Goal: Answer question/provide support: Share knowledge or assist other users

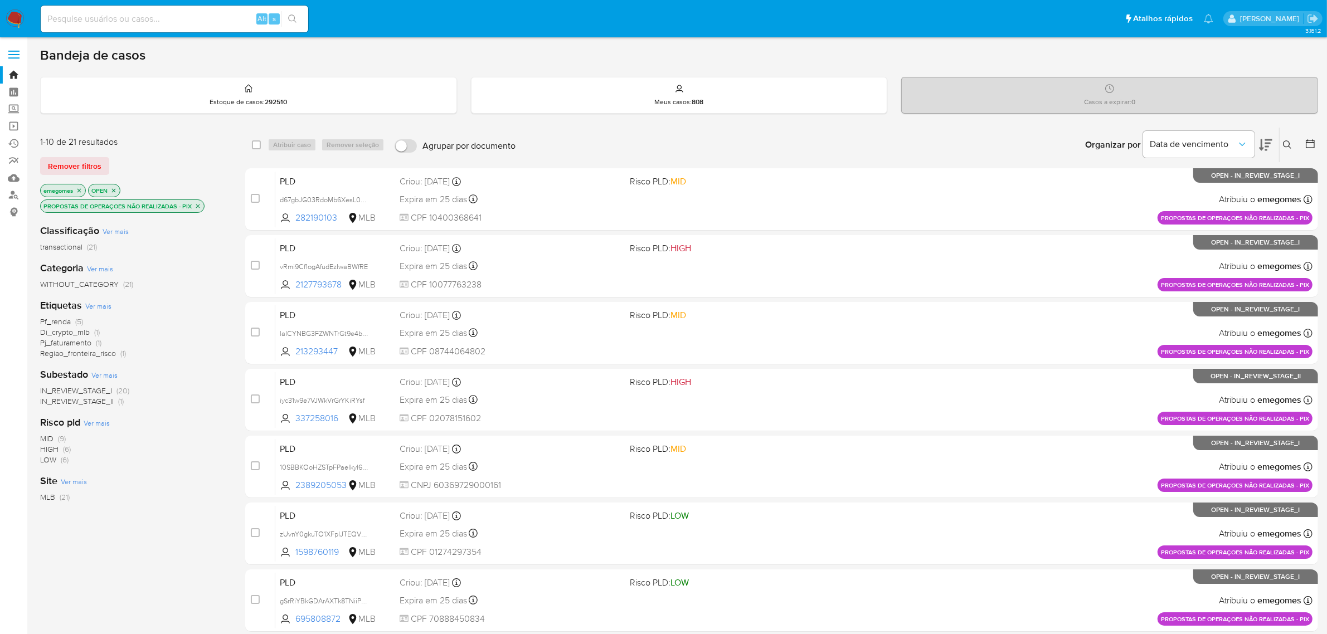
click at [195, 203] on icon "close-filter" at bounding box center [197, 206] width 7 height 7
click at [21, 57] on label at bounding box center [14, 54] width 28 height 23
click at [0, 0] on input "checkbox" at bounding box center [0, 0] width 0 height 0
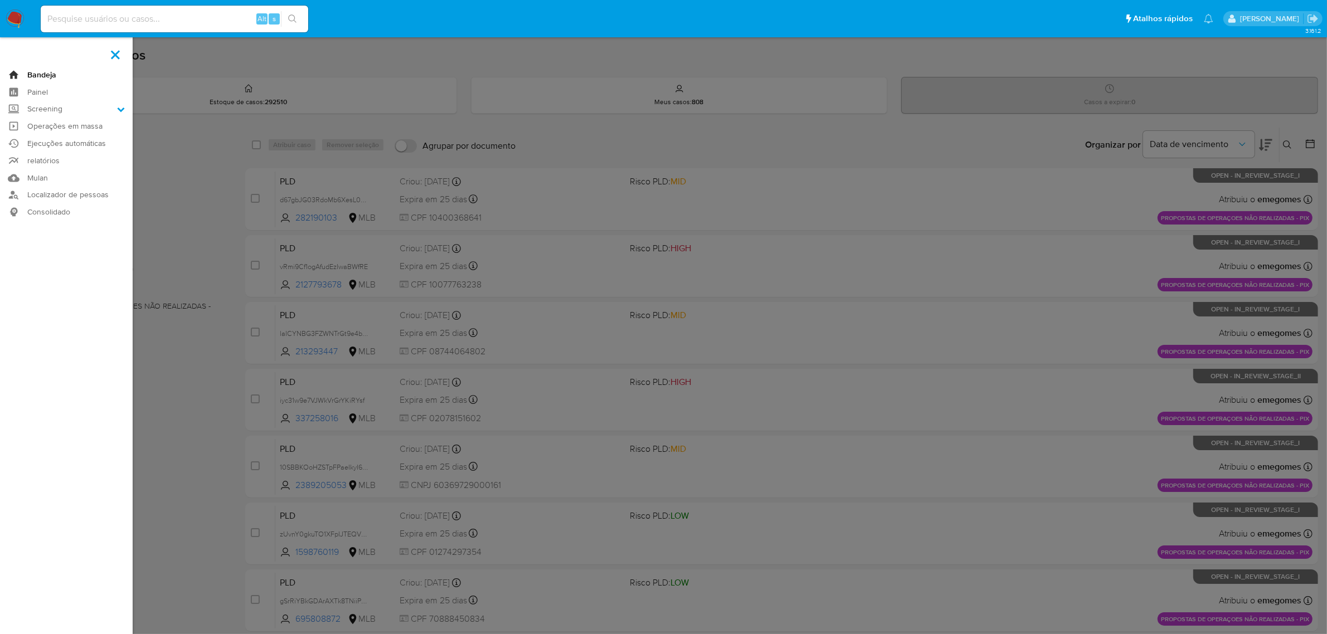
click at [51, 74] on link "Bandeja" at bounding box center [66, 74] width 133 height 17
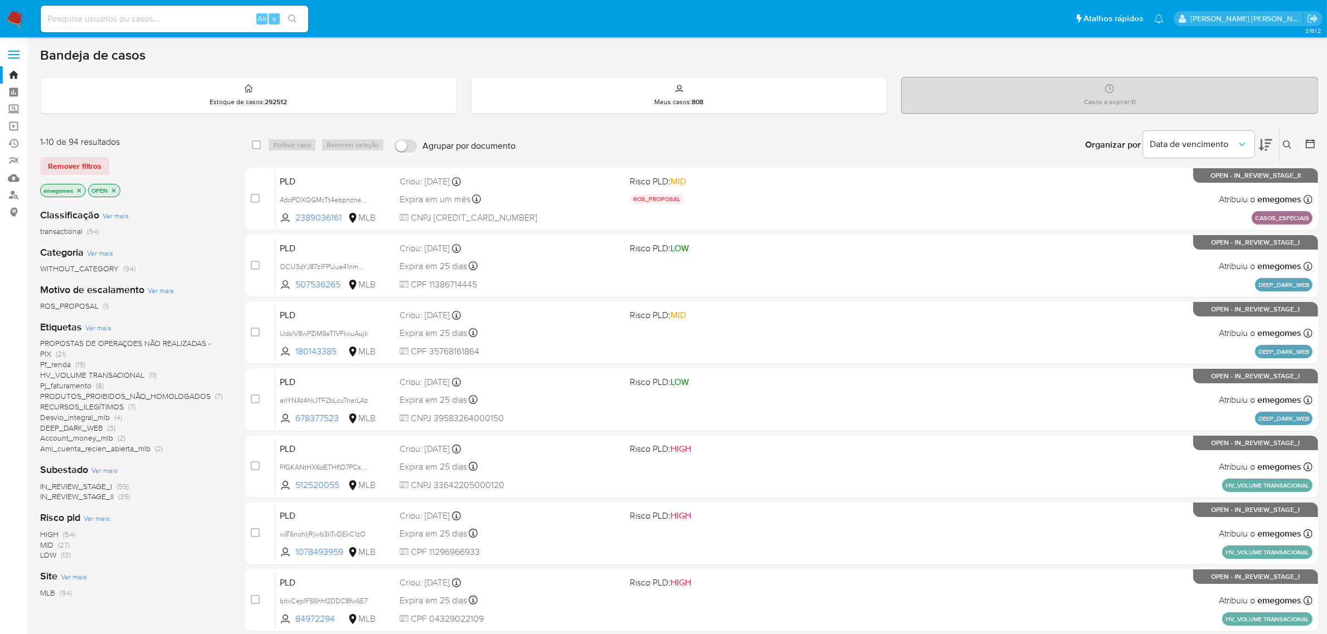
click at [67, 425] on span "DEEP_DARK_WEB" at bounding box center [71, 427] width 63 height 11
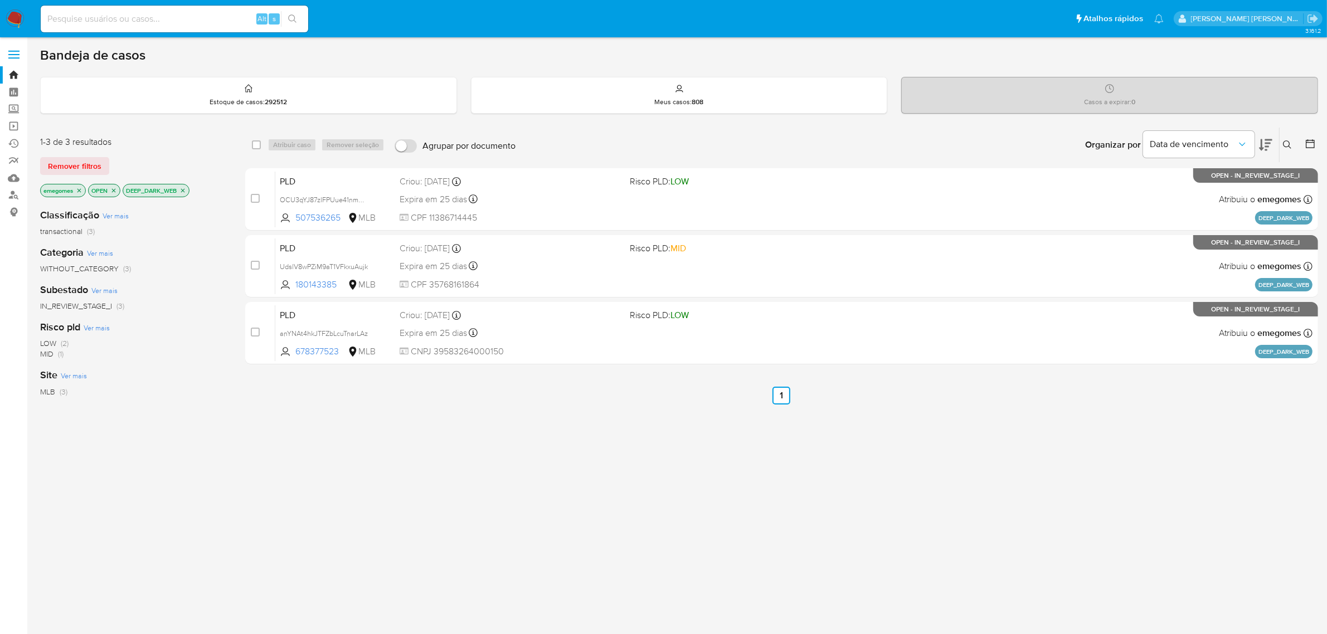
click at [186, 193] on icon "close-filter" at bounding box center [182, 190] width 7 height 7
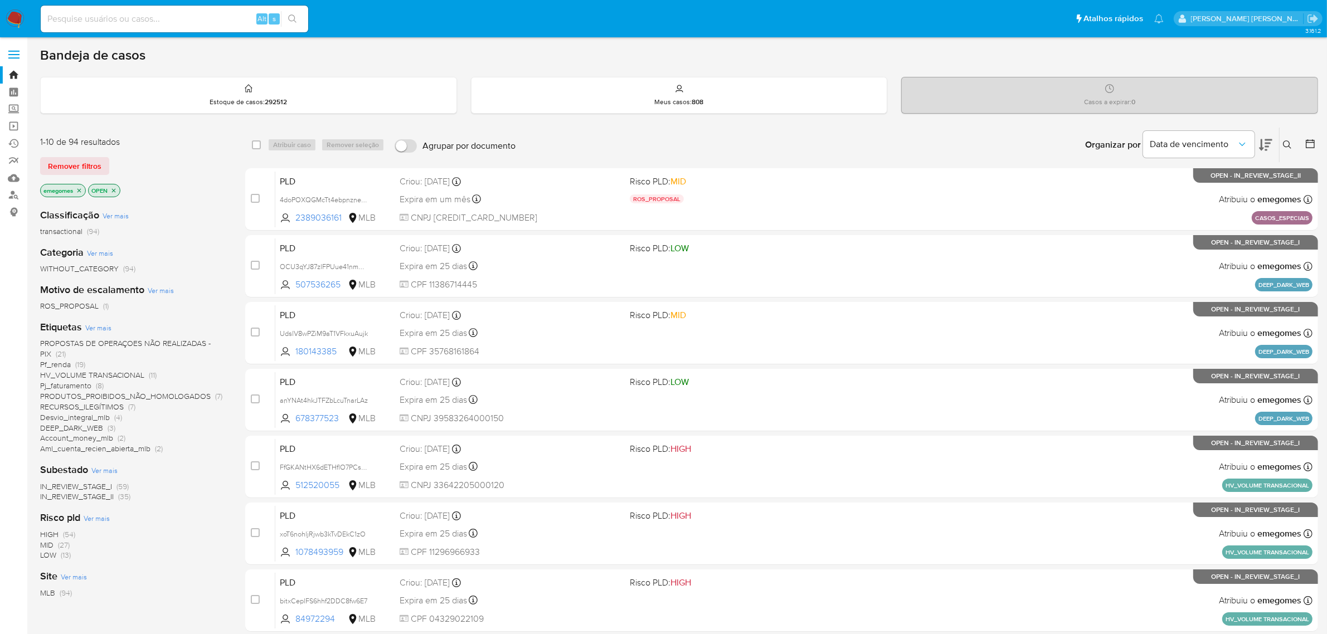
click at [153, 346] on span "PROPOSTAS DE OPERAÇOES NÃO REALIZADAS - PIX" at bounding box center [125, 349] width 170 height 22
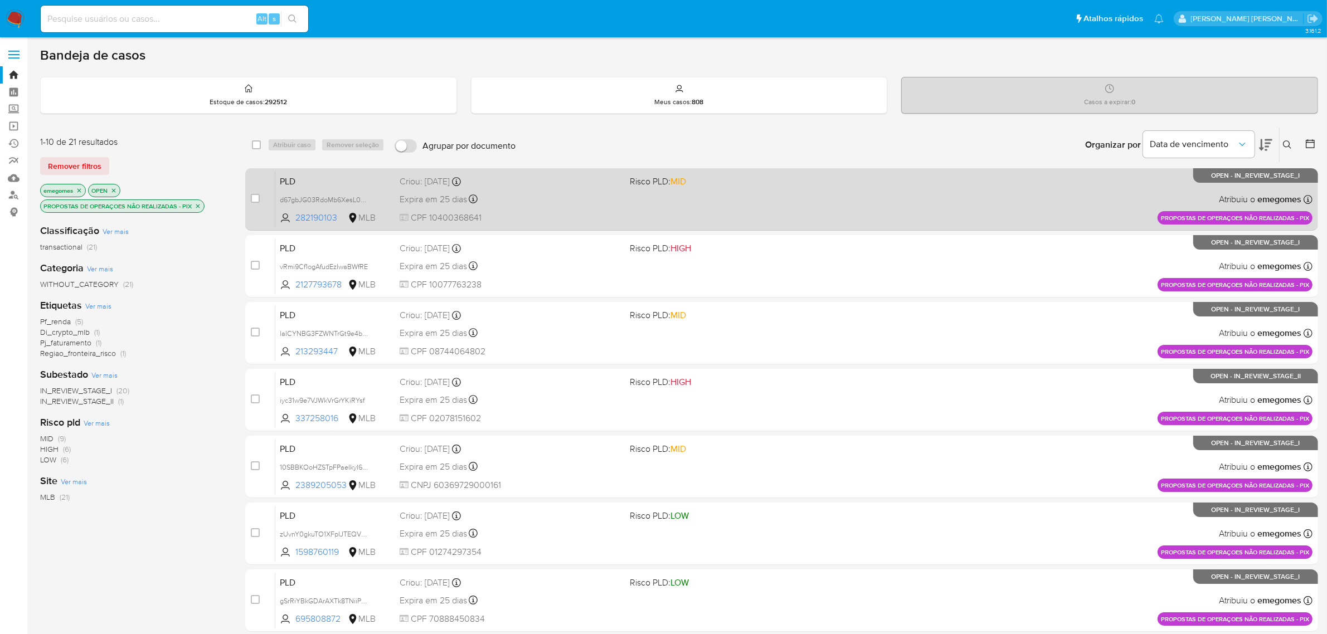
click at [592, 179] on div "Criou: 12/09/2025 Criou: 12/09/2025 16:21:57" at bounding box center [510, 182] width 222 height 12
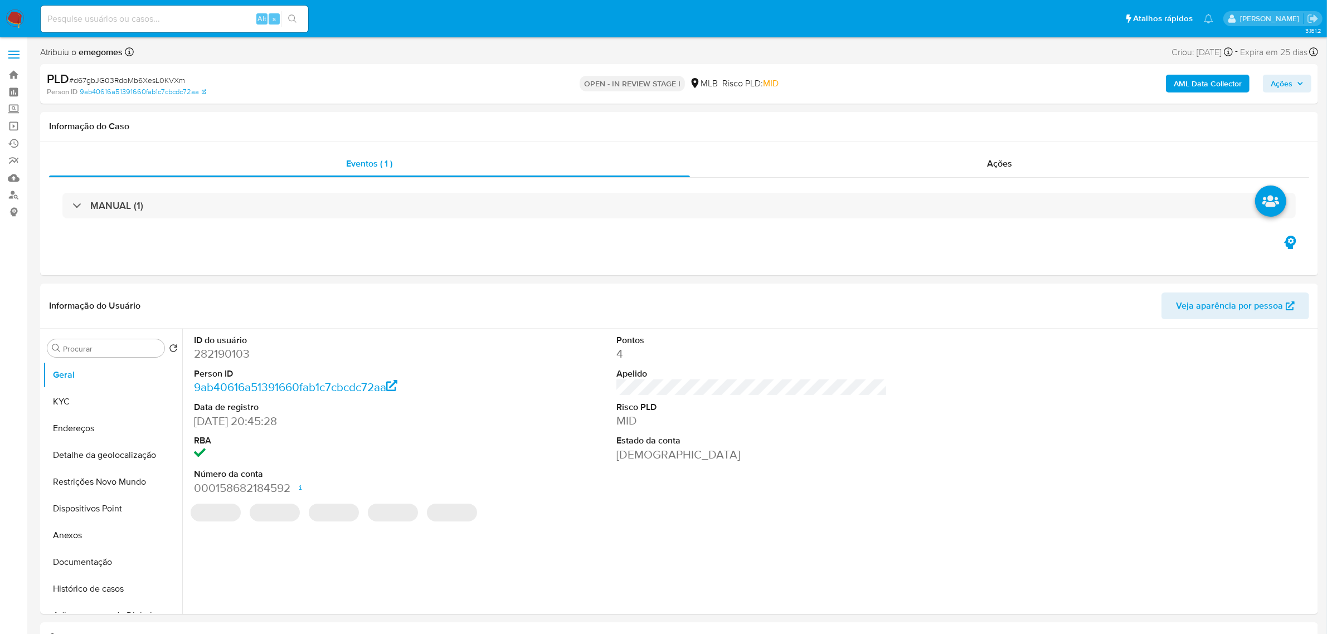
select select "10"
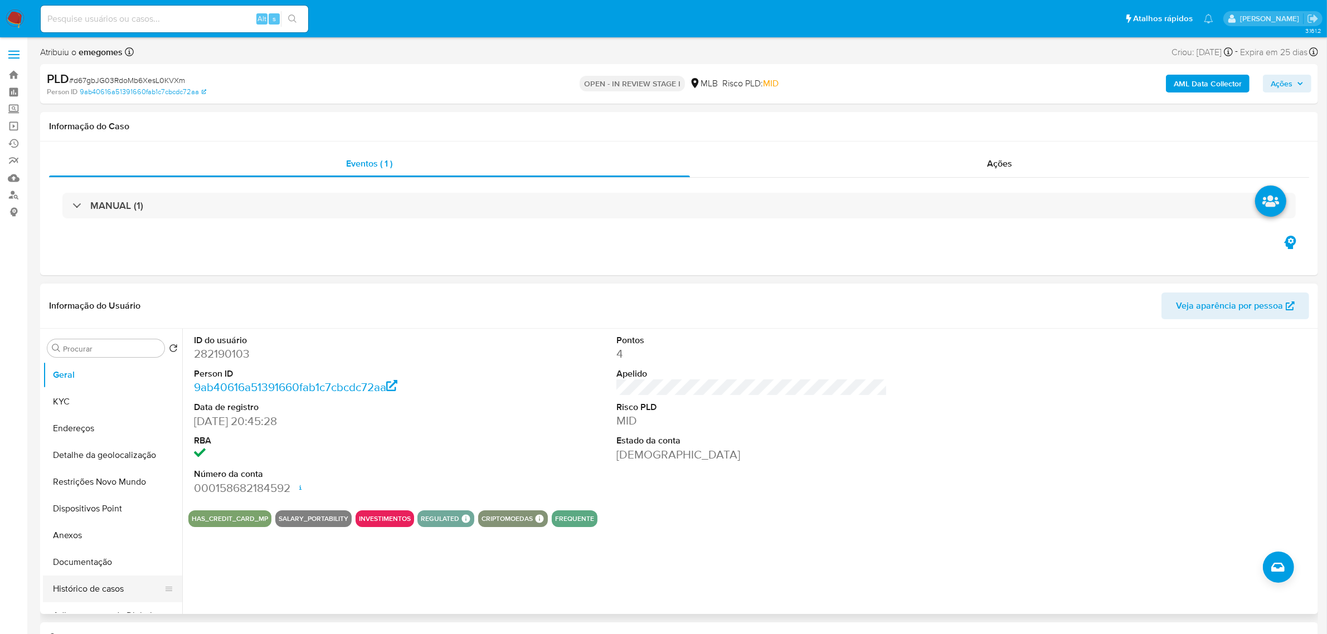
click at [107, 588] on button "Histórico de casos" at bounding box center [108, 589] width 130 height 27
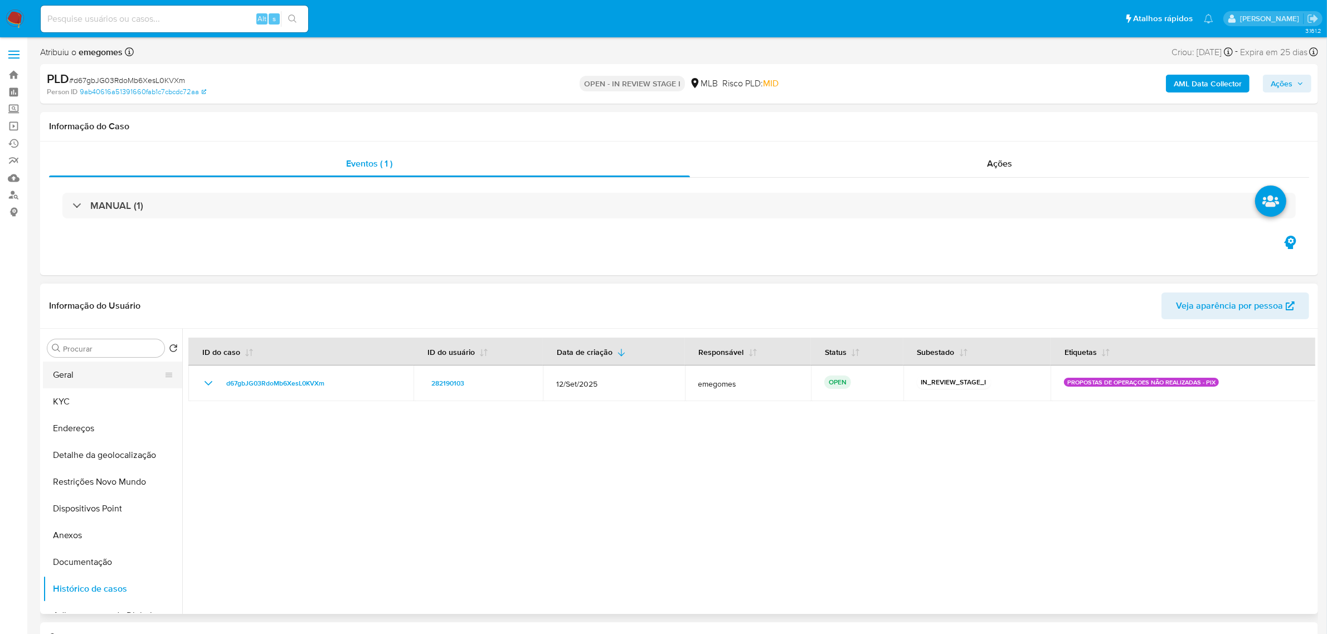
click at [95, 377] on button "Geral" at bounding box center [108, 375] width 130 height 27
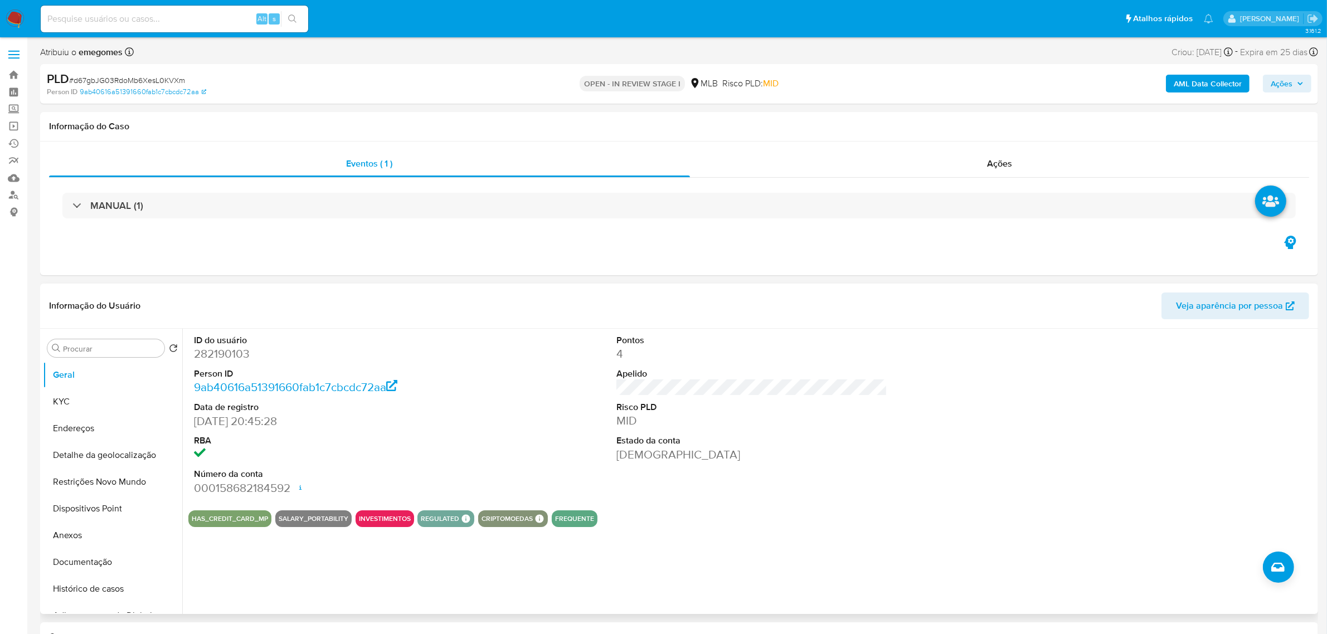
click at [538, 445] on div "ID do usuário 282190103 Person ID 9ab40616a51391660fab1c7cbcdc72aa Data de regi…" at bounding box center [751, 415] width 1127 height 173
click at [99, 403] on button "KYC" at bounding box center [108, 401] width 130 height 27
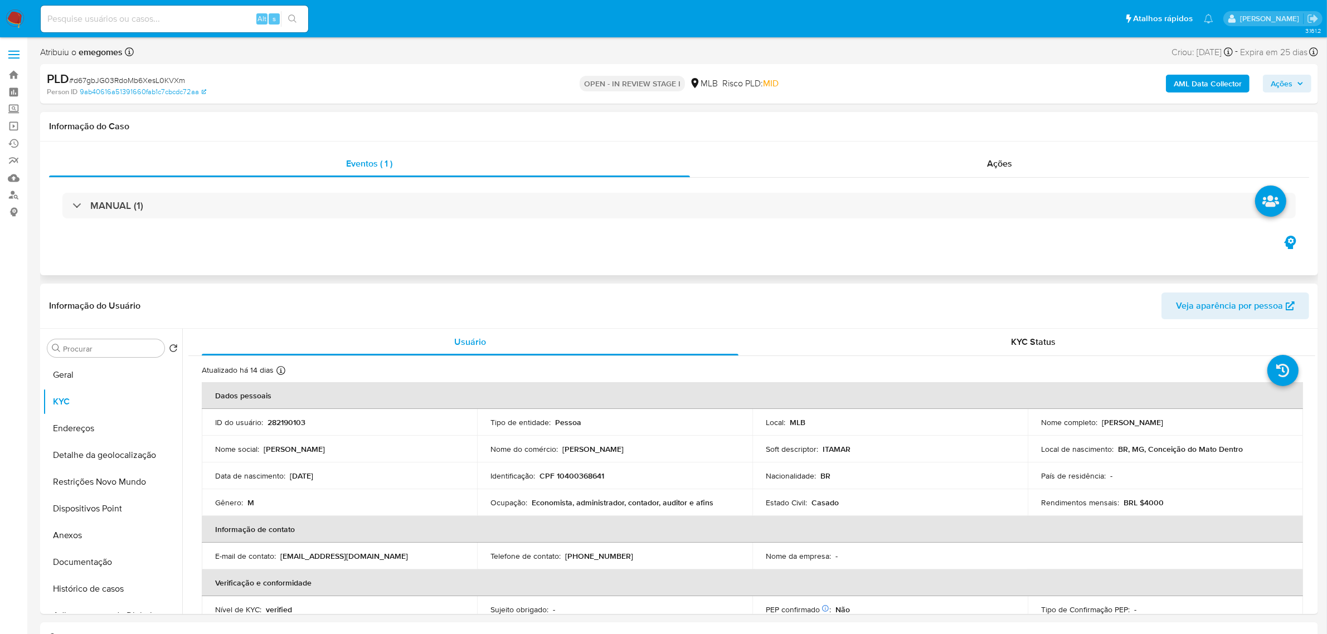
scroll to position [70, 0]
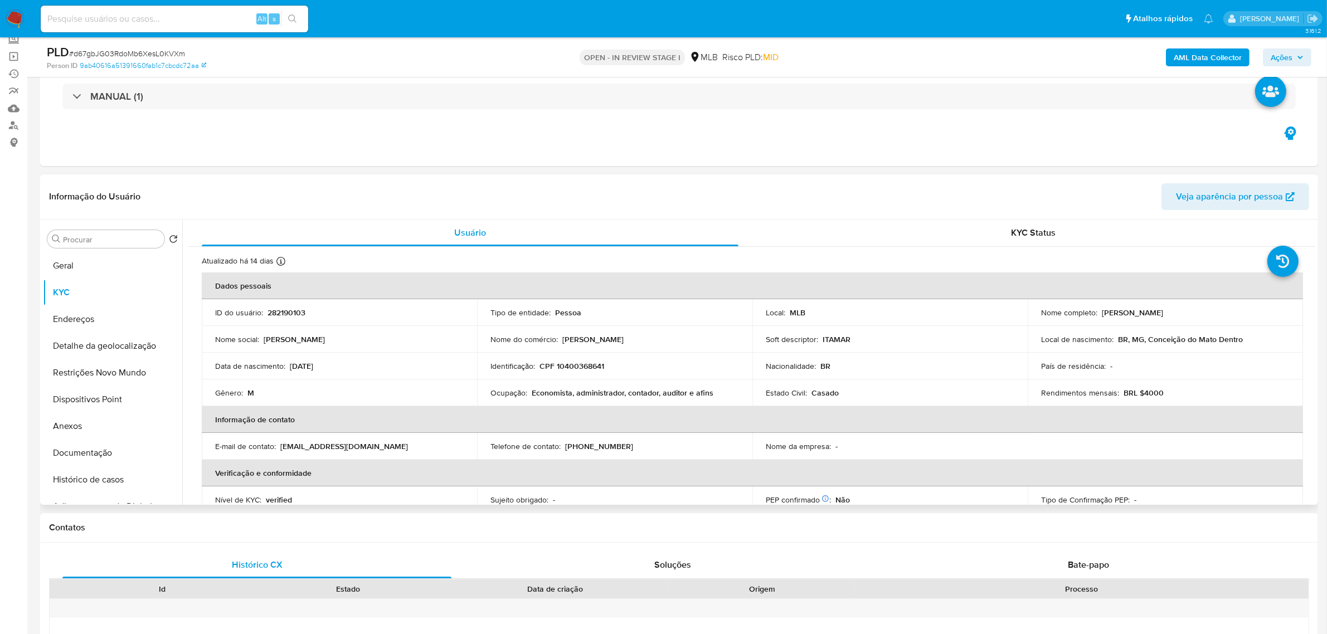
click at [477, 349] on td "Nome do comércio : Wallace" at bounding box center [614, 339] width 275 height 27
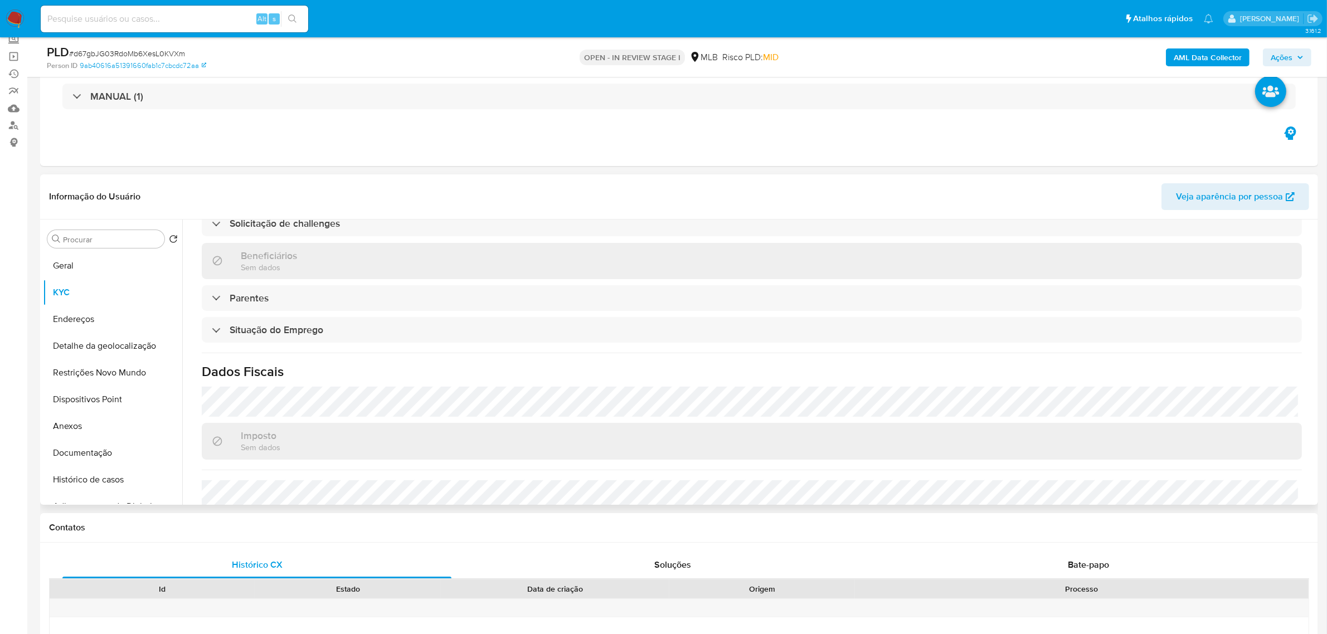
scroll to position [464, 0]
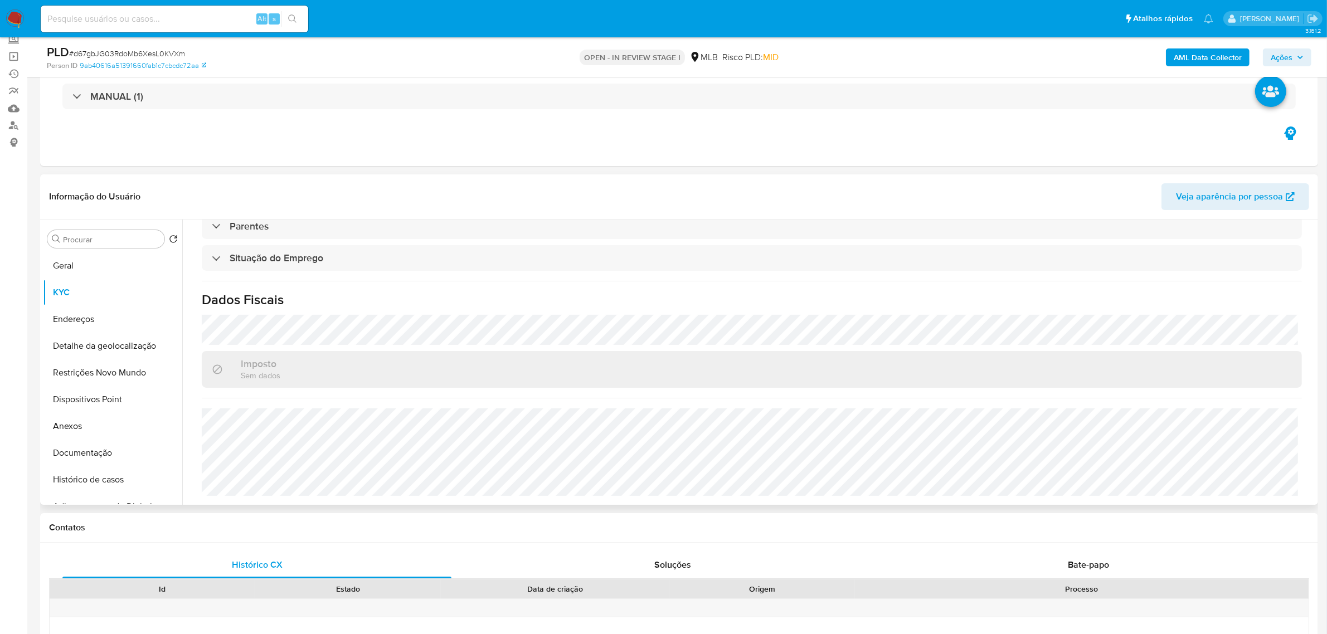
click at [349, 313] on div "Atualizado há 14 dias Criado: 16/03/2020 13:36:30 Atualizado: 18/09/2025 04:29:…" at bounding box center [751, 144] width 1127 height 722
click at [82, 313] on button "Endereços" at bounding box center [108, 319] width 130 height 27
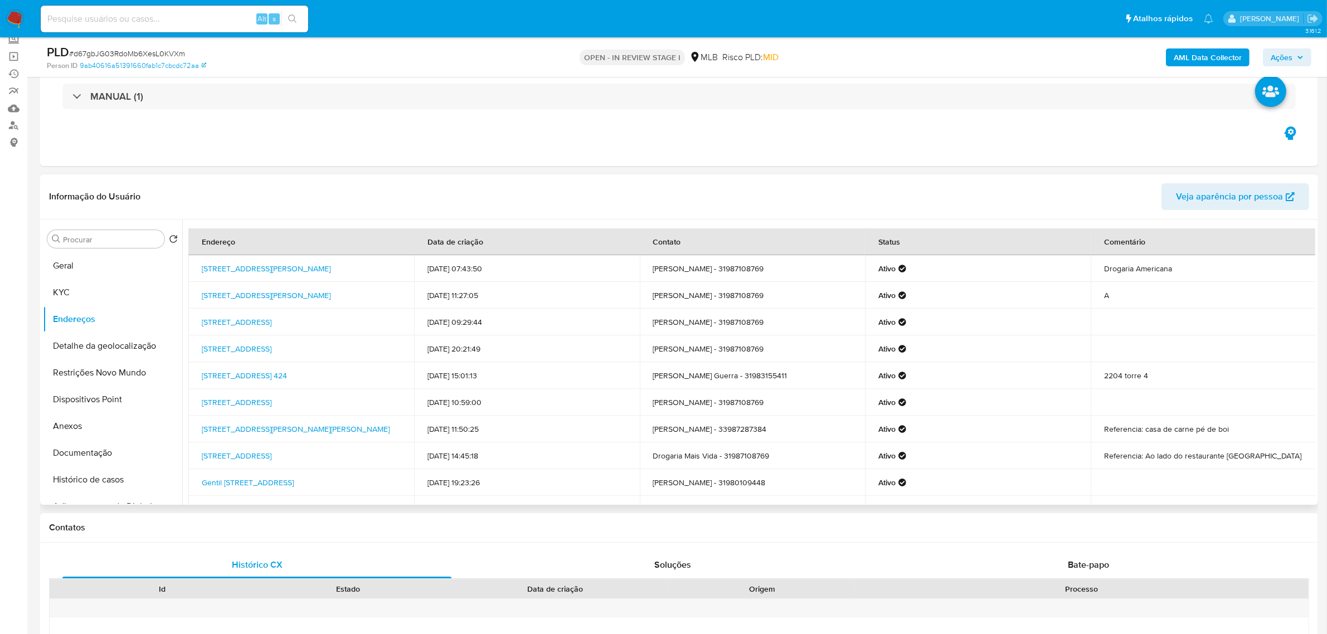
click at [322, 184] on header "Informação do Usuário Veja aparência por pessoa" at bounding box center [679, 196] width 1260 height 27
click at [96, 340] on button "Detalhe da geolocalização" at bounding box center [108, 346] width 130 height 27
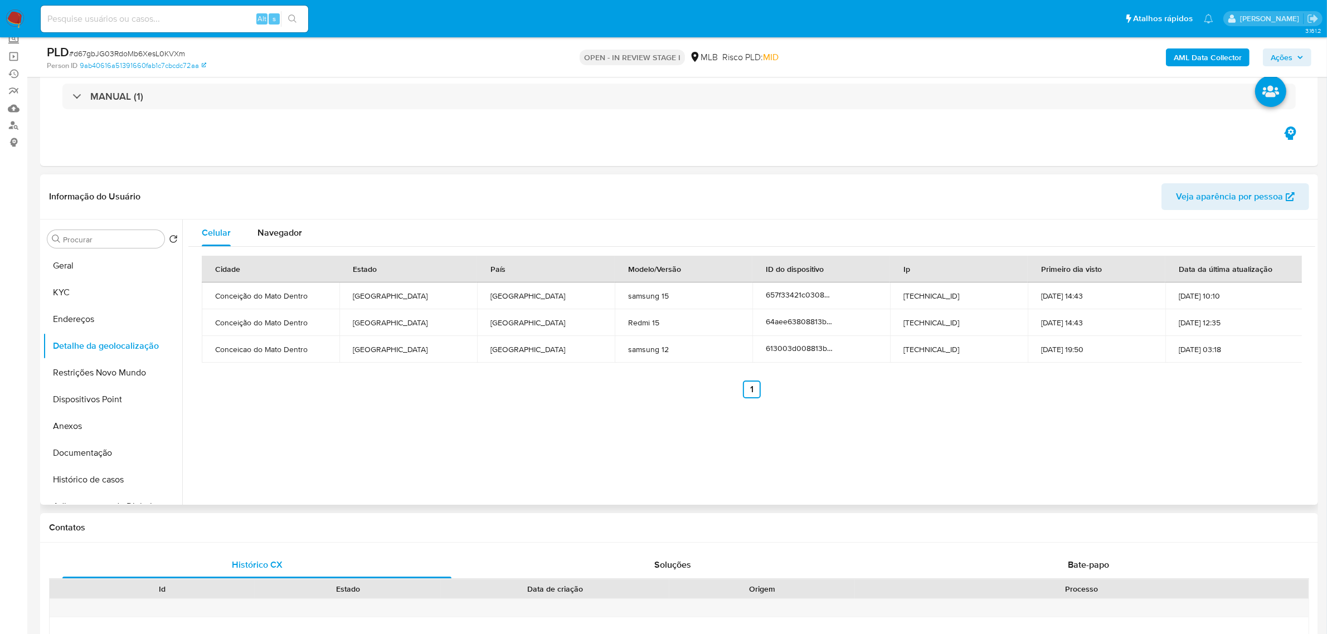
click at [304, 176] on div "Informação do Usuário Veja aparência por pessoa" at bounding box center [679, 196] width 1278 height 45
click at [84, 369] on button "Restrições Novo Mundo" at bounding box center [108, 372] width 130 height 27
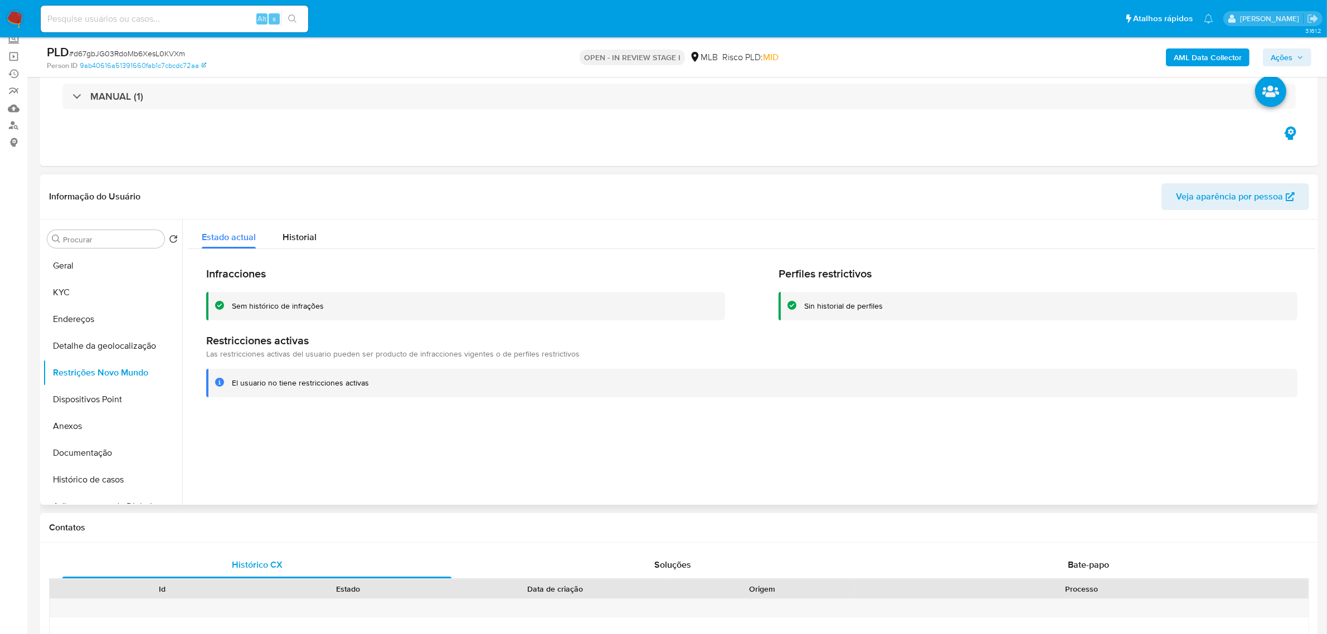
click at [405, 190] on header "Informação do Usuário Veja aparência por pessoa" at bounding box center [679, 196] width 1260 height 27
click at [116, 401] on button "Dispositivos Point" at bounding box center [108, 399] width 130 height 27
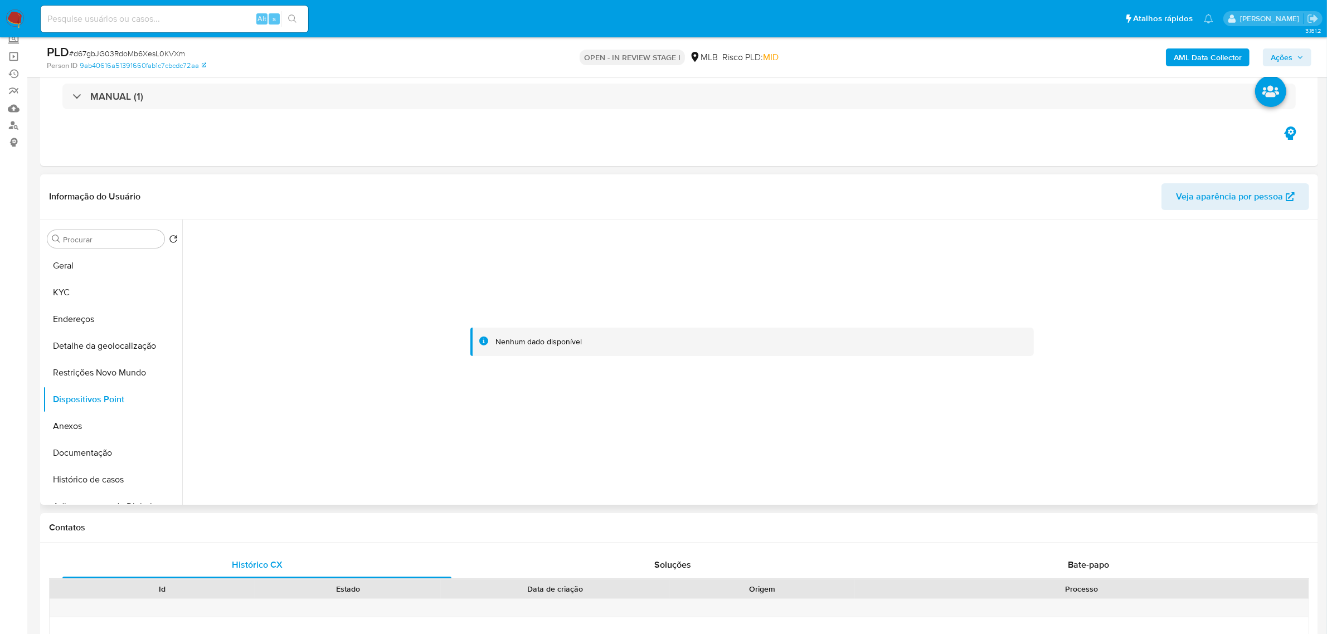
click at [308, 174] on div "Informação do Usuário Veja aparência por pessoa" at bounding box center [679, 196] width 1278 height 45
click at [1211, 48] on b "AML Data Collector" at bounding box center [1207, 57] width 68 height 18
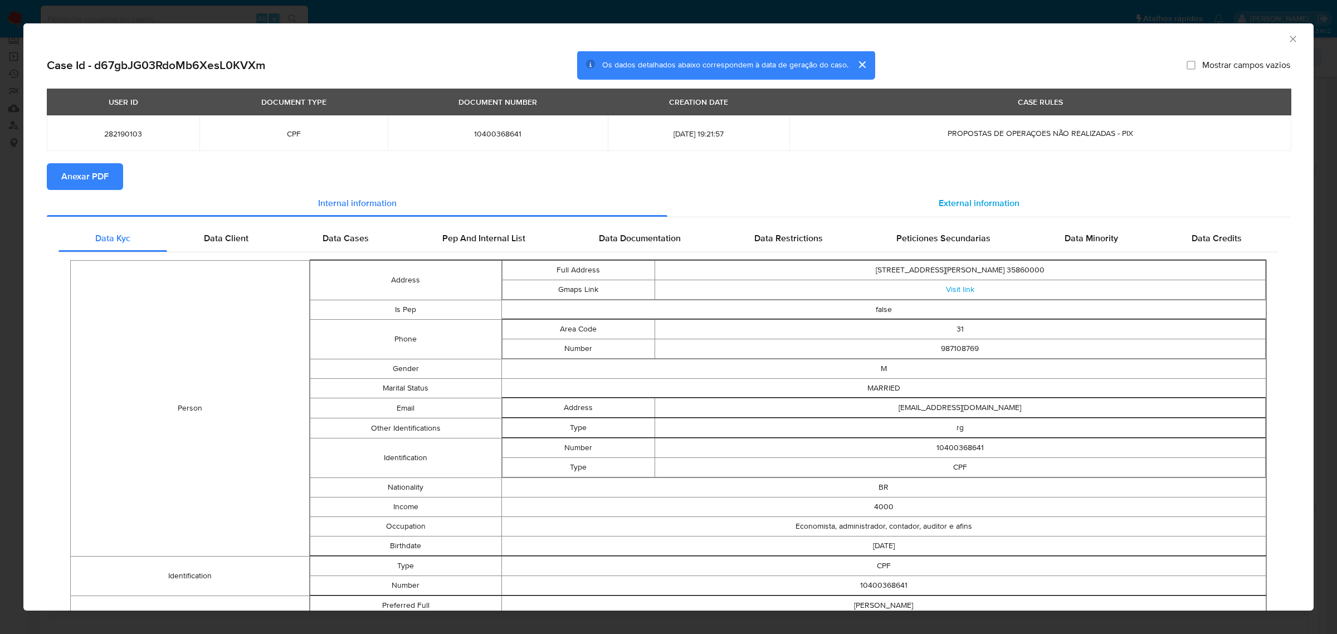
click at [995, 199] on span "External information" at bounding box center [979, 203] width 81 height 13
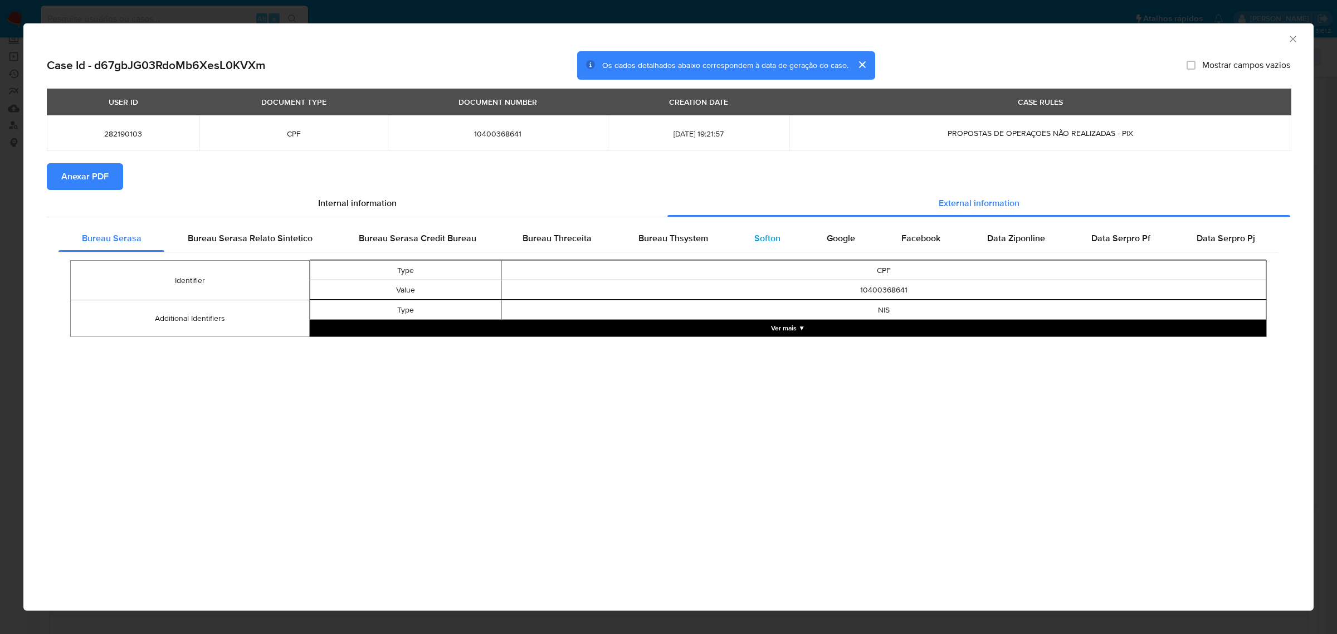
click at [767, 237] on span "Softon" at bounding box center [767, 238] width 26 height 13
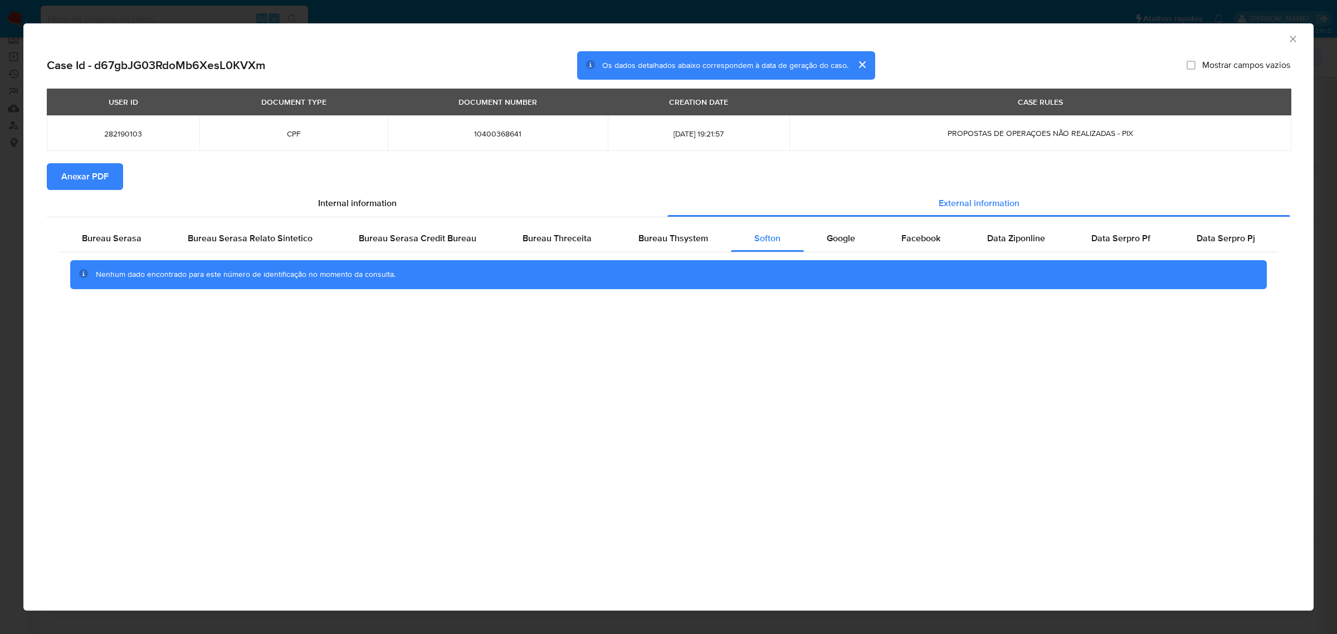
click at [81, 184] on span "Anexar PDF" at bounding box center [84, 176] width 47 height 25
click at [1290, 41] on icon "Fechar a janela" at bounding box center [1293, 39] width 6 height 6
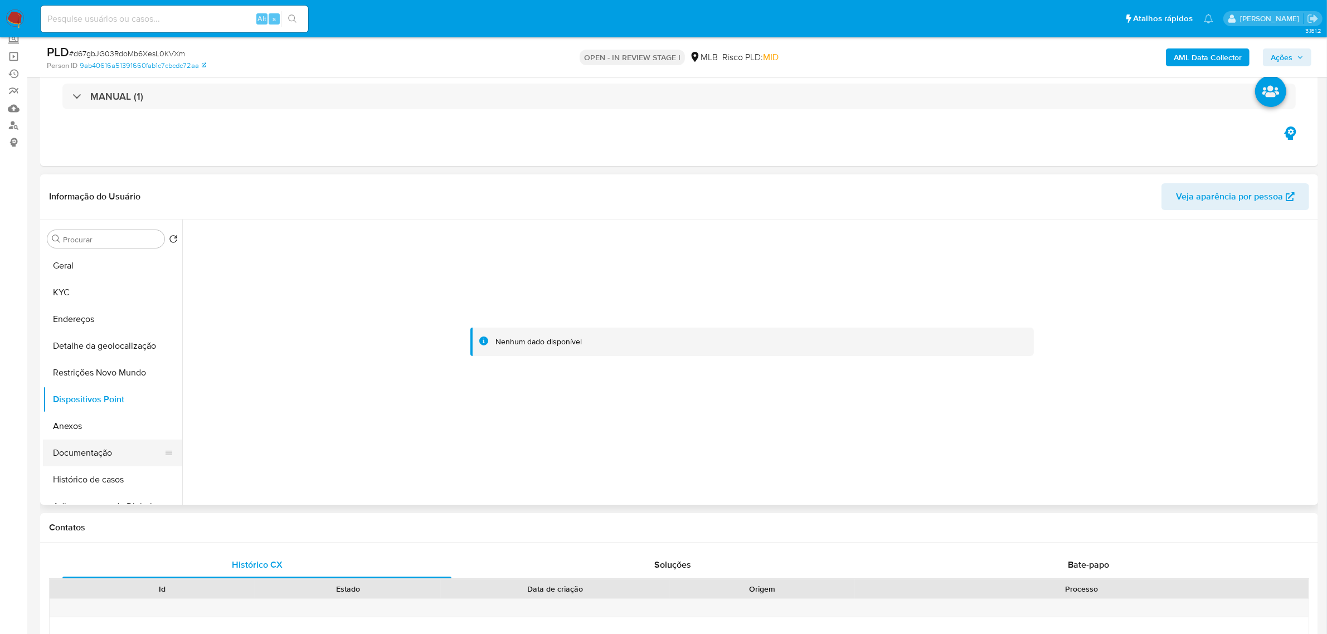
click at [100, 449] on button "Documentação" at bounding box center [108, 453] width 130 height 27
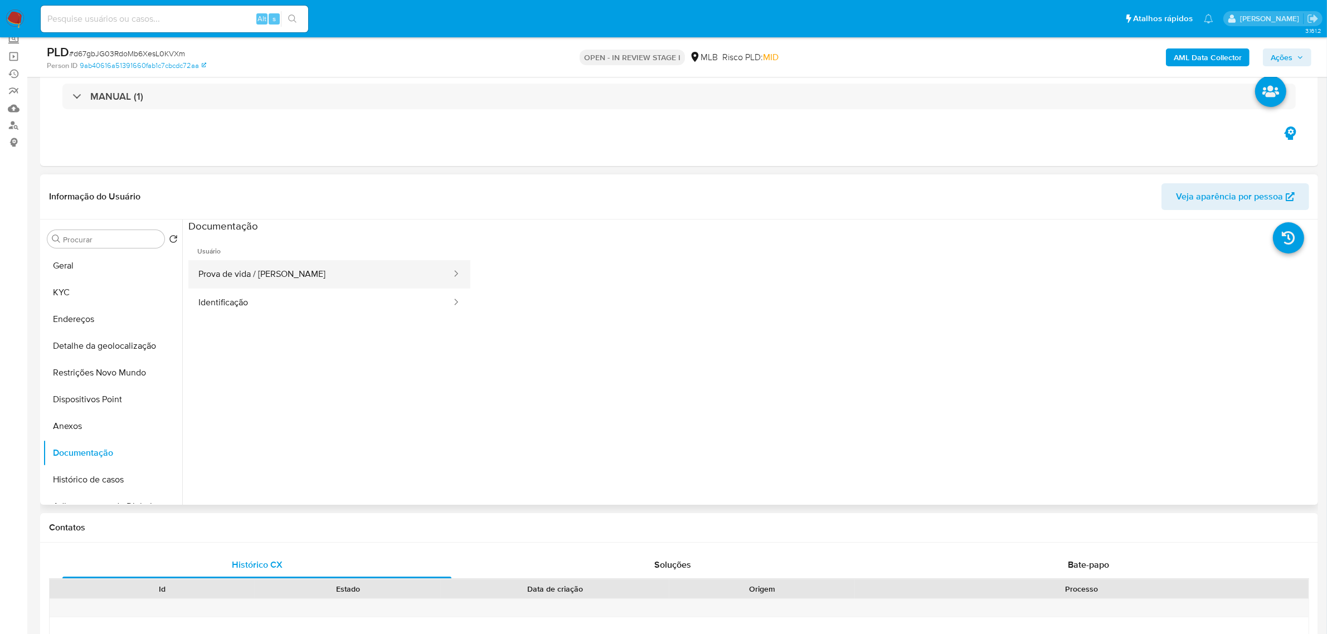
click at [299, 269] on button "Prova de vida / Selfie" at bounding box center [320, 274] width 264 height 28
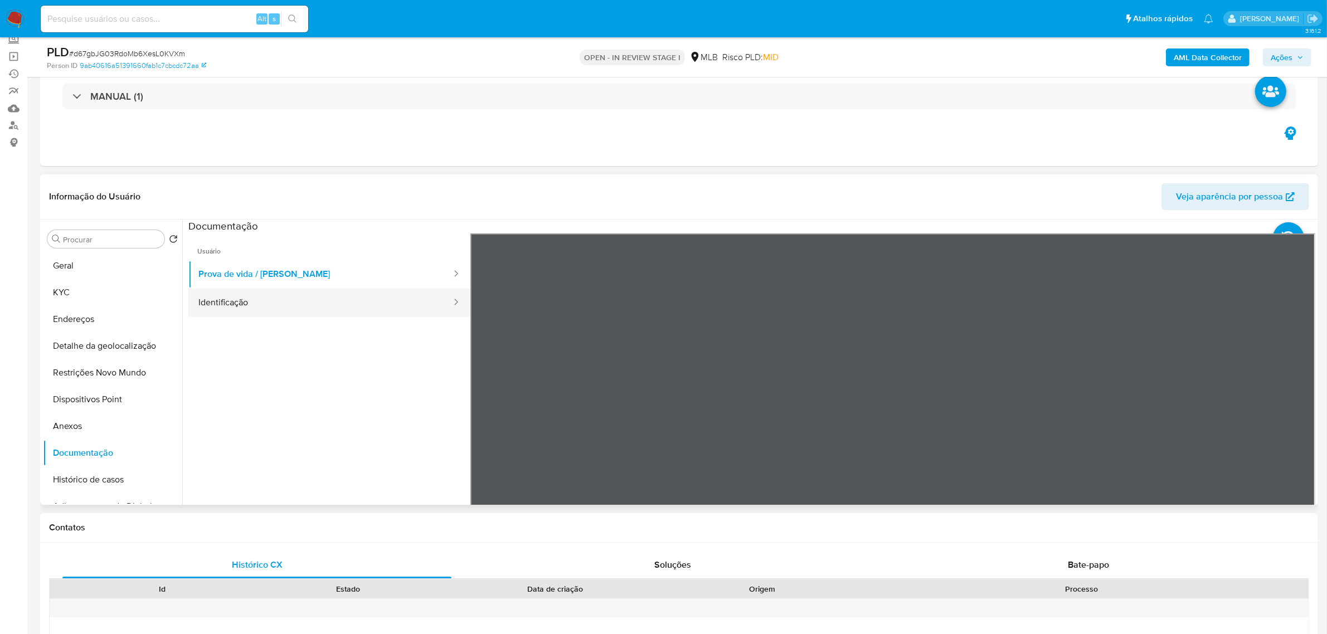
click at [262, 306] on button "Identificação" at bounding box center [320, 303] width 264 height 28
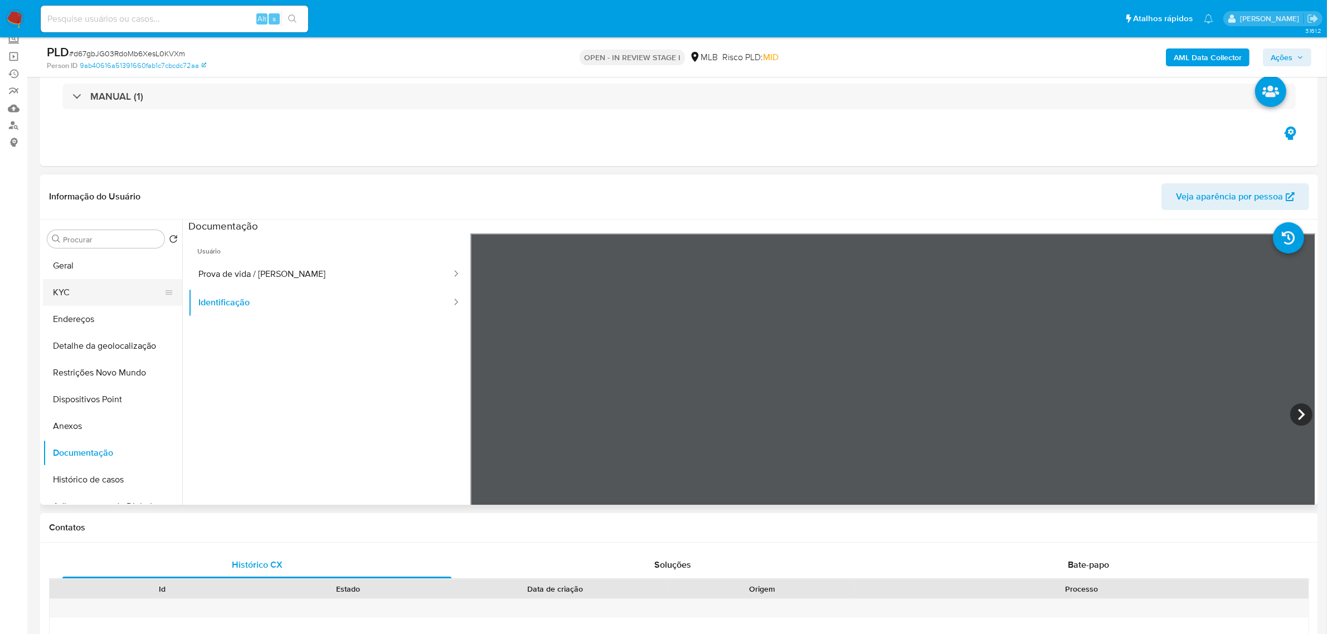
click at [95, 280] on button "KYC" at bounding box center [108, 292] width 130 height 27
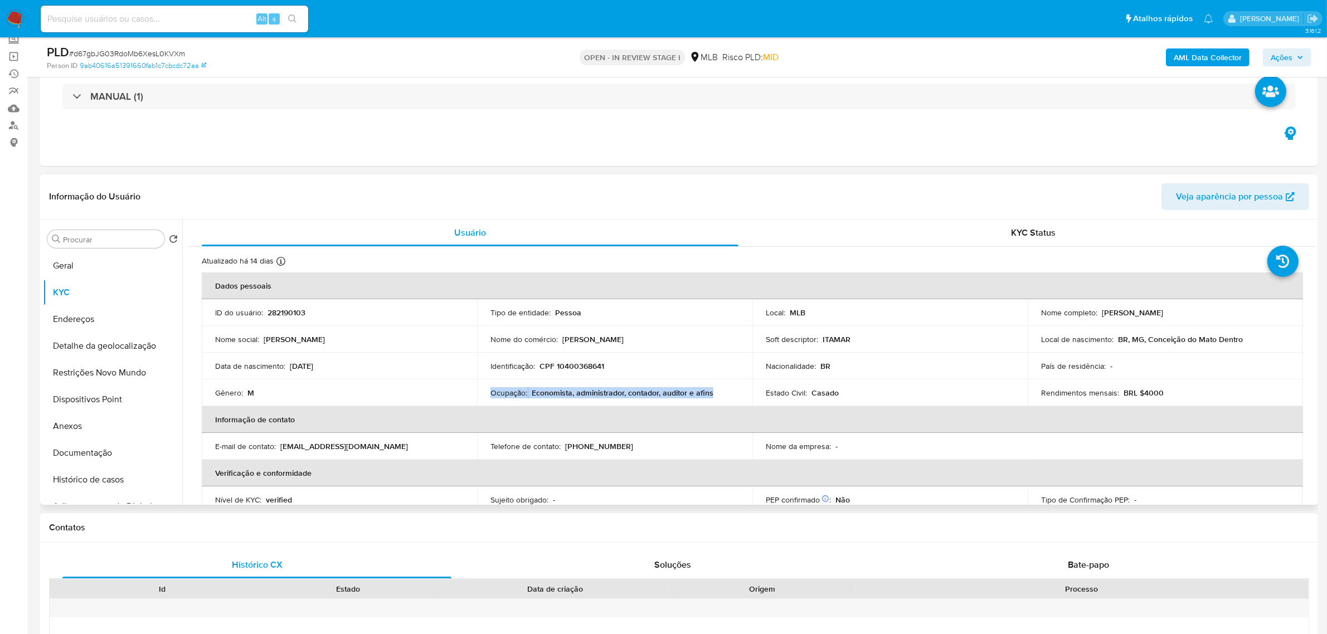
drag, startPoint x: 719, startPoint y: 394, endPoint x: 489, endPoint y: 394, distance: 230.1
click at [490, 394] on div "Ocupação : Economista, administrador, contador, auditor e afins" at bounding box center [614, 393] width 248 height 10
copy div "Ocupação : Economista, administrador, contador, auditor e afins"
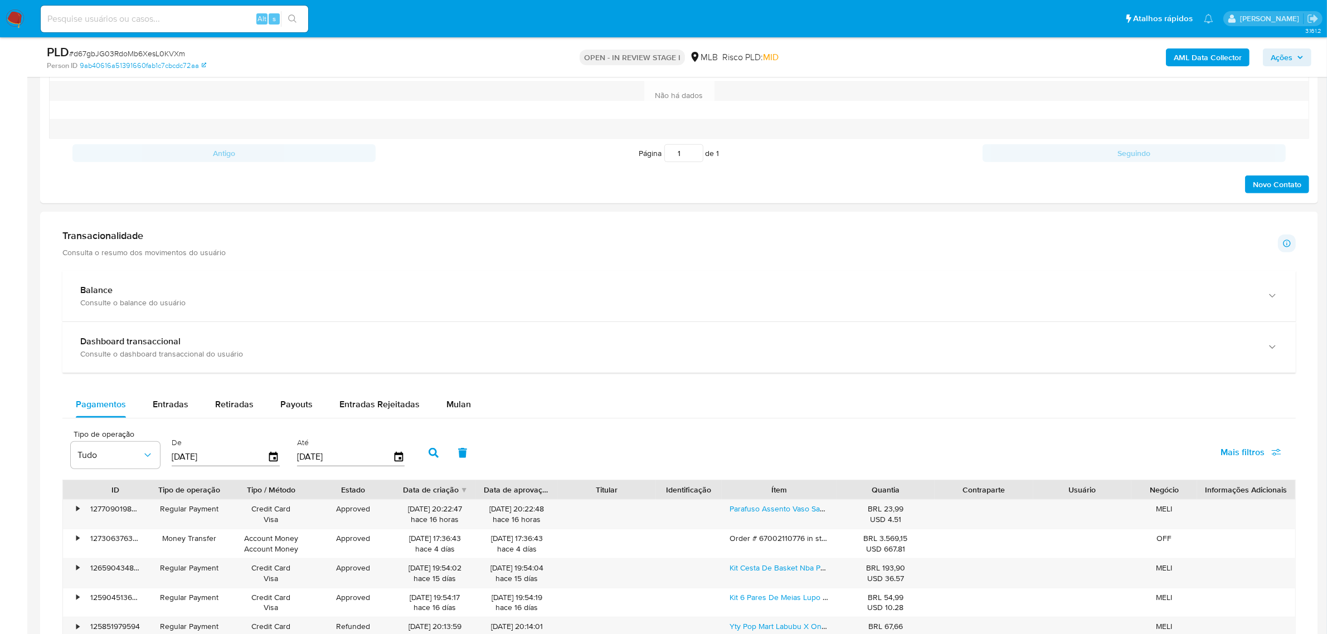
scroll to position [627, 0]
click at [366, 402] on span "Entradas Rejeitadas" at bounding box center [379, 401] width 80 height 13
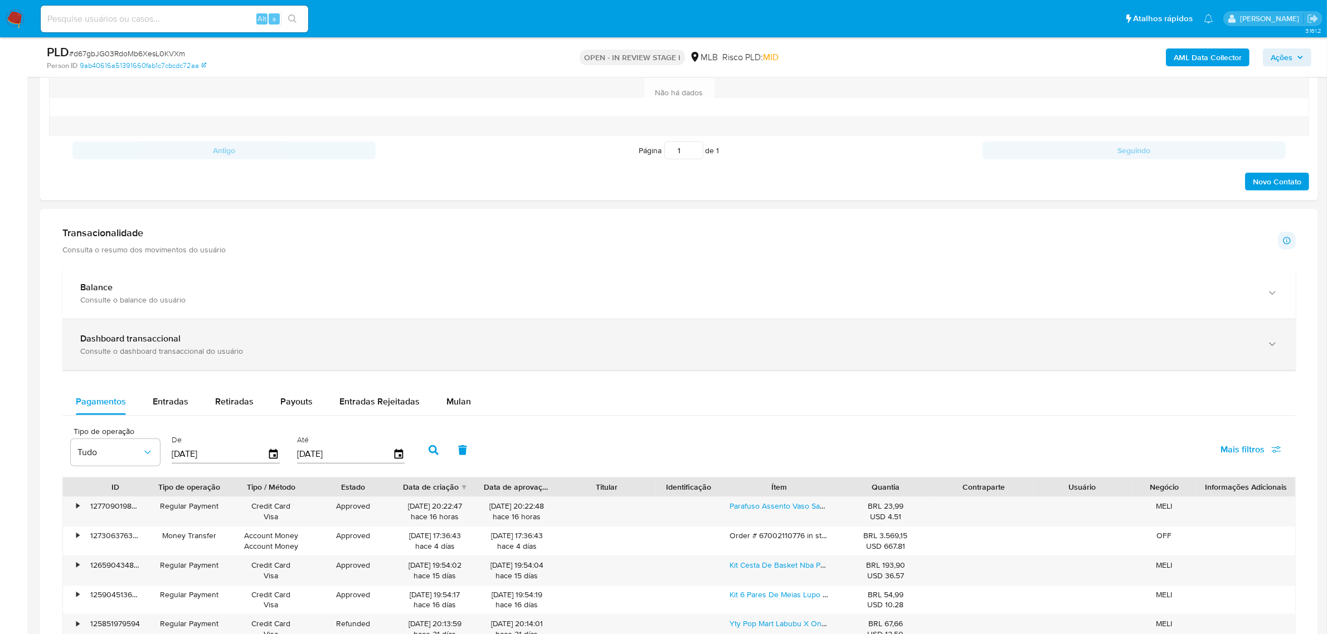
select select "10"
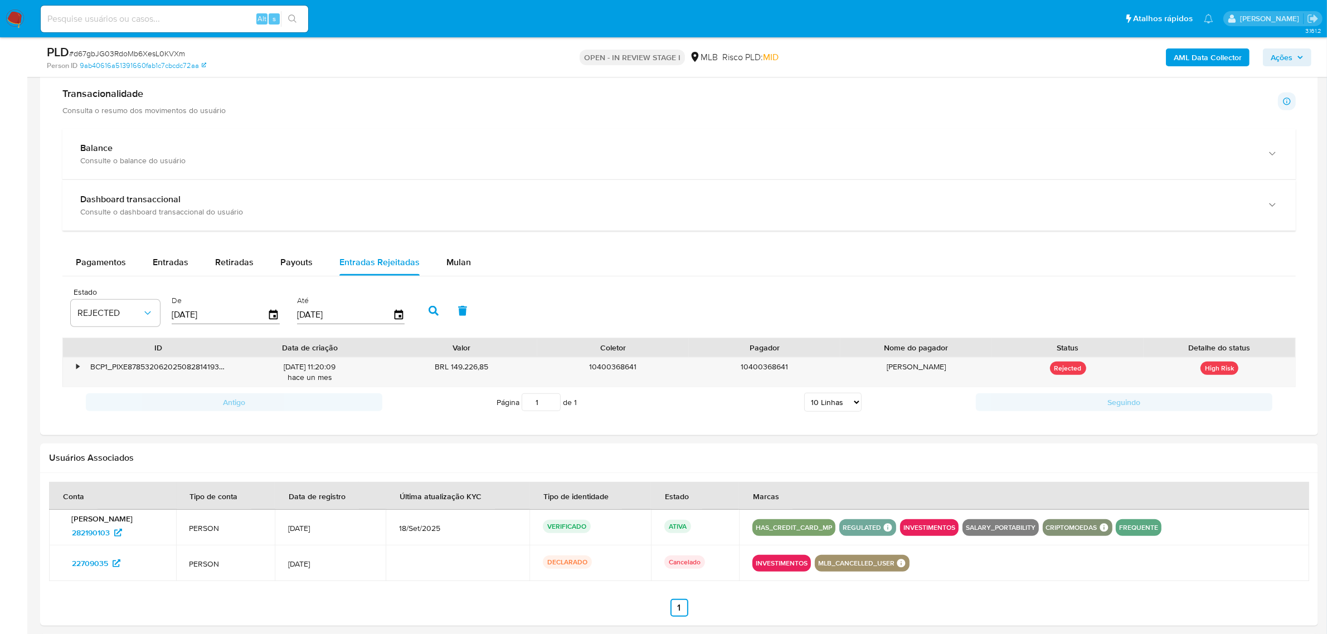
scroll to position [836, 0]
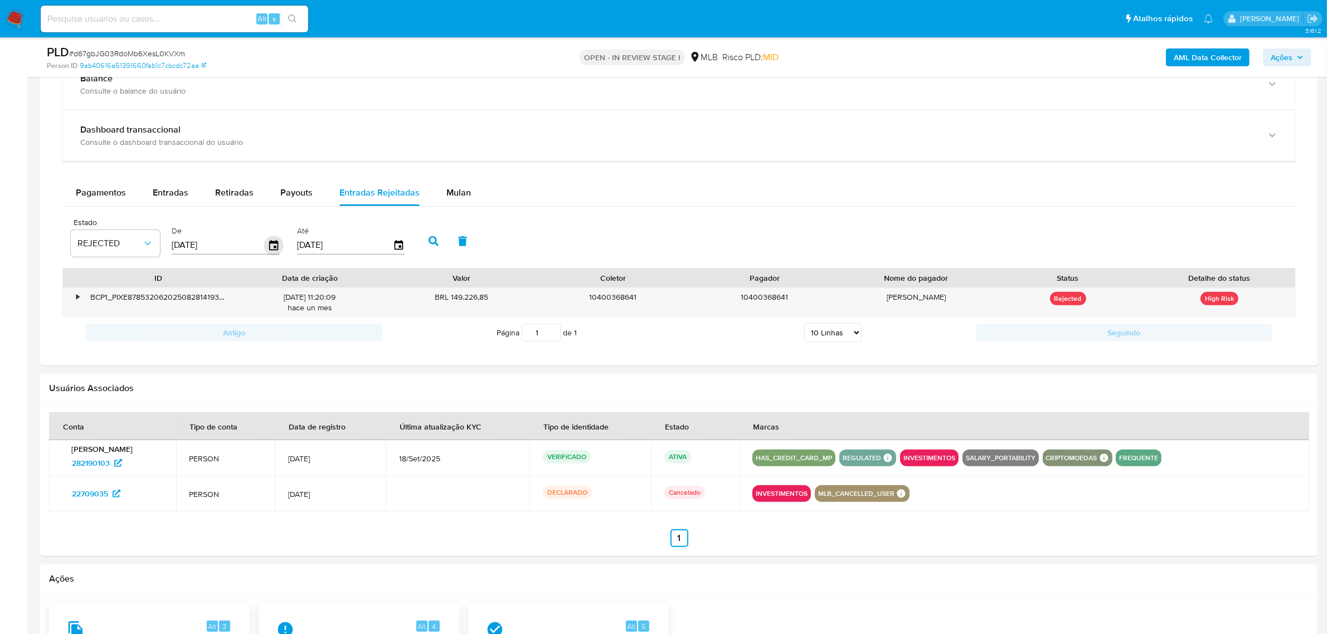
click at [269, 250] on icon "button" at bounding box center [273, 245] width 9 height 10
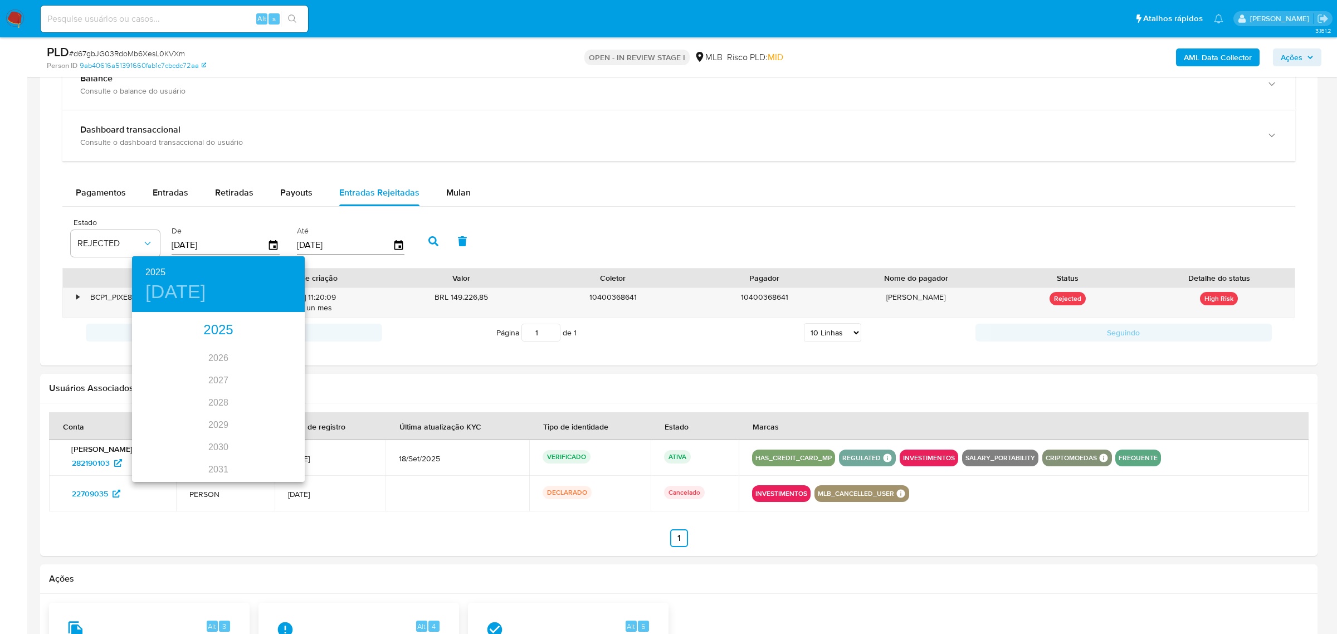
click at [215, 334] on div "2025" at bounding box center [218, 330] width 173 height 22
click at [223, 419] on div "ago." at bounding box center [217, 418] width 57 height 42
click at [241, 369] on p "1" at bounding box center [240, 370] width 4 height 11
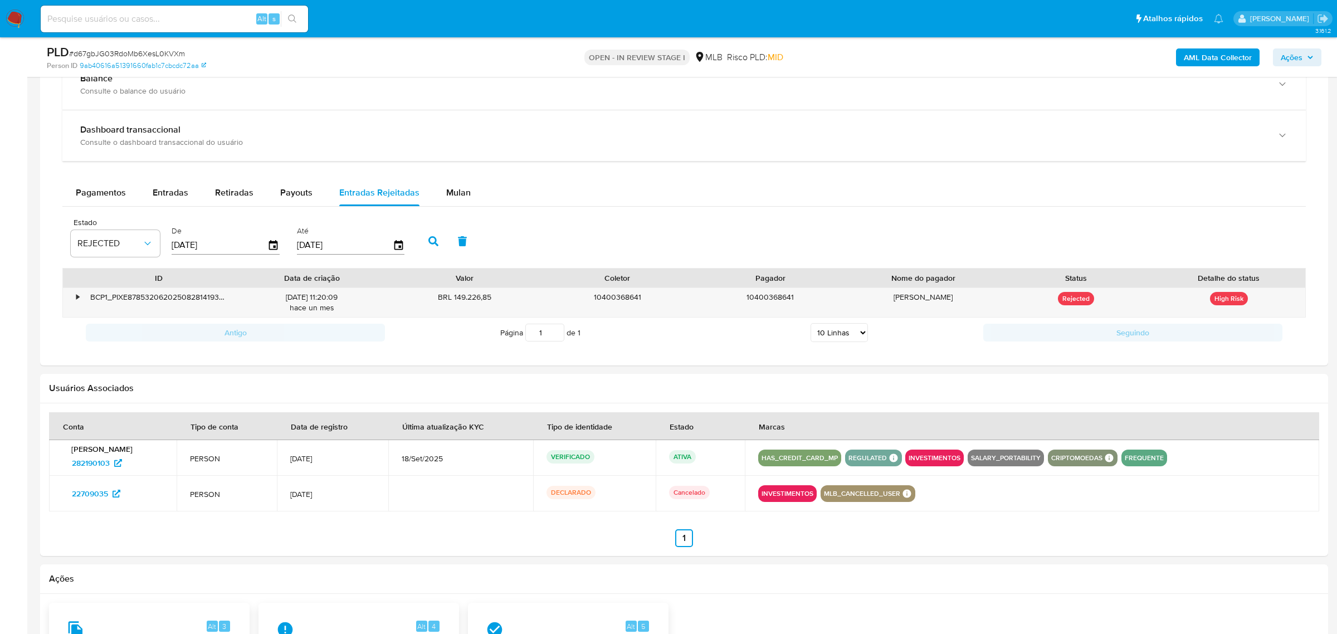
type input "01/08/2025"
click at [394, 242] on icon "button" at bounding box center [399, 246] width 20 height 20
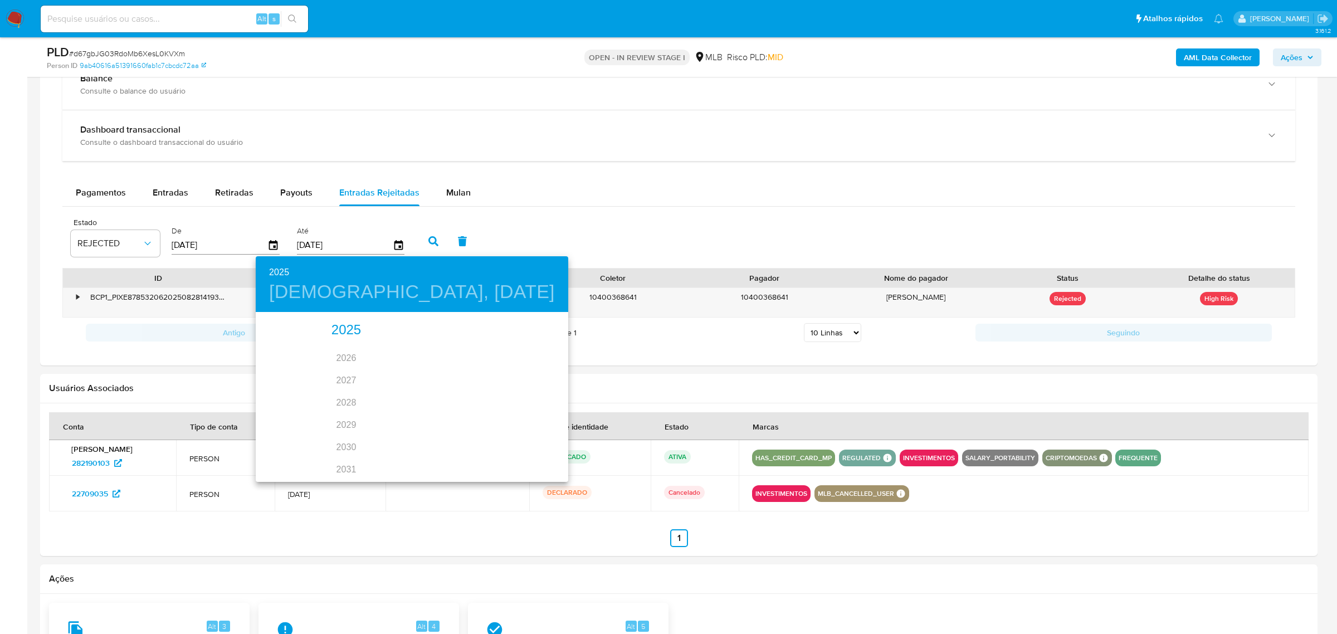
click at [335, 327] on div "2025" at bounding box center [346, 330] width 181 height 22
click at [340, 415] on div "ago." at bounding box center [341, 418] width 57 height 42
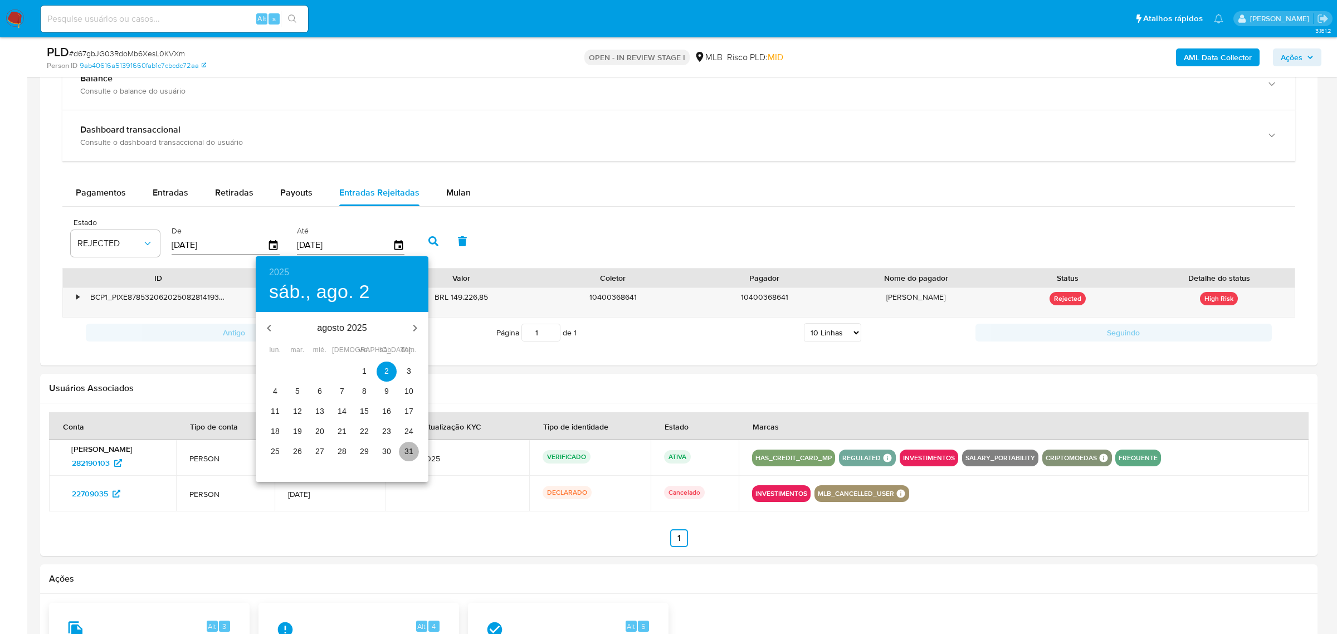
click at [410, 452] on p "31" at bounding box center [408, 451] width 9 height 11
type input "31/08/2025"
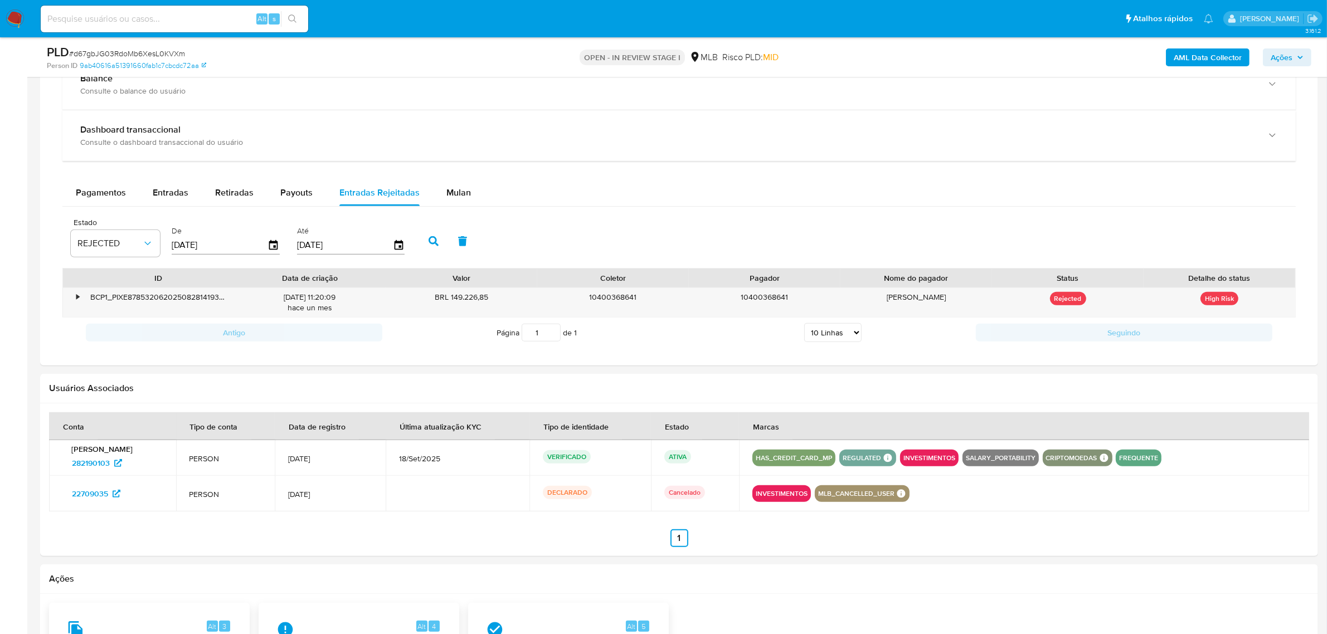
click at [432, 238] on icon "button" at bounding box center [433, 241] width 10 height 10
click at [74, 300] on div "•" at bounding box center [73, 302] width 20 height 29
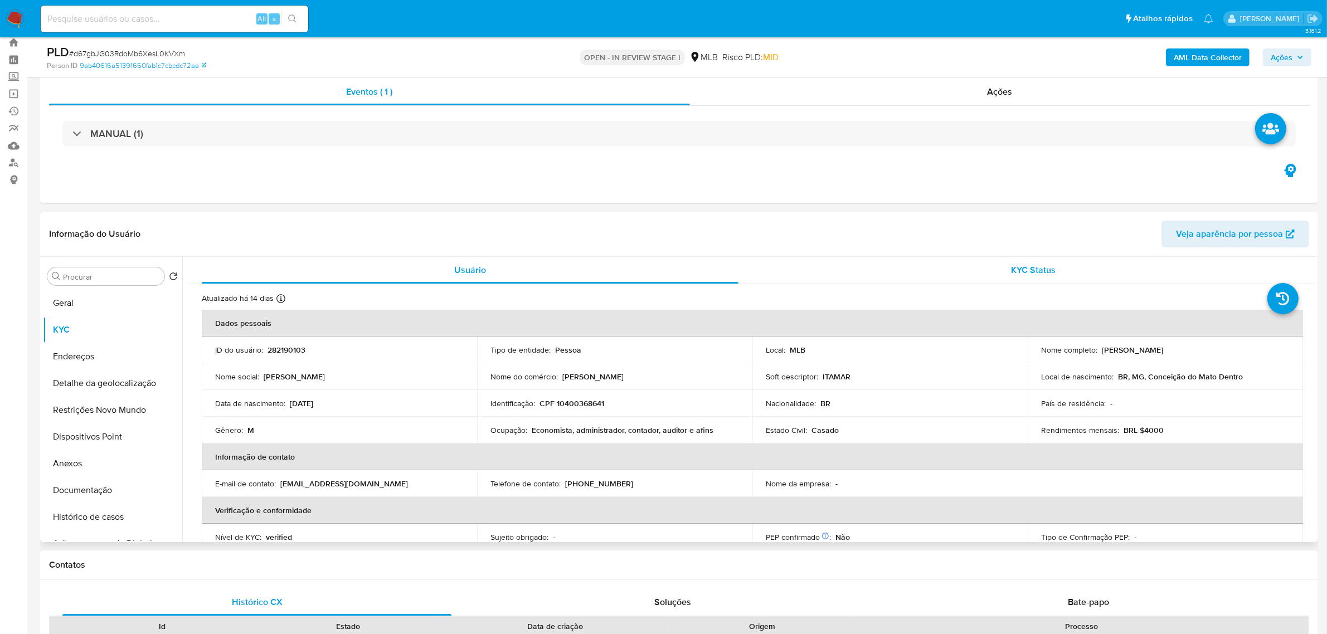
scroll to position [0, 0]
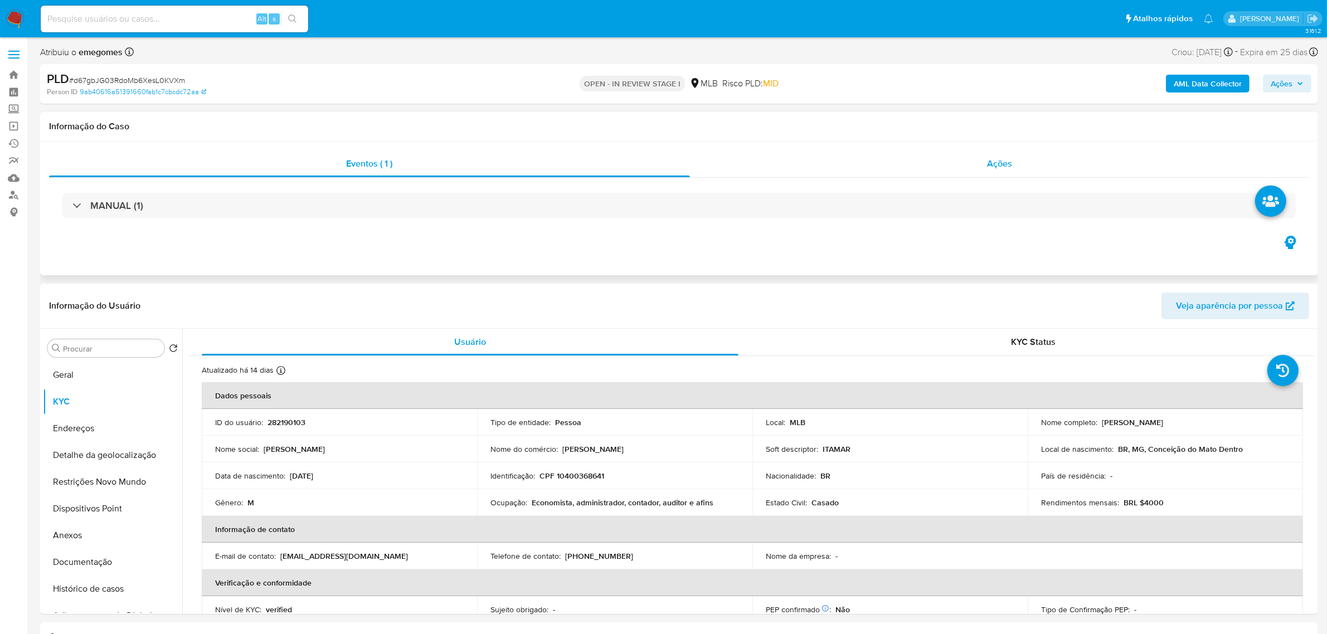
click at [1001, 163] on span "Ações" at bounding box center [999, 163] width 25 height 13
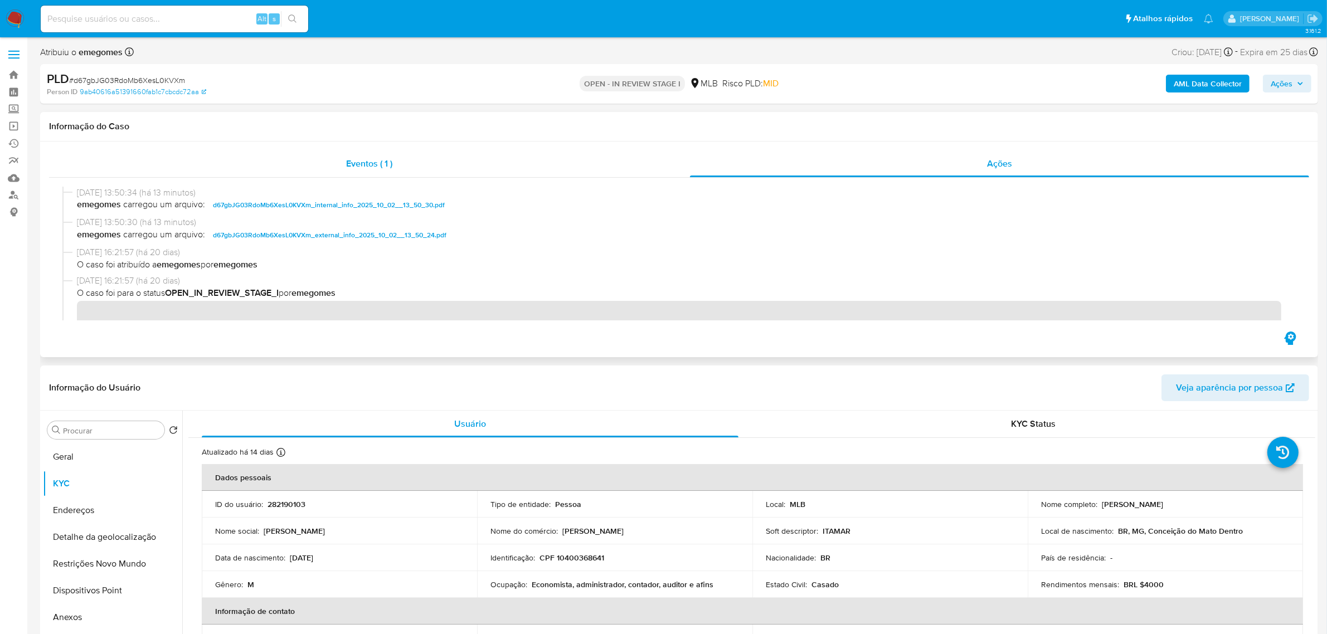
click at [386, 157] on span "Eventos ( 1 )" at bounding box center [369, 163] width 46 height 13
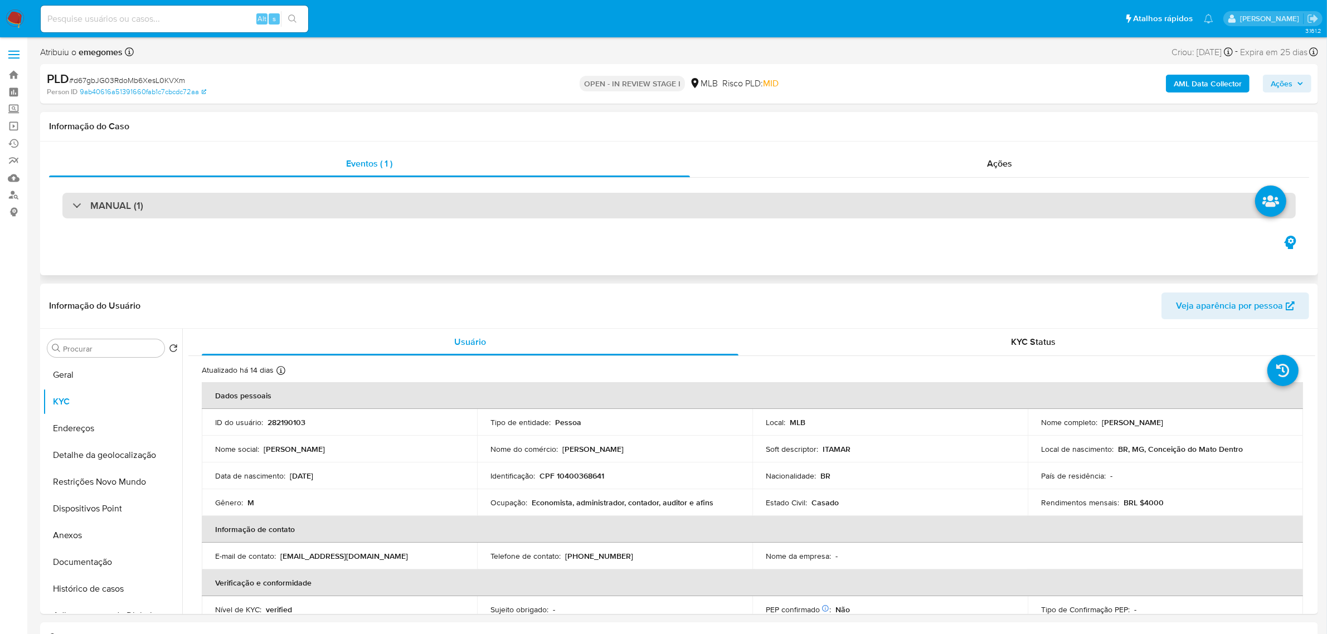
click at [227, 201] on div "MANUAL (1)" at bounding box center [678, 206] width 1233 height 26
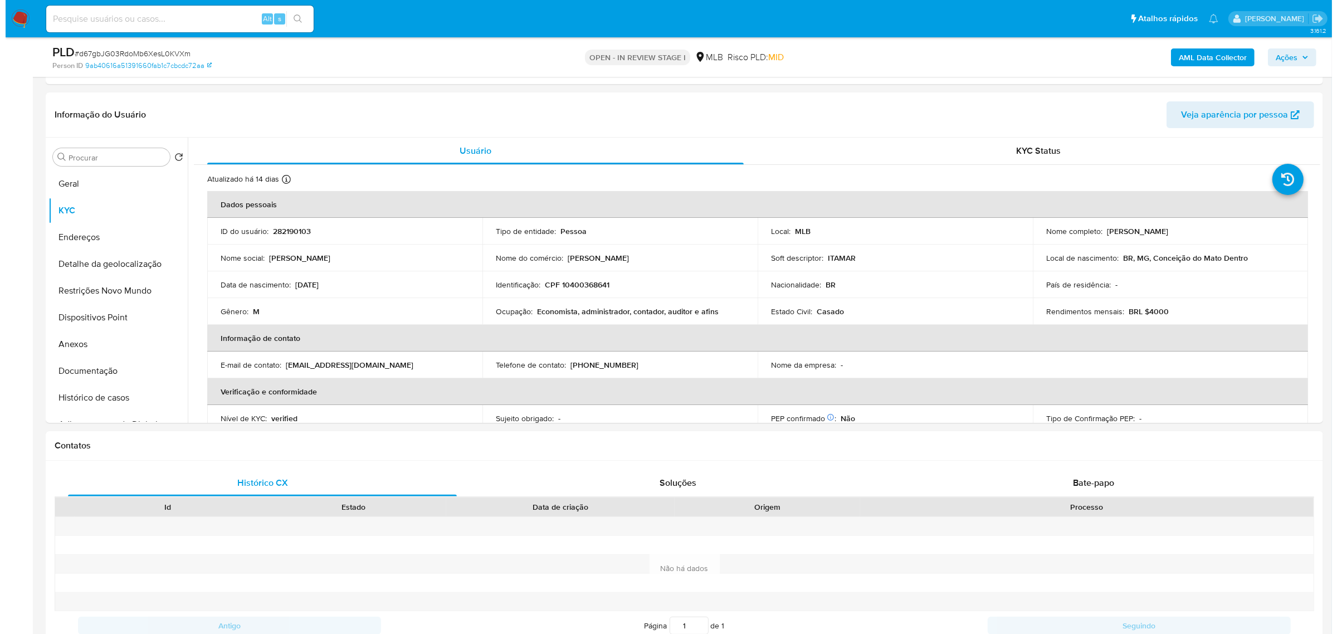
scroll to position [279, 0]
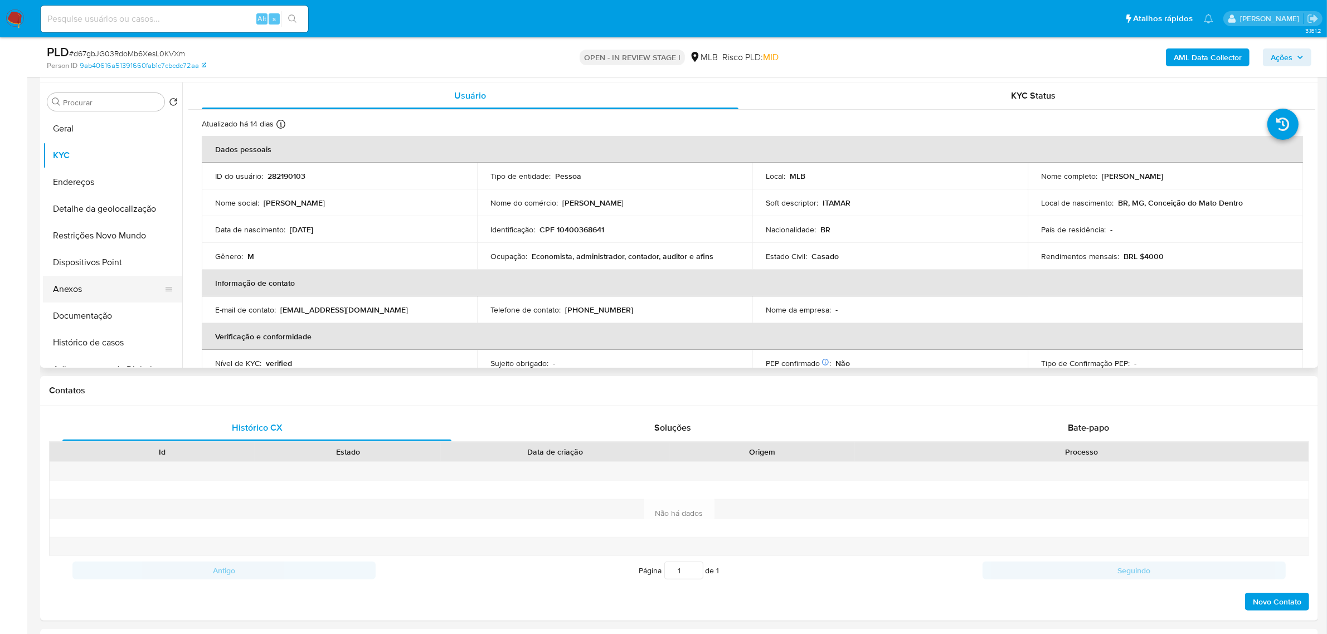
click at [86, 285] on button "Anexos" at bounding box center [108, 289] width 130 height 27
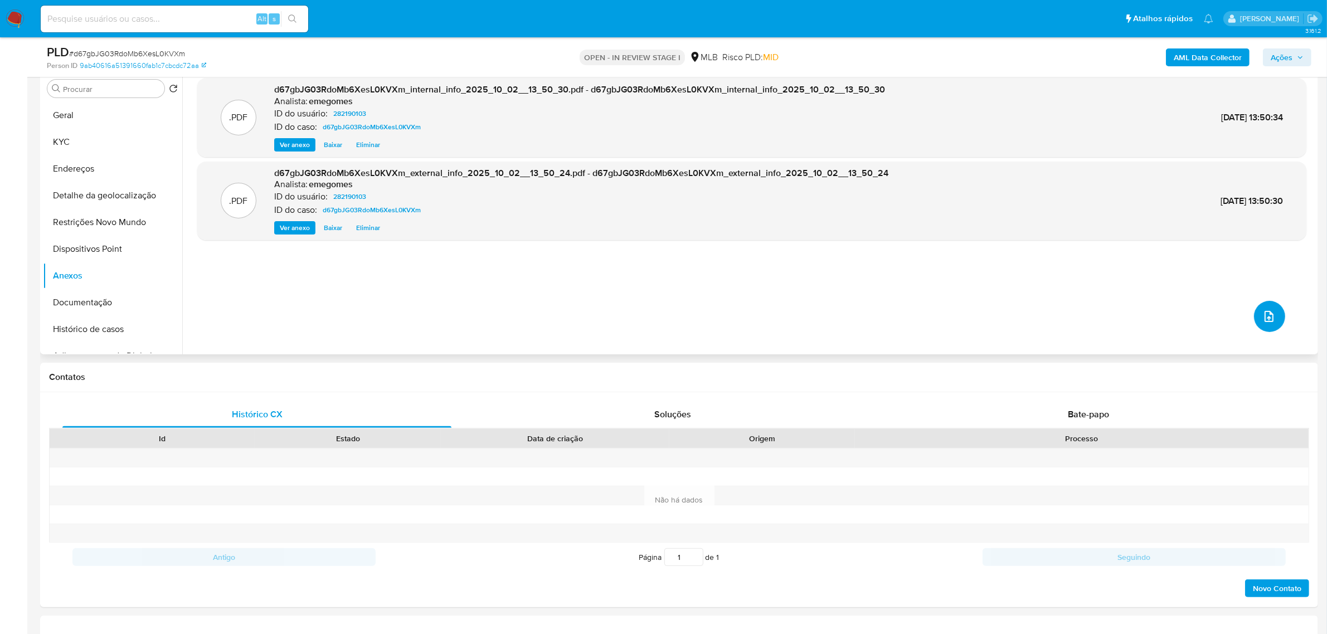
click at [1276, 319] on button "upload-file" at bounding box center [1269, 316] width 31 height 31
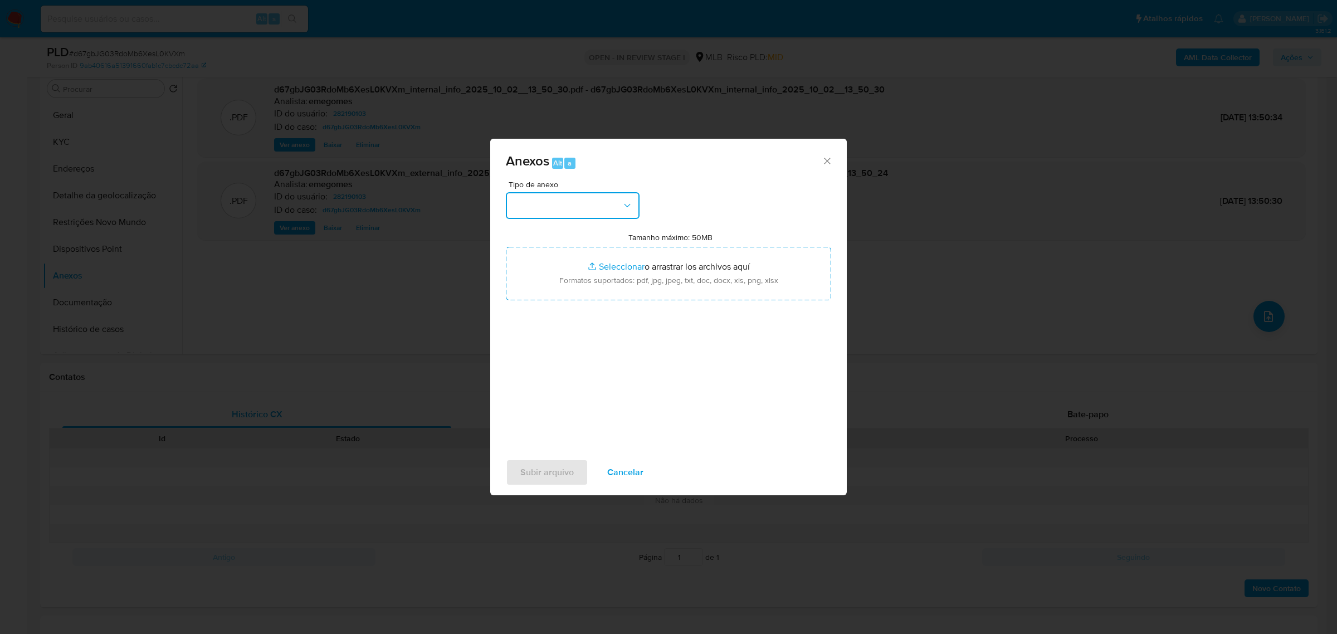
click at [632, 201] on icon "button" at bounding box center [627, 205] width 11 height 11
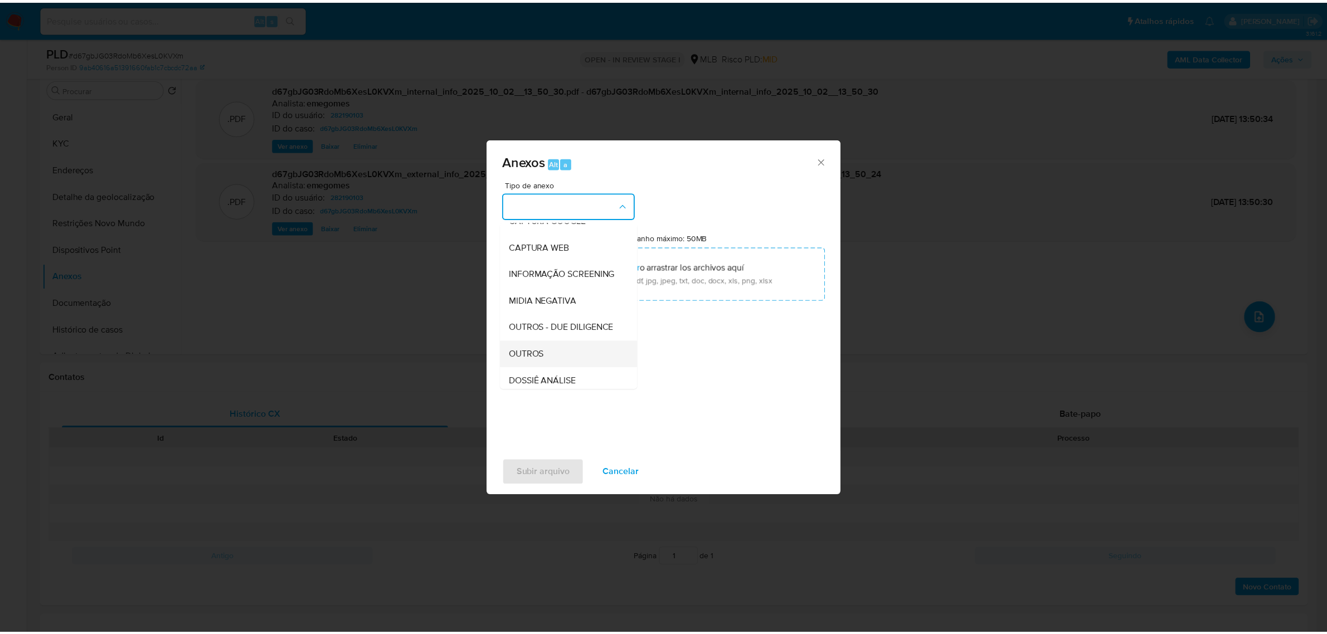
scroll to position [171, 0]
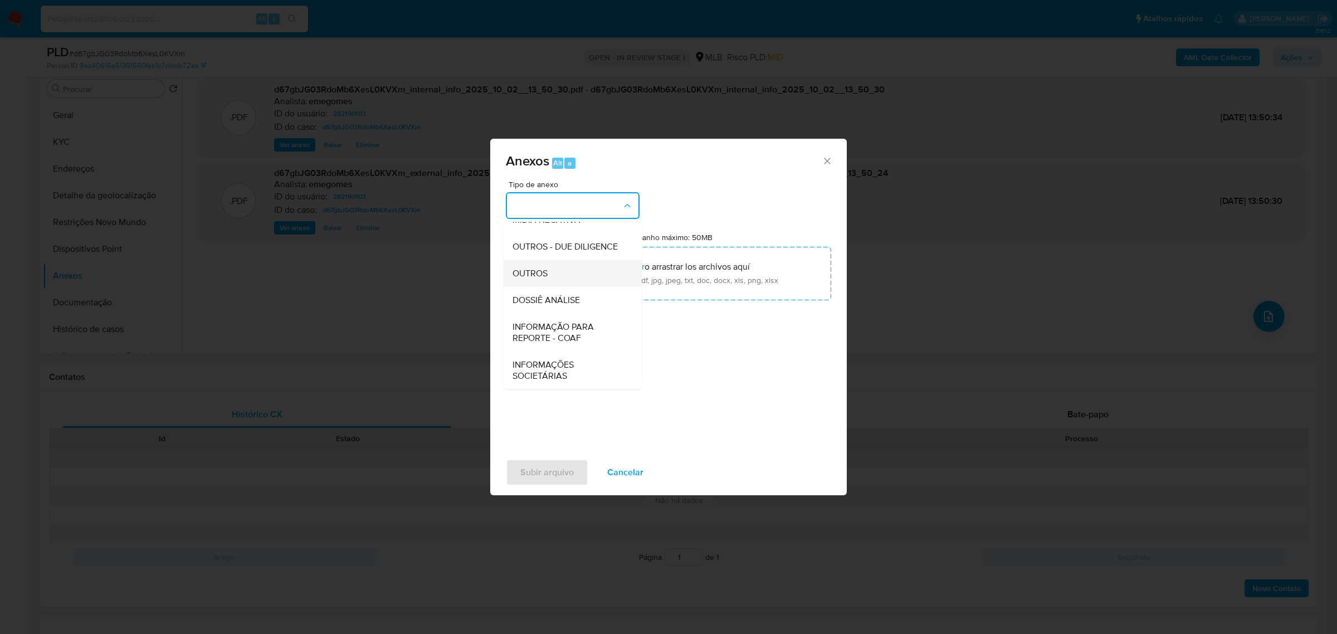
click at [544, 274] on span "OUTROS" at bounding box center [530, 272] width 35 height 11
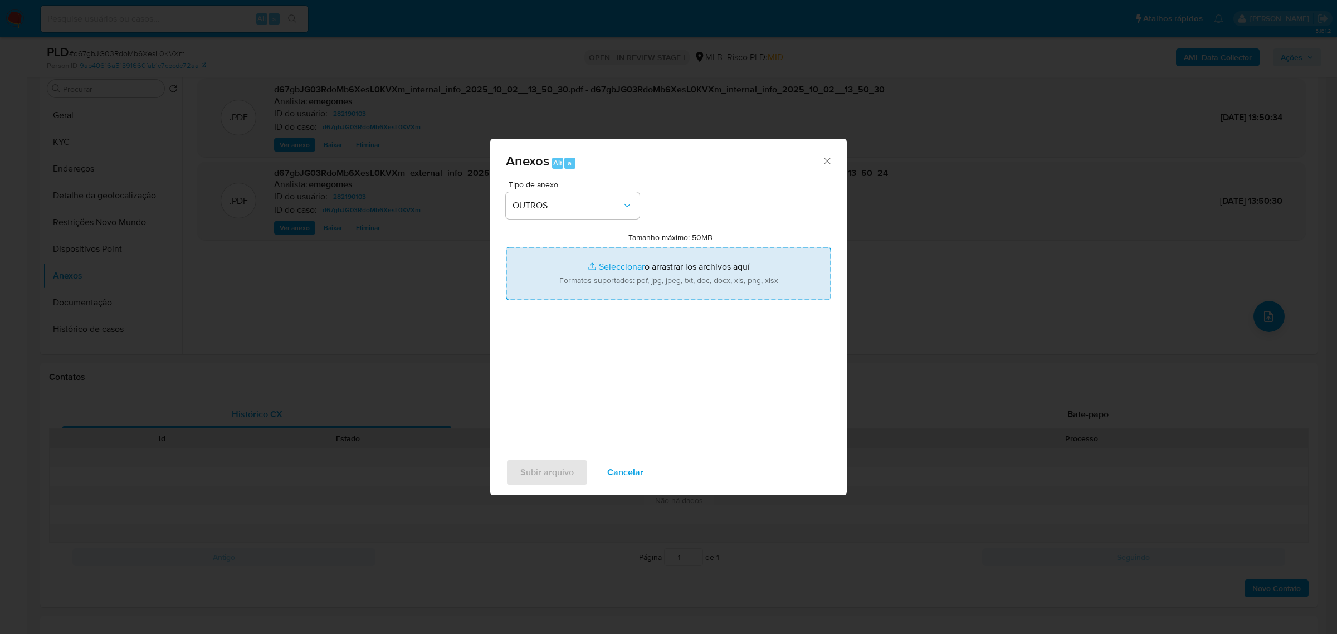
click at [601, 265] on input "Tamanho máximo: 50MB Seleccionar archivos" at bounding box center [668, 273] width 325 height 53
type input "C:\fakepath\SAR - d67gbJG03RdoMb6XesL0KVXm - CPF 10400368641 - WALLACE DE ASSIS…"
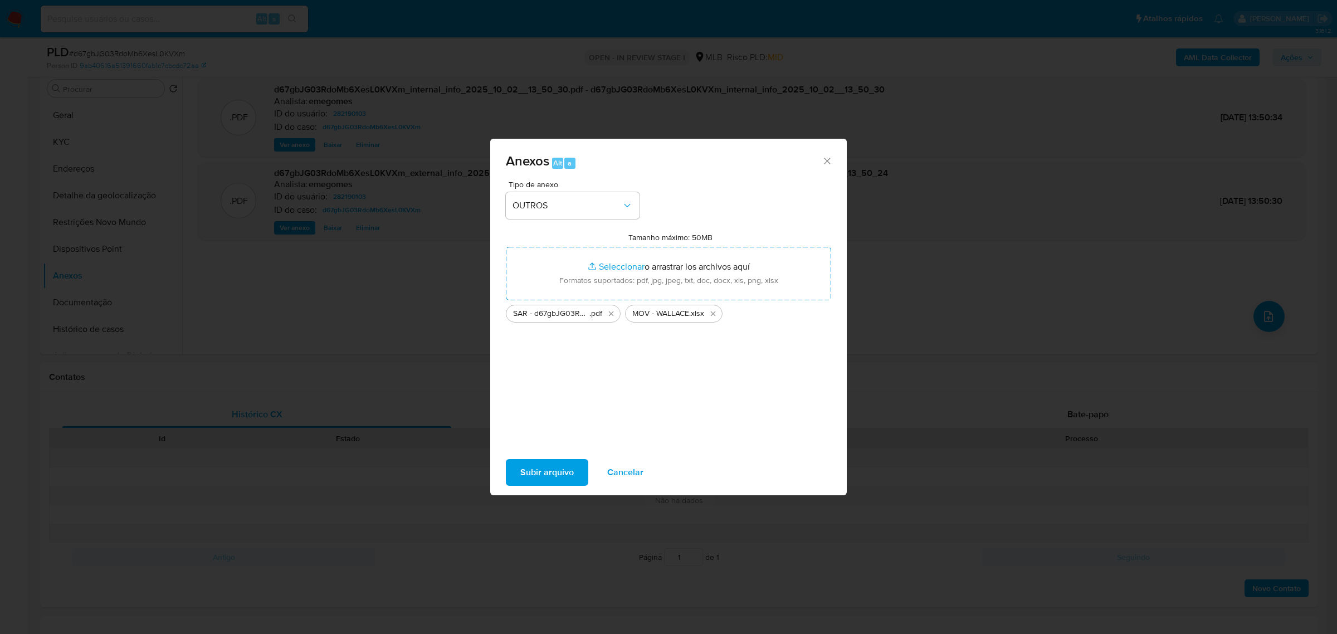
click at [554, 464] on span "Subir arquivo" at bounding box center [546, 472] width 53 height 25
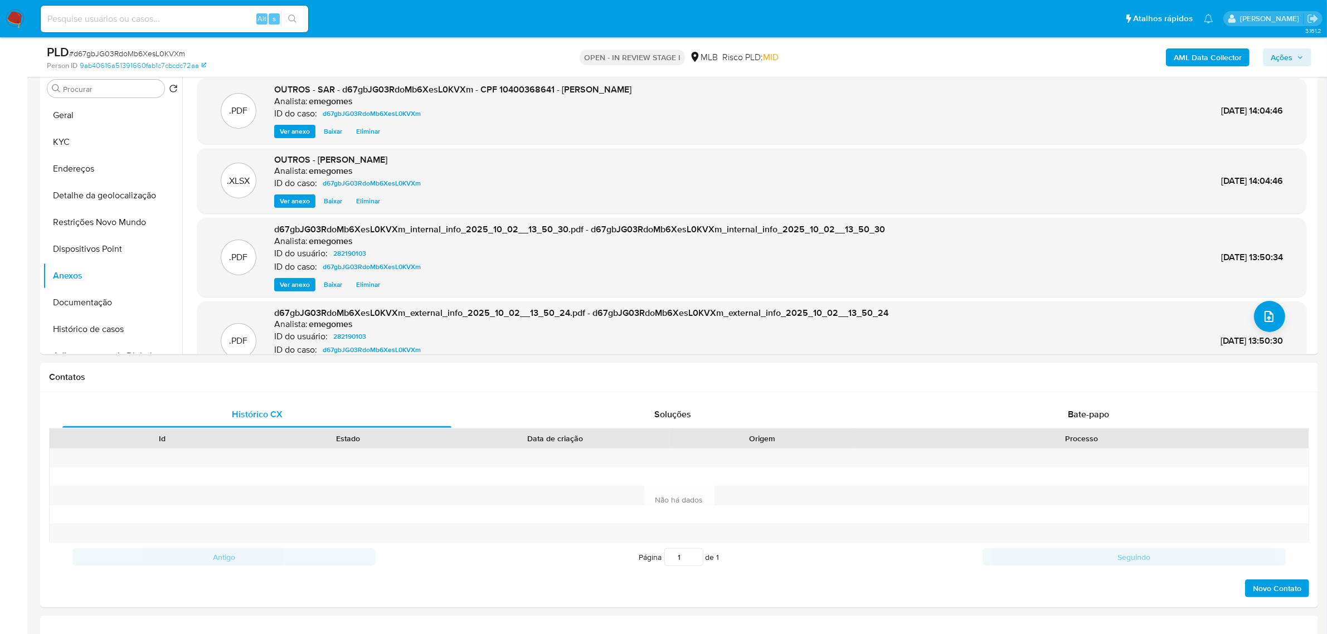
click at [1302, 60] on icon "button" at bounding box center [1299, 57] width 7 height 7
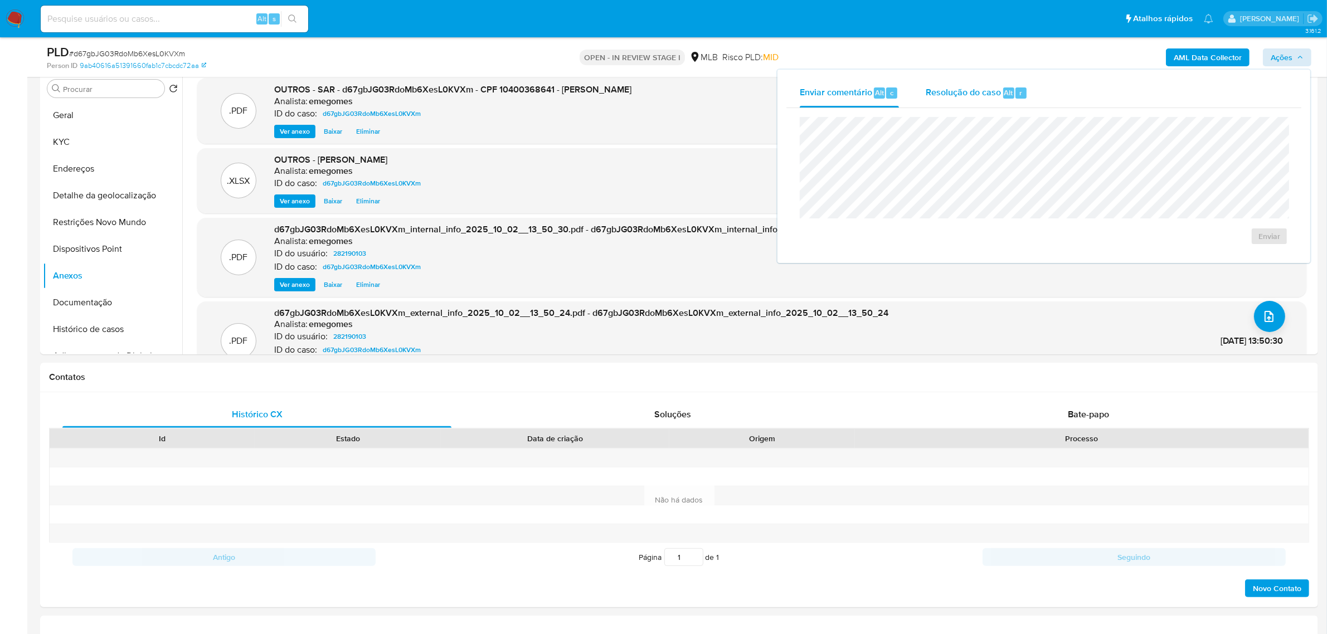
click at [960, 89] on span "Resolução do caso" at bounding box center [962, 92] width 75 height 13
click at [1242, 258] on span "ROI Proposal" at bounding box center [1242, 254] width 58 height 16
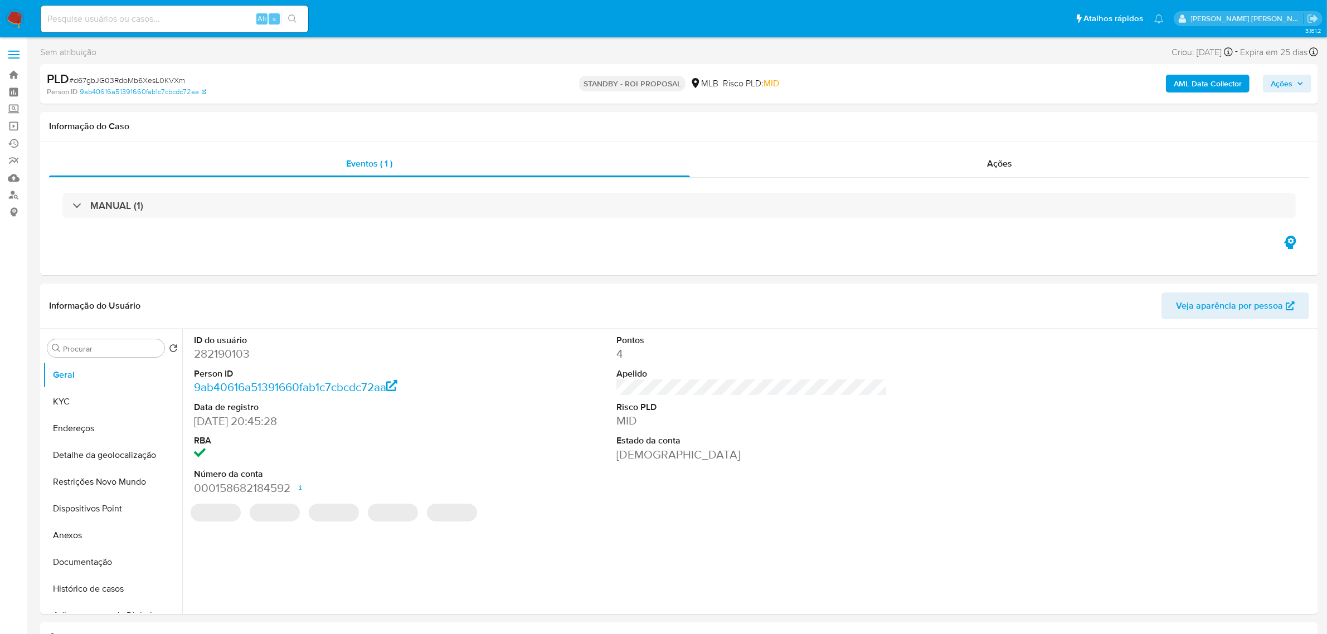
select select "10"
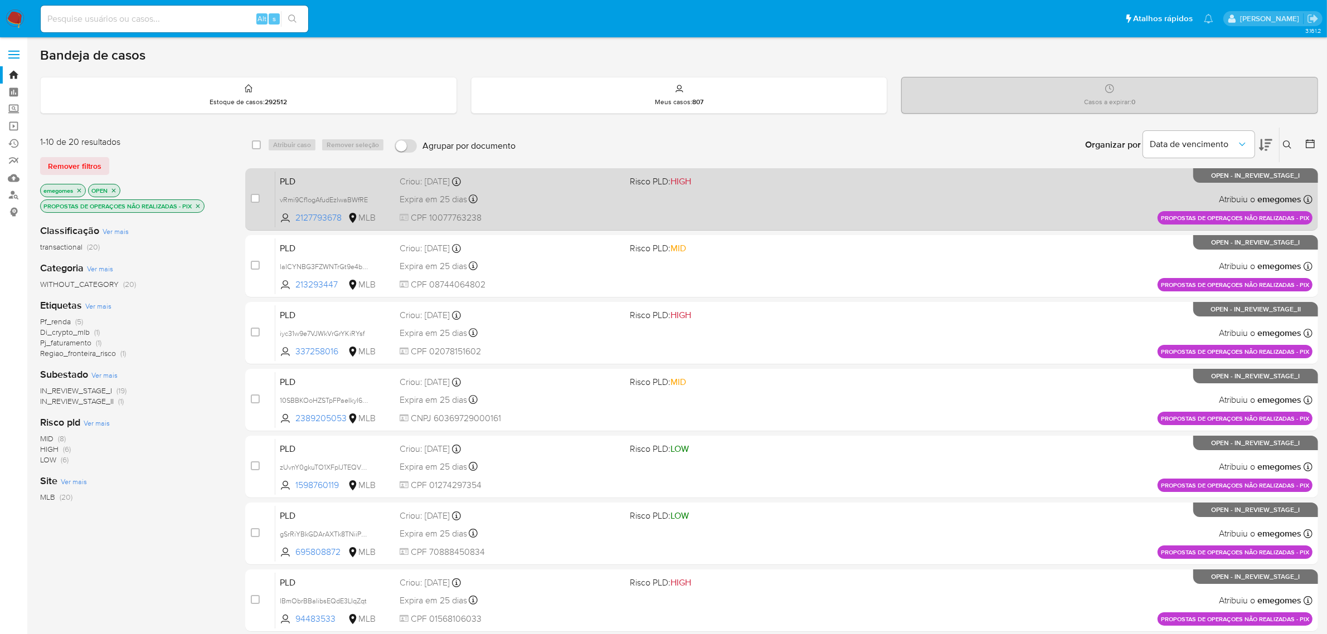
click at [549, 209] on div "PLD vRmi9Cf1ogAfudEzIwaBWfRE 2127793678 MLB Risco PLD: HIGH Criou: [DATE] Criou…" at bounding box center [793, 199] width 1037 height 56
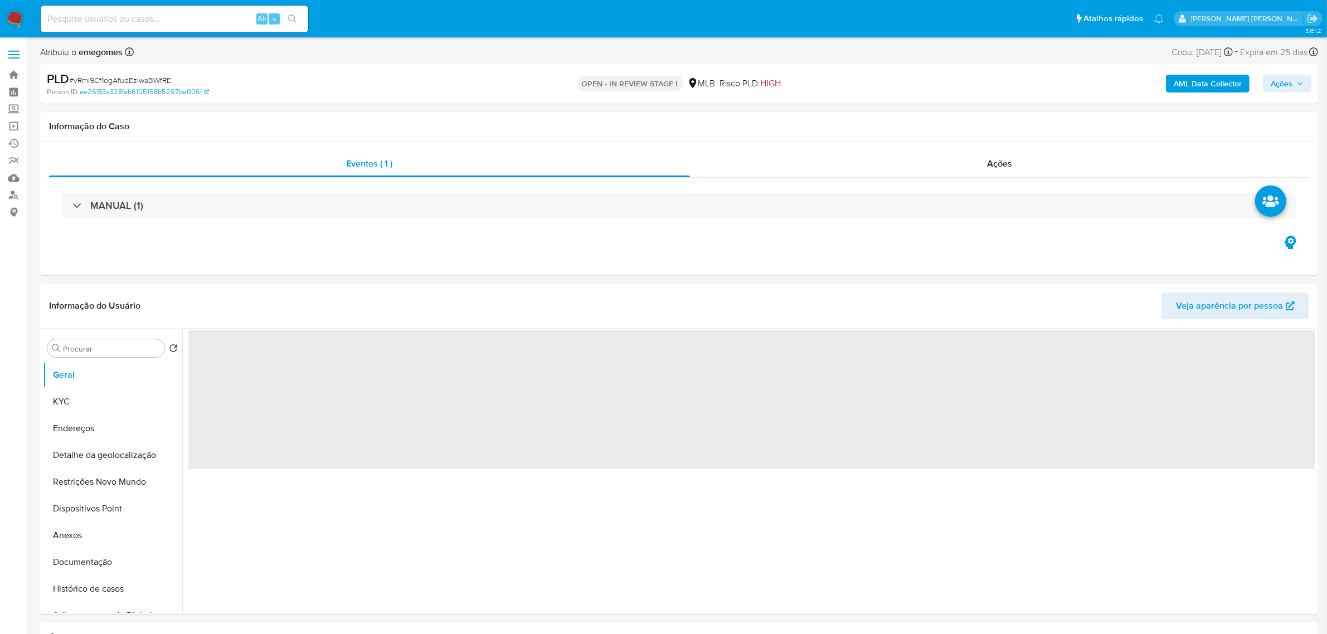
select select "10"
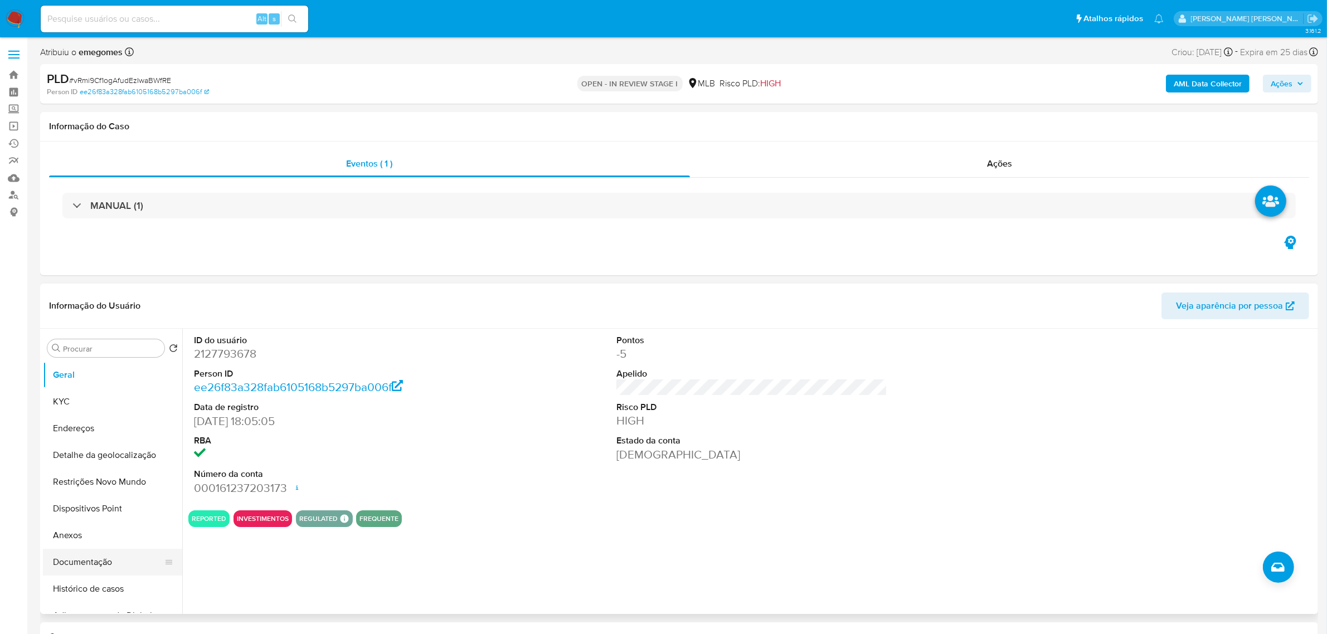
click at [86, 566] on button "Documentação" at bounding box center [108, 562] width 130 height 27
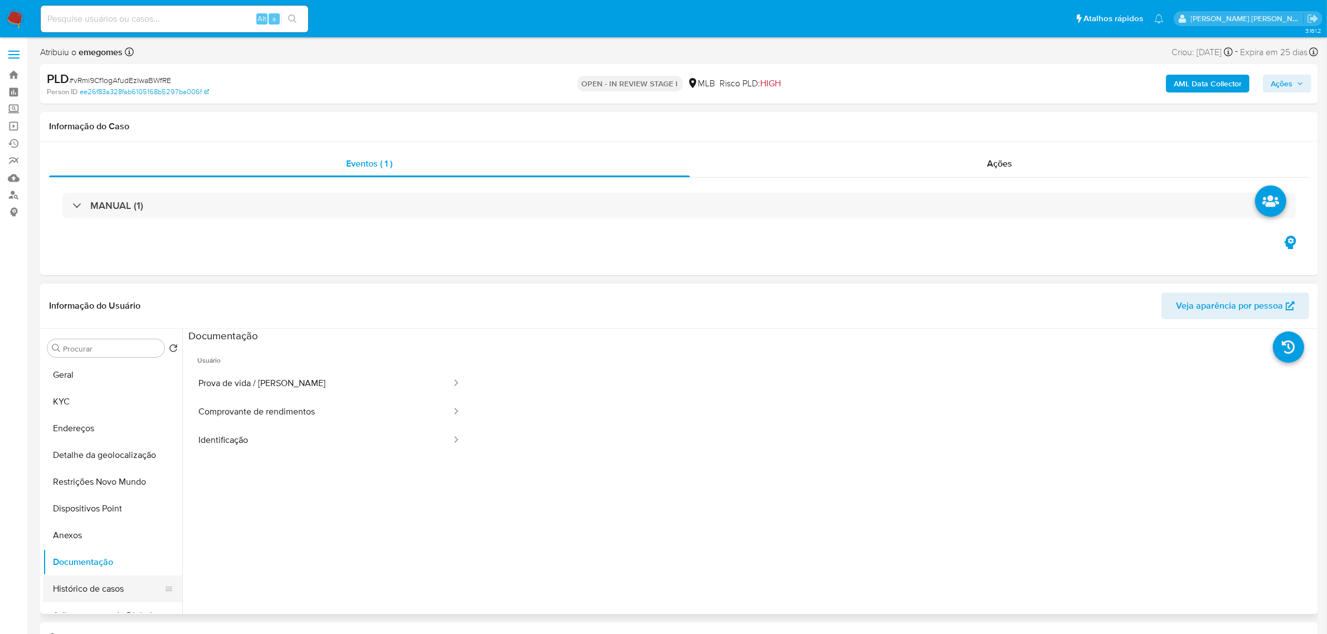
click at [87, 594] on button "Histórico de casos" at bounding box center [108, 589] width 130 height 27
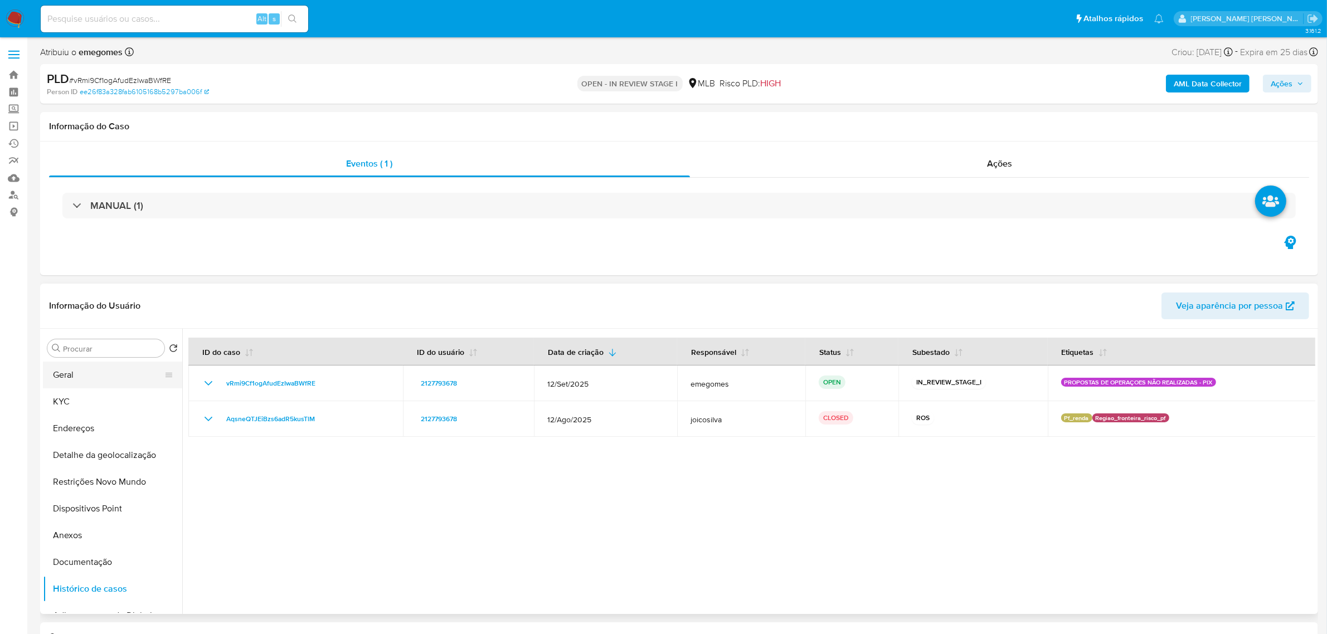
click at [103, 375] on button "Geral" at bounding box center [108, 375] width 130 height 27
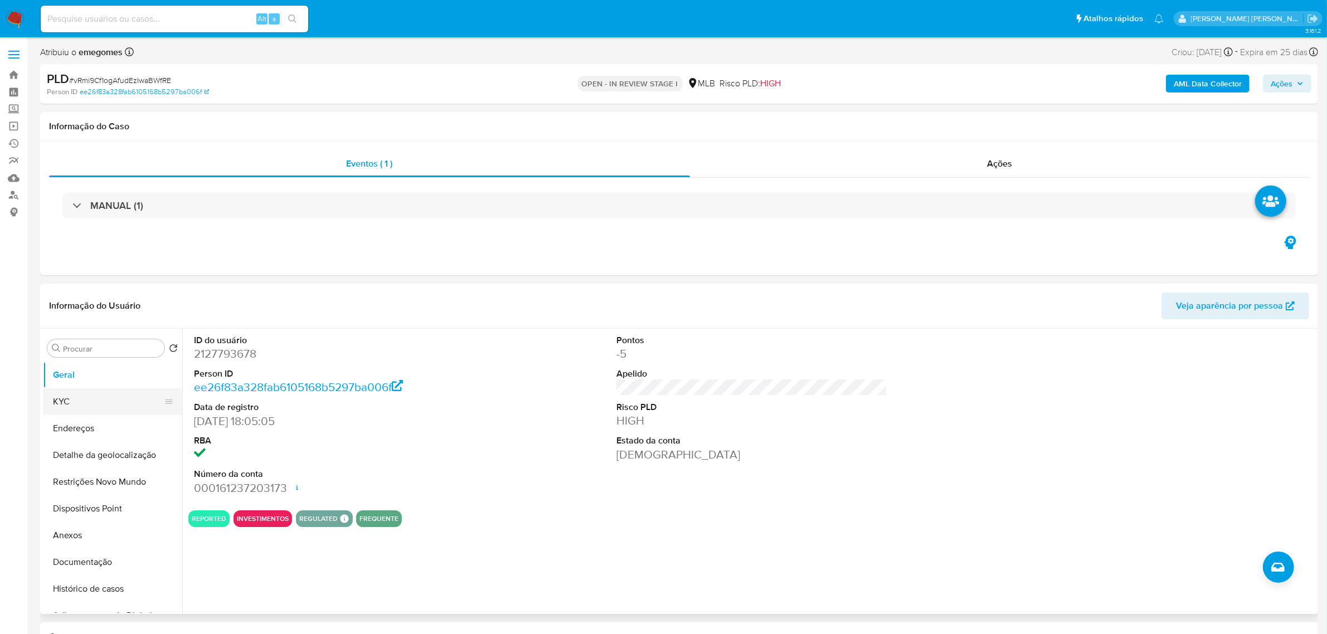
click at [88, 404] on button "KYC" at bounding box center [108, 401] width 130 height 27
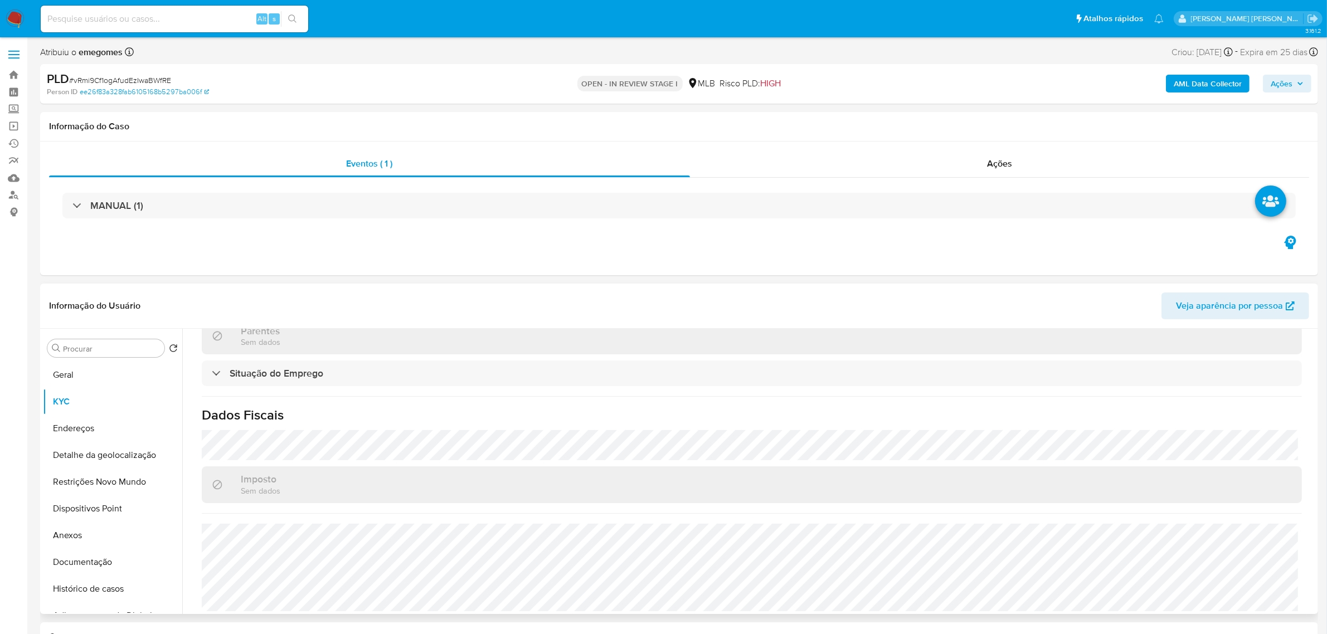
scroll to position [475, 0]
click at [77, 423] on button "Endereços" at bounding box center [108, 428] width 130 height 27
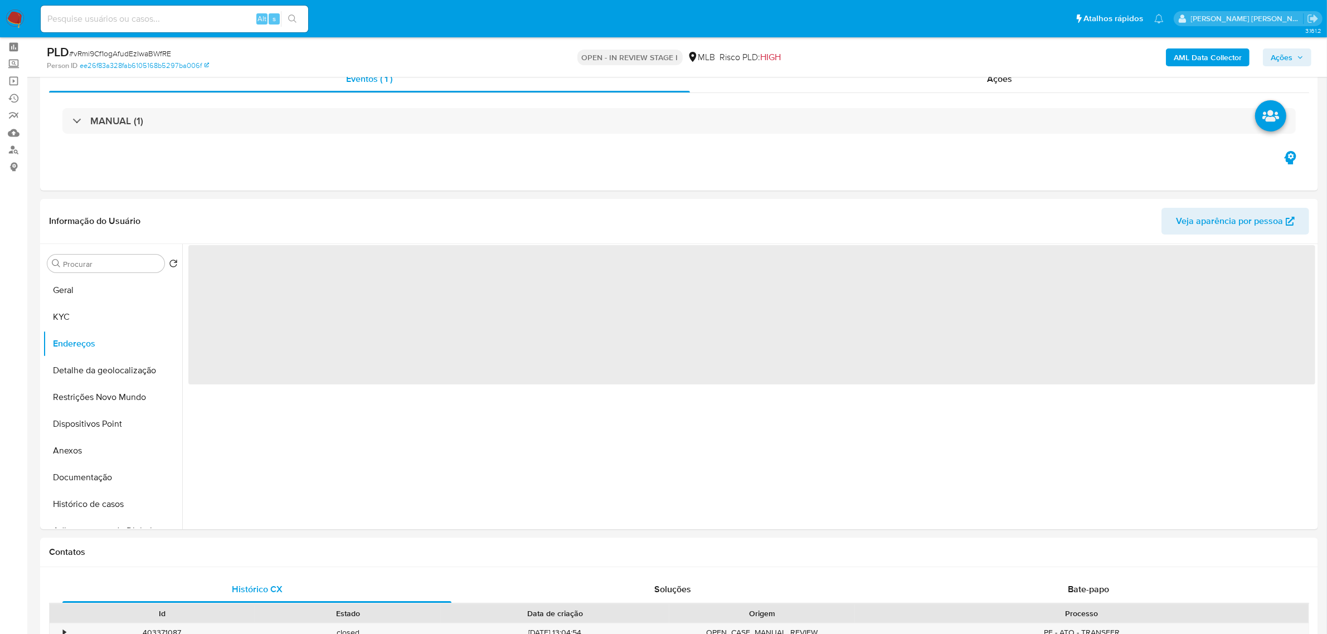
scroll to position [70, 0]
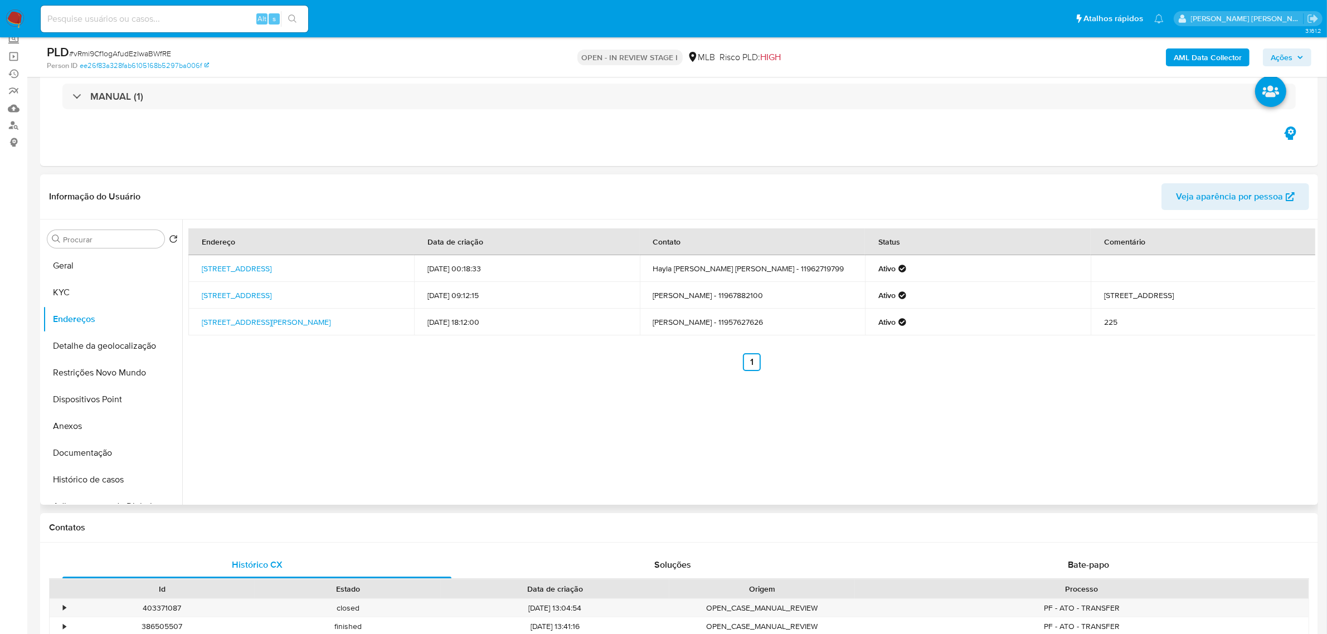
click at [230, 191] on header "Informação do Usuário Veja aparência por pessoa" at bounding box center [679, 196] width 1260 height 27
click at [105, 345] on button "Detalhe da geolocalização" at bounding box center [108, 346] width 130 height 27
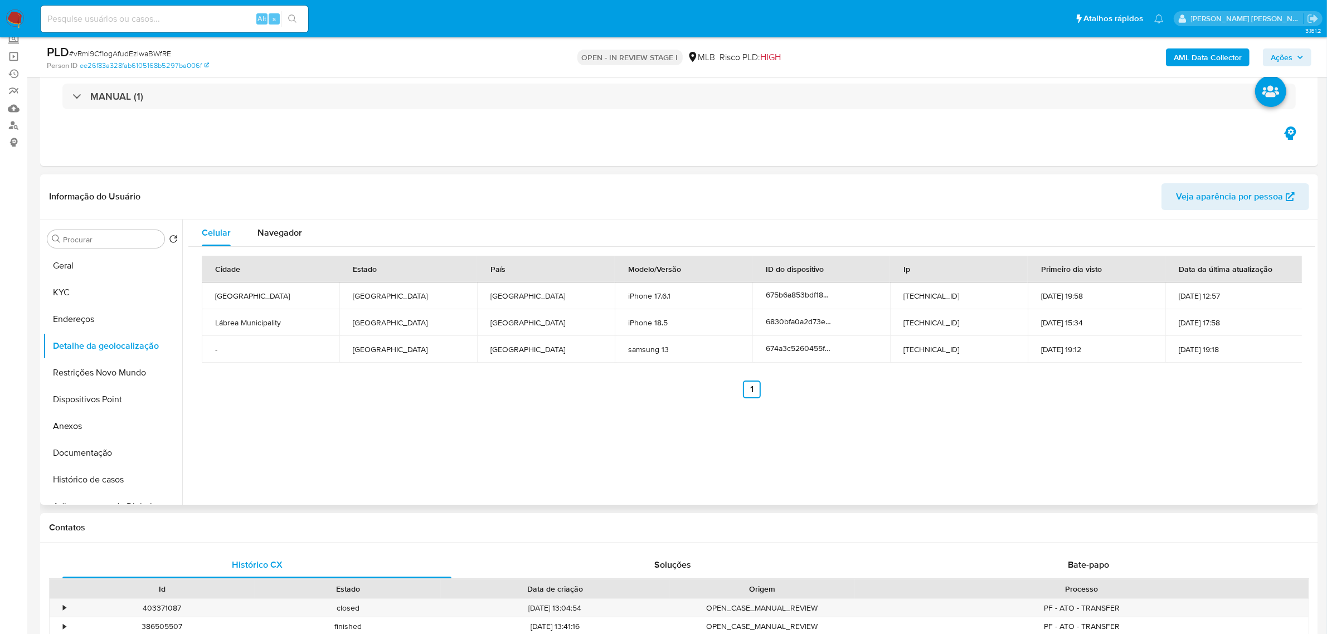
click at [311, 201] on header "Informação do Usuário Veja aparência por pessoa" at bounding box center [679, 196] width 1260 height 27
click at [104, 377] on button "Restrições Novo Mundo" at bounding box center [108, 372] width 130 height 27
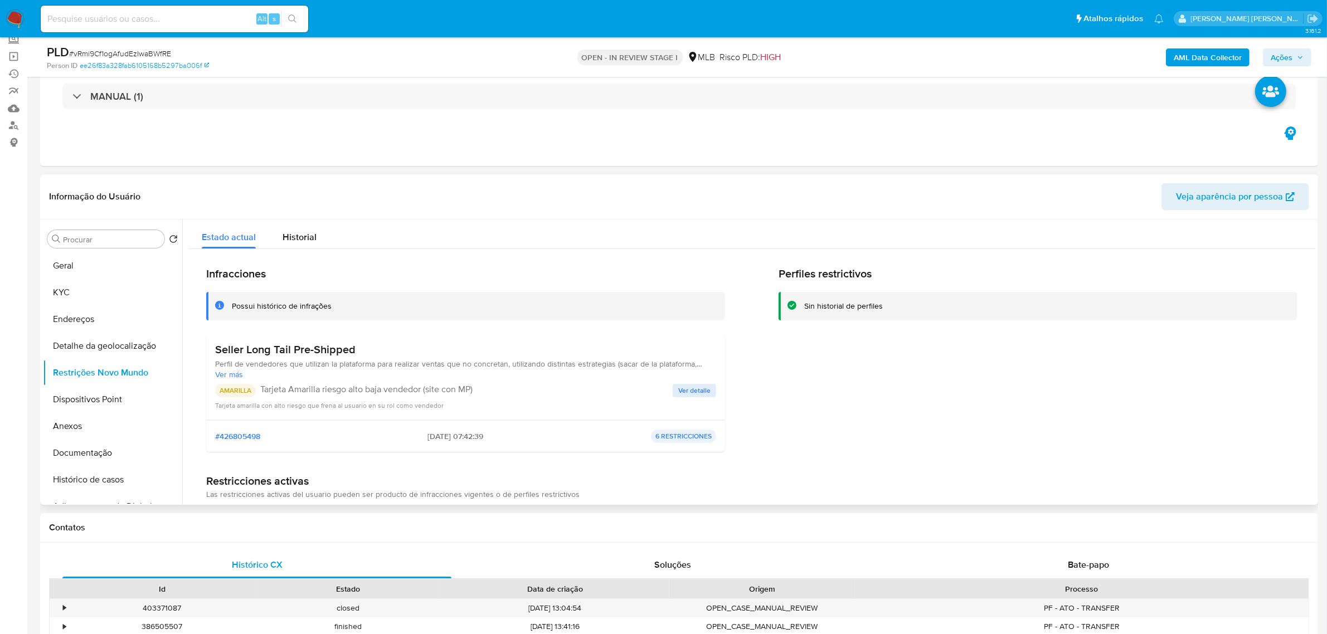
click at [235, 193] on header "Informação do Usuário Veja aparência por pessoa" at bounding box center [679, 196] width 1260 height 27
click at [116, 399] on button "Dispositivos Point" at bounding box center [108, 399] width 130 height 27
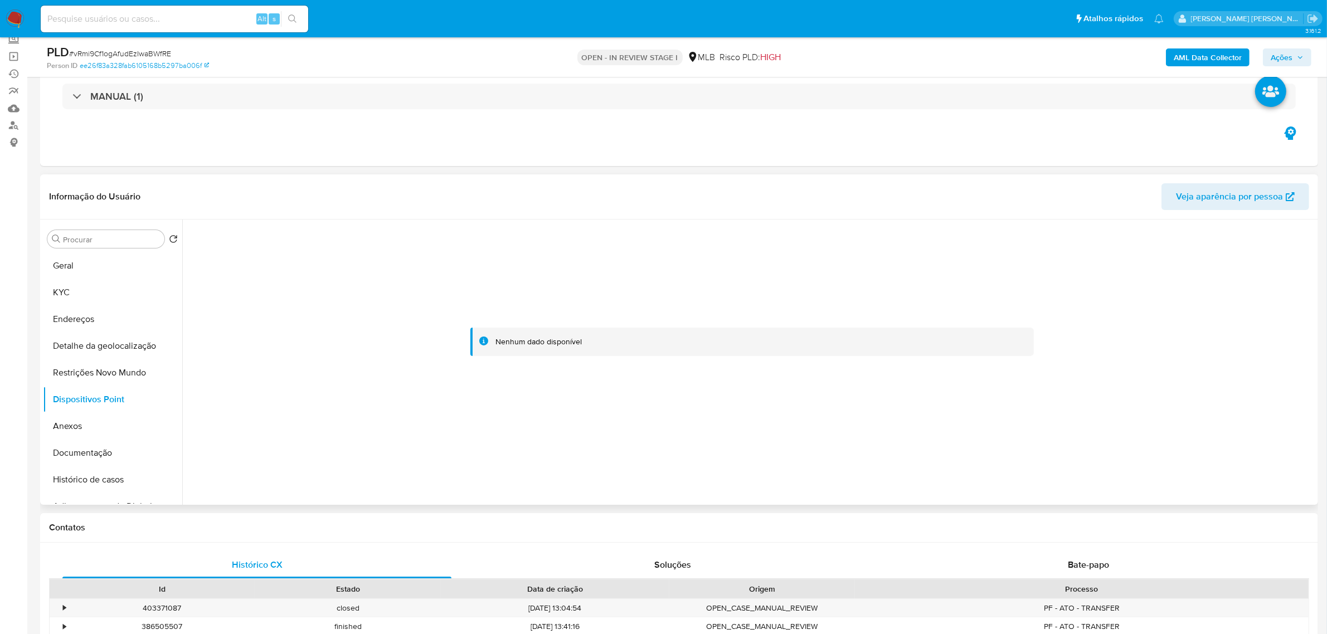
click at [360, 188] on header "Informação do Usuário Veja aparência por pessoa" at bounding box center [679, 196] width 1260 height 27
click at [1196, 62] on b "AML Data Collector" at bounding box center [1207, 57] width 68 height 18
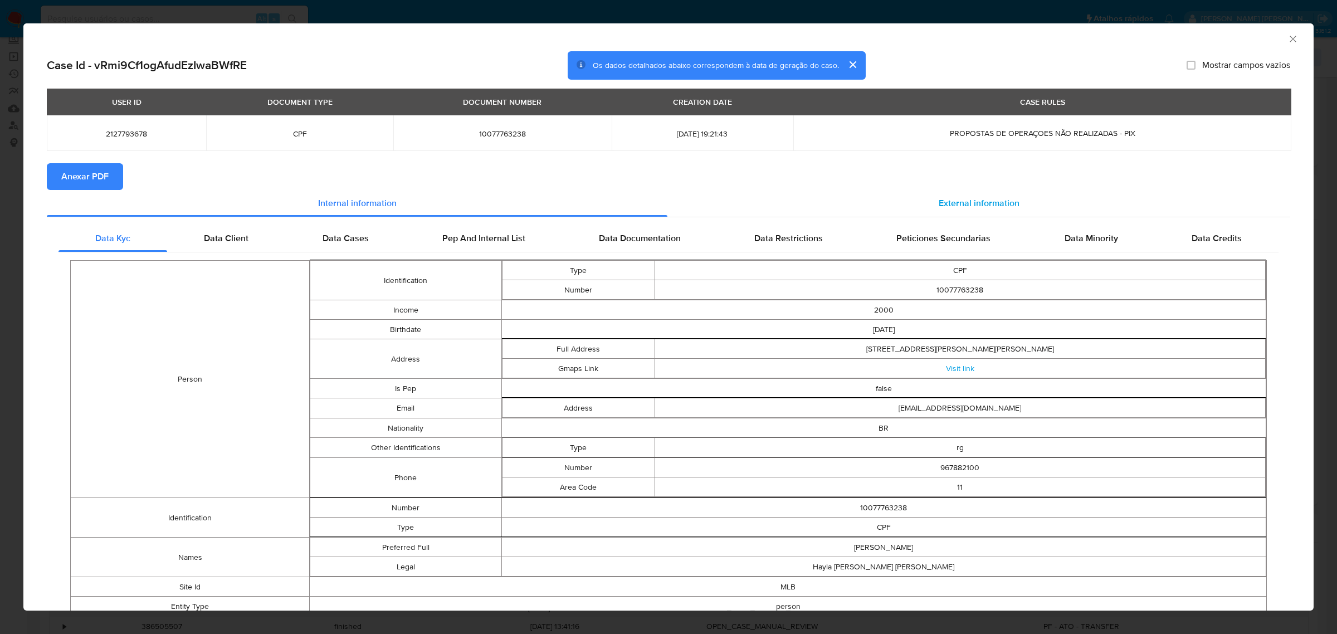
click at [940, 199] on span "External information" at bounding box center [979, 203] width 81 height 13
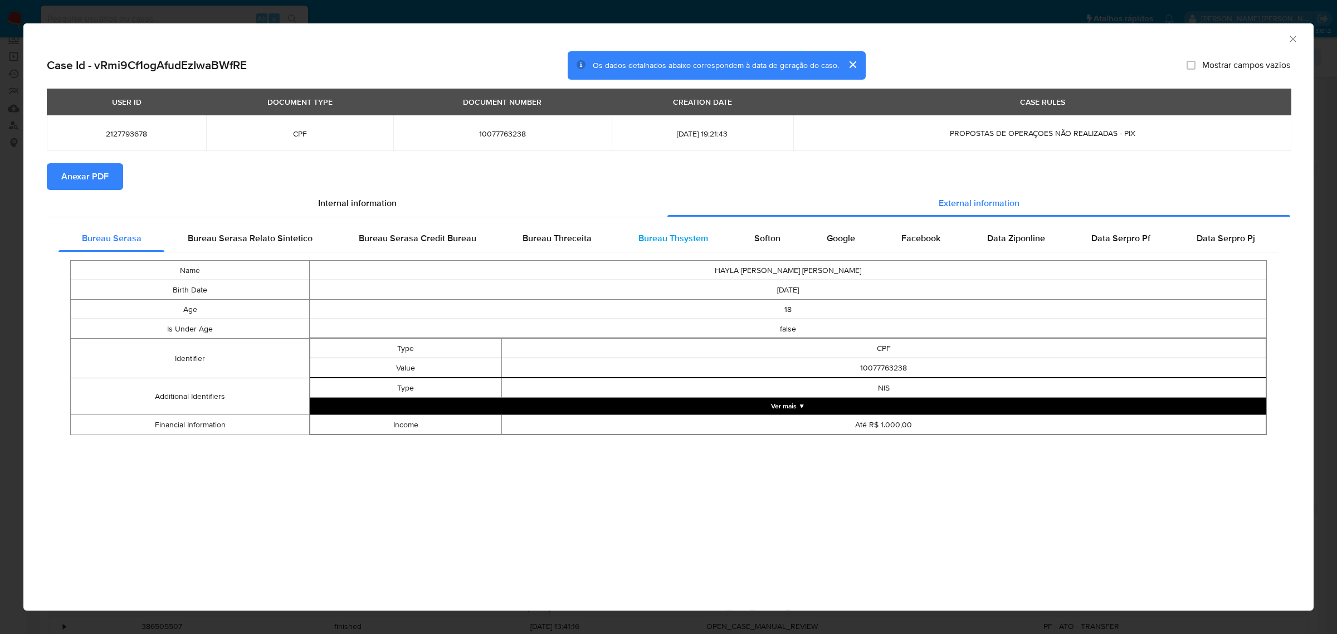
click at [664, 235] on span "Bureau Thsystem" at bounding box center [673, 238] width 70 height 13
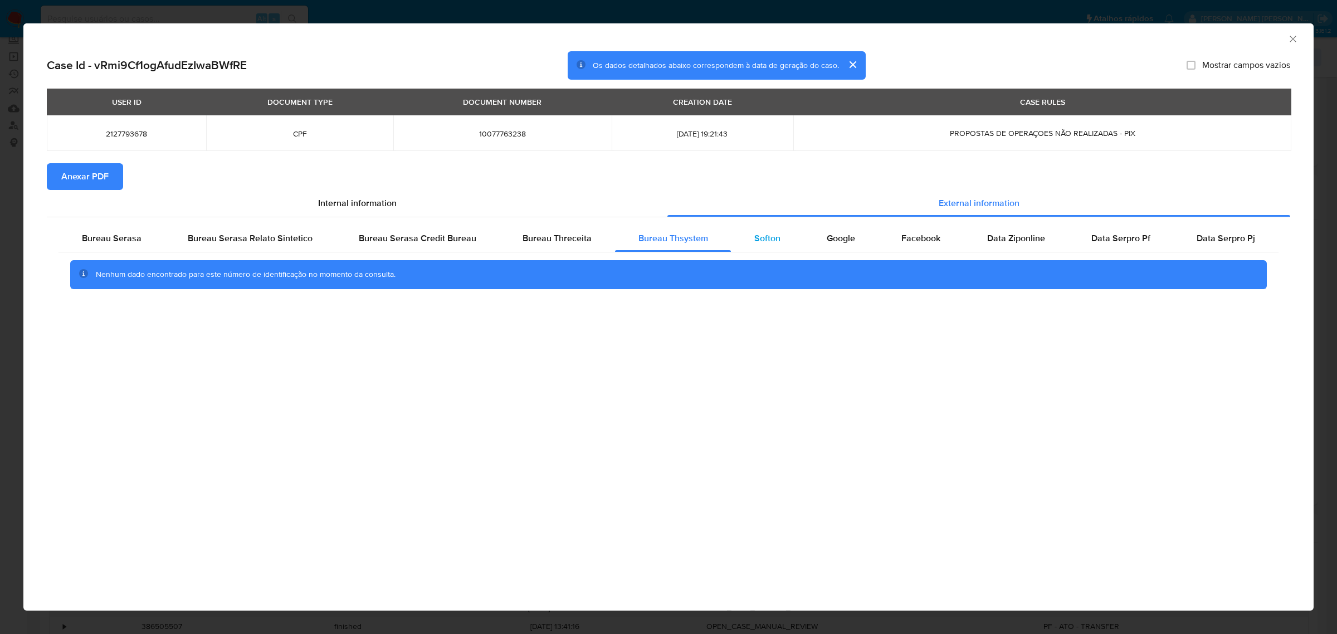
click at [748, 237] on div "Softon" at bounding box center [767, 238] width 72 height 27
click at [685, 240] on span "Bureau Thsystem" at bounding box center [673, 238] width 70 height 13
click at [77, 178] on span "Anexar PDF" at bounding box center [84, 176] width 47 height 25
click at [1288, 37] on icon "Fechar a janela" at bounding box center [1293, 38] width 11 height 11
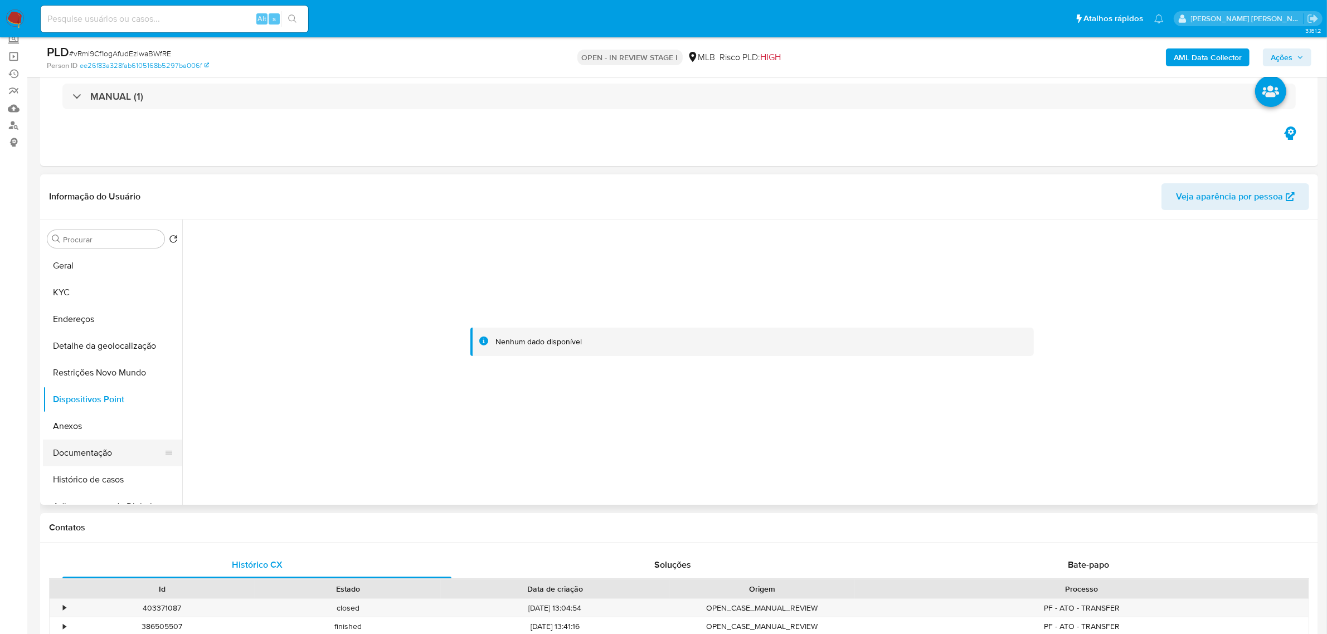
click at [72, 450] on button "Documentação" at bounding box center [108, 453] width 130 height 27
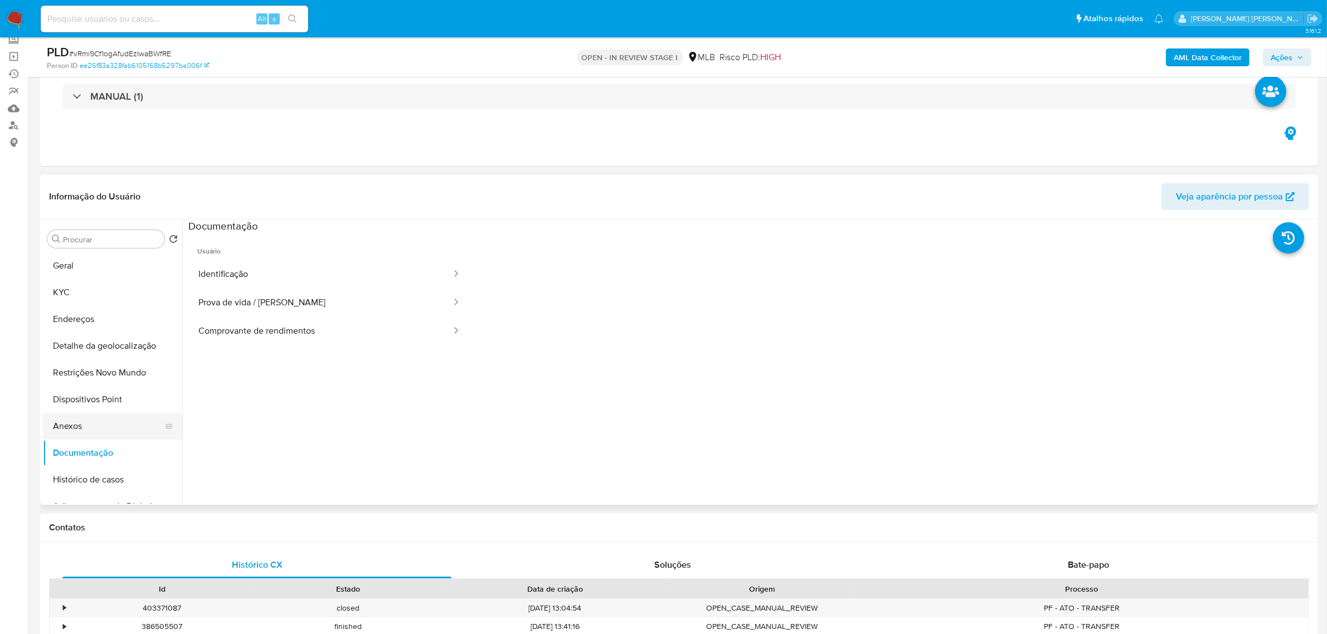
click at [84, 432] on button "Anexos" at bounding box center [108, 426] width 130 height 27
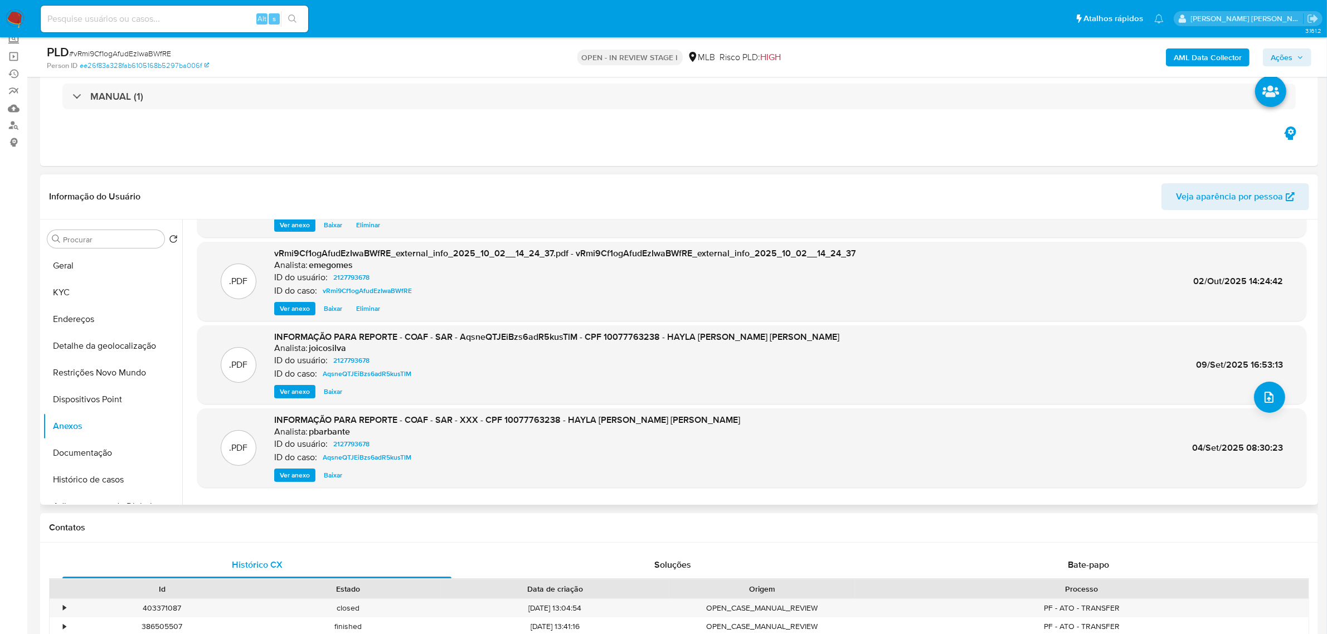
scroll to position [93, 0]
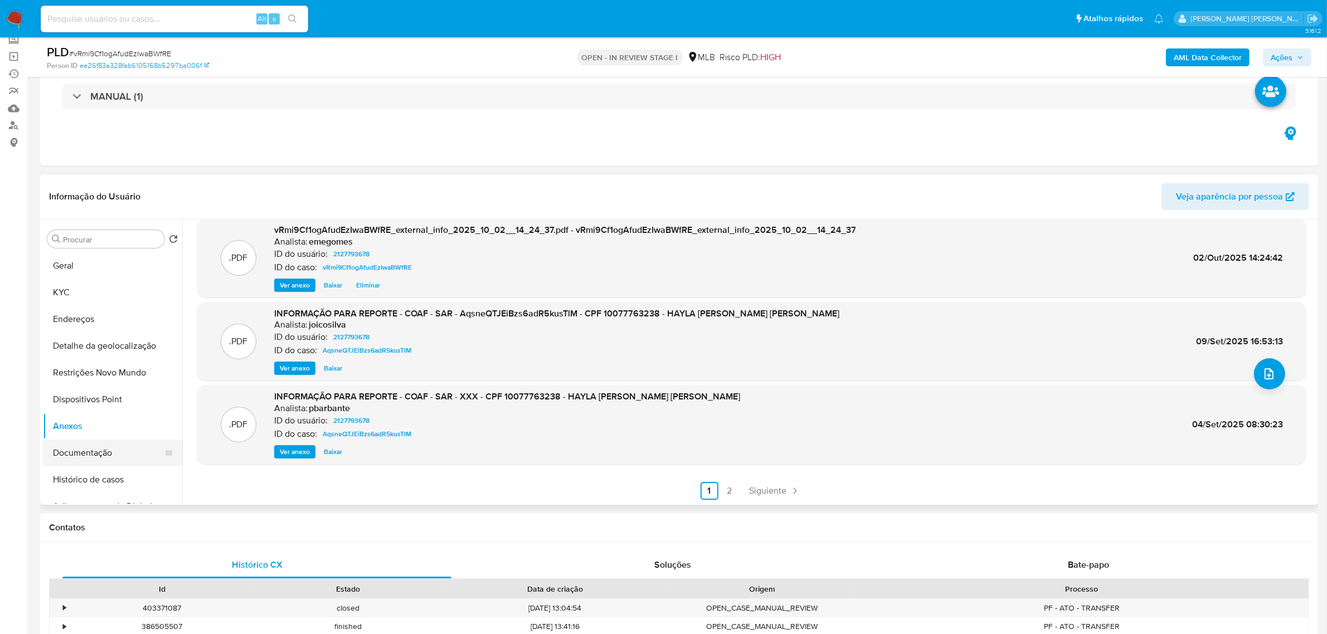
click at [78, 441] on button "Documentação" at bounding box center [108, 453] width 130 height 27
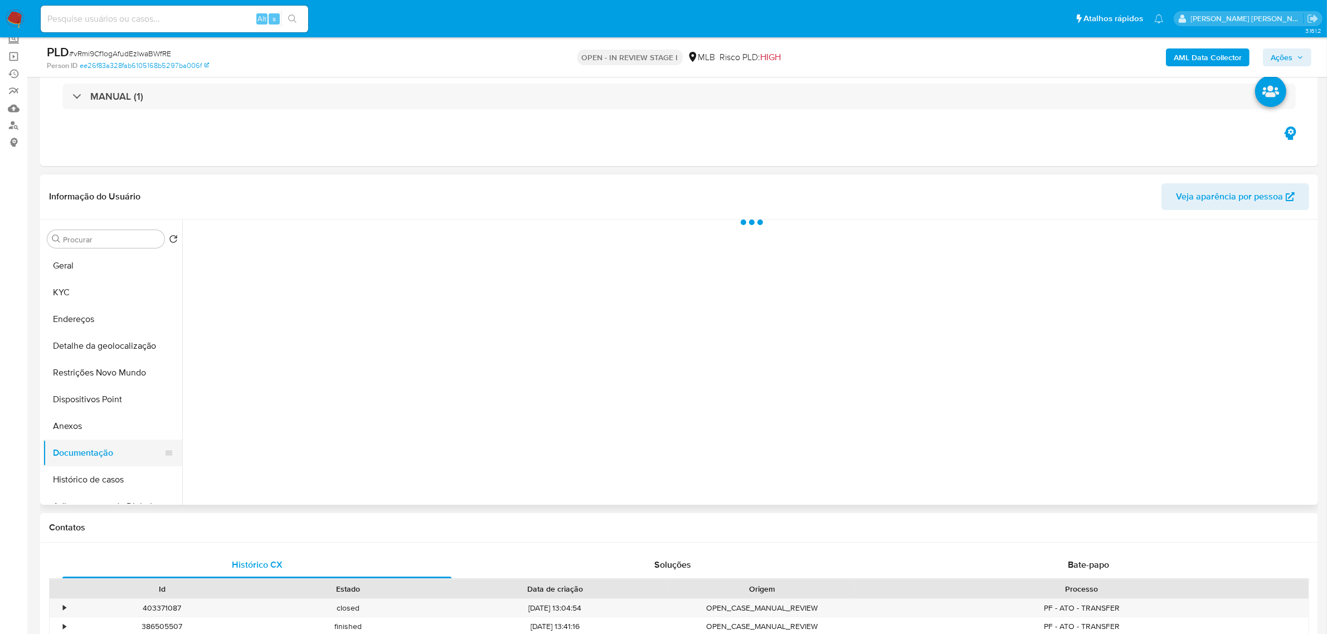
scroll to position [0, 0]
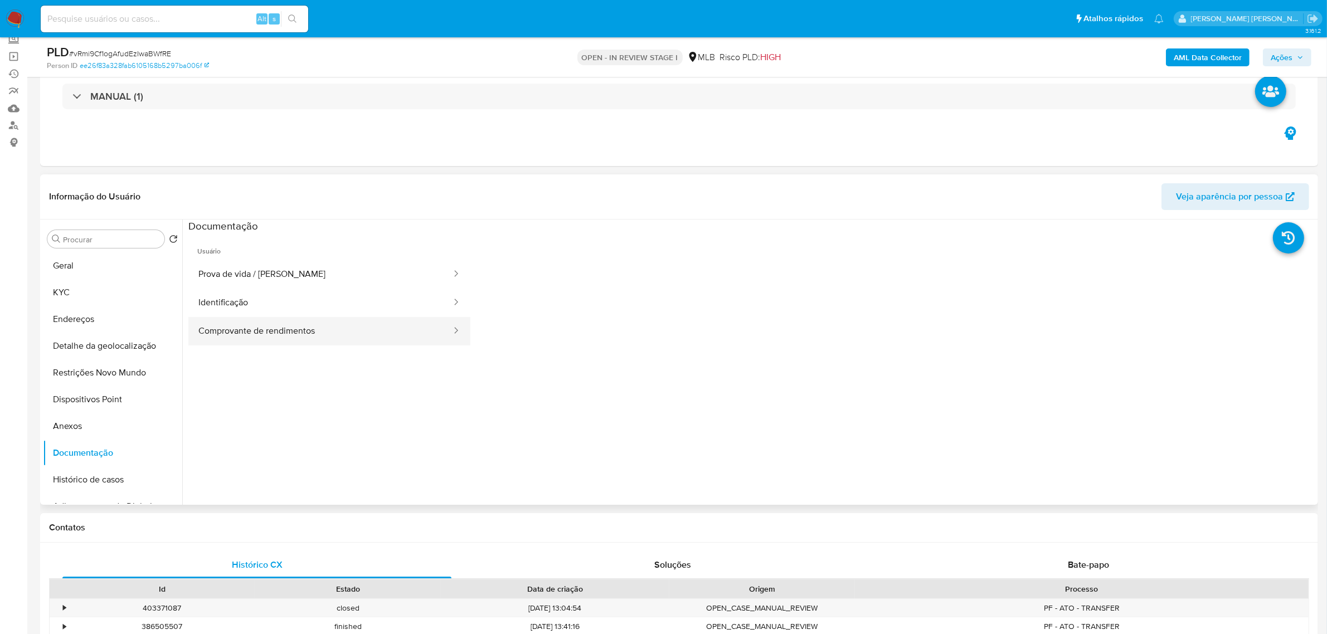
click at [258, 326] on button "Comprovante de rendimentos" at bounding box center [320, 331] width 264 height 28
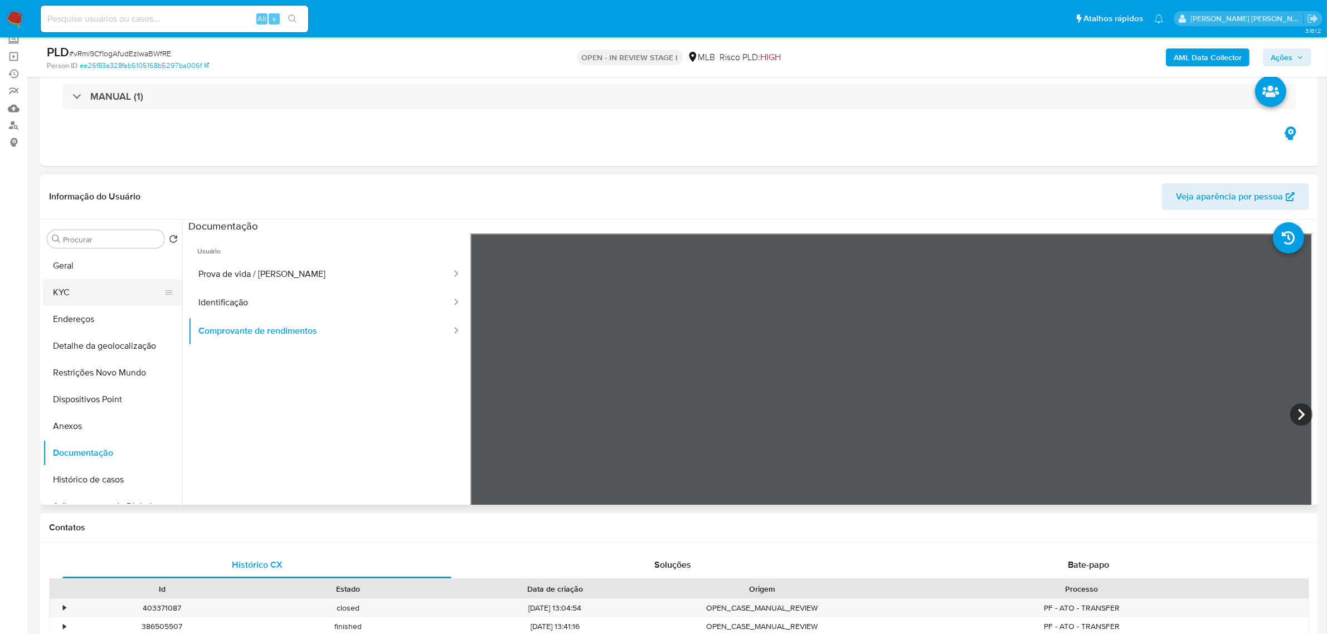
click at [74, 290] on button "KYC" at bounding box center [108, 292] width 130 height 27
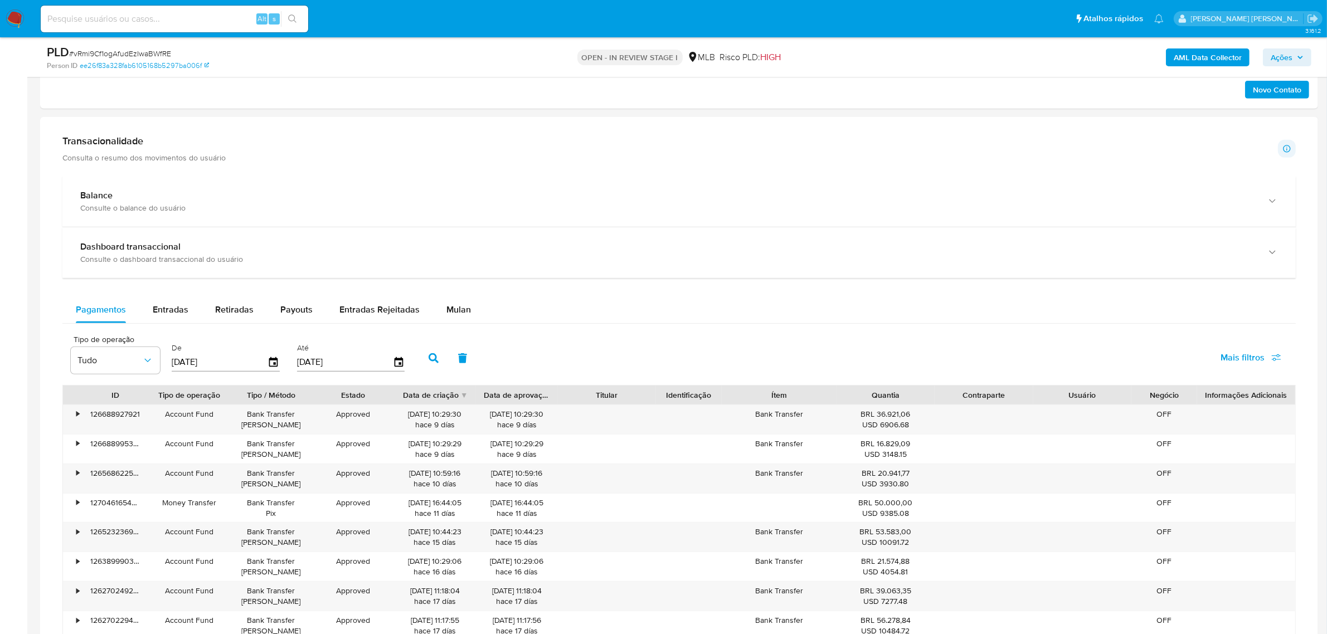
scroll to position [766, 0]
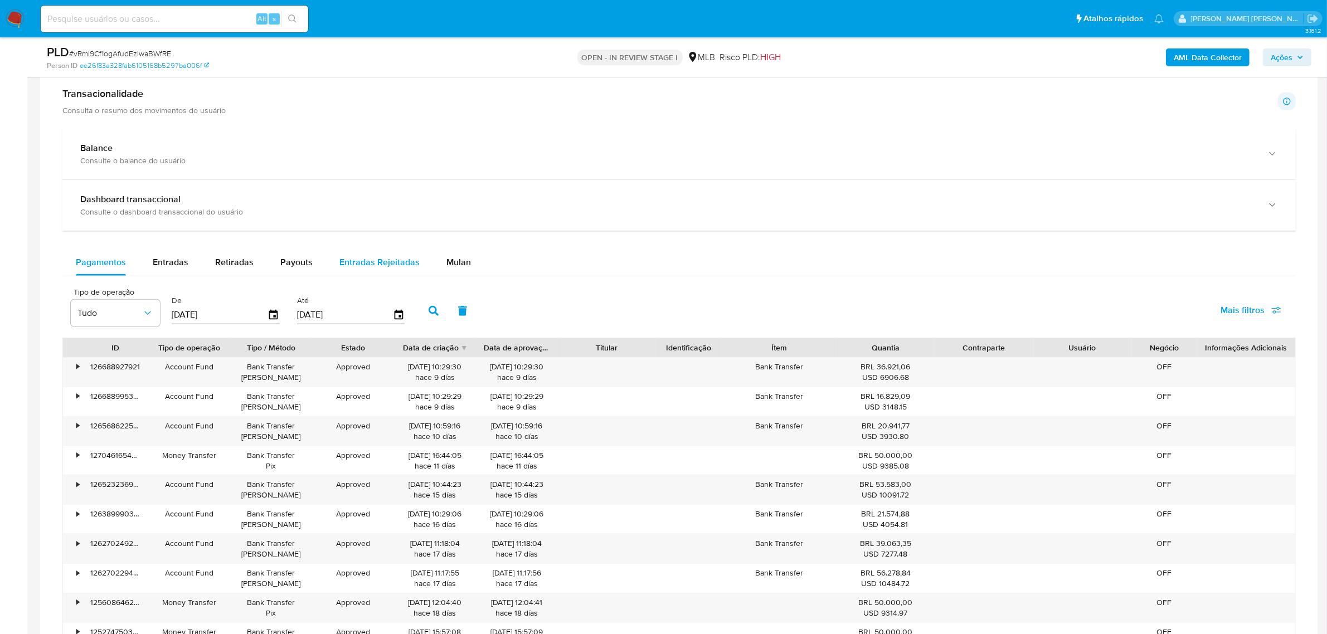
click at [391, 264] on span "Entradas Rejeitadas" at bounding box center [379, 262] width 80 height 13
select select "10"
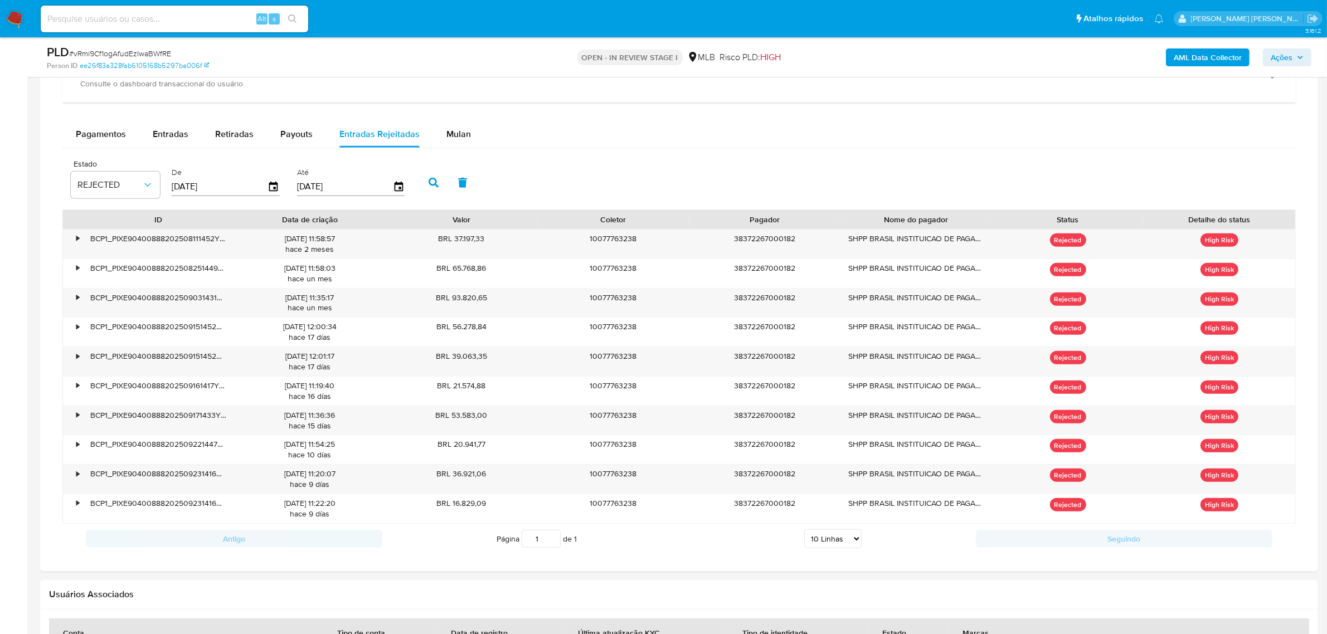
scroll to position [905, 0]
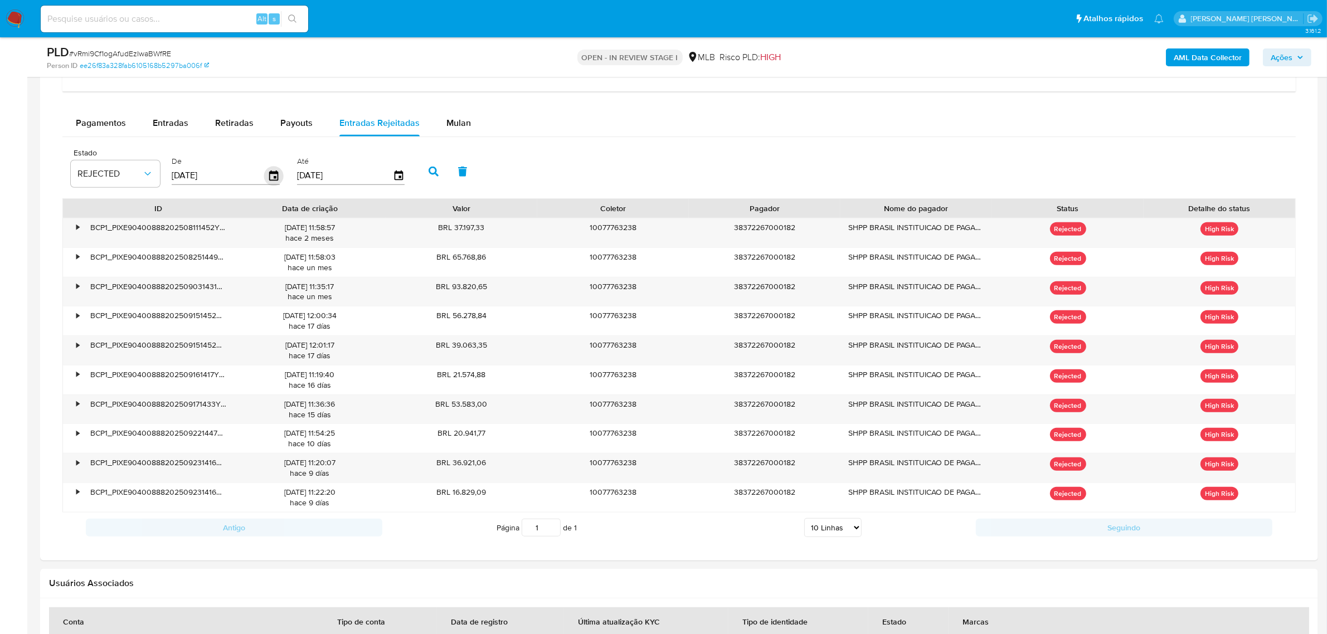
click at [268, 173] on icon "button" at bounding box center [274, 176] width 20 height 20
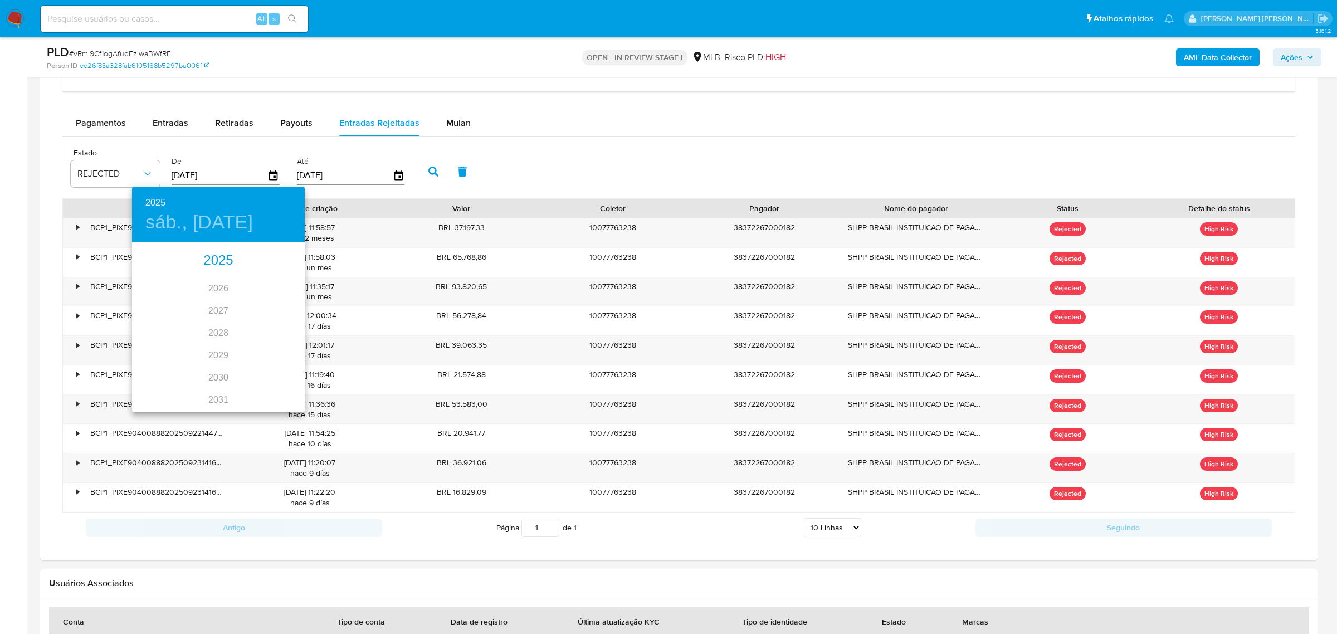
click at [216, 259] on div "2025" at bounding box center [218, 261] width 173 height 22
click at [218, 342] on div "ago." at bounding box center [217, 349] width 57 height 42
click at [241, 301] on p "1" at bounding box center [240, 301] width 4 height 11
type input "01/08/2025"
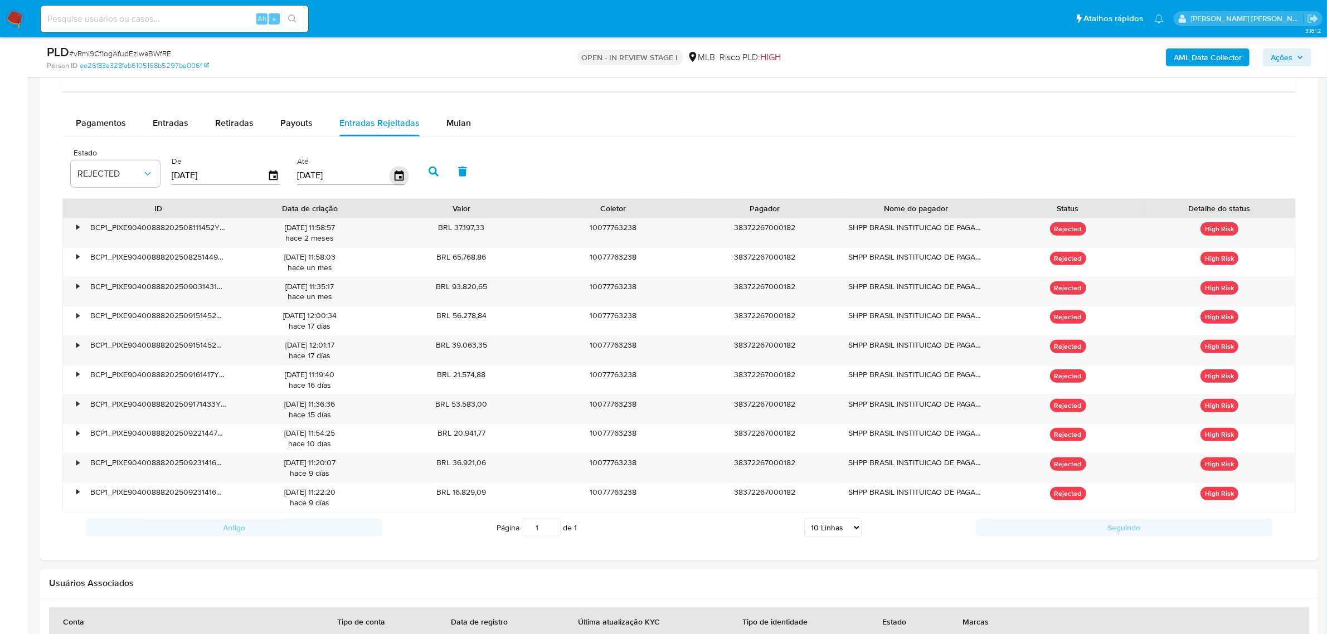
click at [398, 179] on icon "button" at bounding box center [398, 175] width 9 height 10
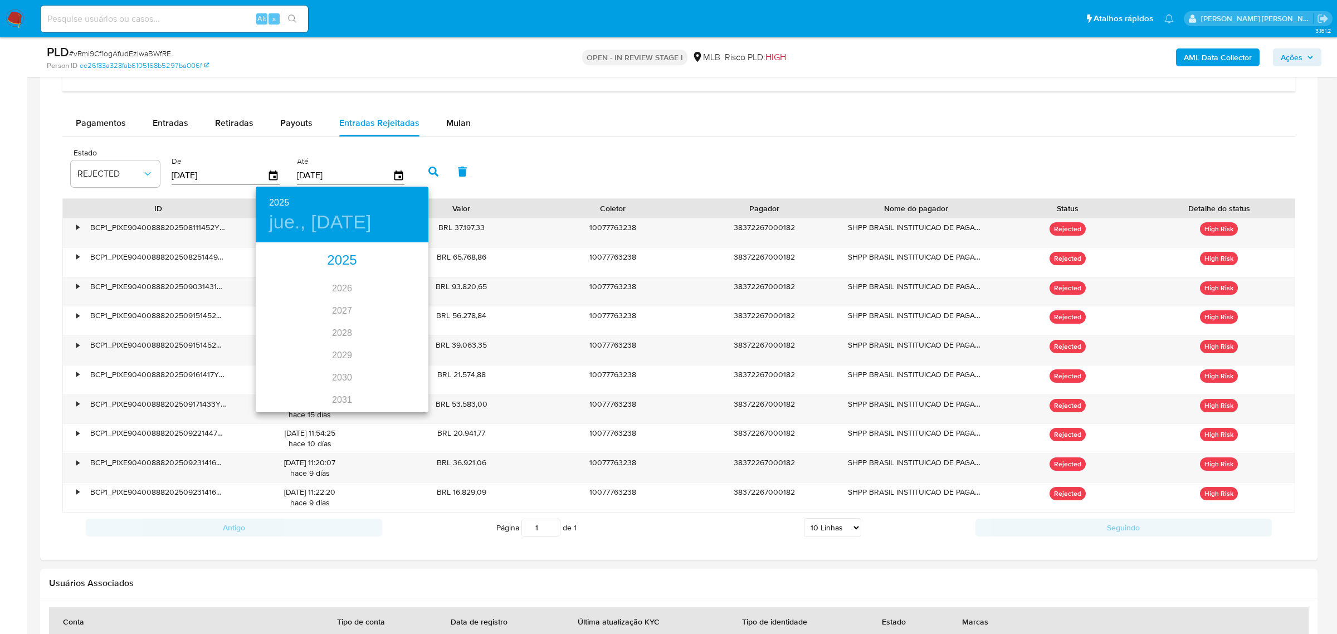
click at [341, 252] on div "2025" at bounding box center [342, 261] width 173 height 22
click at [340, 352] on div "ago." at bounding box center [341, 349] width 57 height 42
click at [407, 383] on p "31" at bounding box center [408, 381] width 9 height 11
type input "31/08/2025"
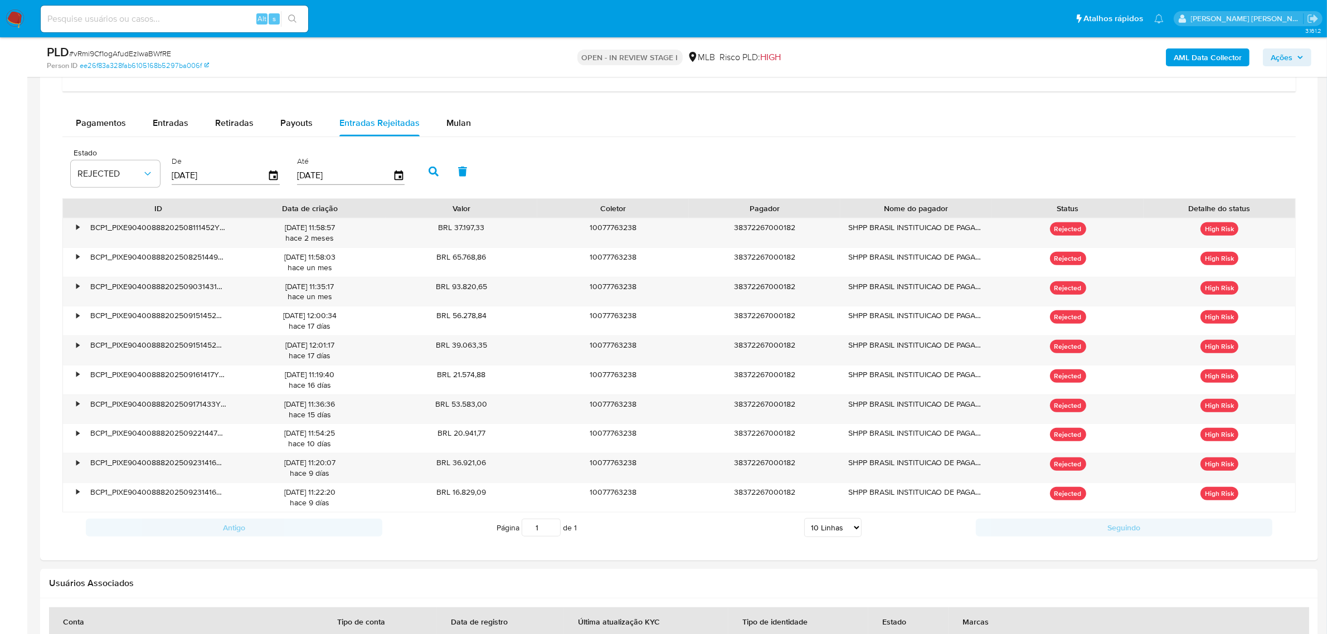
click at [430, 173] on icon "button" at bounding box center [433, 172] width 10 height 10
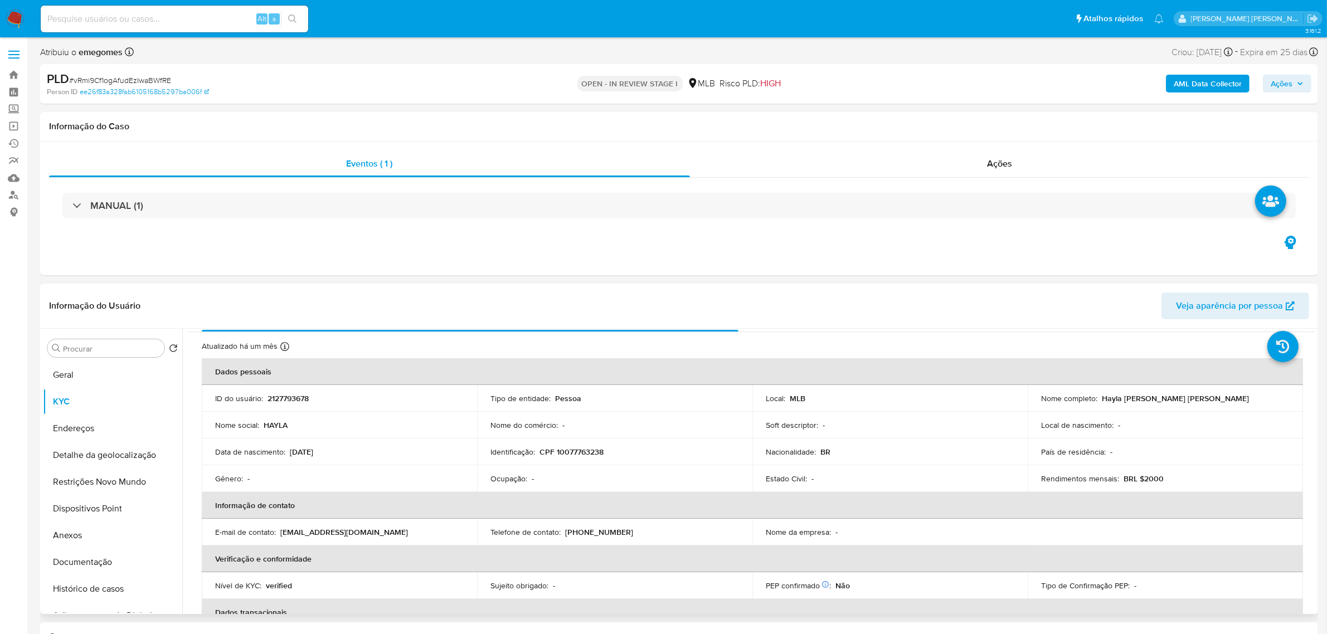
scroll to position [0, 0]
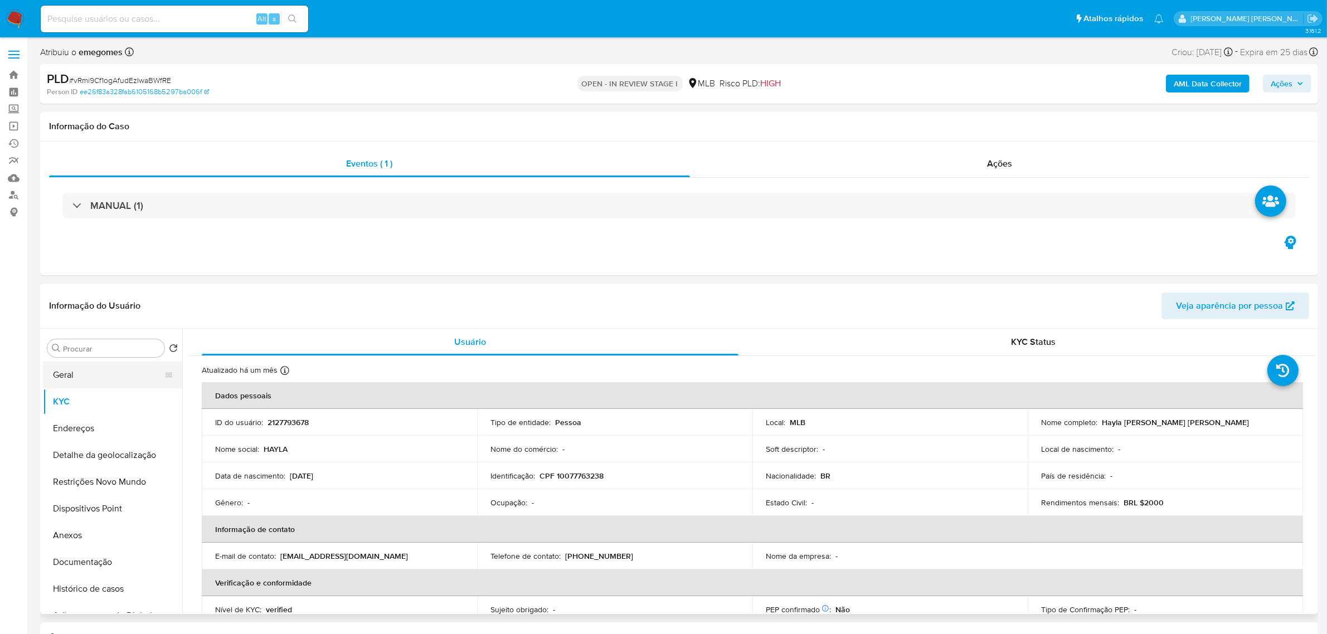
click at [74, 382] on button "Geral" at bounding box center [108, 375] width 130 height 27
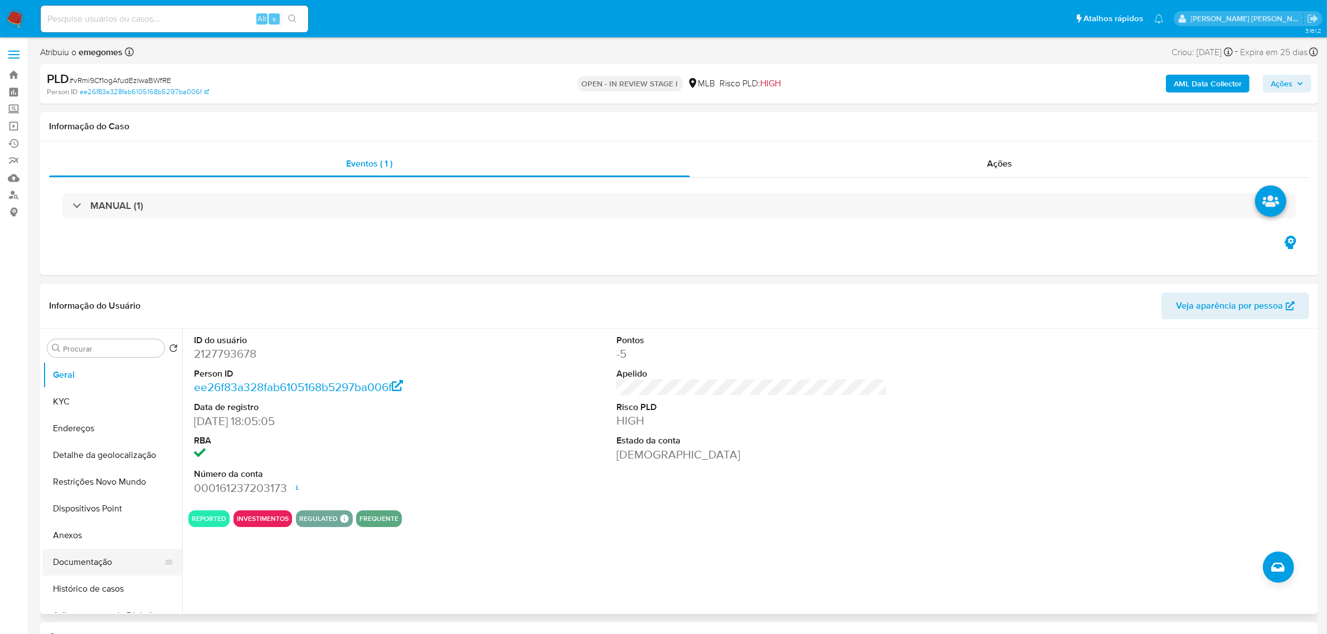
click at [96, 560] on button "Documentação" at bounding box center [108, 562] width 130 height 27
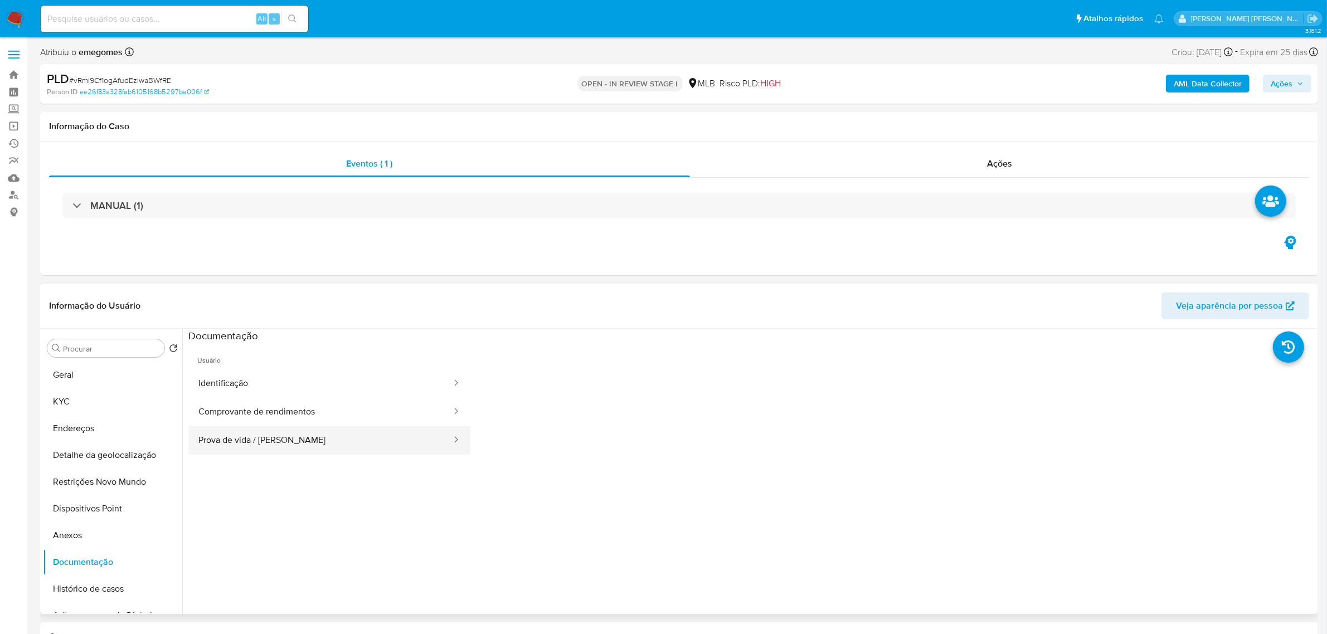
click at [269, 438] on button "Prova de vida / Selfie" at bounding box center [320, 440] width 264 height 28
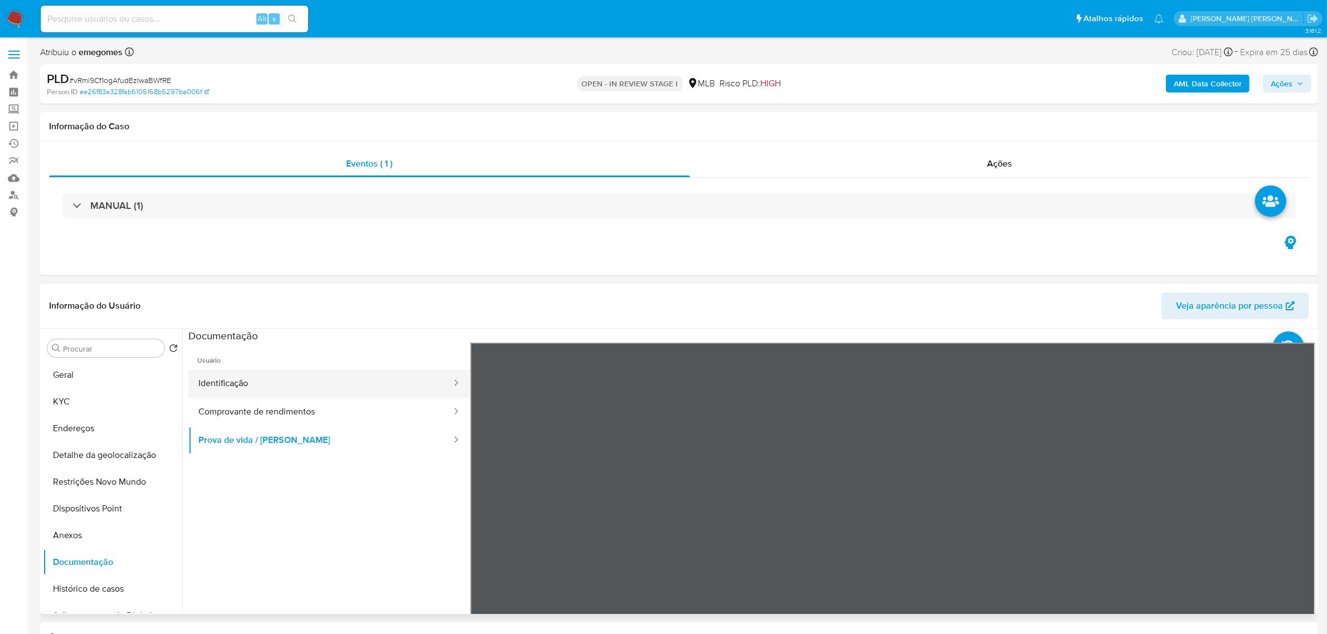
click at [248, 378] on button "Identificação" at bounding box center [320, 383] width 264 height 28
click at [87, 403] on button "KYC" at bounding box center [108, 401] width 130 height 27
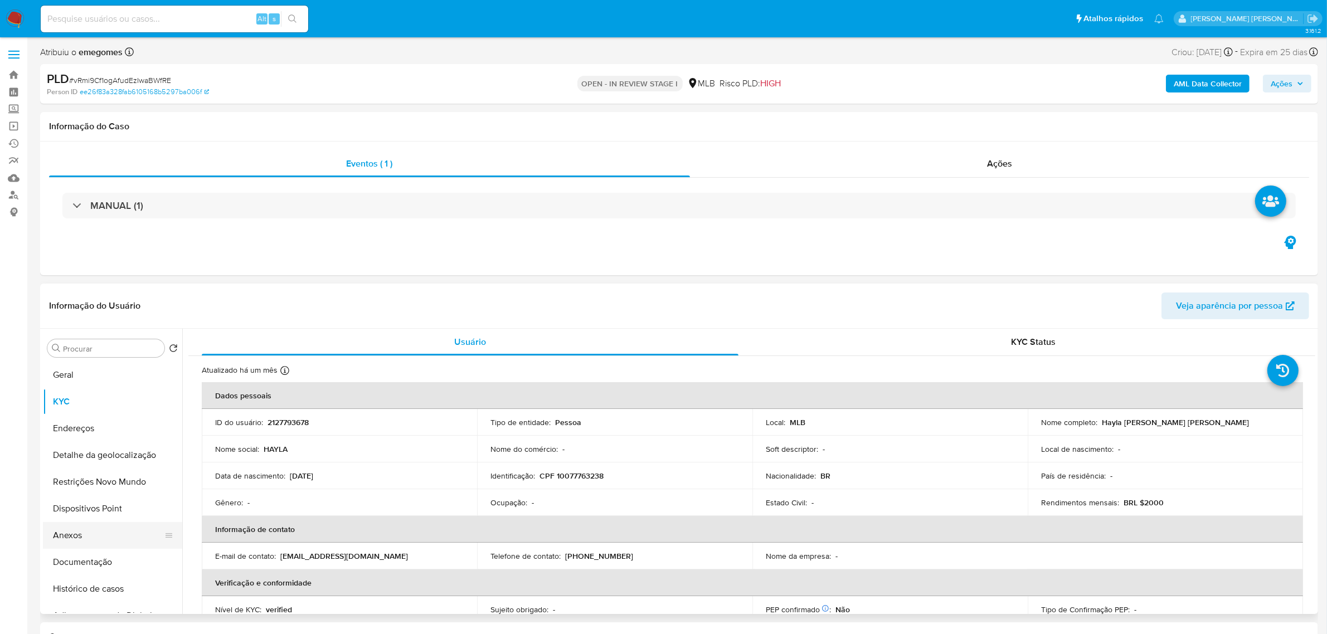
click at [120, 537] on button "Anexos" at bounding box center [108, 535] width 130 height 27
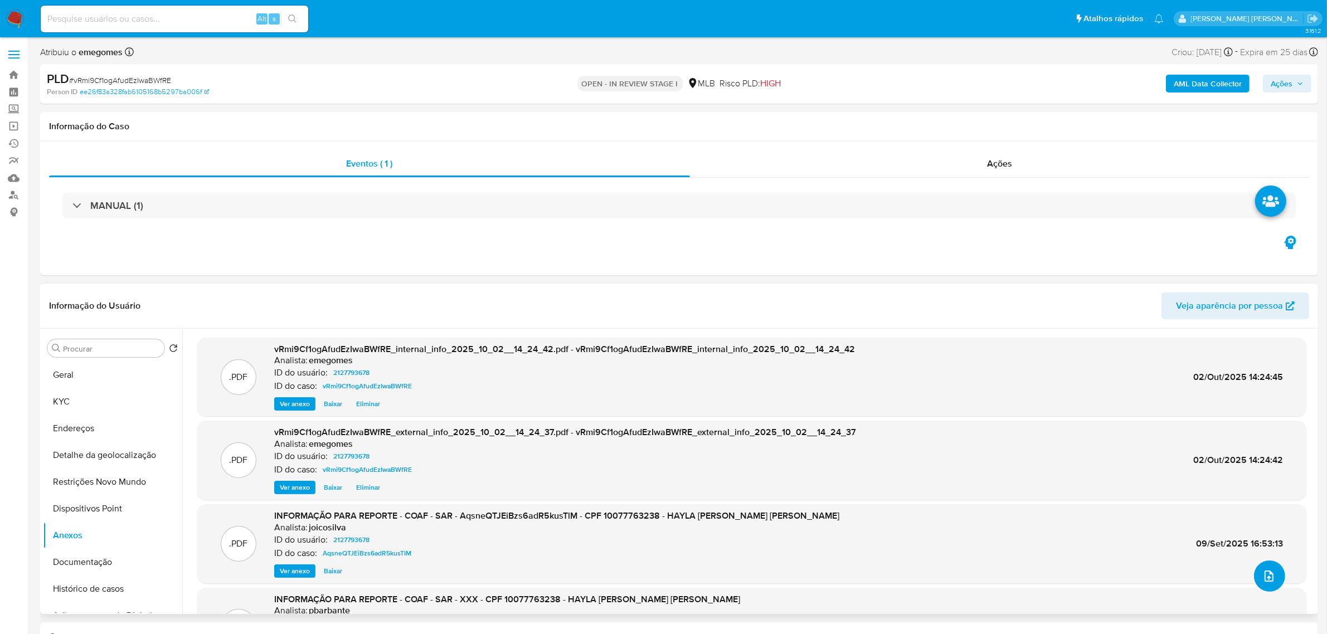
click at [1268, 572] on icon "upload-file" at bounding box center [1268, 575] width 13 height 13
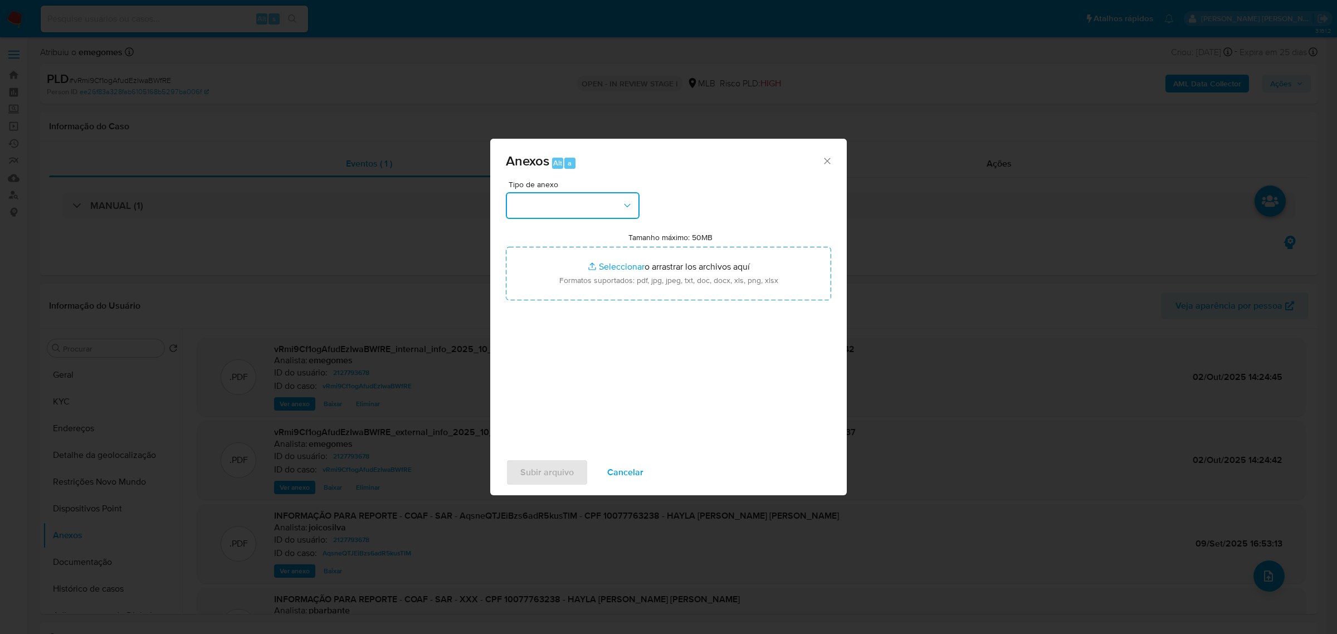
click at [632, 212] on button "button" at bounding box center [573, 205] width 134 height 27
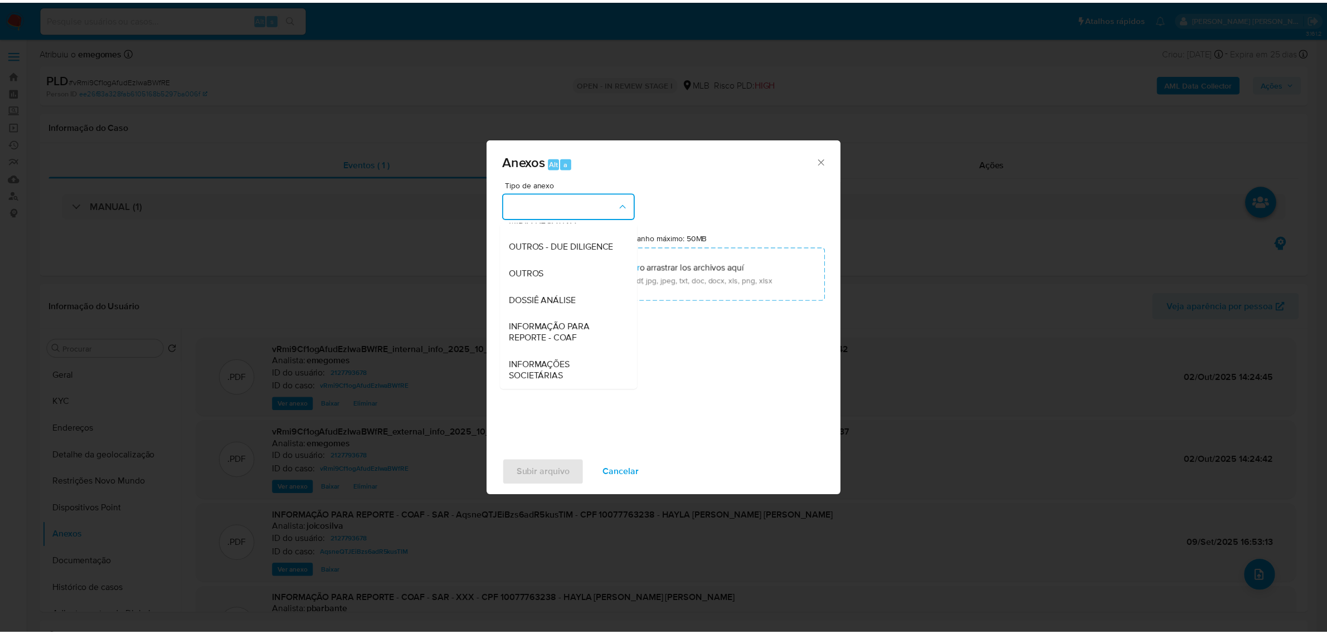
scroll to position [171, 0]
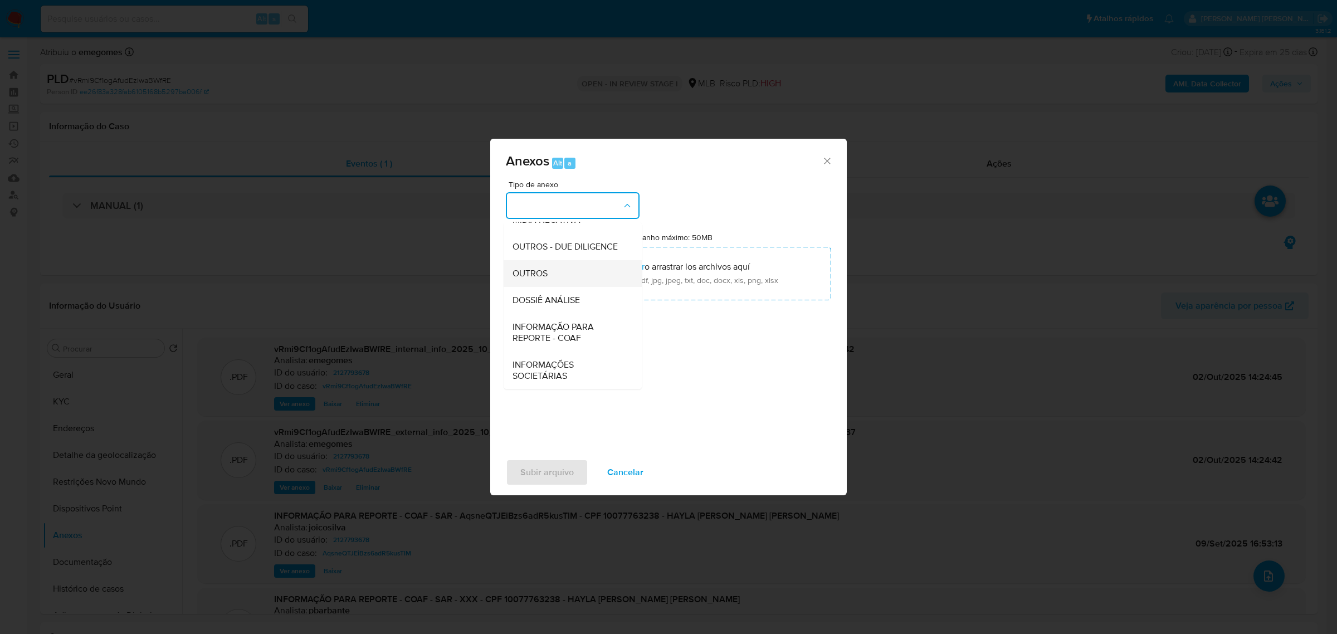
click at [541, 270] on span "OUTROS" at bounding box center [530, 272] width 35 height 11
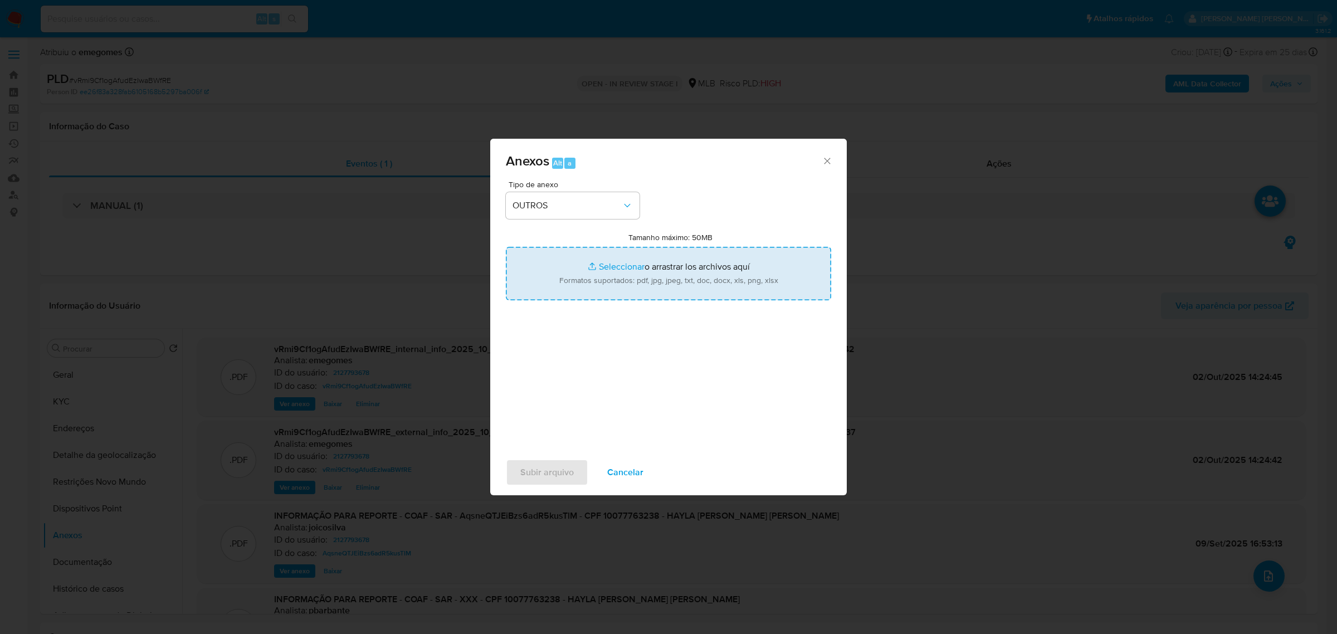
click at [611, 266] on input "Tamanho máximo: 50MB Seleccionar archivos" at bounding box center [668, 273] width 325 height 53
type input "C:\fakepath\SAR - vRmi9Cf1ogAfudEzIwaBWfRE - CPF 10077763238 - HAYLA THAINA DE …"
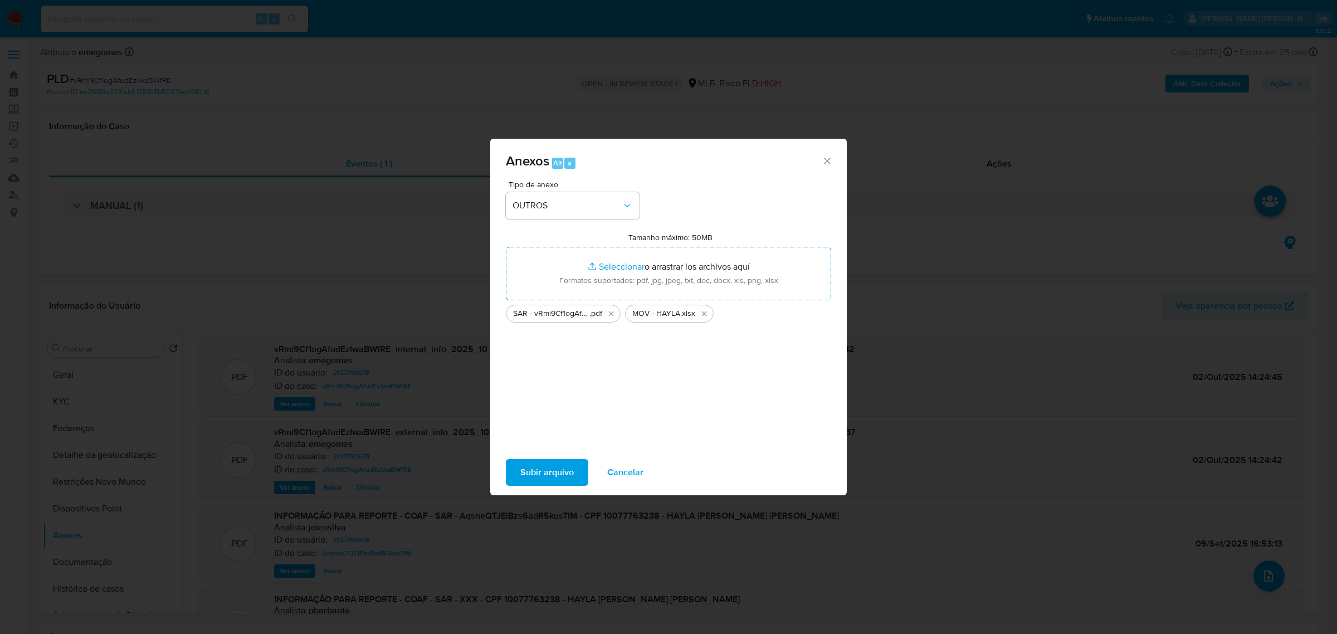
click at [555, 472] on span "Subir arquivo" at bounding box center [546, 472] width 53 height 25
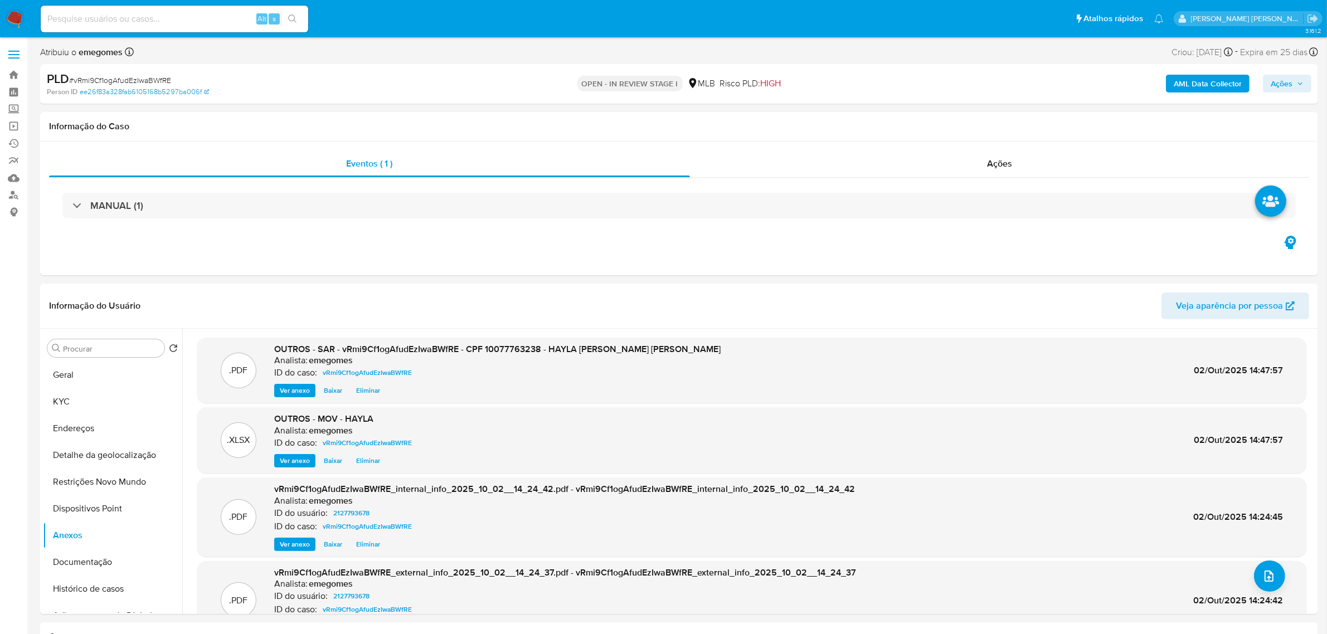
click at [1301, 86] on icon "button" at bounding box center [1299, 83] width 7 height 7
click at [972, 120] on span "Resolução do caso" at bounding box center [962, 119] width 75 height 13
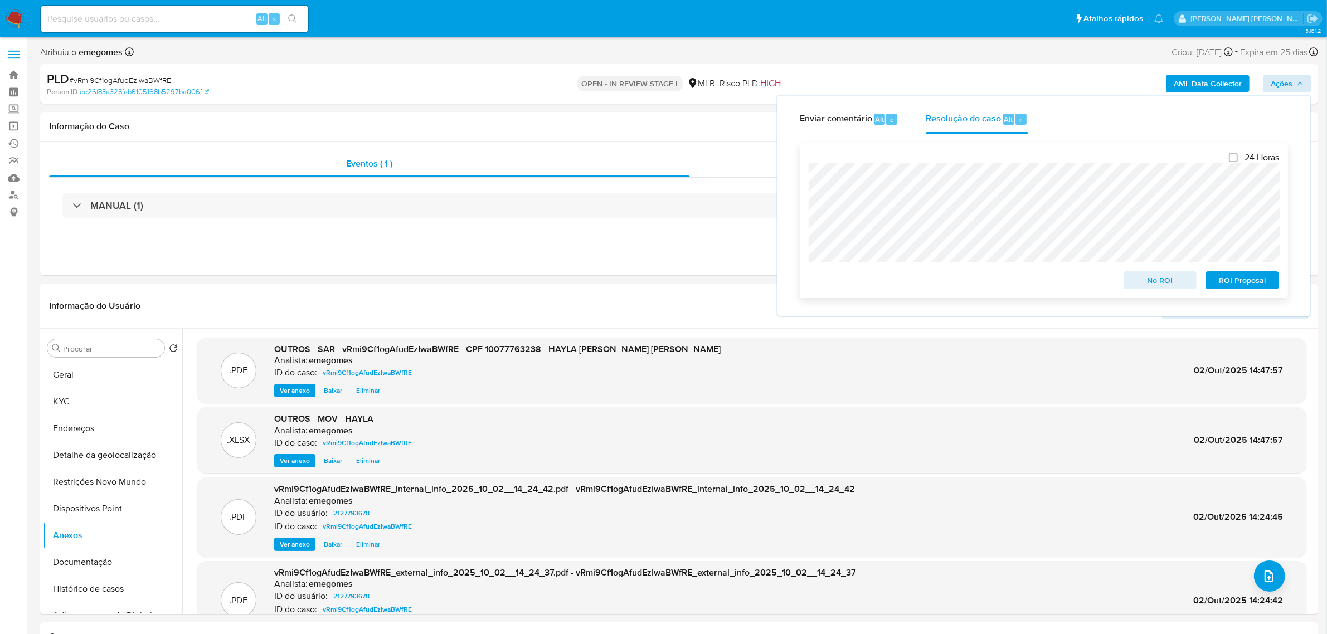
click at [1248, 280] on span "ROI Proposal" at bounding box center [1242, 280] width 58 height 16
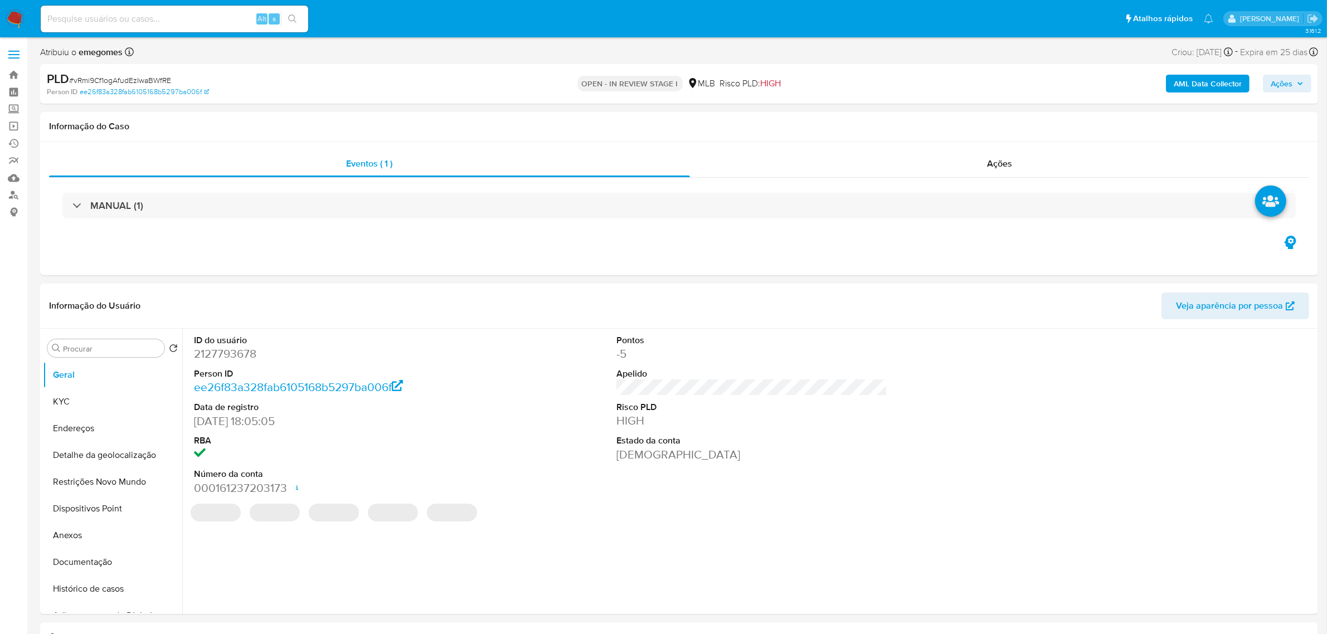
select select "10"
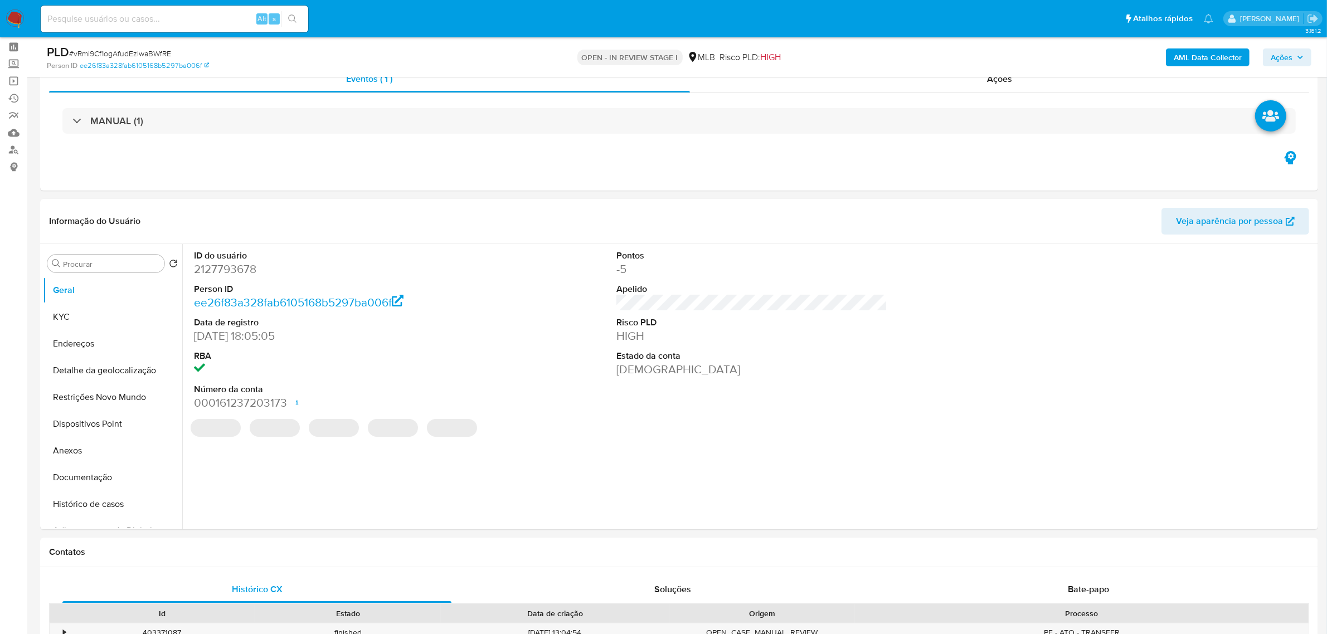
scroll to position [70, 0]
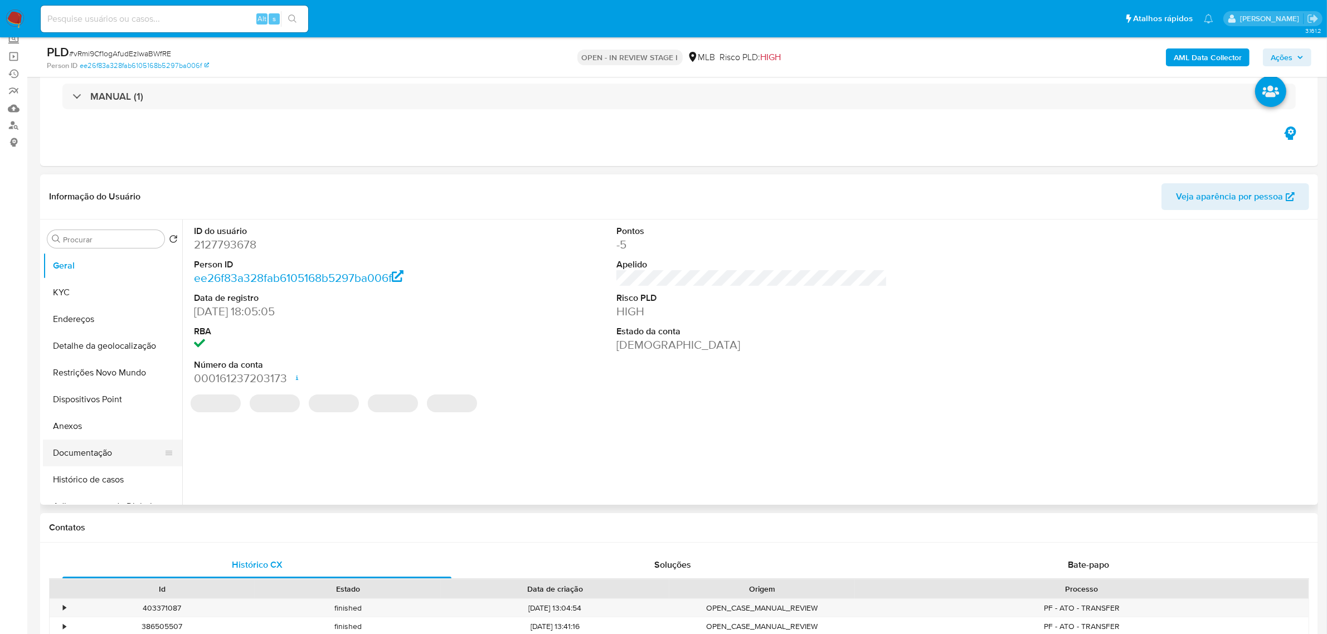
click at [100, 453] on button "Documentação" at bounding box center [108, 453] width 130 height 27
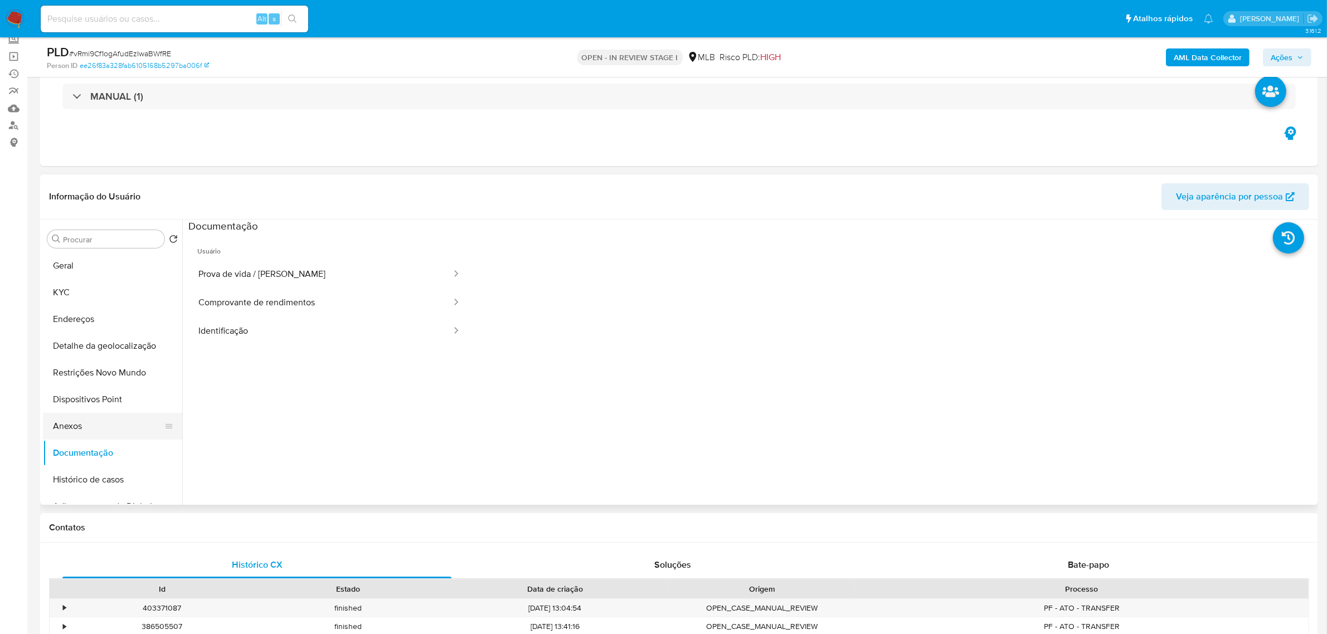
click at [79, 417] on button "Anexos" at bounding box center [108, 426] width 130 height 27
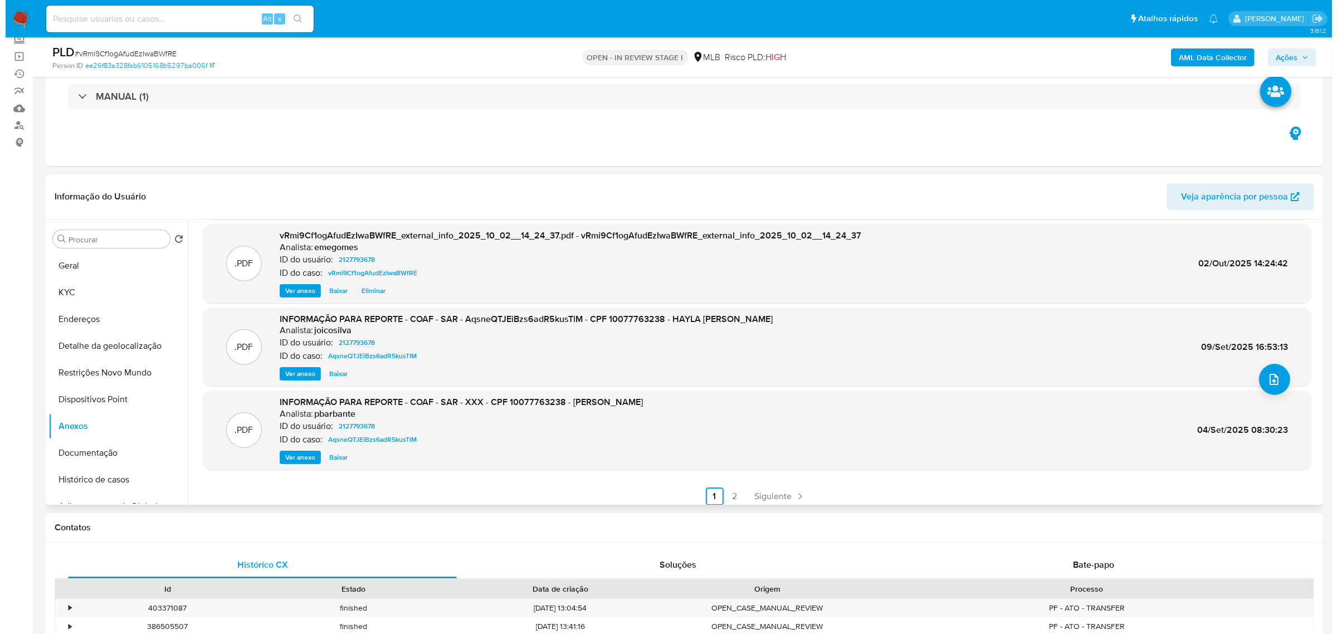
scroll to position [93, 0]
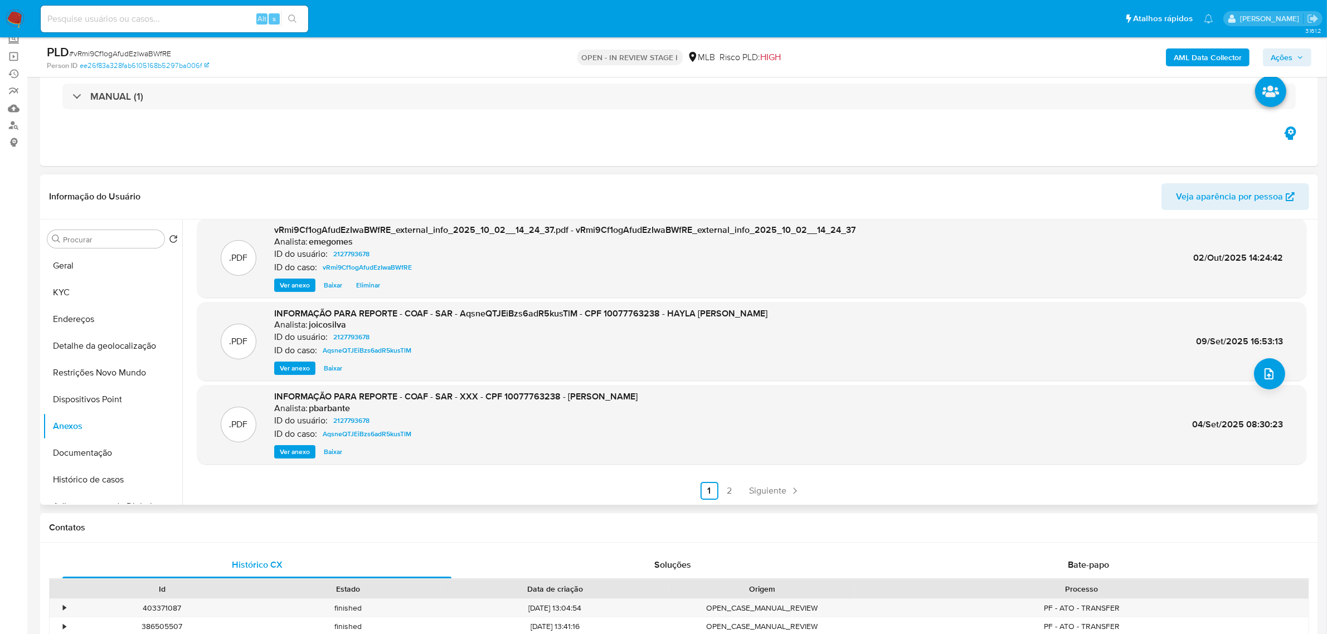
click at [282, 365] on span "Ver anexo" at bounding box center [295, 368] width 30 height 11
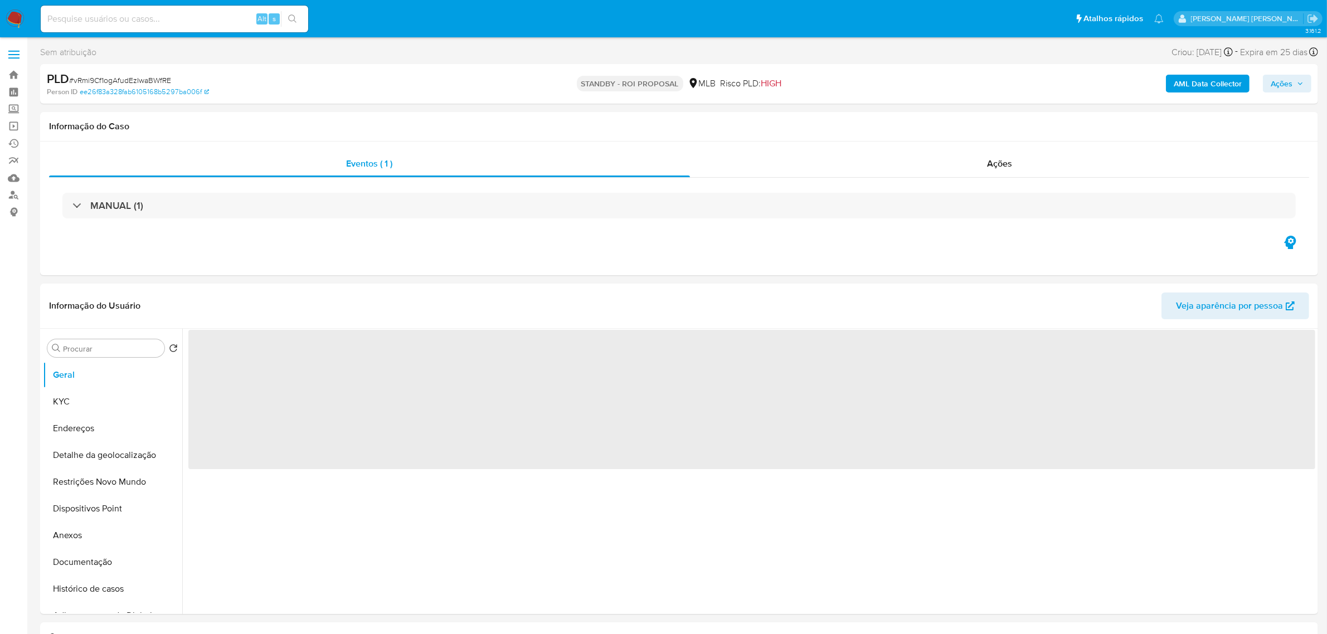
select select "10"
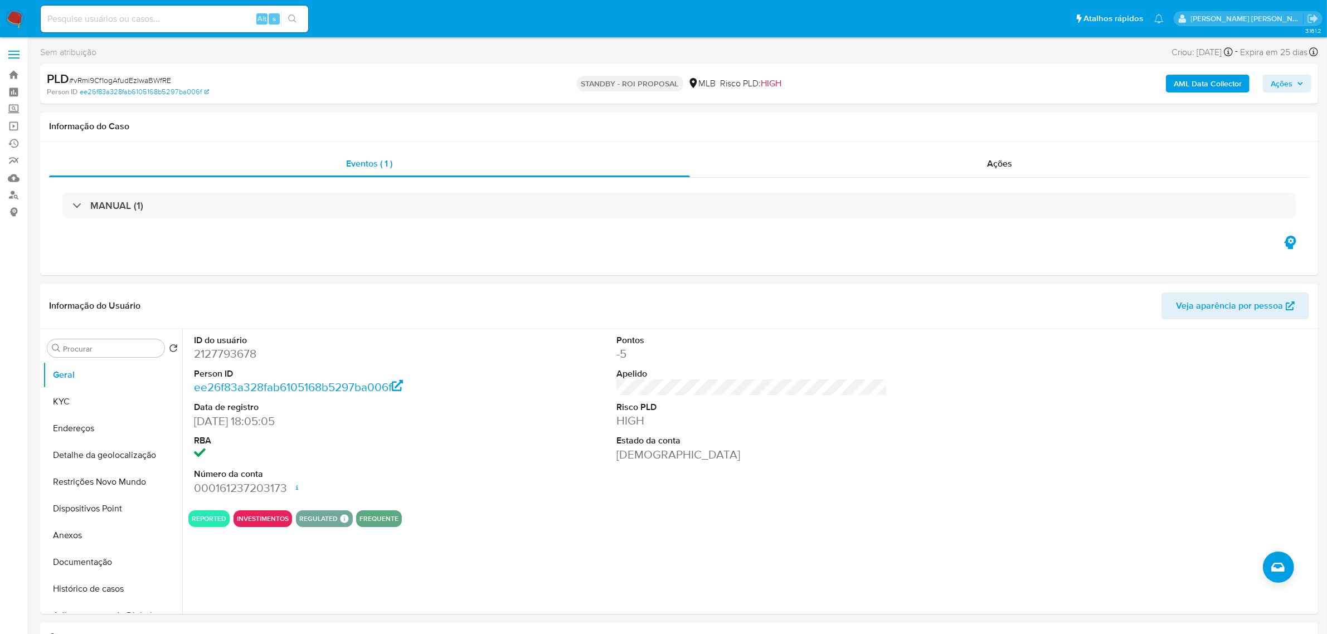
click at [326, 103] on div "PLD # vRmi9Cf1ogAfudEzIwaBWfRE Person ID ee26f83a328fab6105168b5297ba006f STAND…" at bounding box center [679, 84] width 1278 height 40
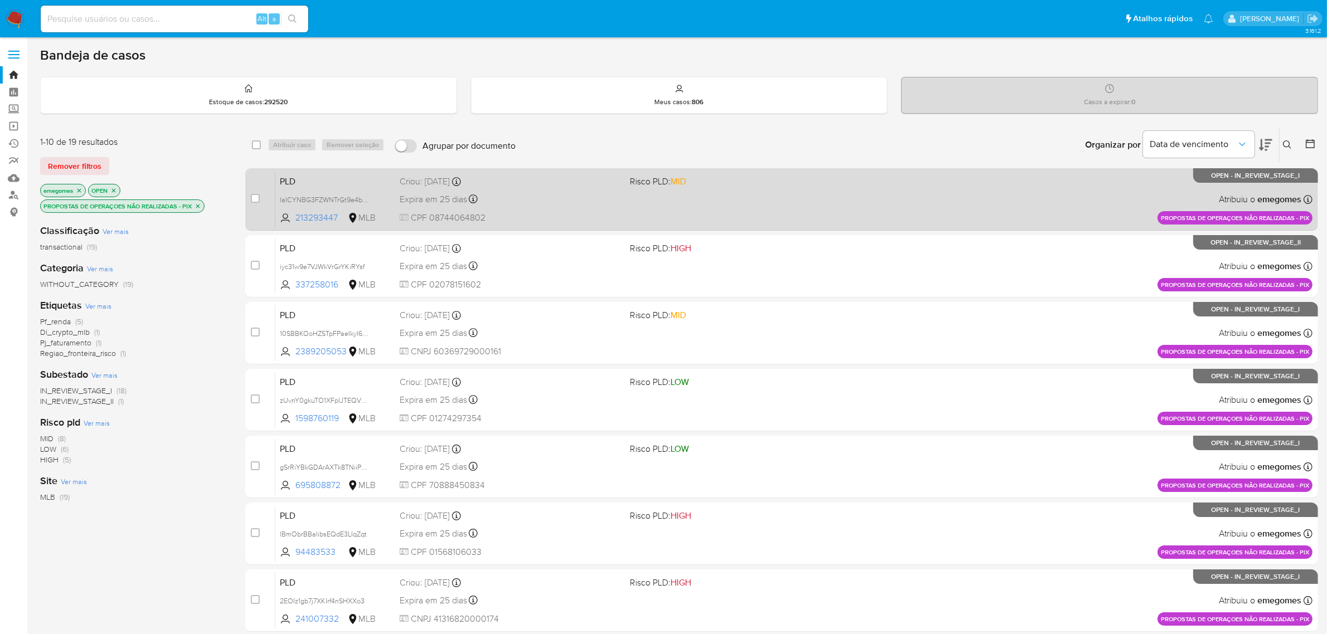
click at [549, 192] on div "Expira em 25 dias Expira em [DATE] 16:21:40" at bounding box center [510, 199] width 222 height 15
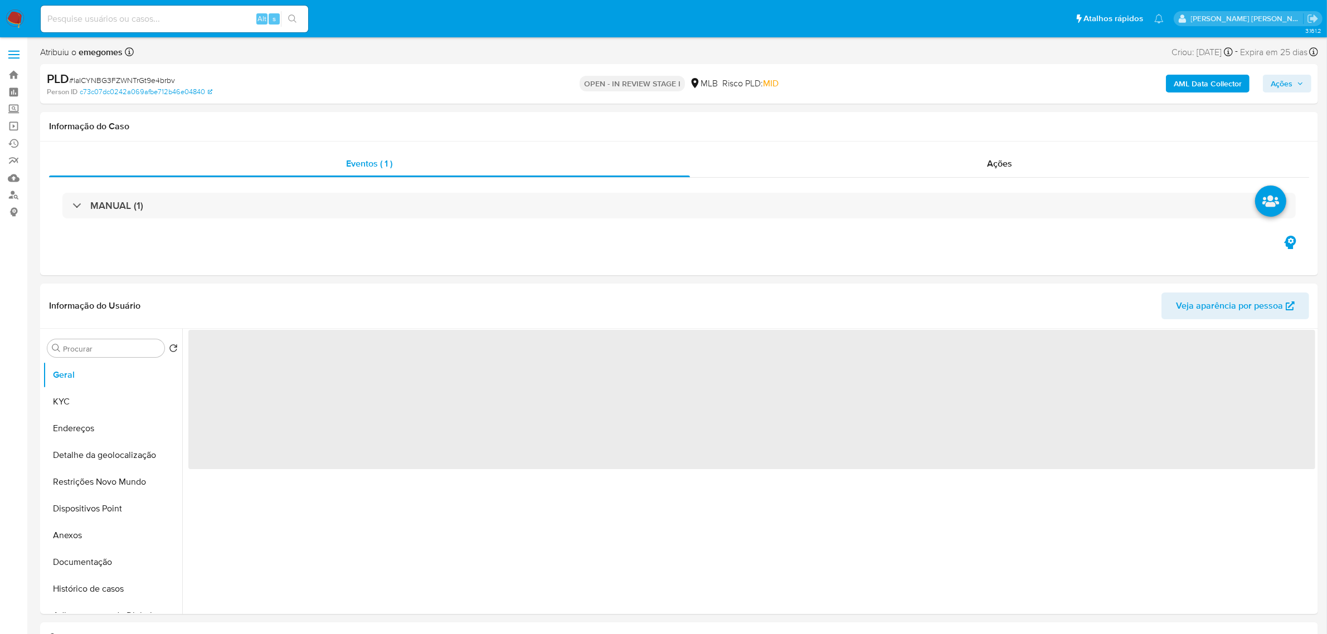
select select "10"
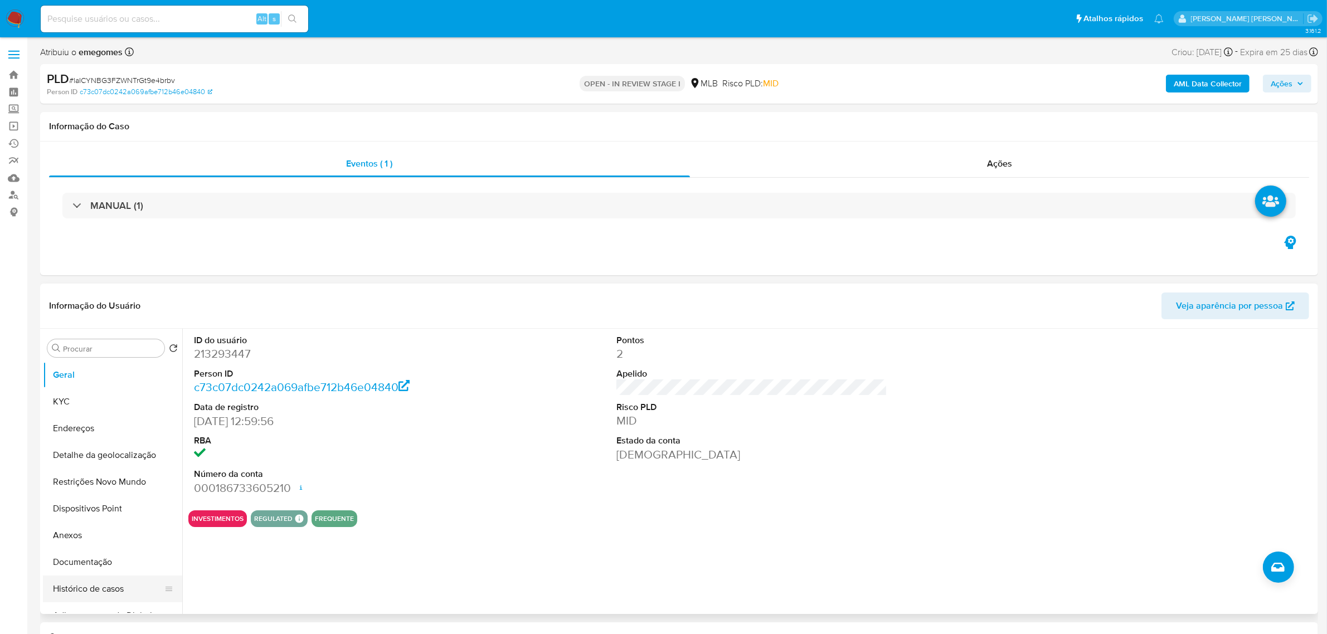
click at [81, 583] on button "Histórico de casos" at bounding box center [108, 589] width 130 height 27
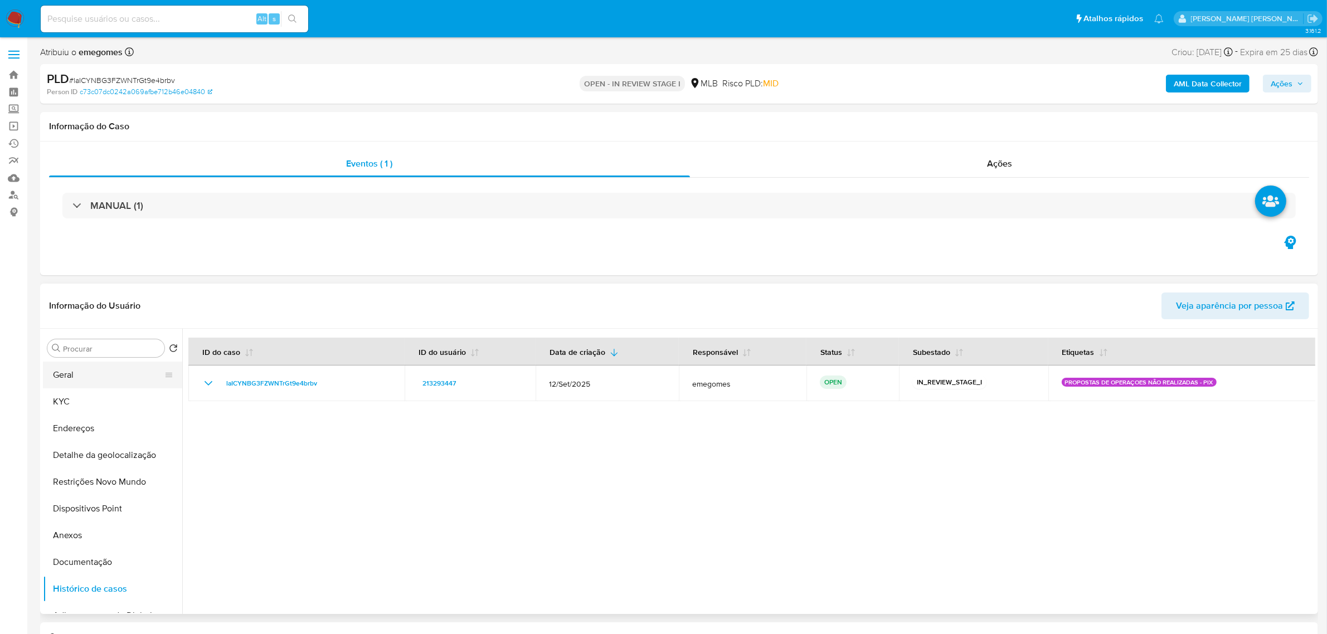
click at [88, 380] on button "Geral" at bounding box center [108, 375] width 130 height 27
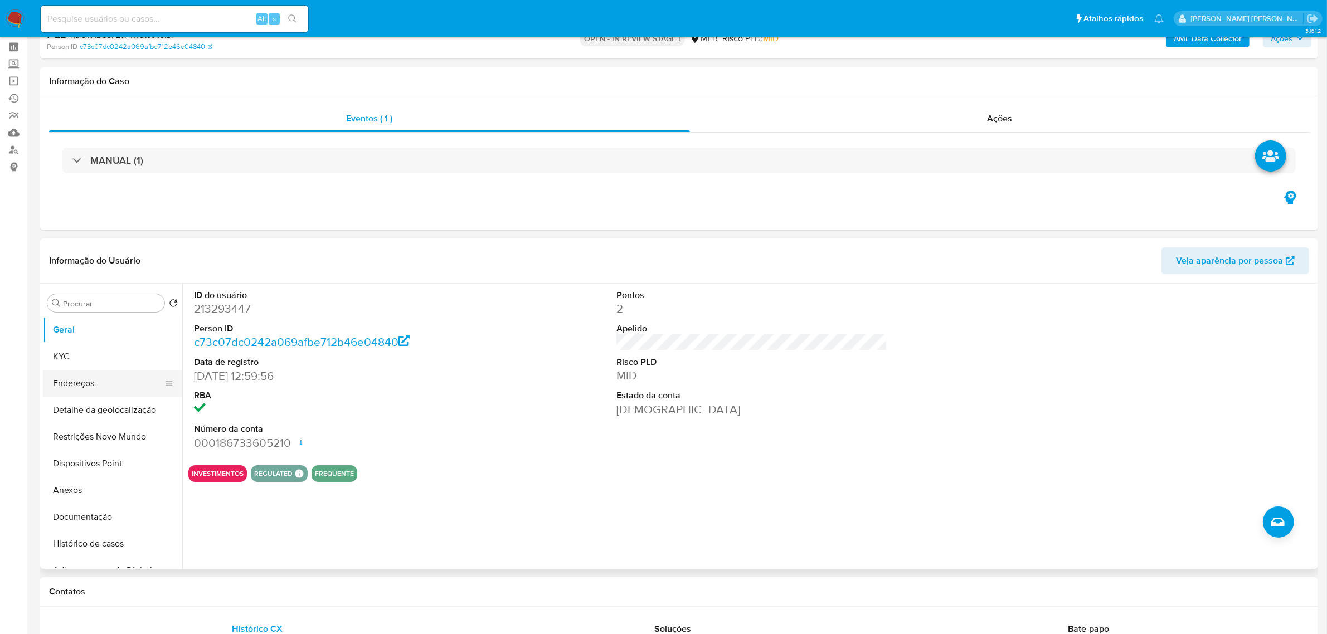
scroll to position [70, 0]
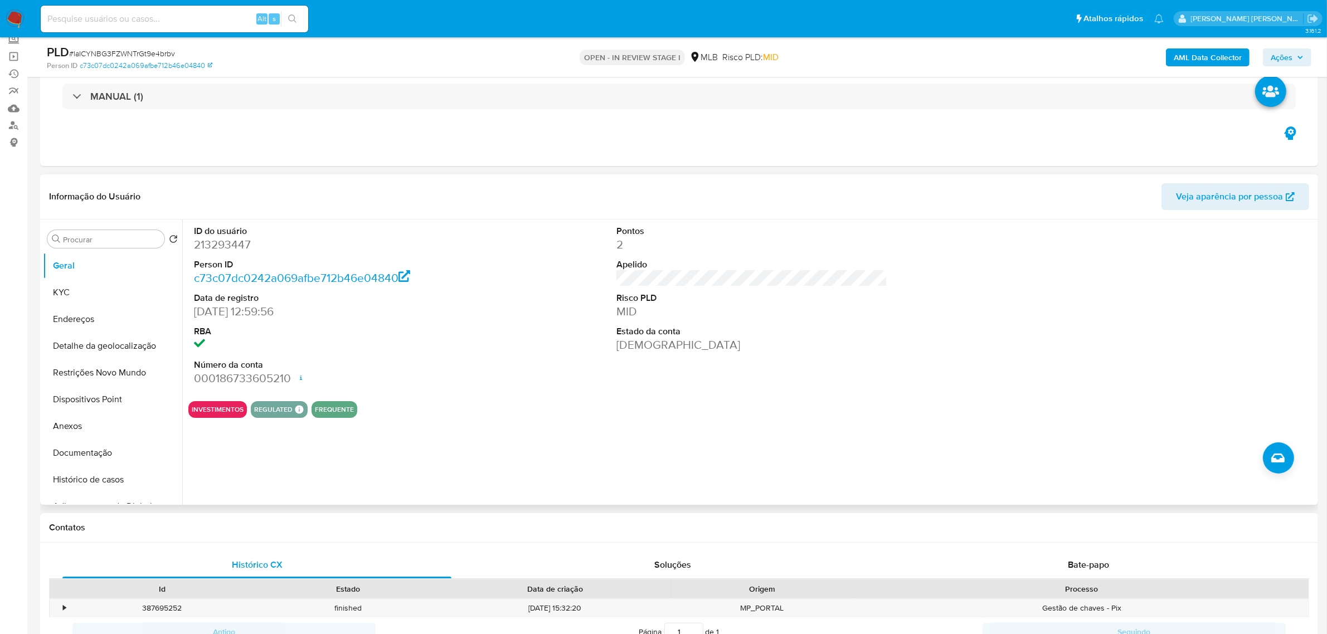
click at [494, 399] on section "ID do usuário 213293447 Person ID c73c07dc0242a069afbe712b46e04840 Data de regi…" at bounding box center [751, 319] width 1127 height 198
click at [74, 290] on button "KYC" at bounding box center [108, 292] width 130 height 27
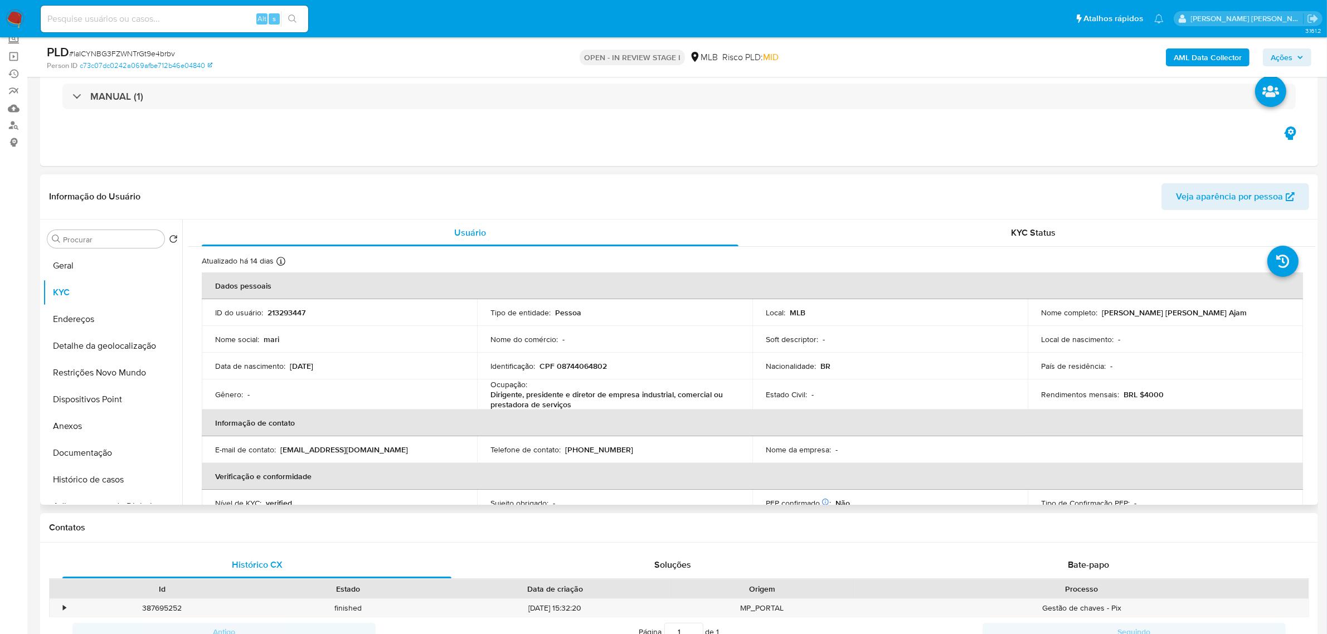
click at [336, 189] on header "Informação do Usuário Veja aparência por pessoa" at bounding box center [679, 196] width 1260 height 27
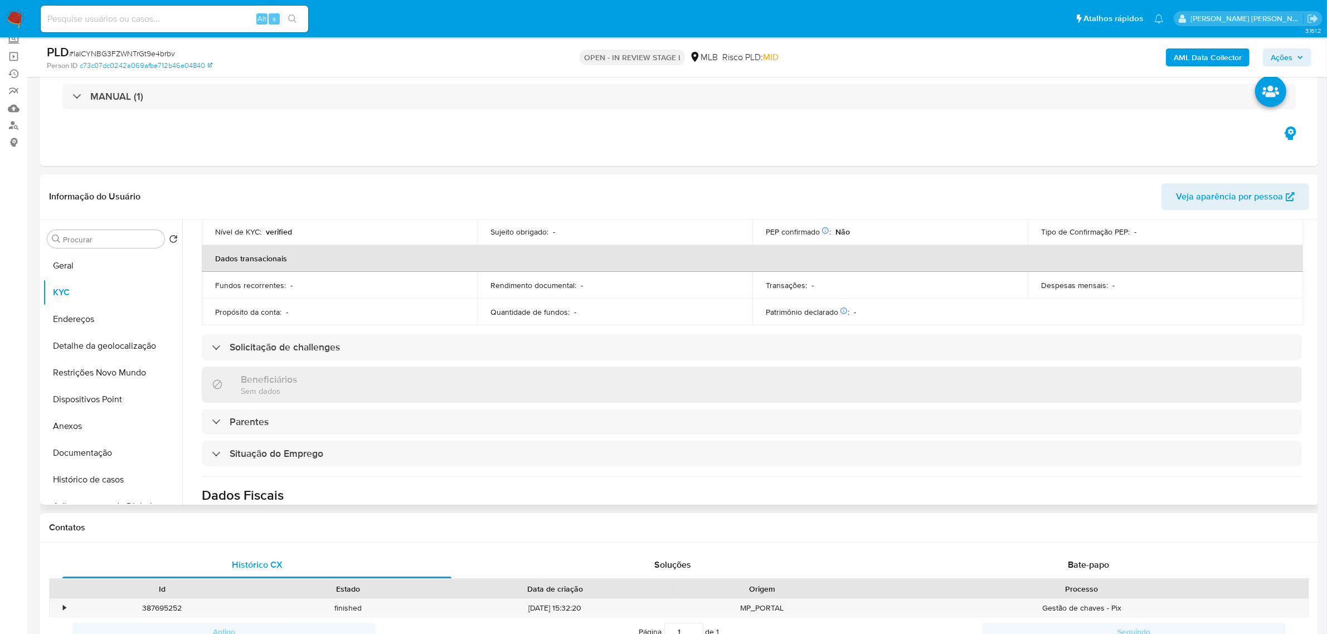
scroll to position [467, 0]
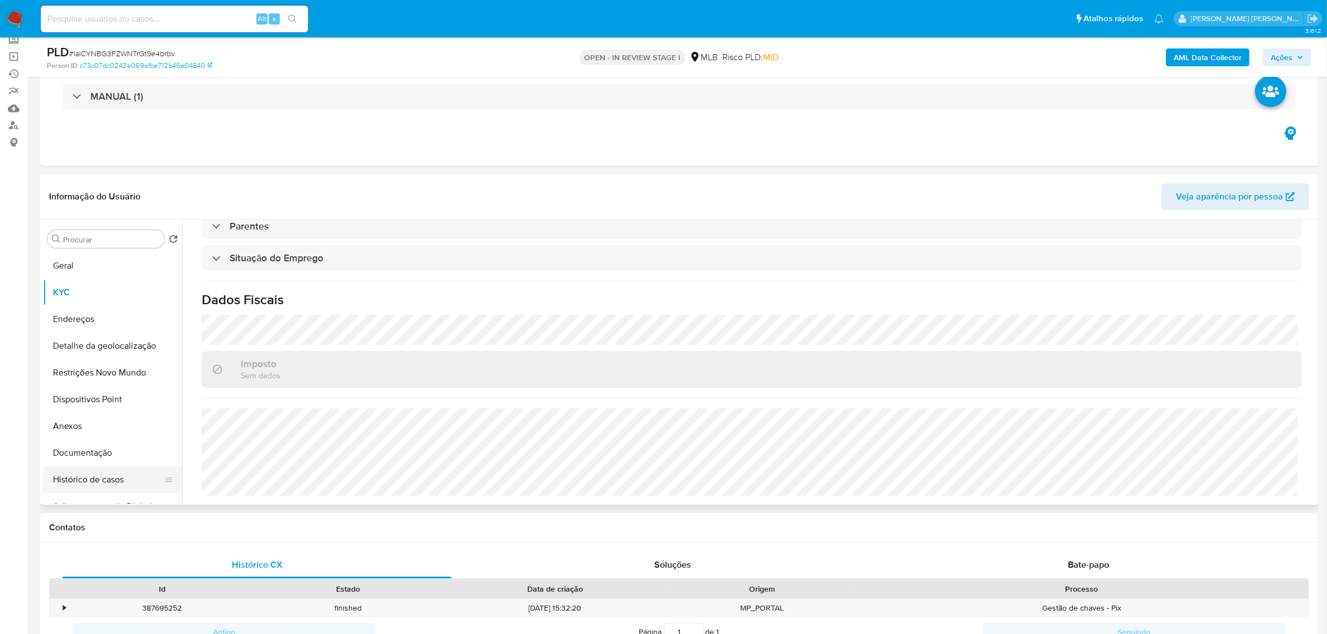
click at [81, 480] on button "Histórico de casos" at bounding box center [108, 479] width 130 height 27
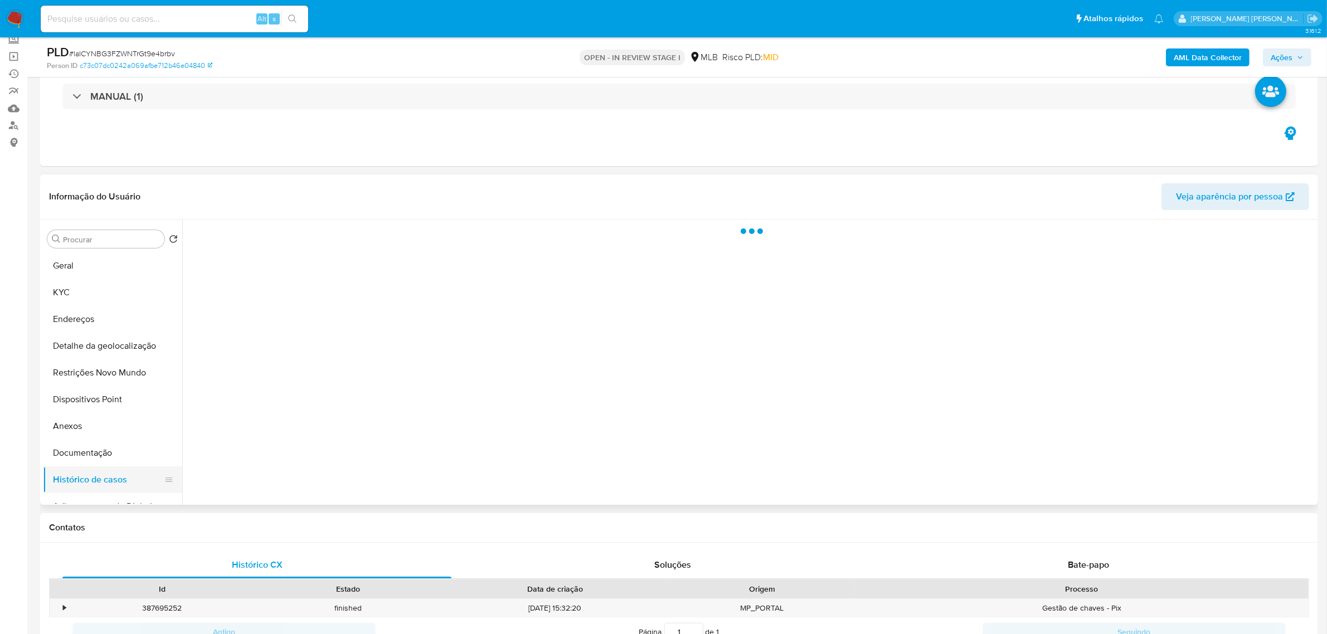
scroll to position [0, 0]
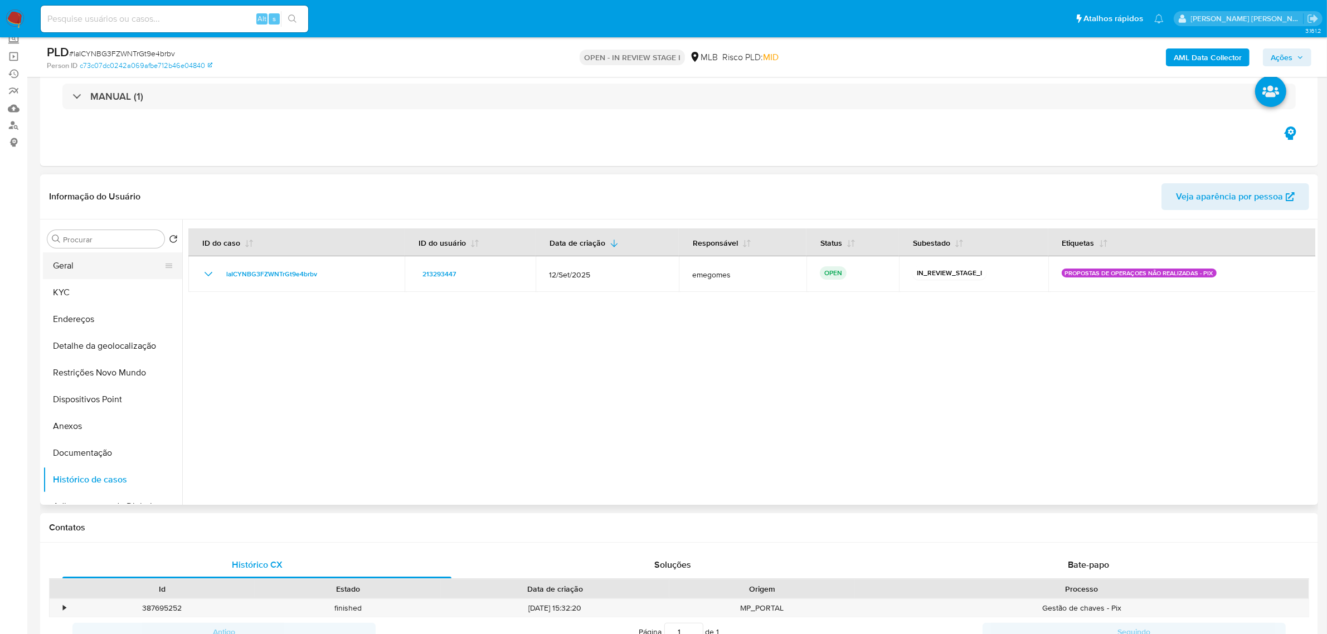
click at [74, 268] on button "Geral" at bounding box center [108, 265] width 130 height 27
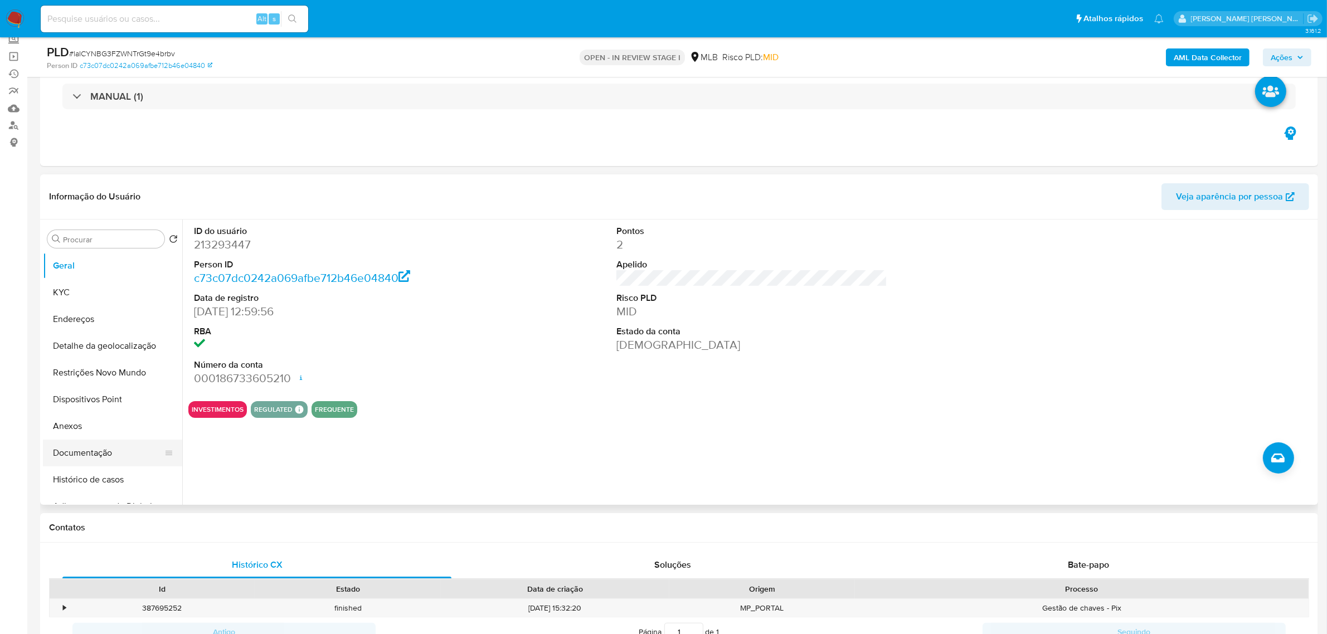
click at [101, 449] on button "Documentação" at bounding box center [108, 453] width 130 height 27
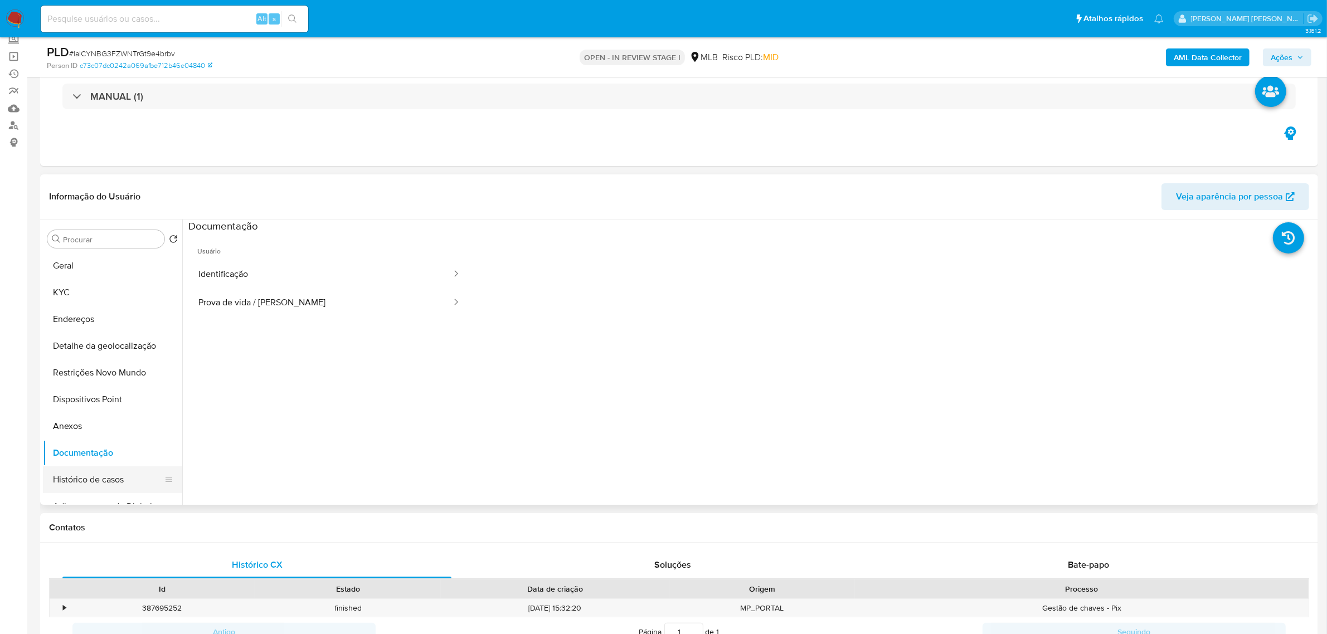
click at [77, 477] on button "Histórico de casos" at bounding box center [108, 479] width 130 height 27
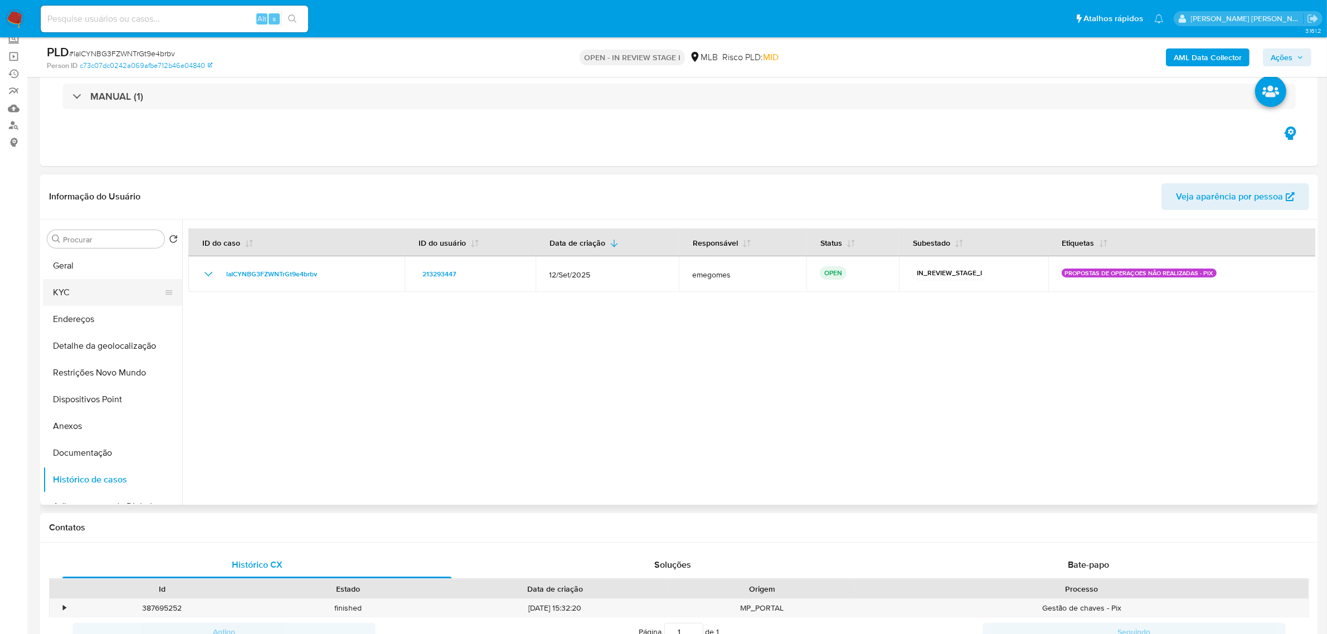
click at [70, 294] on button "KYC" at bounding box center [108, 292] width 130 height 27
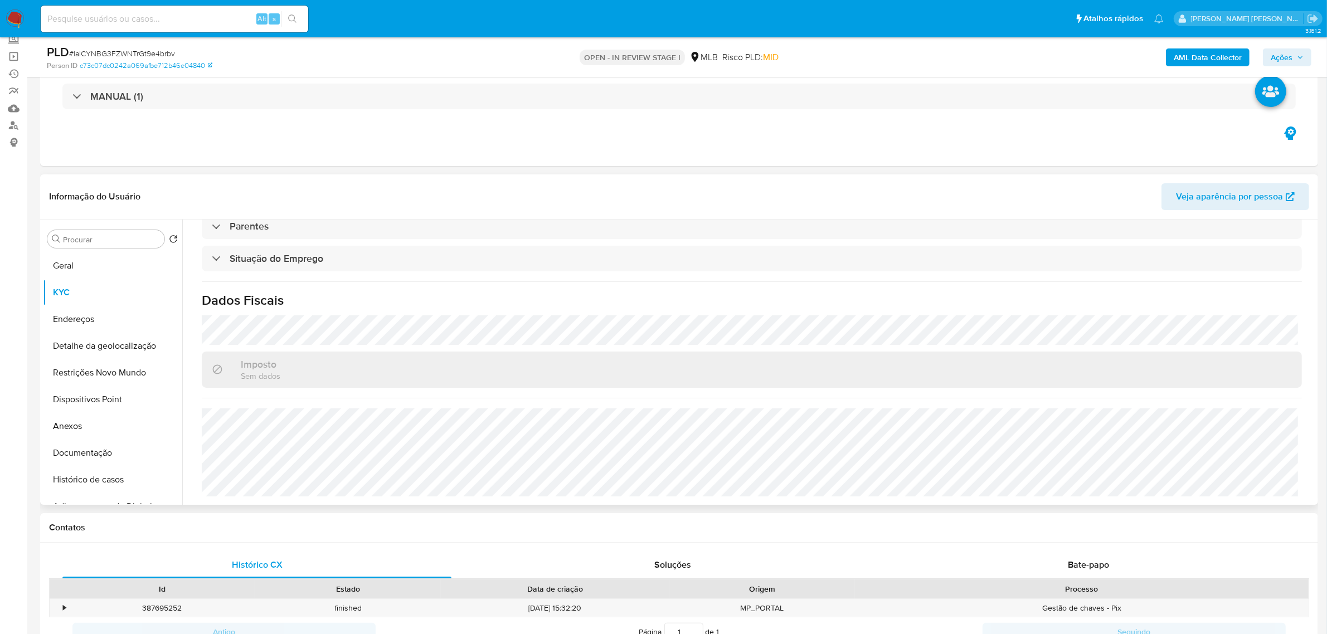
scroll to position [467, 0]
click at [74, 322] on button "Endereços" at bounding box center [108, 319] width 130 height 27
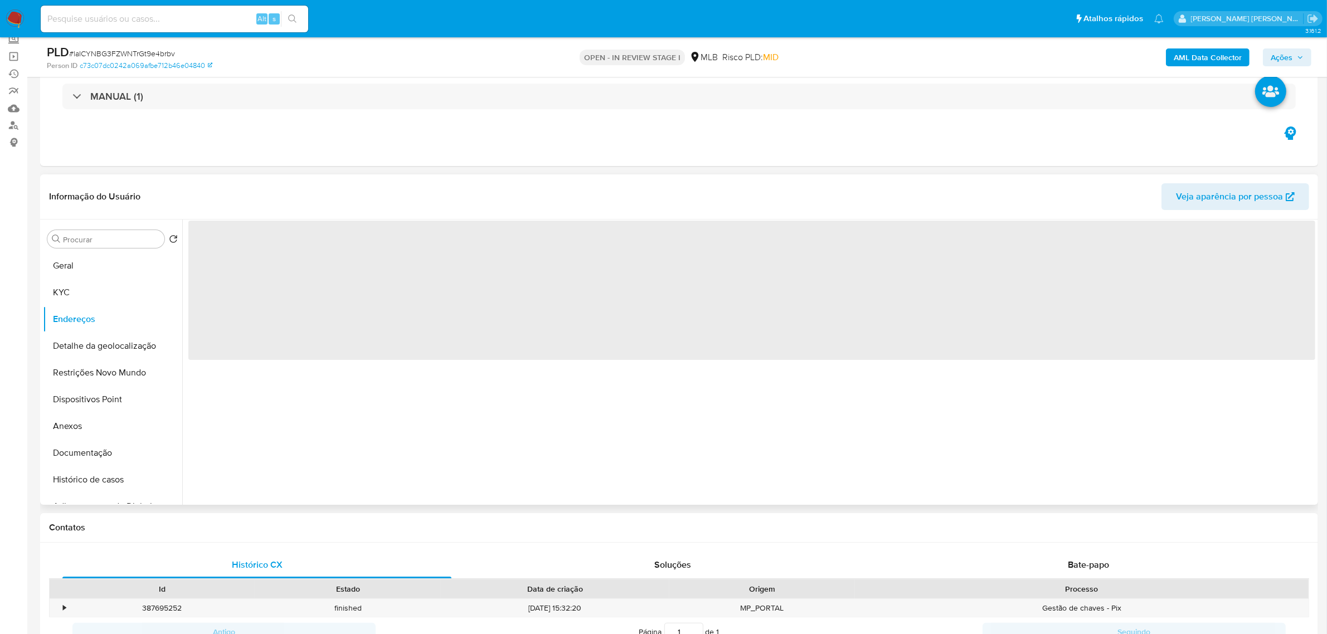
scroll to position [0, 0]
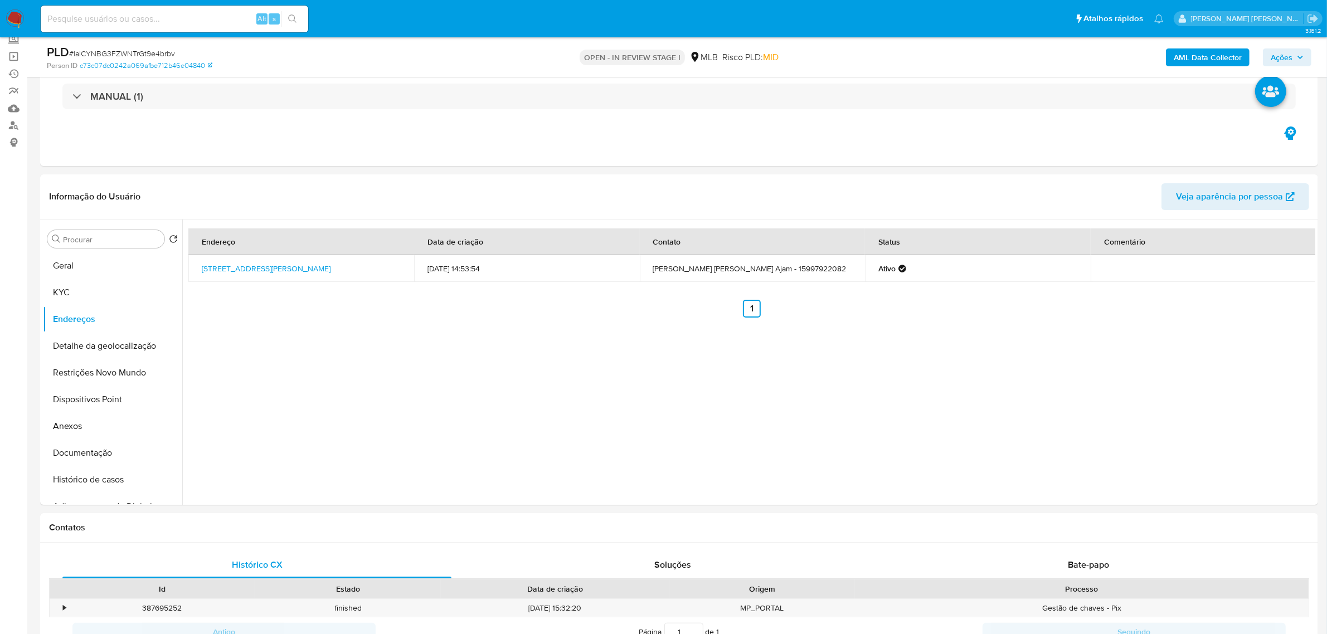
click at [365, 392] on div "Endereço Data de criação Contato Status Comentário Rua João Carriel 319, Tatuí,…" at bounding box center [748, 362] width 1133 height 285
click at [111, 343] on button "Detalhe da geolocalização" at bounding box center [108, 346] width 130 height 27
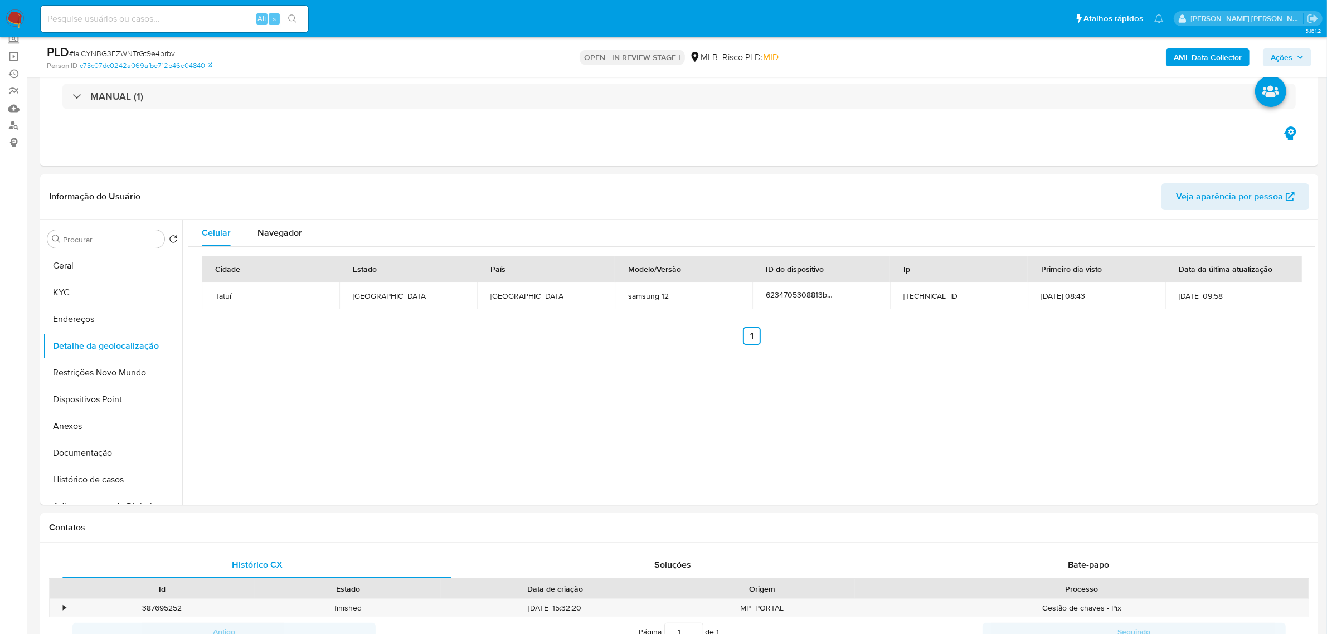
click at [466, 183] on header "Informação do Usuário Veja aparência por pessoa" at bounding box center [679, 196] width 1260 height 27
click at [84, 377] on button "Restrições Novo Mundo" at bounding box center [108, 372] width 130 height 27
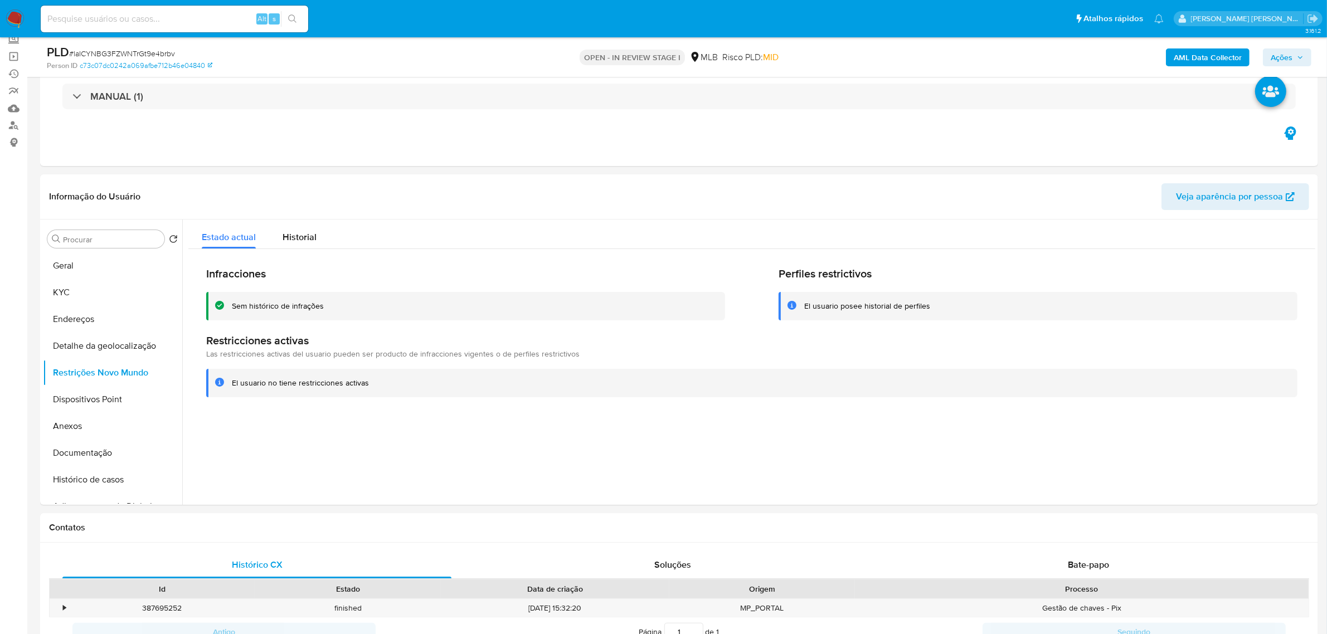
click at [417, 178] on div "Informação do Usuário Veja aparência por pessoa" at bounding box center [679, 196] width 1278 height 45
click at [102, 398] on button "Dispositivos Point" at bounding box center [108, 399] width 130 height 27
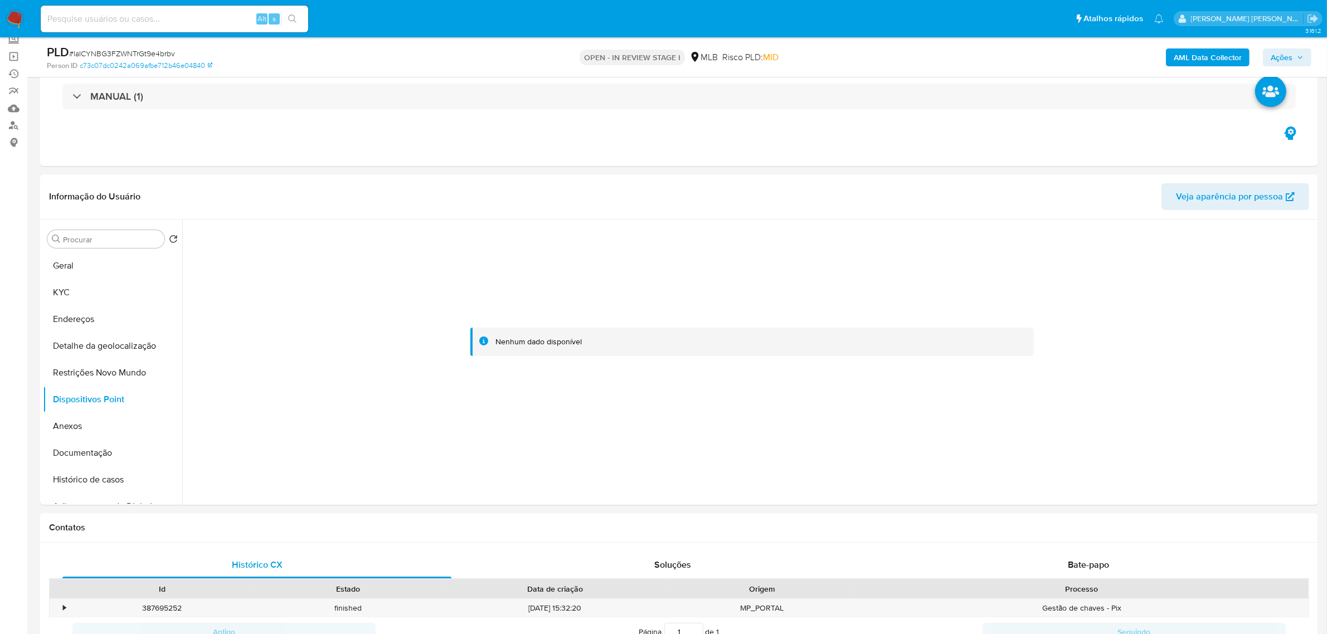
drag, startPoint x: 344, startPoint y: 182, endPoint x: 289, endPoint y: 184, distance: 55.8
click at [289, 184] on header "Informação do Usuário Veja aparência por pessoa" at bounding box center [679, 196] width 1260 height 27
click at [277, 184] on header "Informação do Usuário Veja aparência por pessoa" at bounding box center [679, 196] width 1260 height 27
click at [111, 485] on button "Histórico de casos" at bounding box center [108, 479] width 130 height 27
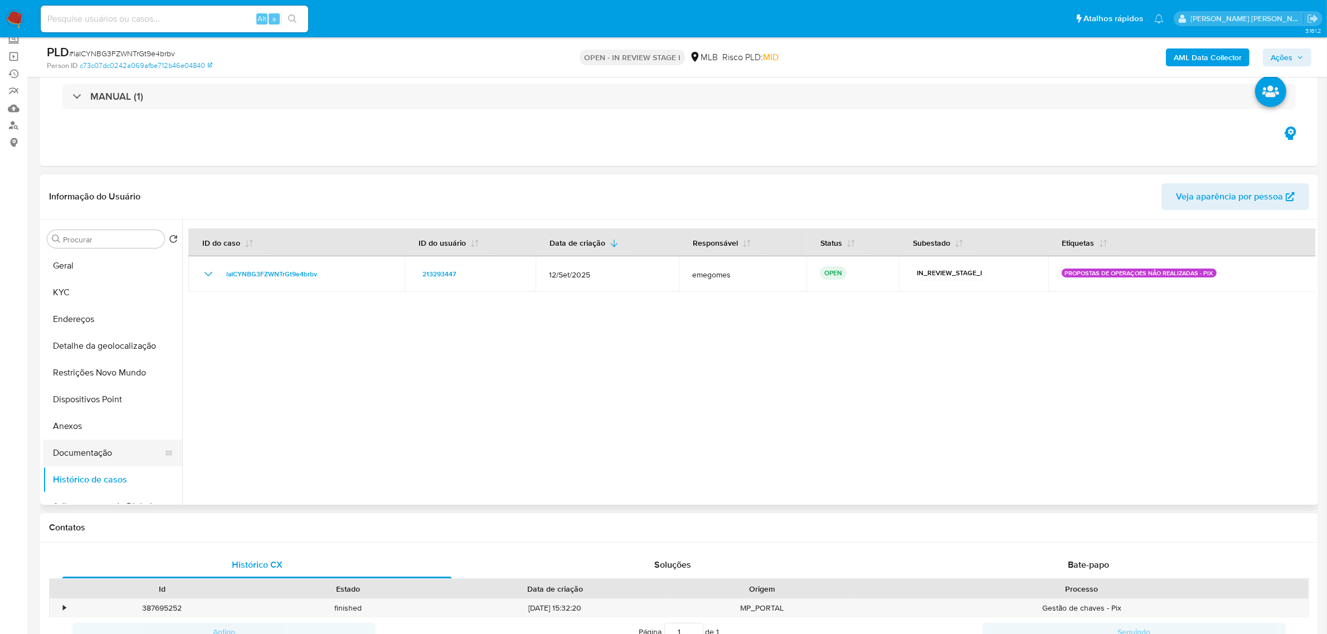
click at [73, 447] on button "Documentação" at bounding box center [108, 453] width 130 height 27
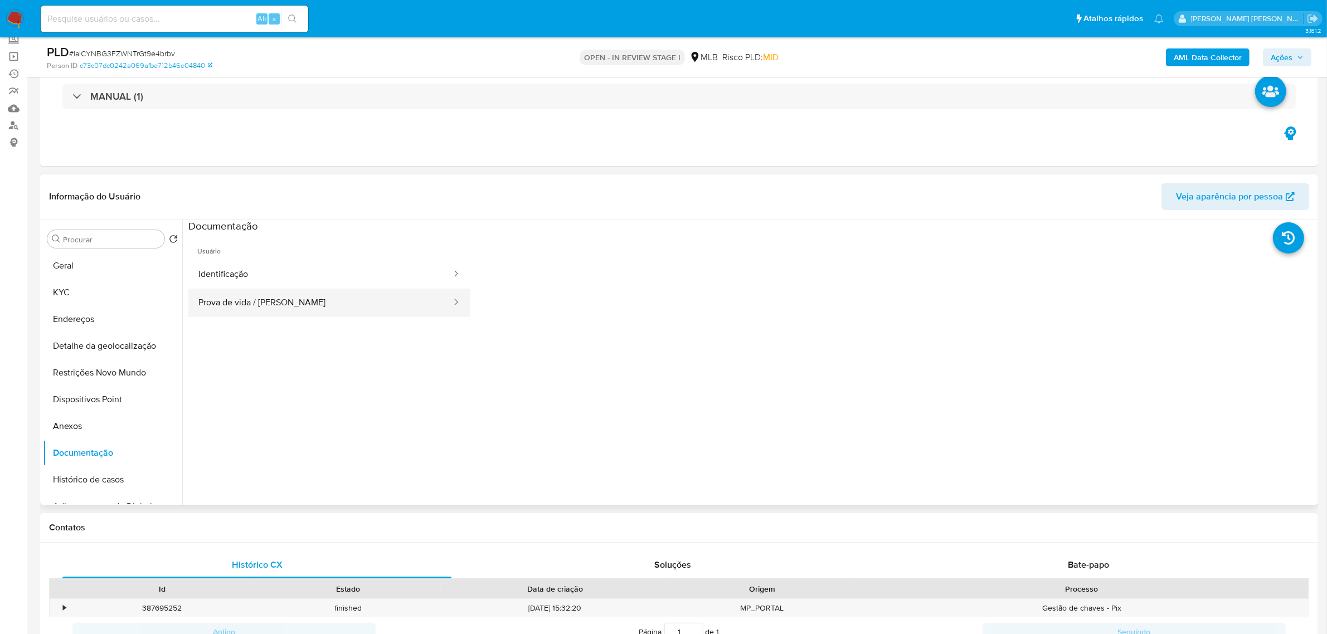
click at [263, 307] on button "Prova de vida / Selfie" at bounding box center [320, 303] width 264 height 28
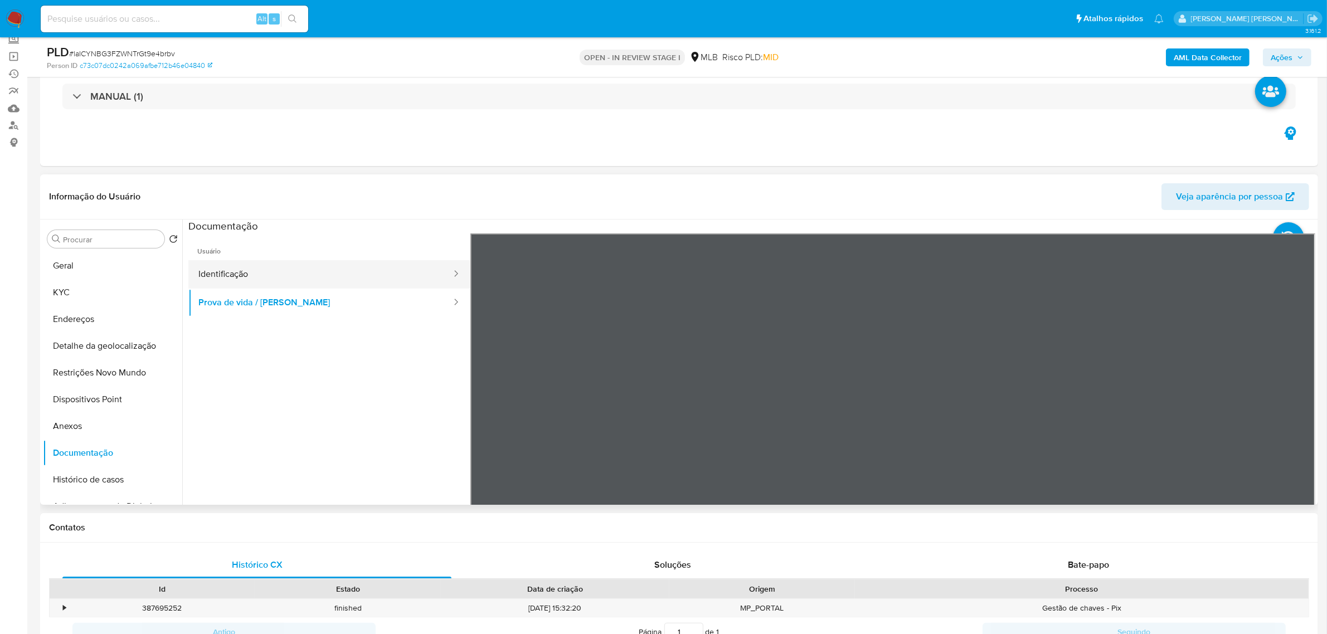
click at [213, 269] on button "Identificação" at bounding box center [320, 274] width 264 height 28
click at [98, 293] on button "KYC" at bounding box center [108, 292] width 130 height 27
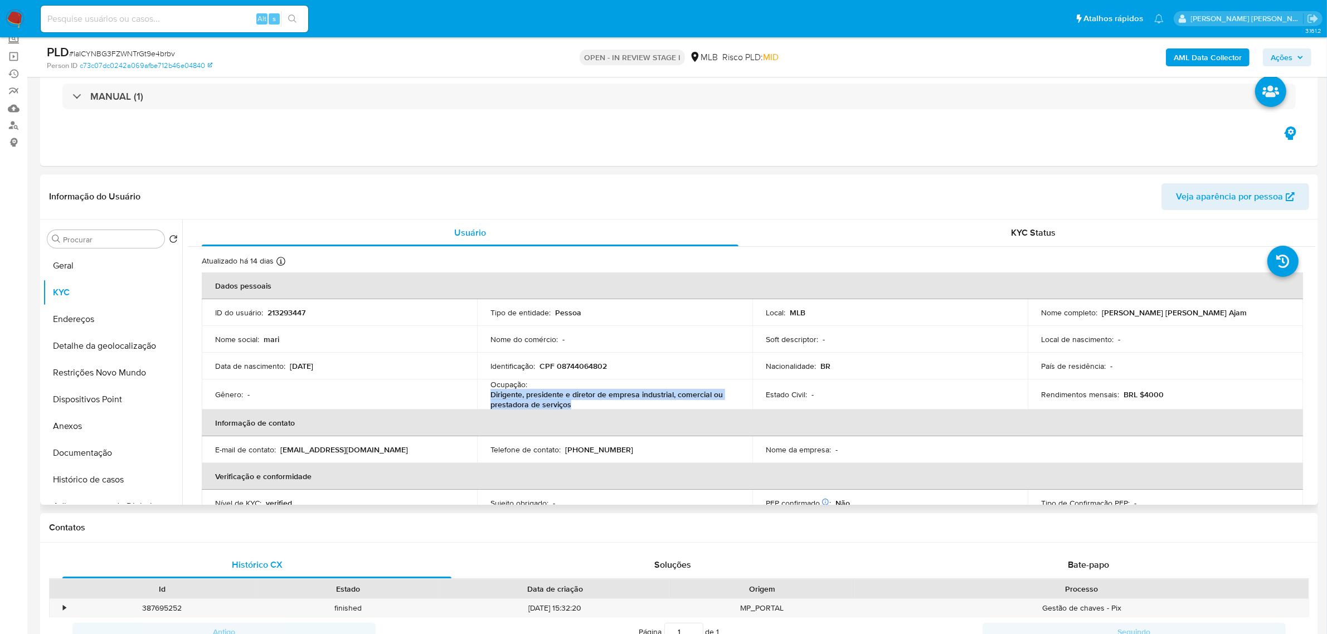
drag, startPoint x: 575, startPoint y: 407, endPoint x: 482, endPoint y: 401, distance: 93.2
click at [482, 401] on td "Ocupação : Dirigente, presidente e diretor de empresa industrial, comercial ou …" at bounding box center [614, 394] width 275 height 30
copy p "Dirigente, presidente e diretor de empresa industrial, comercial ou prestadora …"
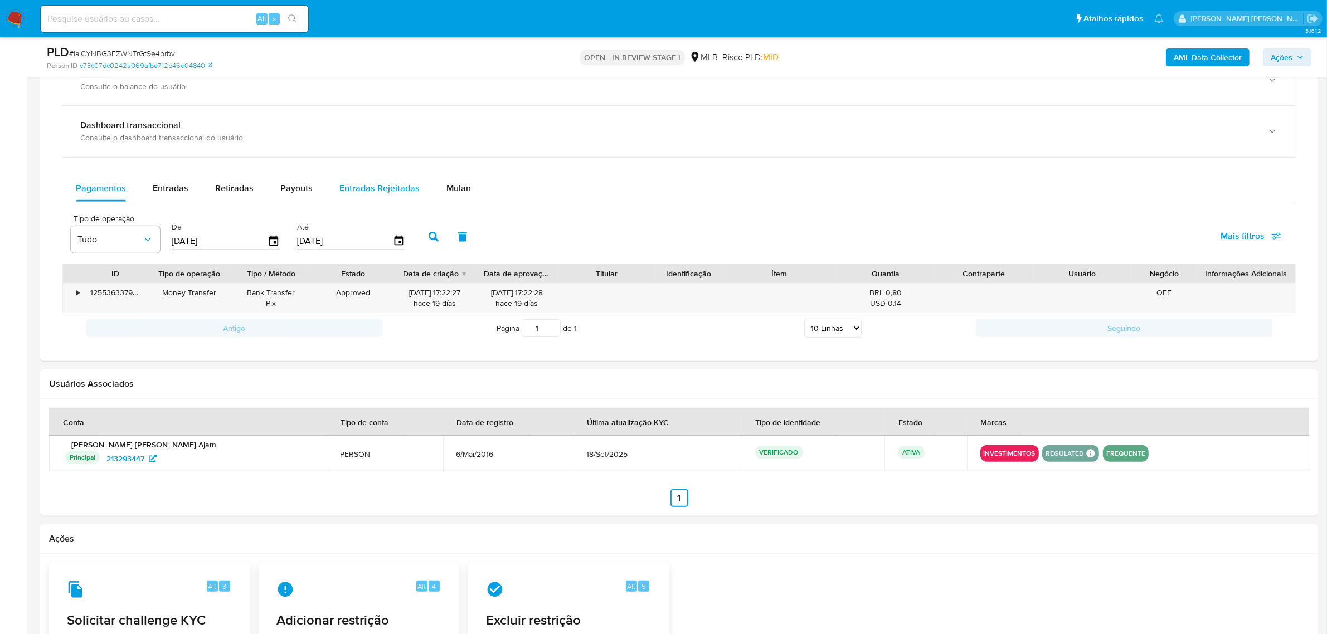
scroll to position [766, 0]
click at [377, 181] on span "Entradas Rejeitadas" at bounding box center [379, 186] width 80 height 13
select select "10"
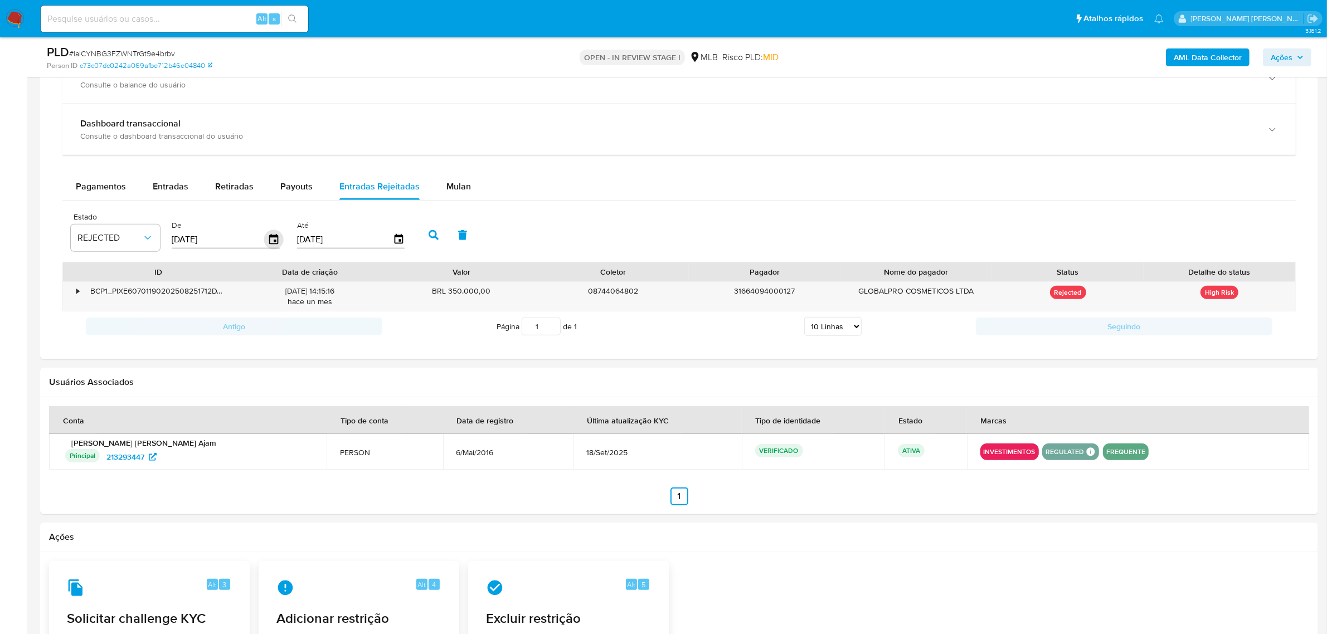
click at [269, 240] on icon "button" at bounding box center [274, 240] width 20 height 20
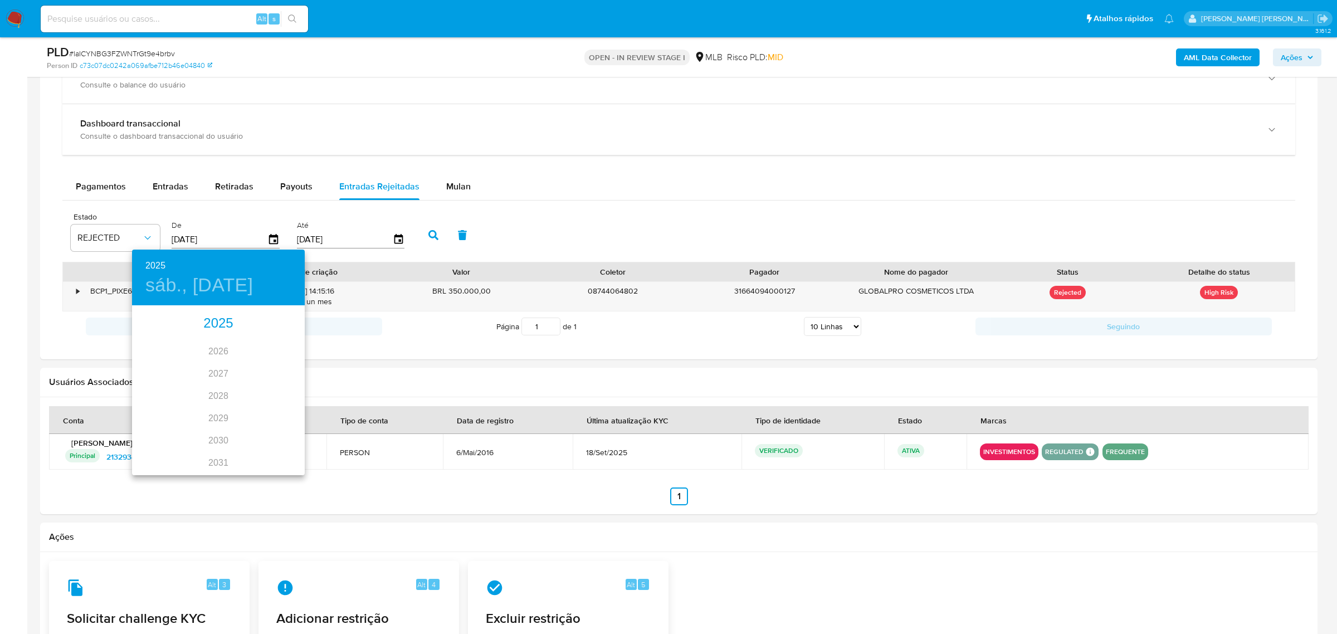
click at [218, 319] on div "2025" at bounding box center [218, 324] width 173 height 22
click at [225, 413] on div "ago." at bounding box center [217, 412] width 57 height 42
click at [243, 360] on span "1" at bounding box center [241, 364] width 20 height 11
type input "01/08/2025"
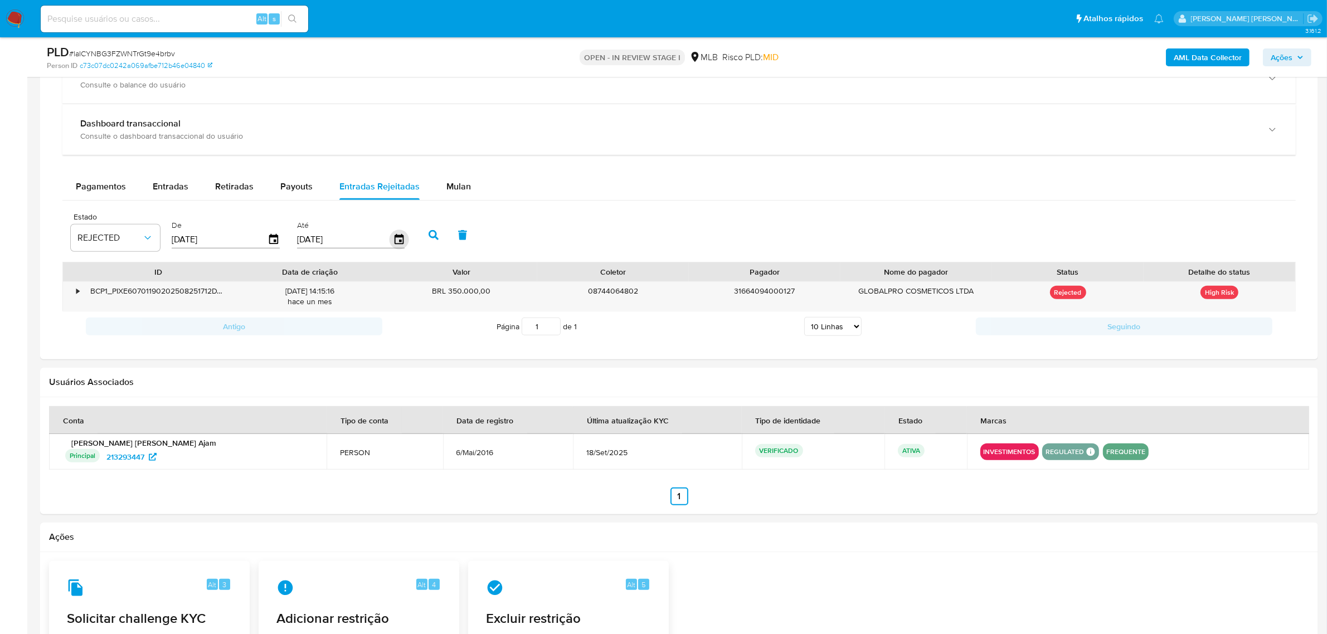
click at [394, 238] on icon "button" at bounding box center [399, 240] width 20 height 20
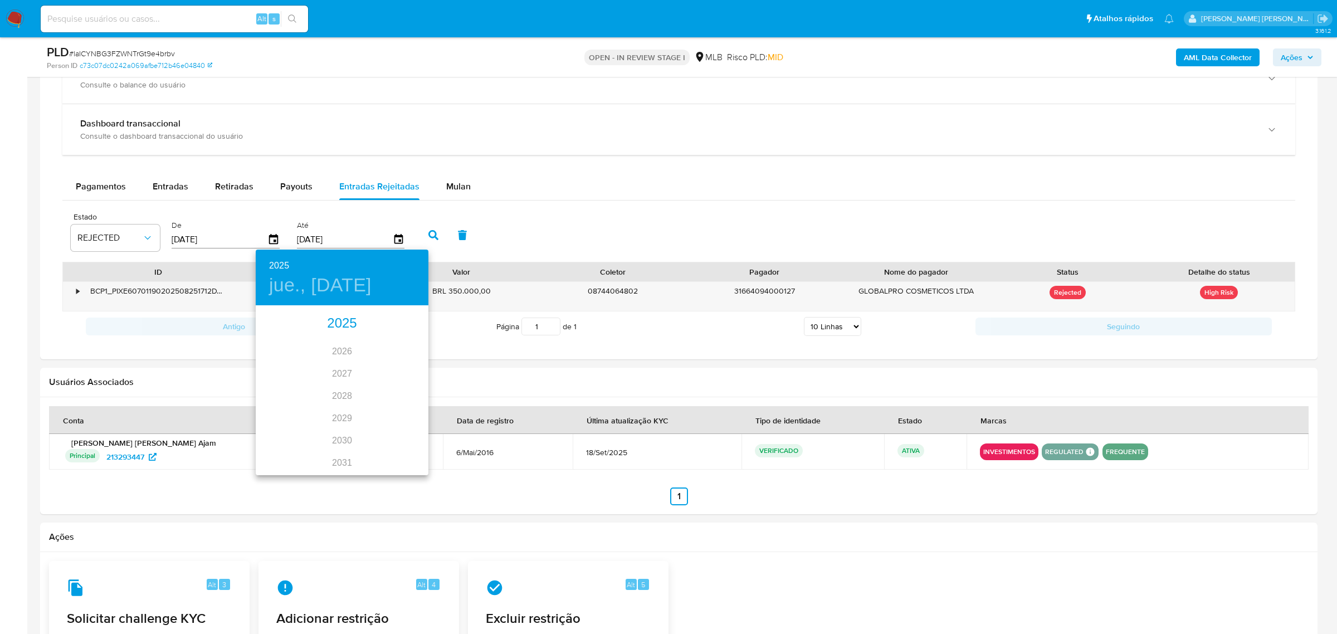
click at [332, 323] on div "2025" at bounding box center [342, 324] width 173 height 22
click at [338, 413] on div "ago." at bounding box center [341, 412] width 57 height 42
click at [407, 445] on p "31" at bounding box center [408, 444] width 9 height 11
type input "31/08/2025"
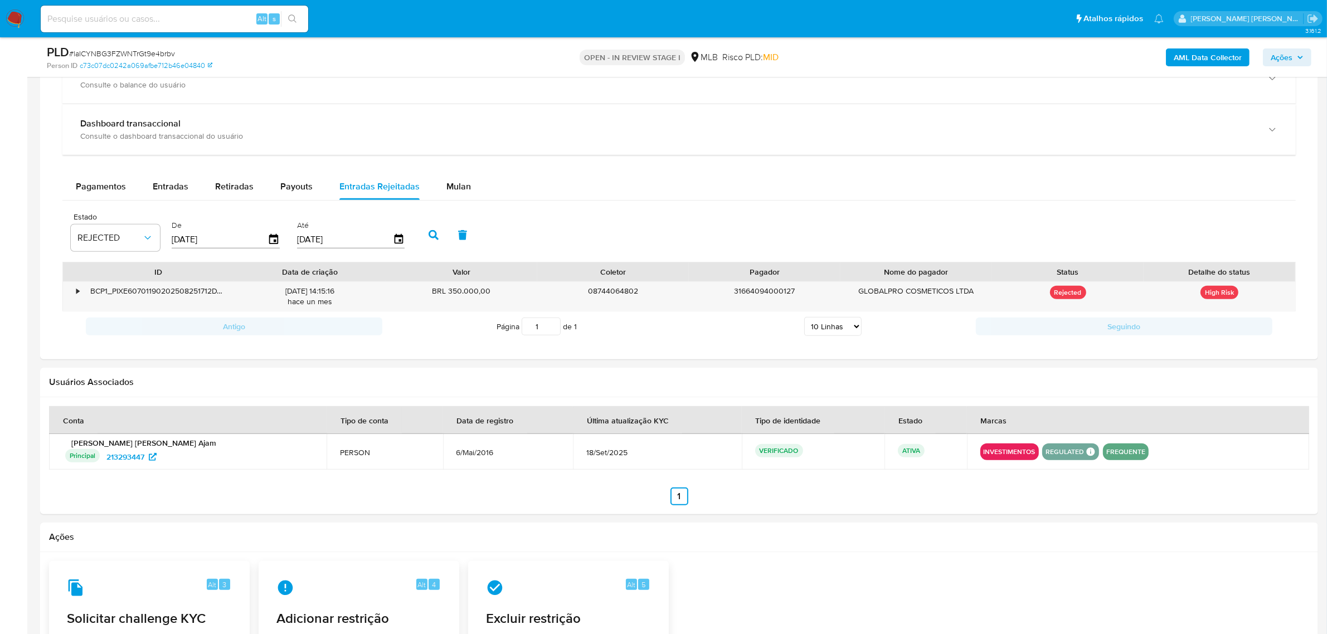
click at [436, 238] on button "button" at bounding box center [433, 235] width 29 height 27
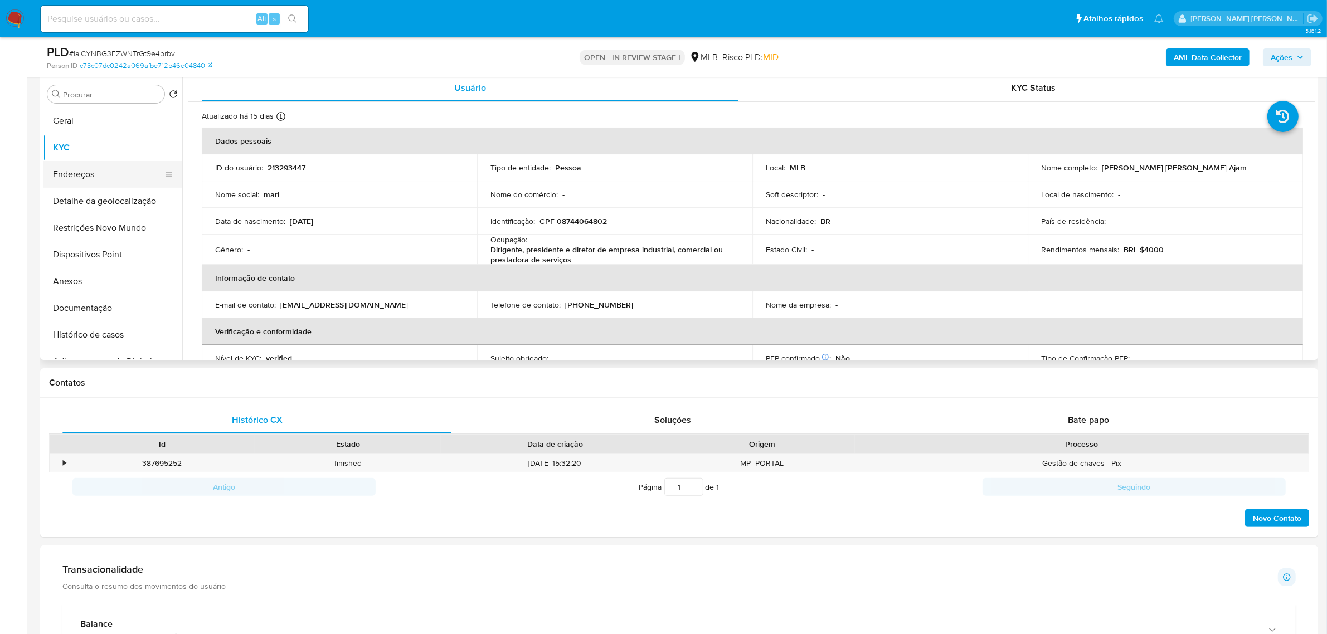
scroll to position [139, 0]
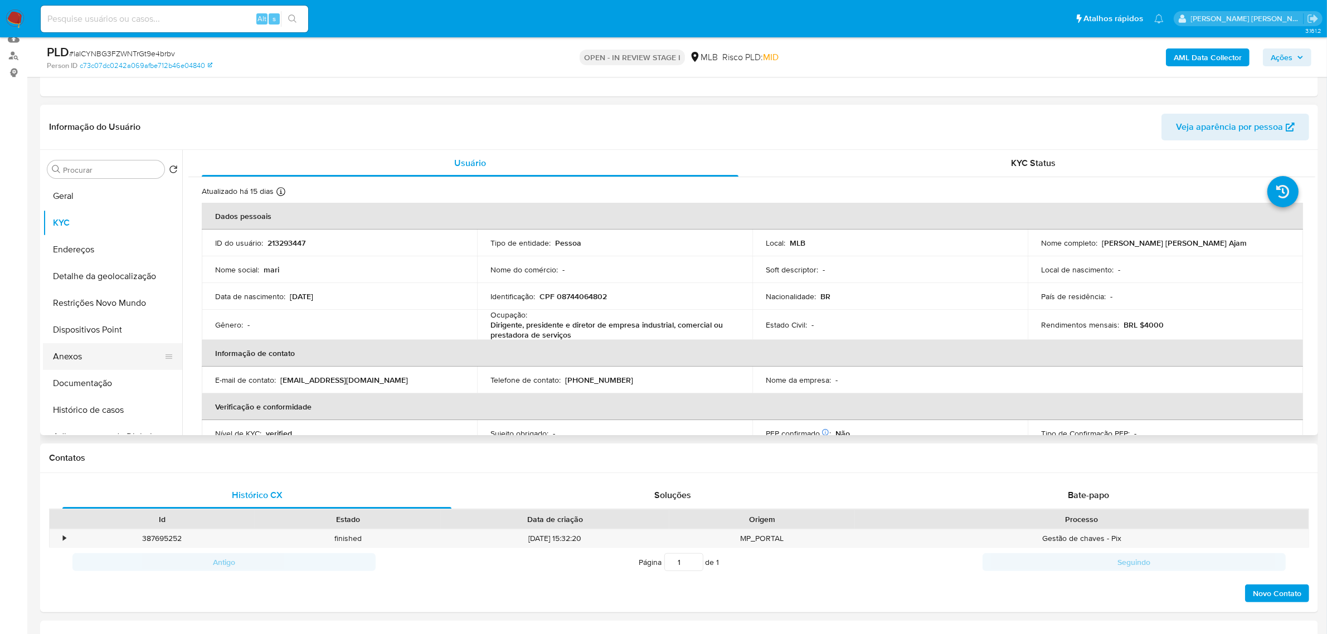
click at [74, 354] on button "Anexos" at bounding box center [108, 356] width 130 height 27
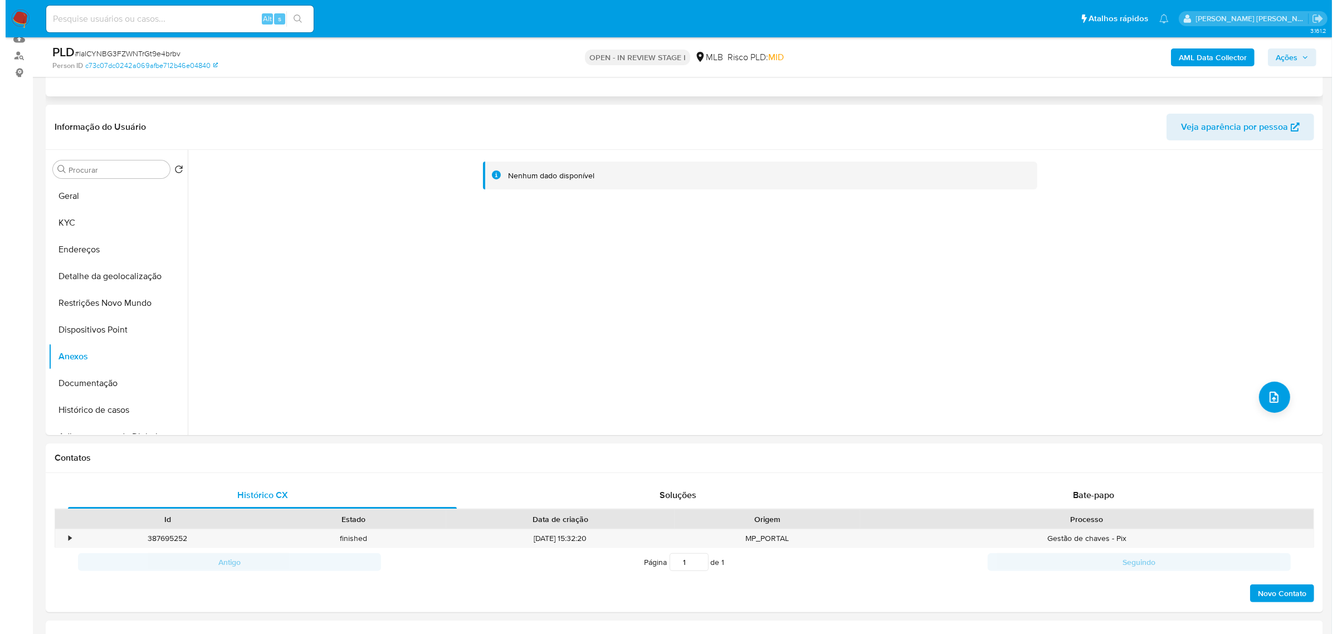
scroll to position [70, 0]
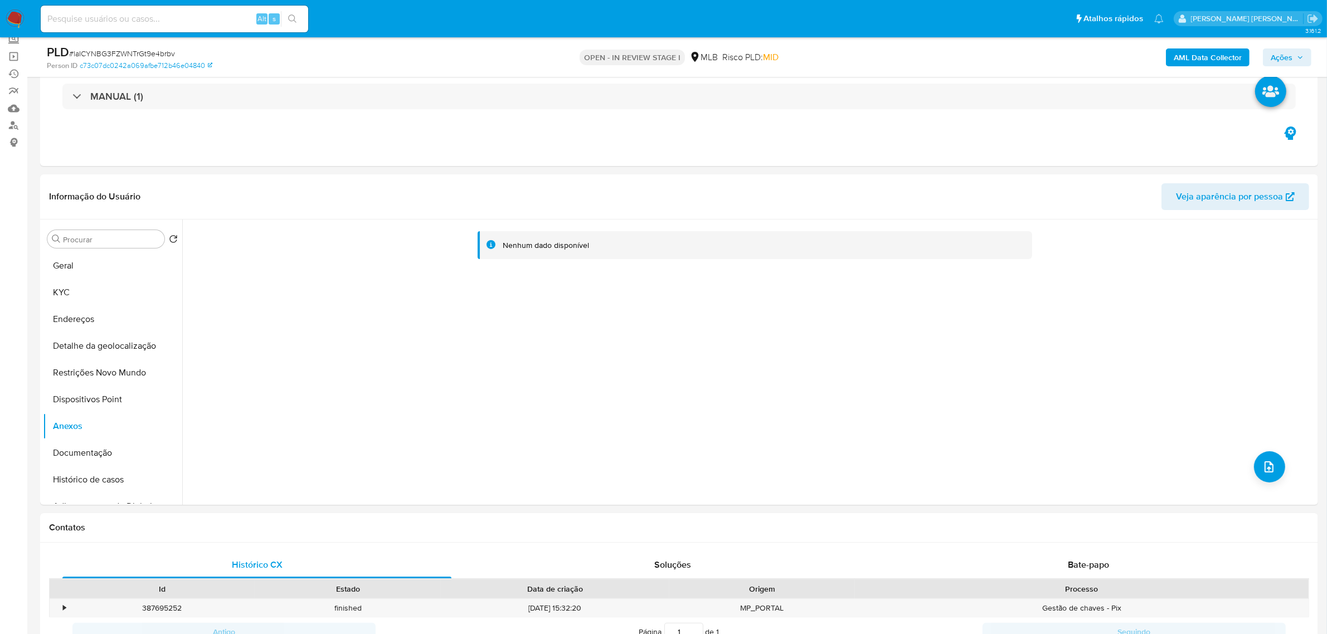
click at [1205, 50] on b "AML Data Collector" at bounding box center [1207, 57] width 68 height 18
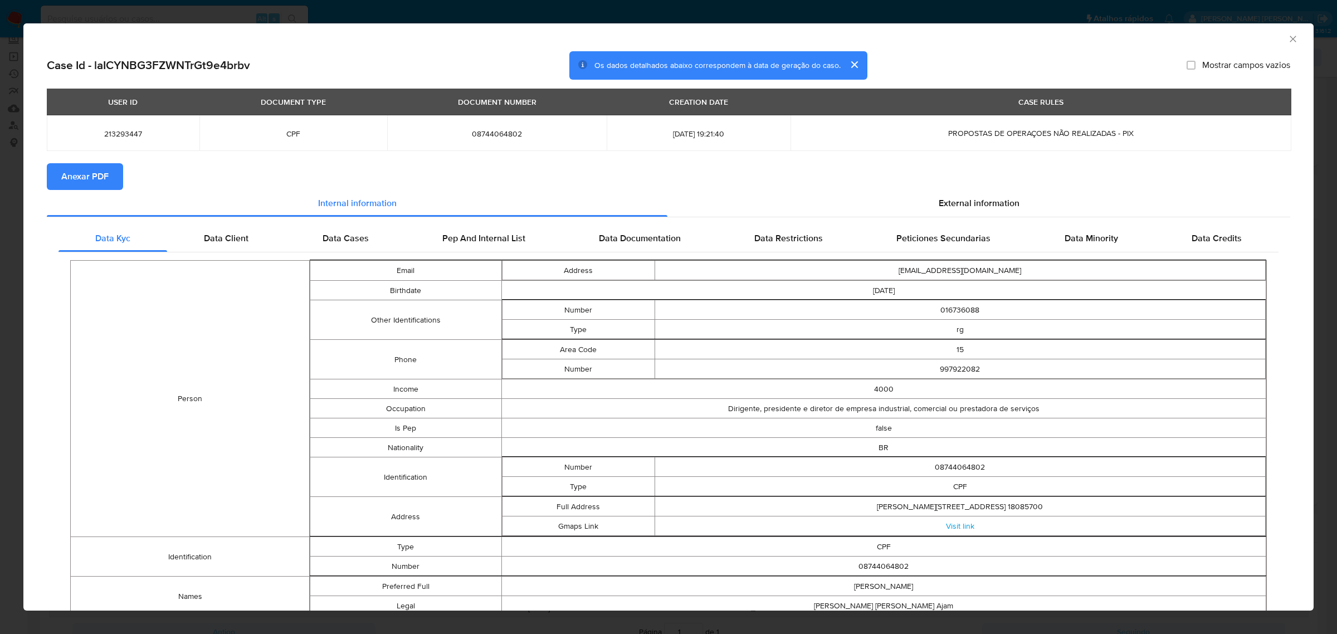
click at [101, 180] on span "Anexar PDF" at bounding box center [84, 176] width 47 height 25
click at [1288, 36] on icon "Fechar a janela" at bounding box center [1293, 38] width 11 height 11
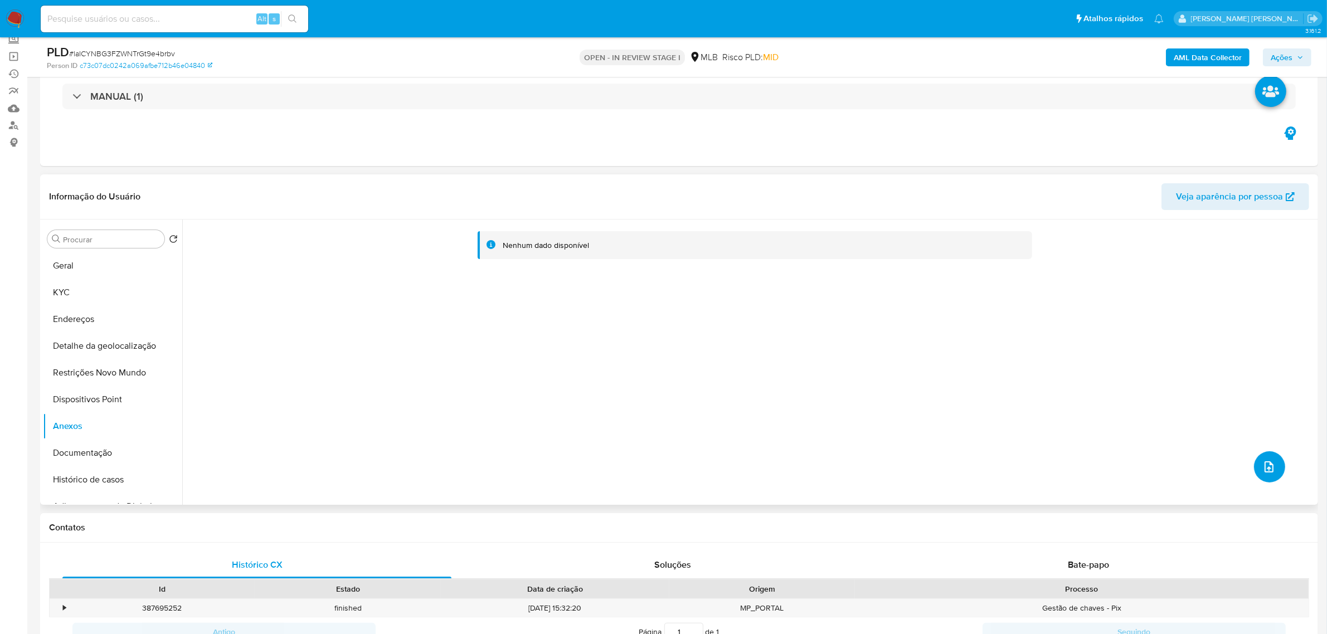
click at [1266, 475] on button "upload-file" at bounding box center [1269, 466] width 31 height 31
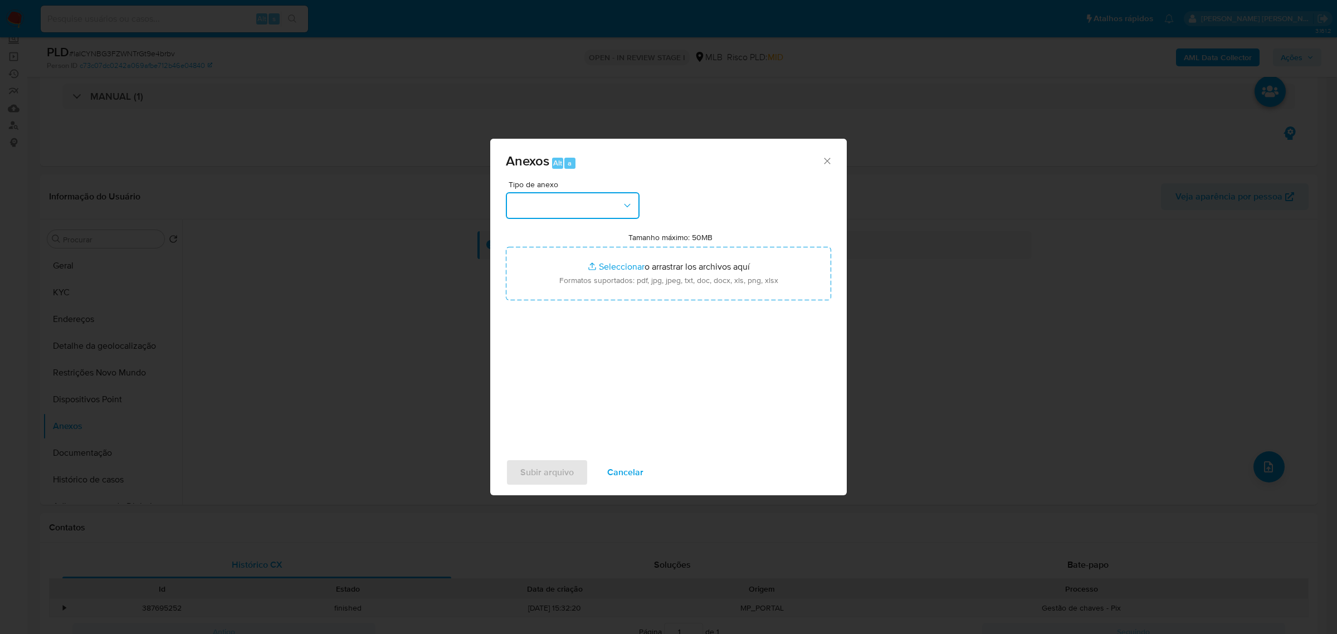
click at [627, 194] on button "button" at bounding box center [573, 205] width 134 height 27
click at [542, 274] on span "OUTROS" at bounding box center [530, 272] width 35 height 11
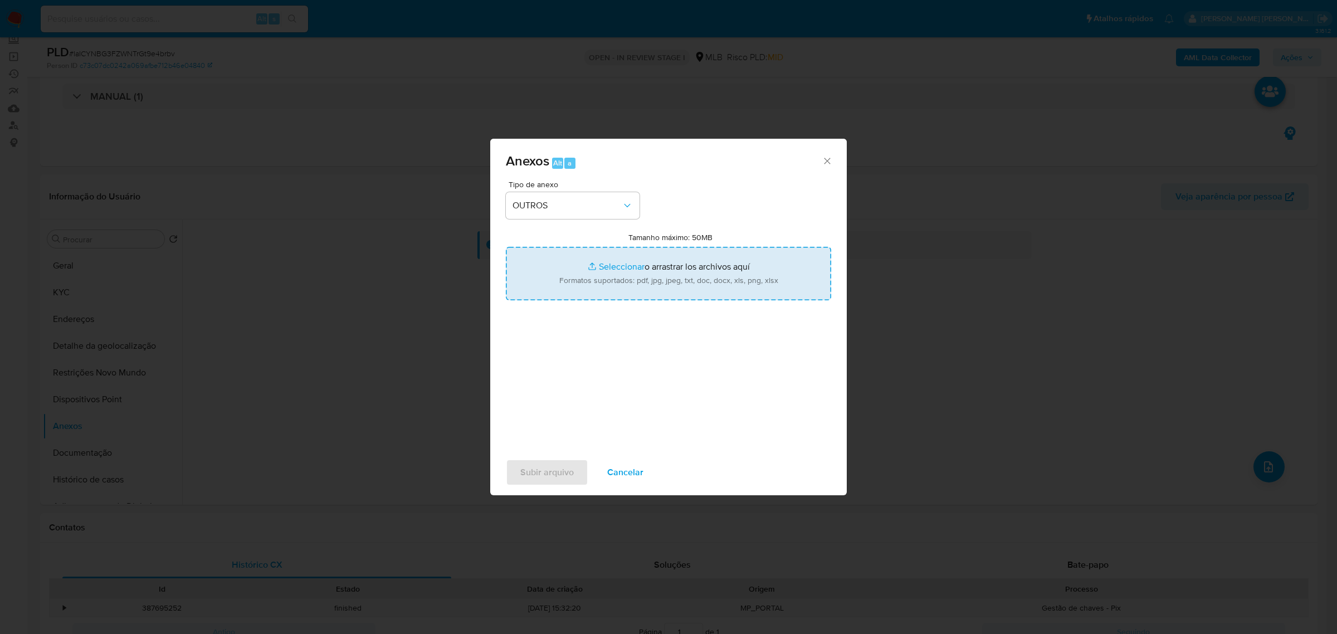
click at [603, 267] on input "Tamanho máximo: 50MB Seleccionar archivos" at bounding box center [668, 273] width 325 height 53
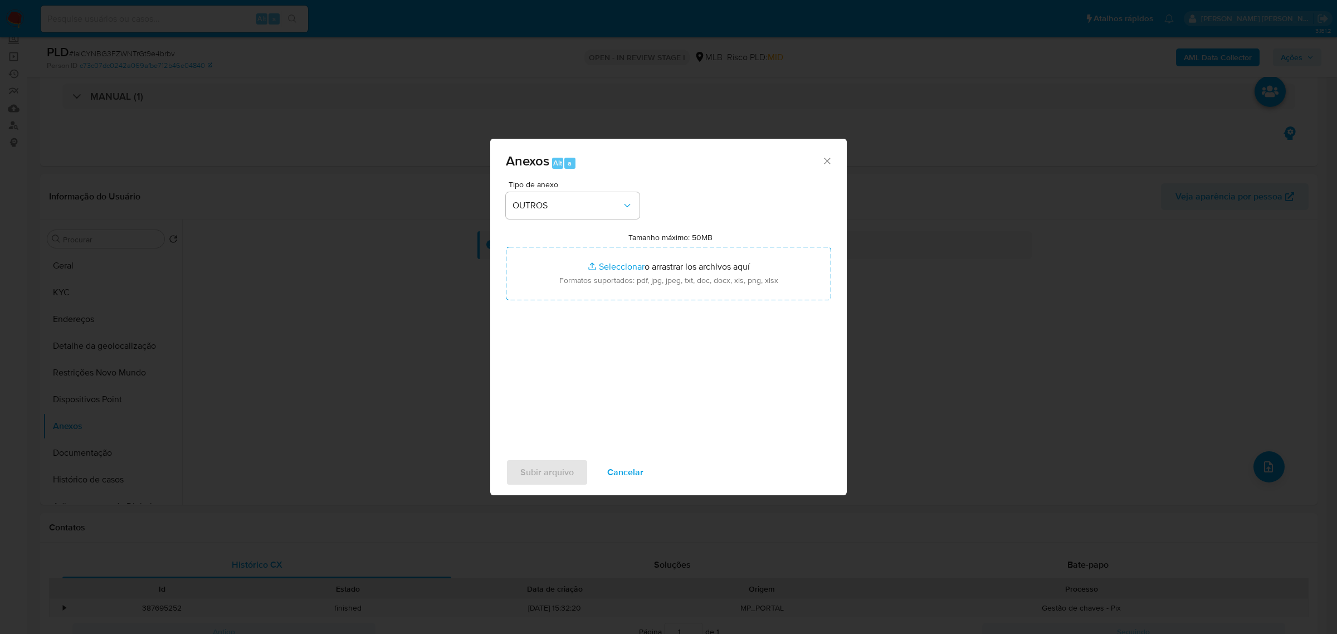
click at [826, 160] on icon "Cerrar" at bounding box center [827, 161] width 6 height 6
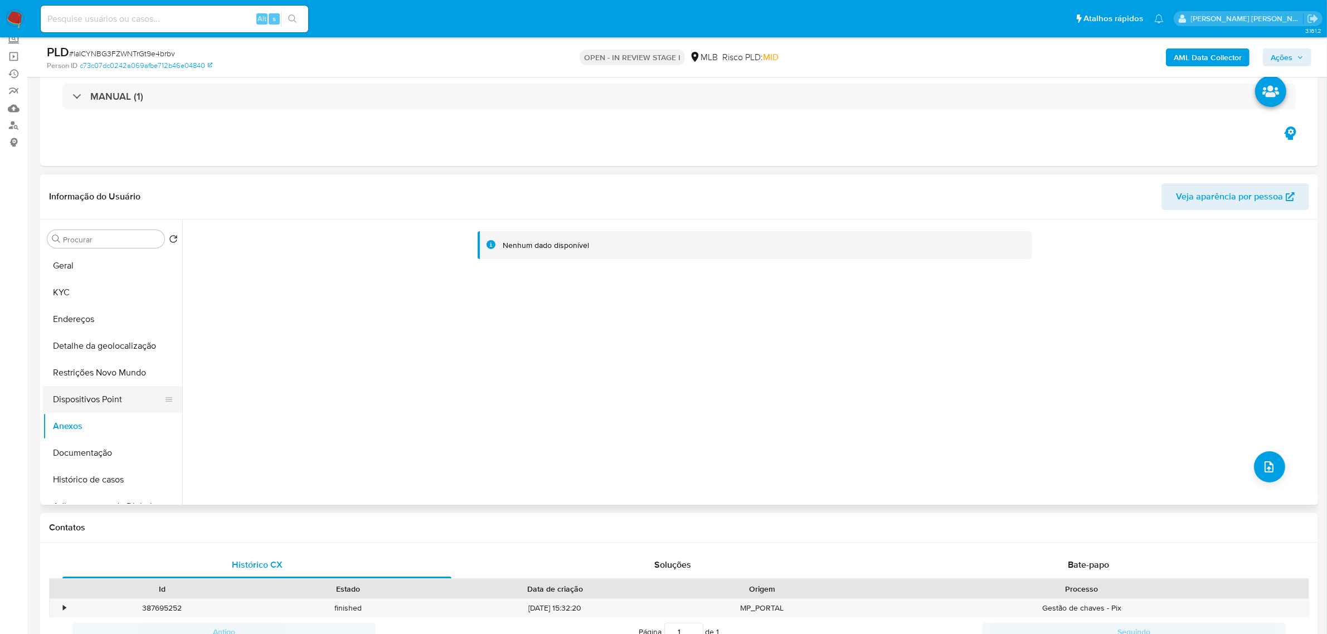
click at [116, 393] on button "Dispositivos Point" at bounding box center [108, 399] width 130 height 27
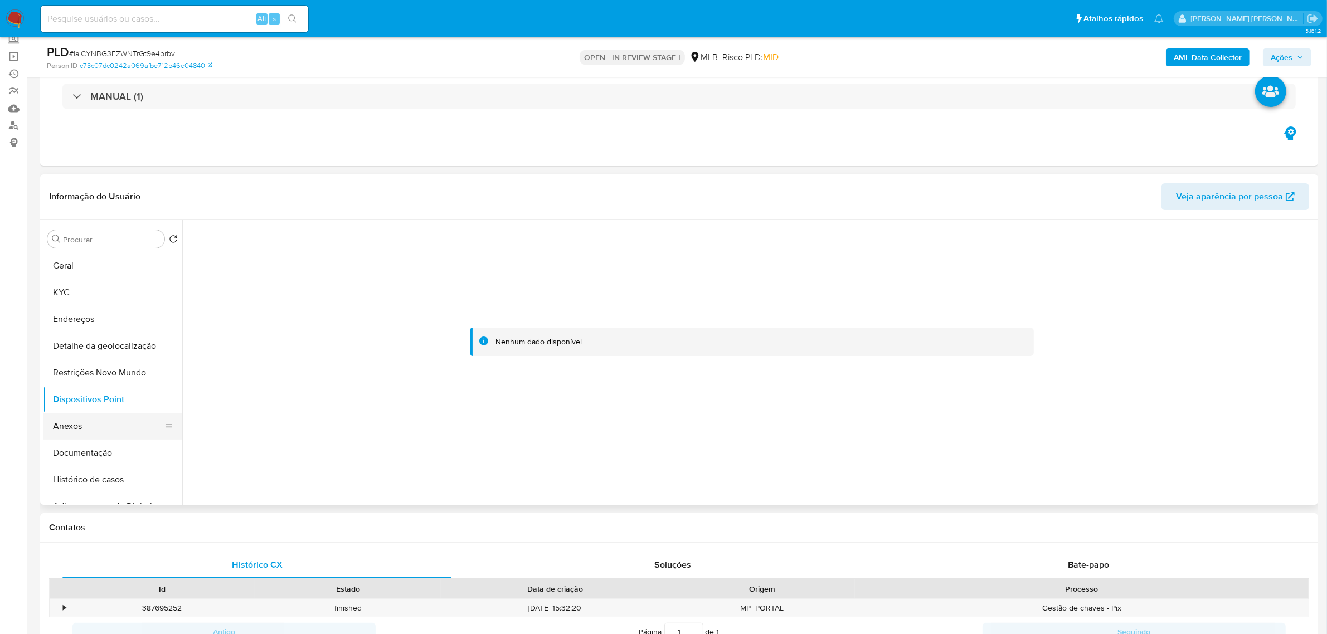
click at [78, 422] on button "Anexos" at bounding box center [108, 426] width 130 height 27
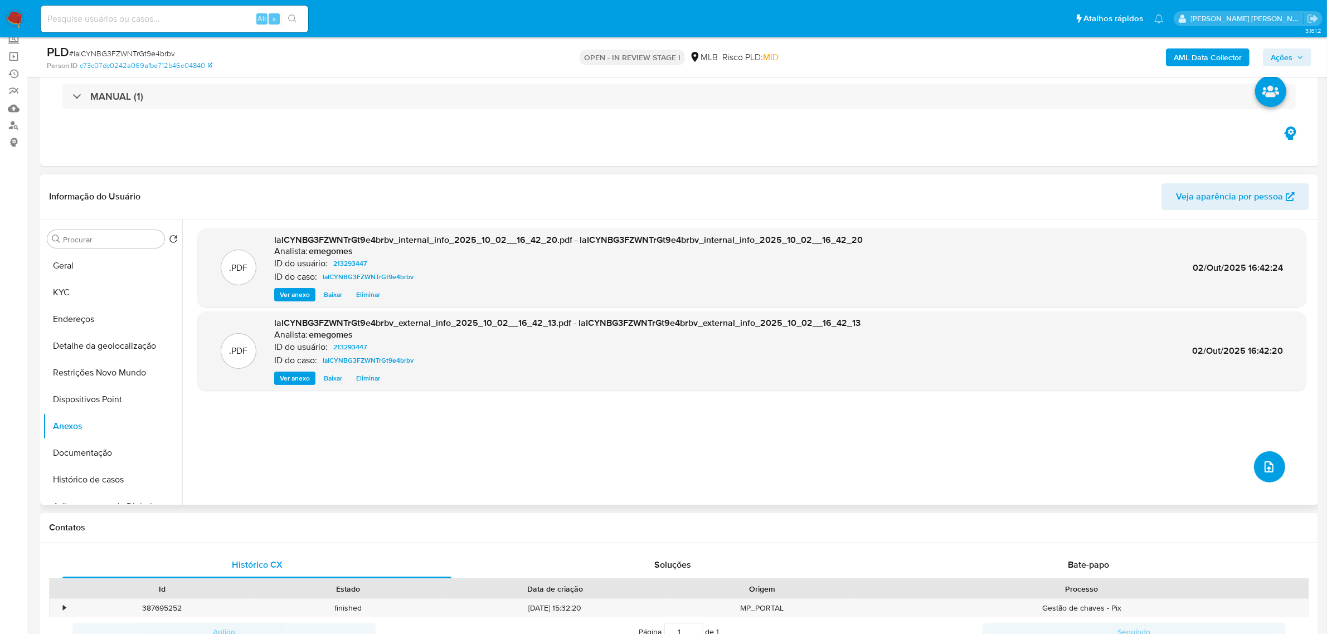
click at [1268, 469] on icon "upload-file" at bounding box center [1268, 466] width 9 height 11
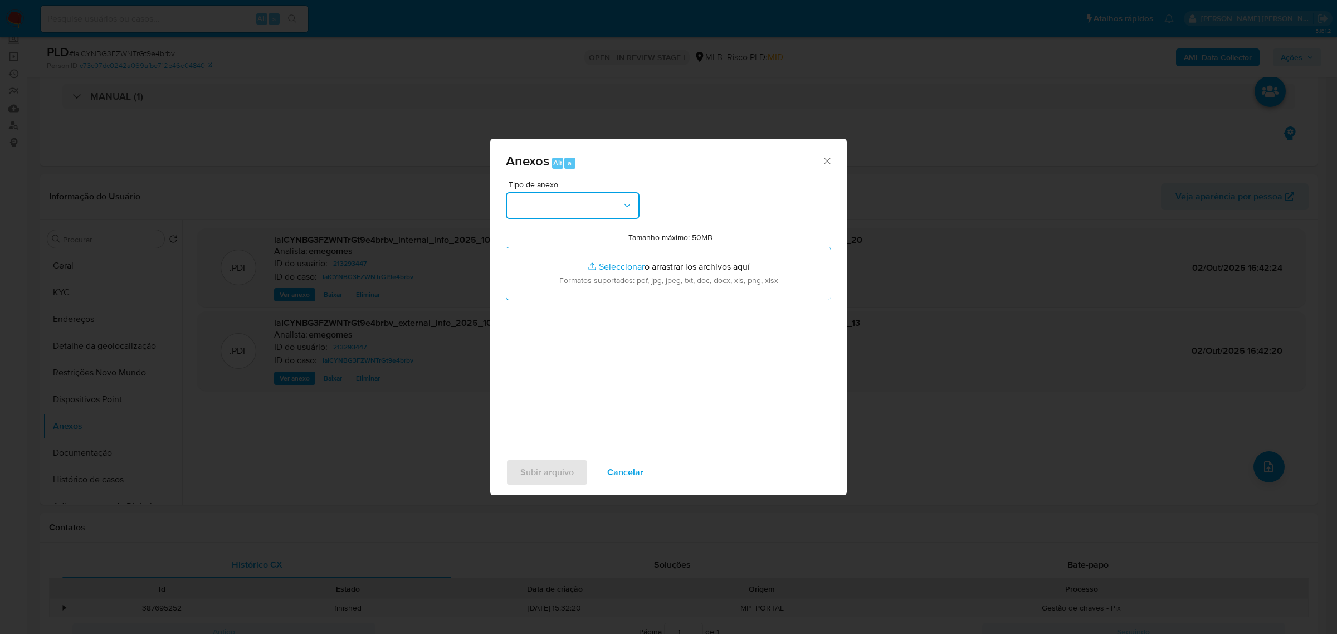
click at [628, 206] on icon "button" at bounding box center [627, 204] width 6 height 3
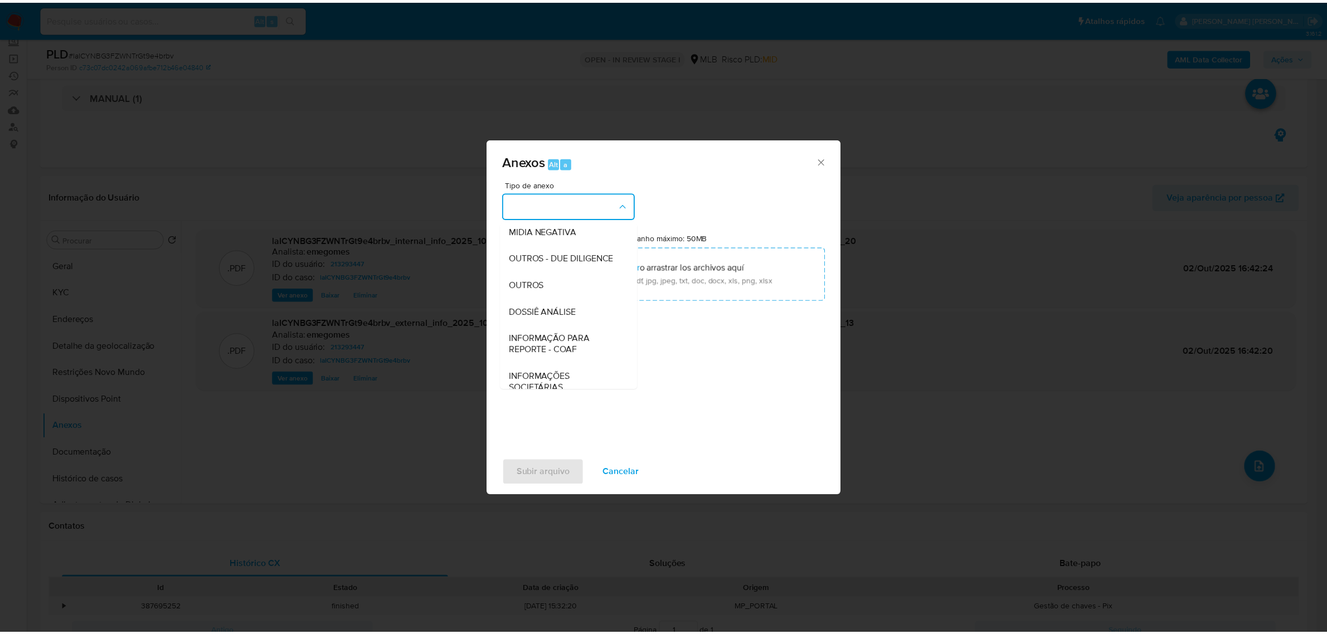
scroll to position [139, 0]
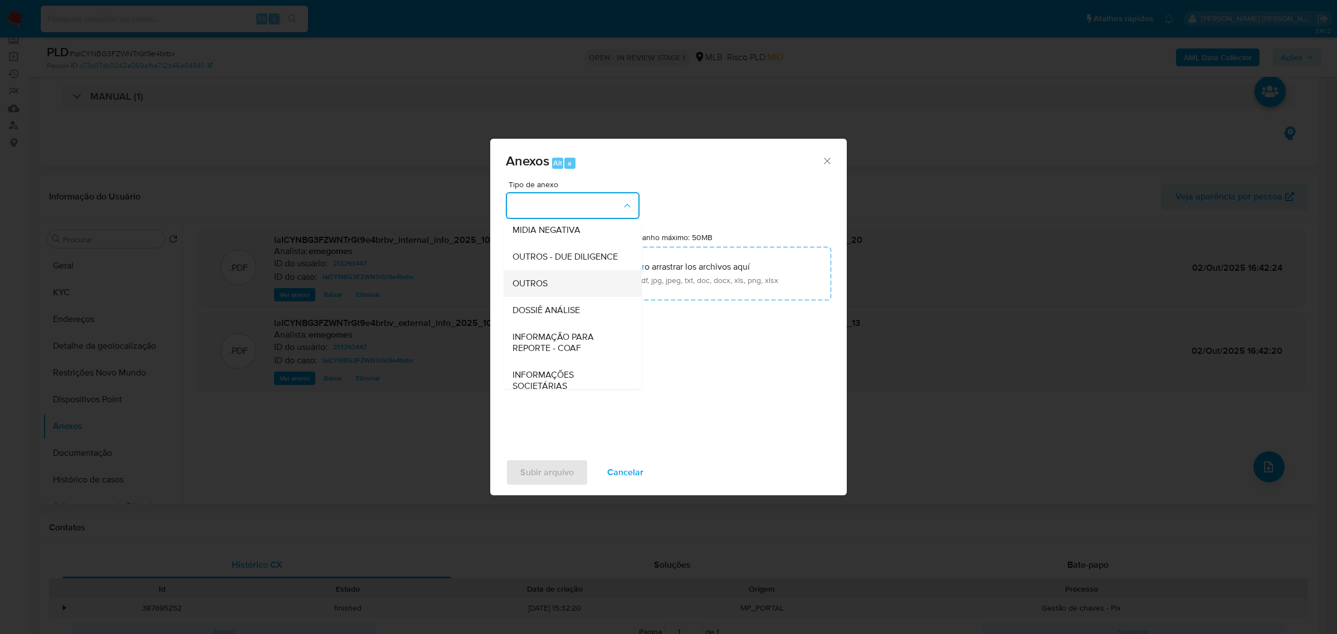
click at [538, 289] on span "OUTROS" at bounding box center [530, 282] width 35 height 11
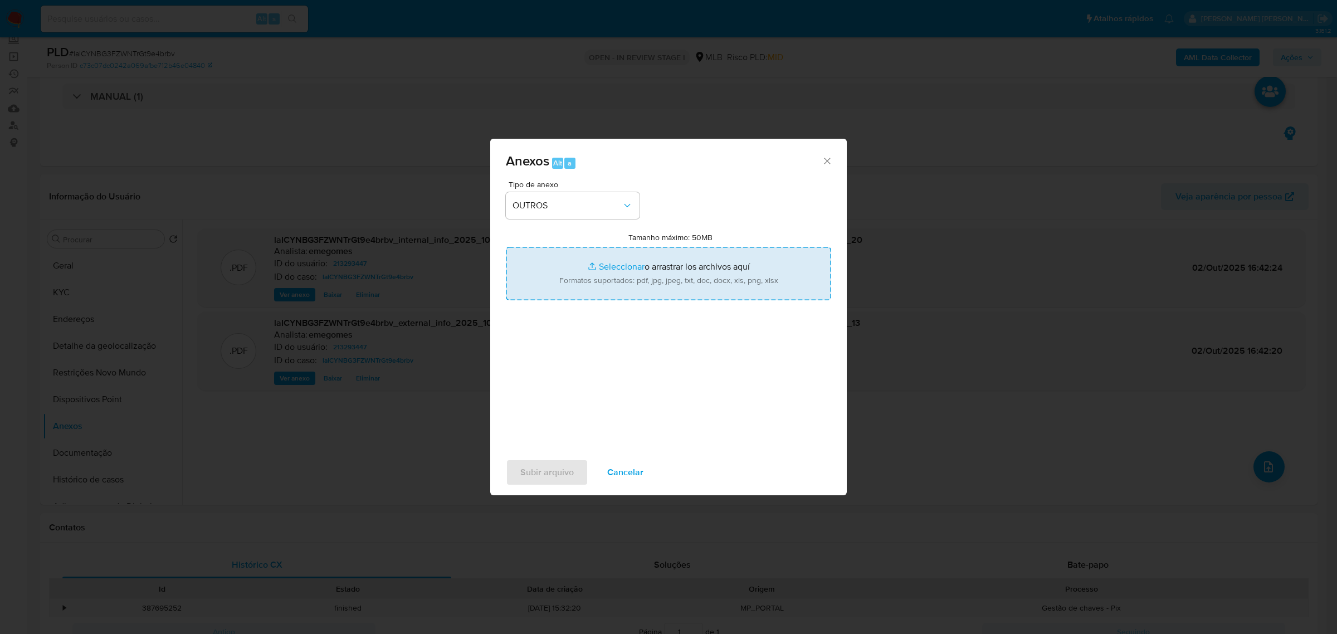
click at [616, 270] on input "Tamanho máximo: 50MB Seleccionar archivos" at bounding box center [668, 273] width 325 height 53
type input "C:\fakepath\SAR - laICYNBG3FZWNTrGt9e4brbv - CPF 08744064802 - MARIENE CECILIA …"
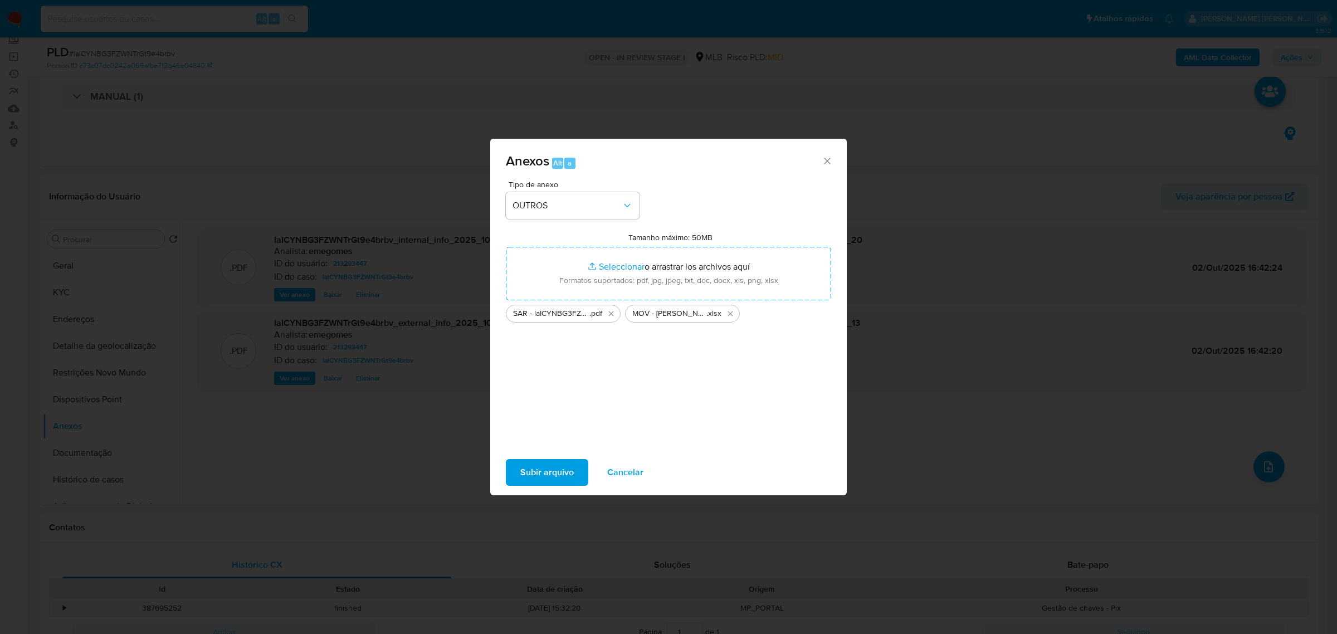
click at [556, 472] on span "Subir arquivo" at bounding box center [546, 472] width 53 height 25
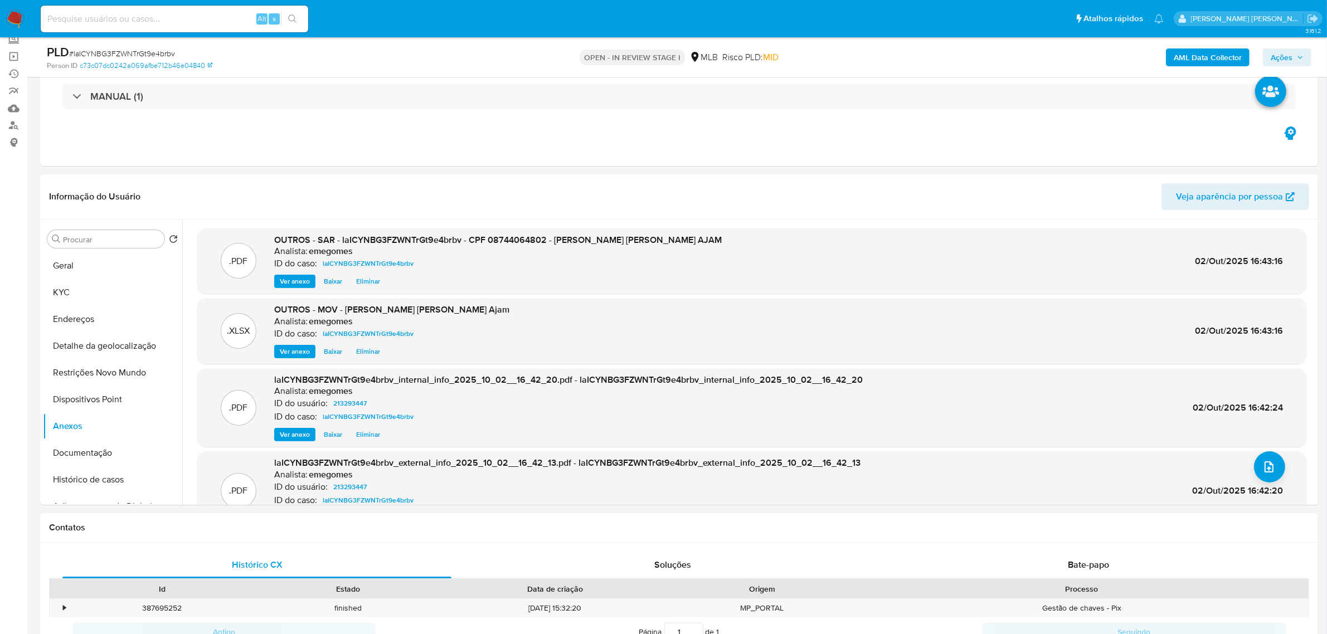
click at [1303, 59] on icon "button" at bounding box center [1299, 57] width 7 height 7
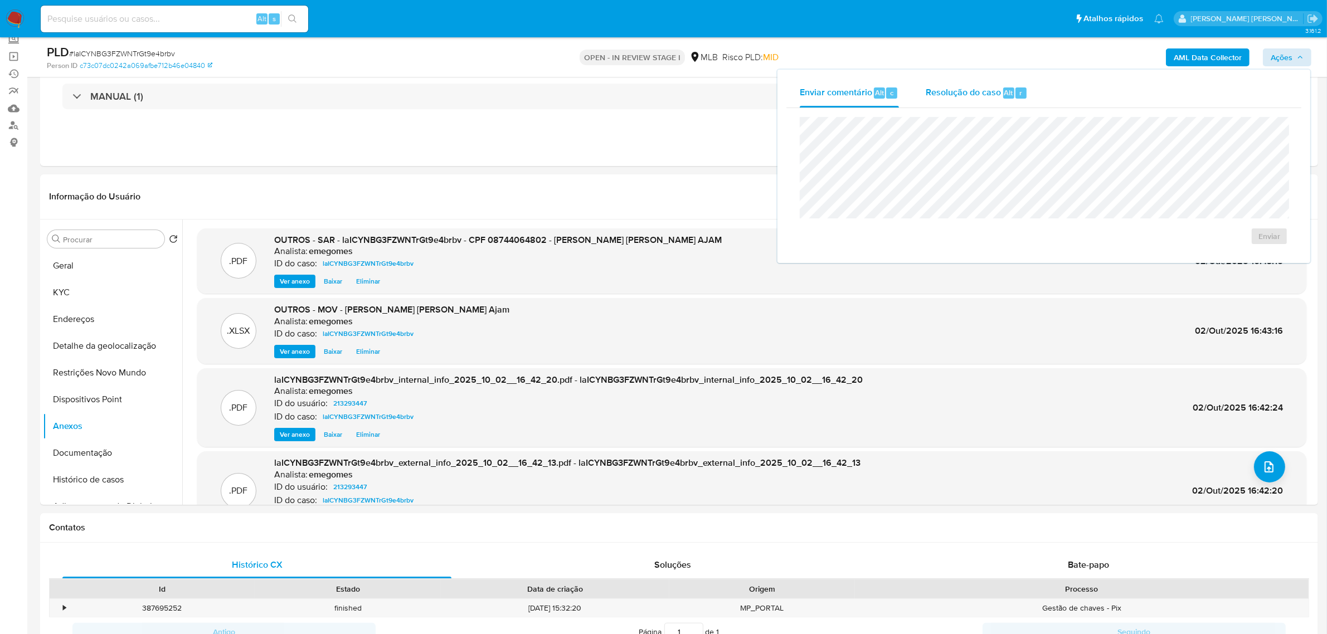
click at [977, 95] on span "Resolução do caso" at bounding box center [962, 92] width 75 height 13
click at [1223, 257] on span "ROI Proposal" at bounding box center [1242, 254] width 58 height 16
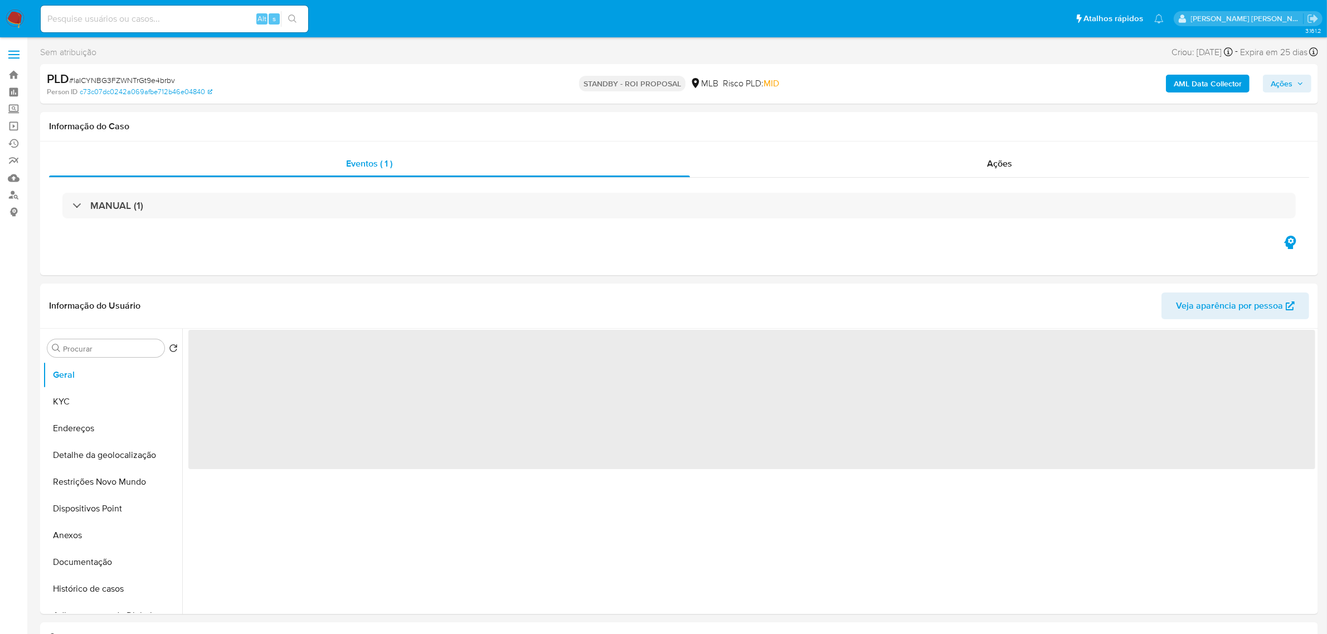
select select "10"
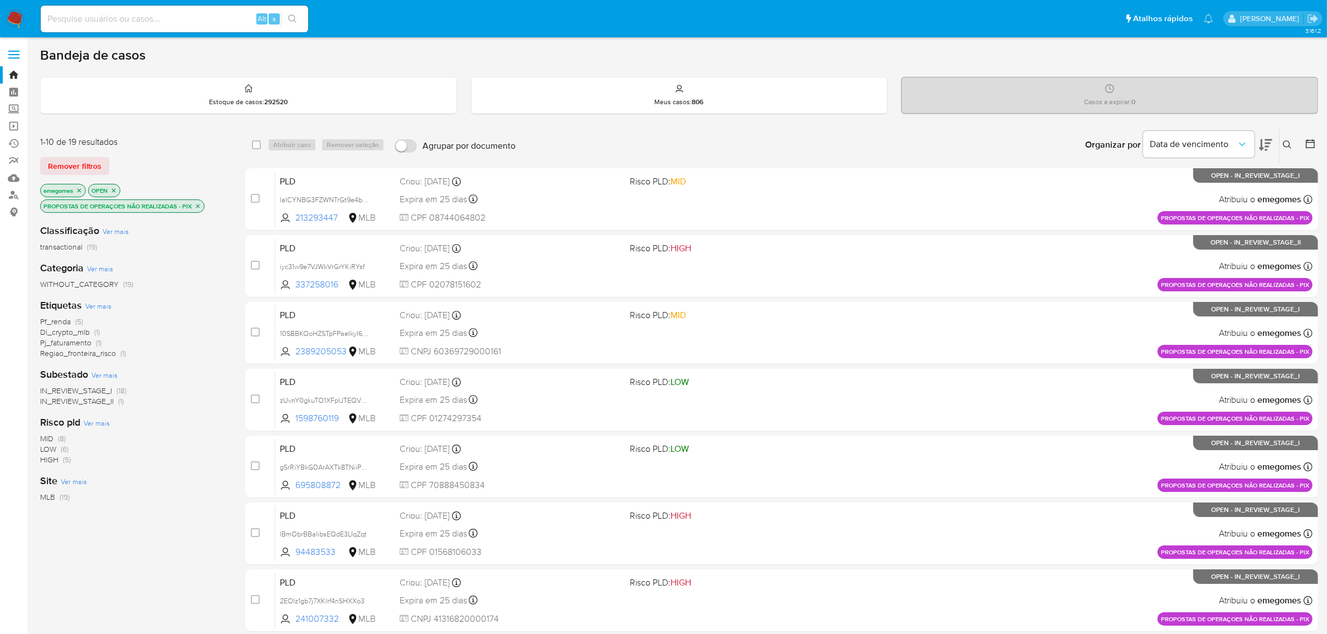
click at [1291, 145] on button at bounding box center [1288, 144] width 18 height 13
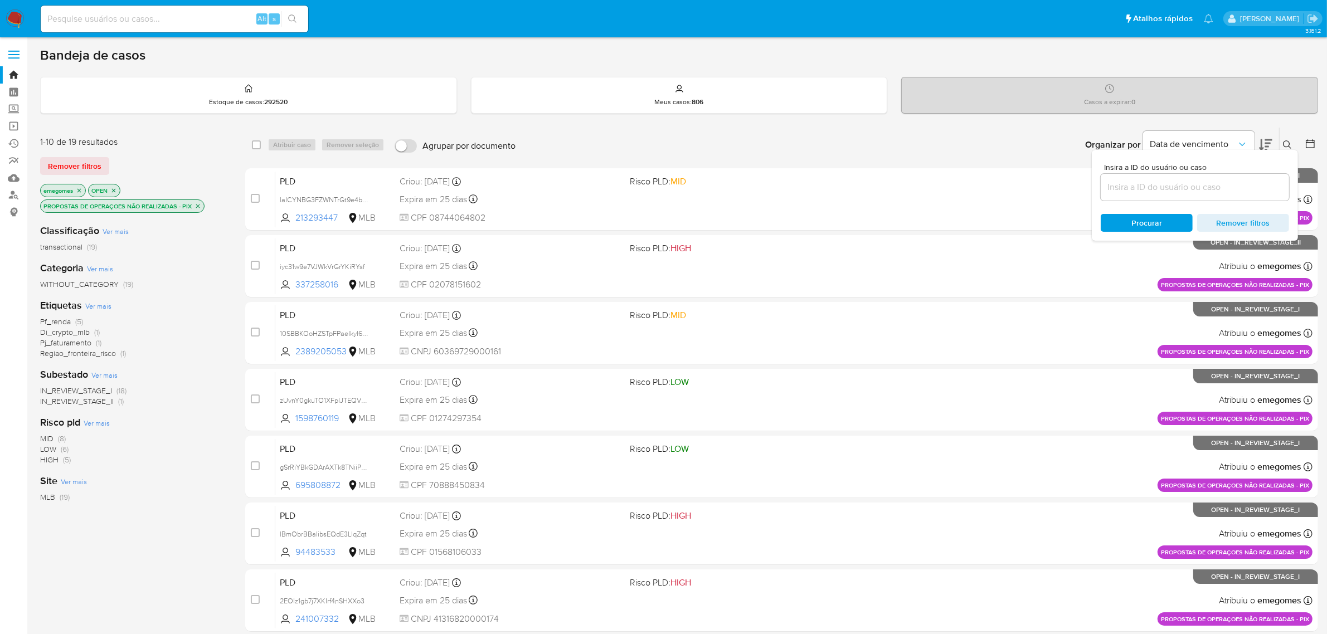
click at [1147, 183] on input at bounding box center [1194, 187] width 188 height 14
type input "1YMqJFNnjGELlRCChctbPWWh"
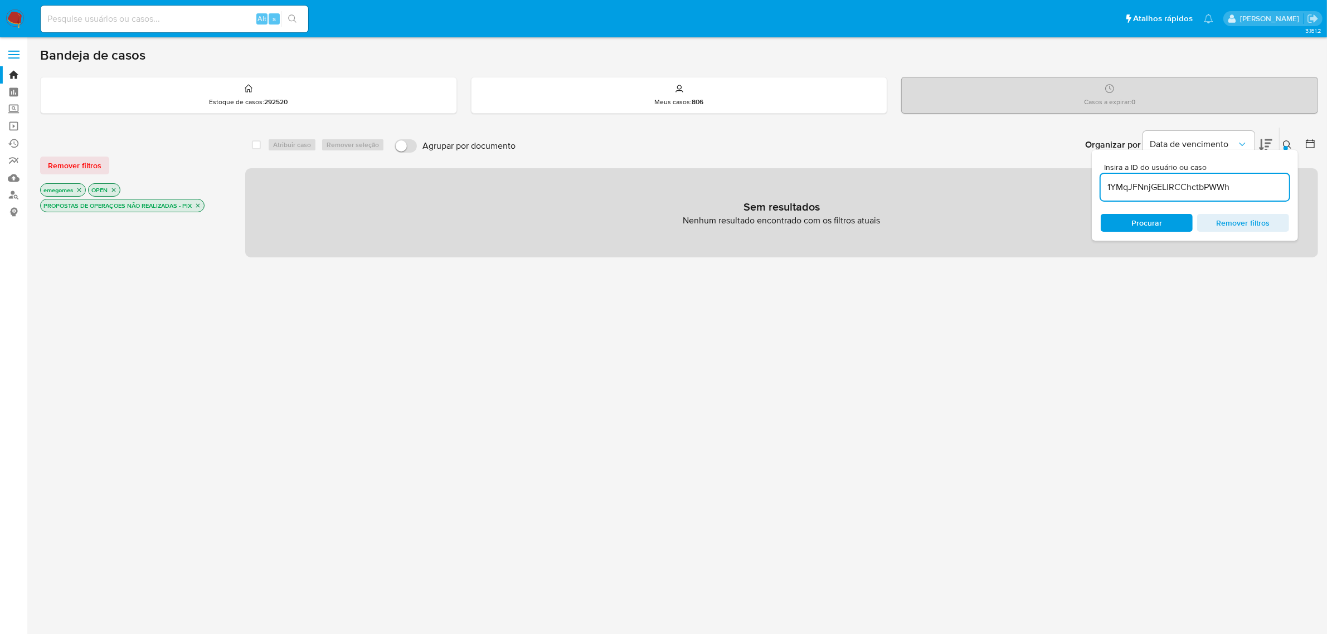
click at [12, 53] on label at bounding box center [14, 54] width 28 height 23
click at [0, 0] on input "checkbox" at bounding box center [0, 0] width 0 height 0
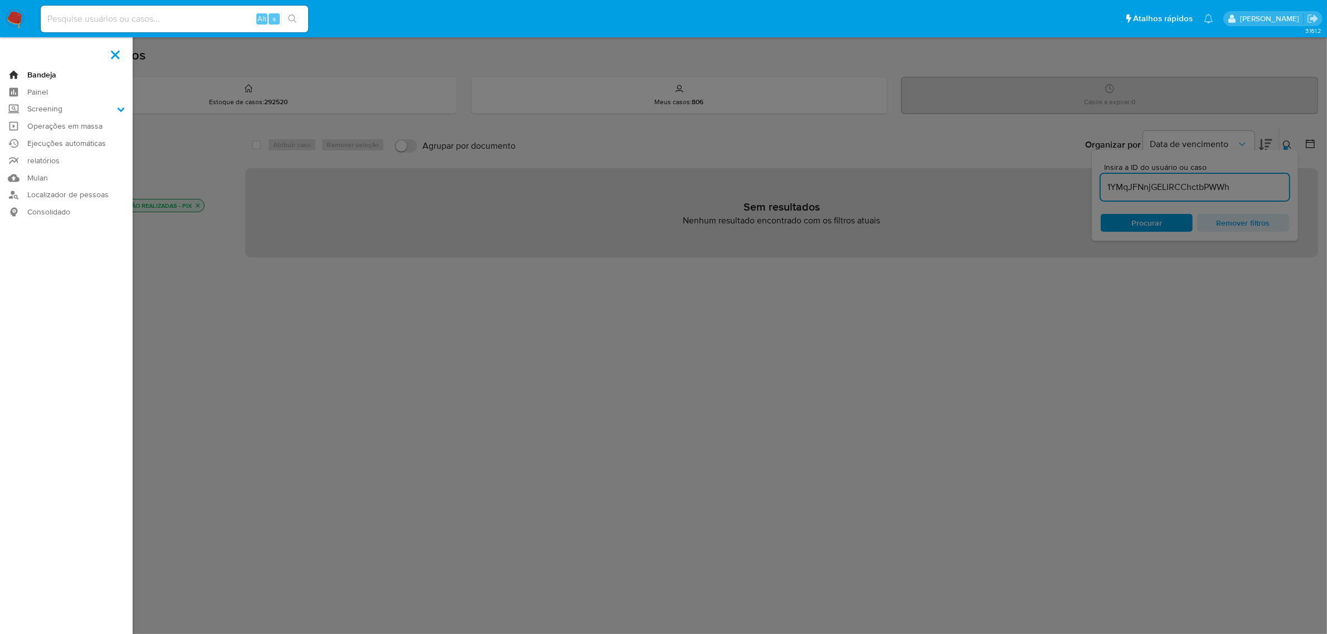
click at [47, 75] on link "Bandeja" at bounding box center [66, 74] width 133 height 17
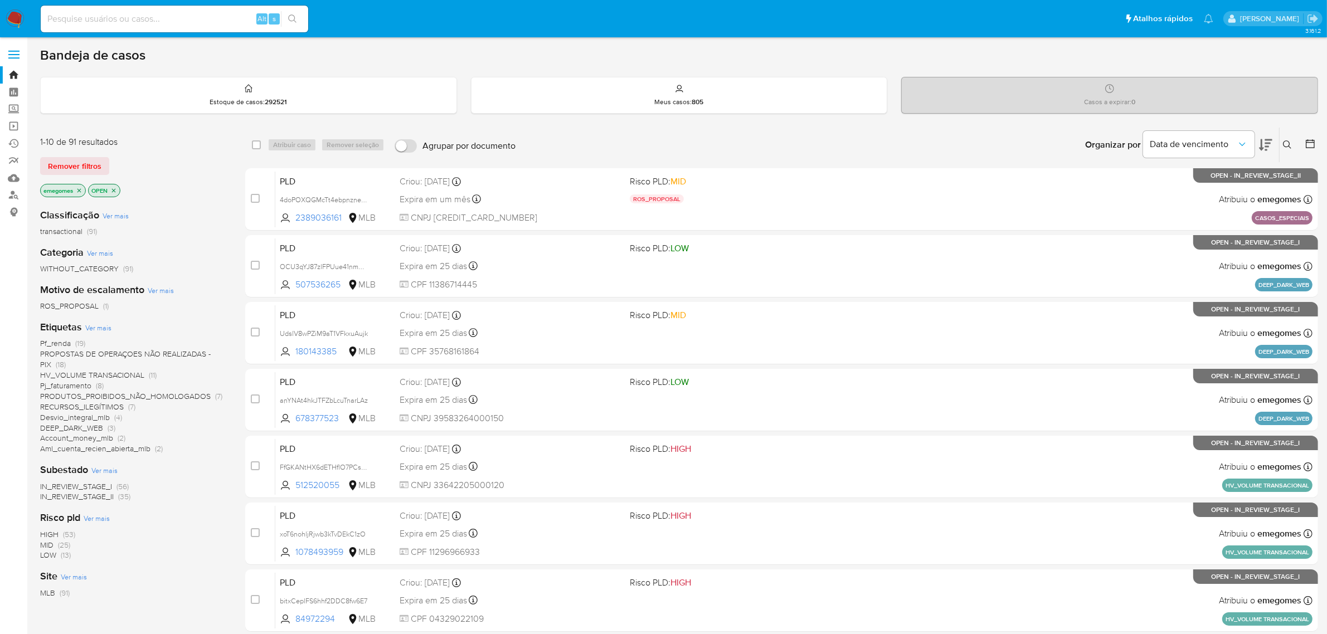
click at [1286, 139] on div "Insira a ID do usuário ou caso Procurar Remover filtros" at bounding box center [1288, 145] width 19 height 35
click at [1286, 141] on icon at bounding box center [1287, 144] width 9 height 9
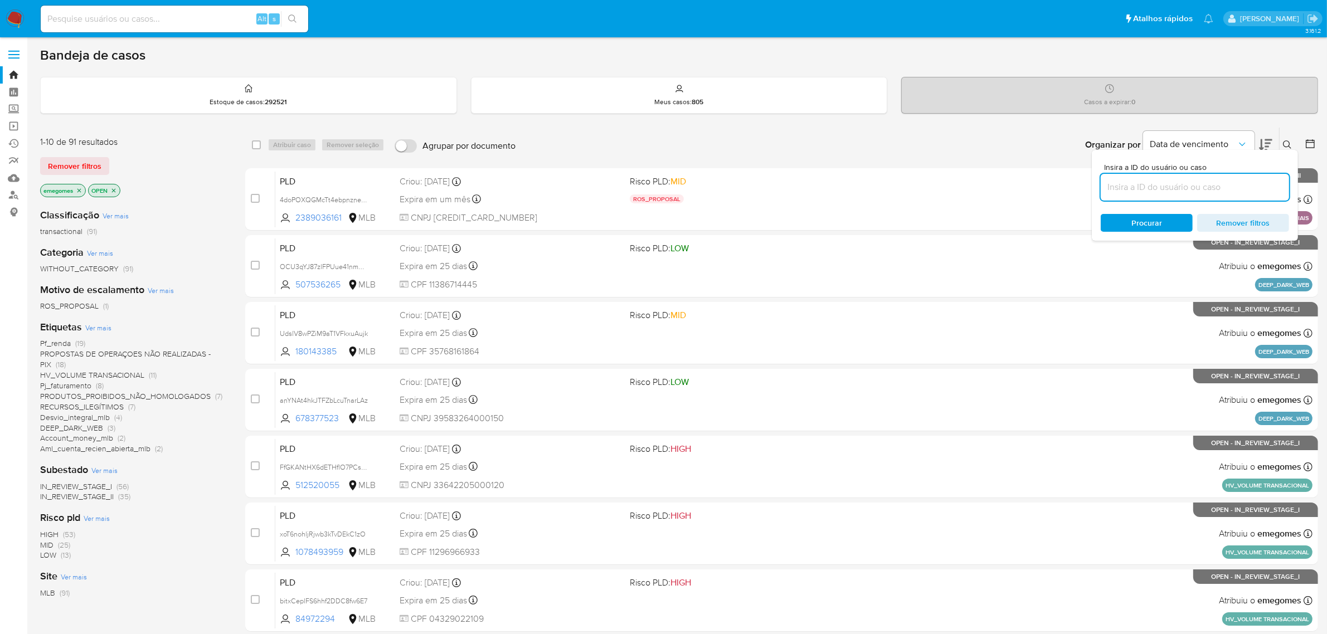
click at [1208, 180] on input at bounding box center [1194, 187] width 188 height 14
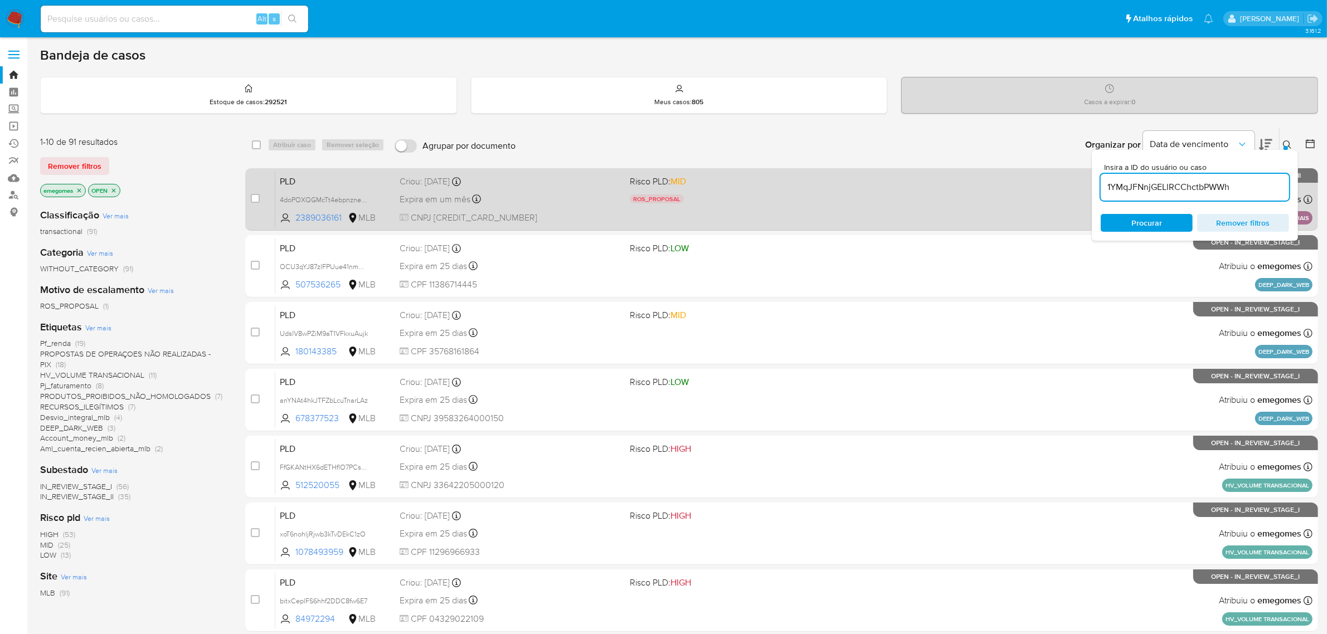
type input "1YMqJFNnjGELlRCChctbPWWh"
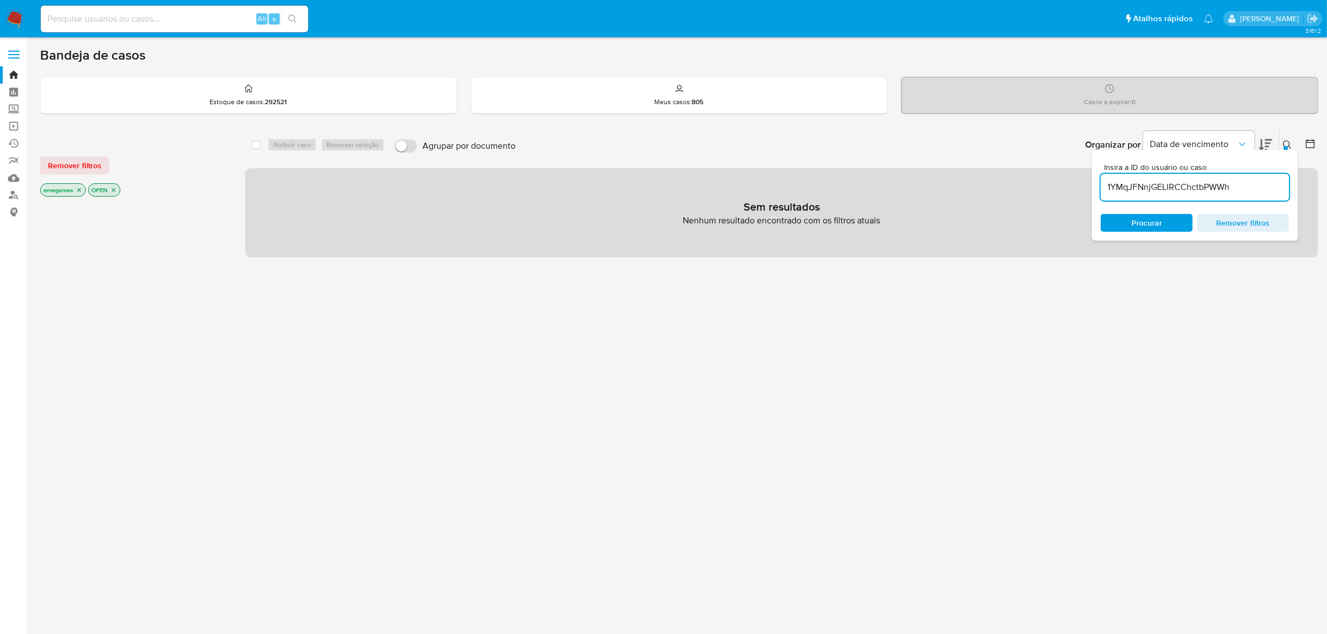
click at [78, 190] on icon "close-filter" at bounding box center [79, 190] width 7 height 7
click at [67, 187] on icon "close-filter" at bounding box center [65, 190] width 7 height 7
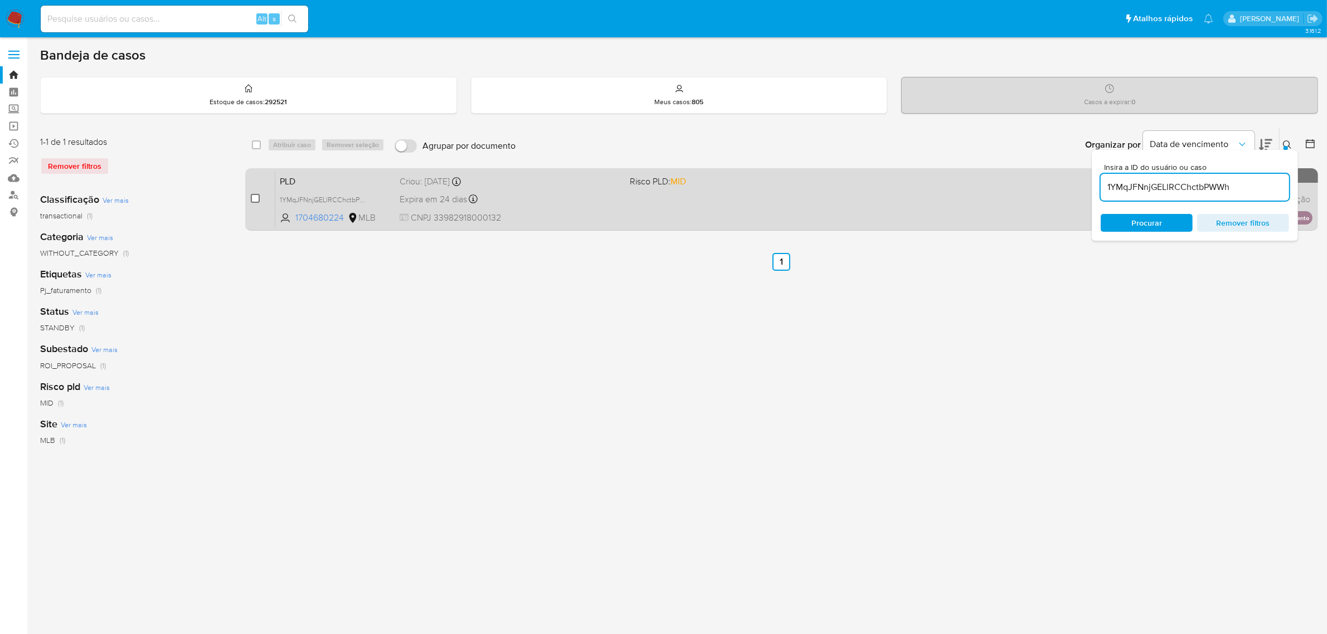
click at [257, 198] on input "checkbox" at bounding box center [255, 198] width 9 height 9
checkbox input "true"
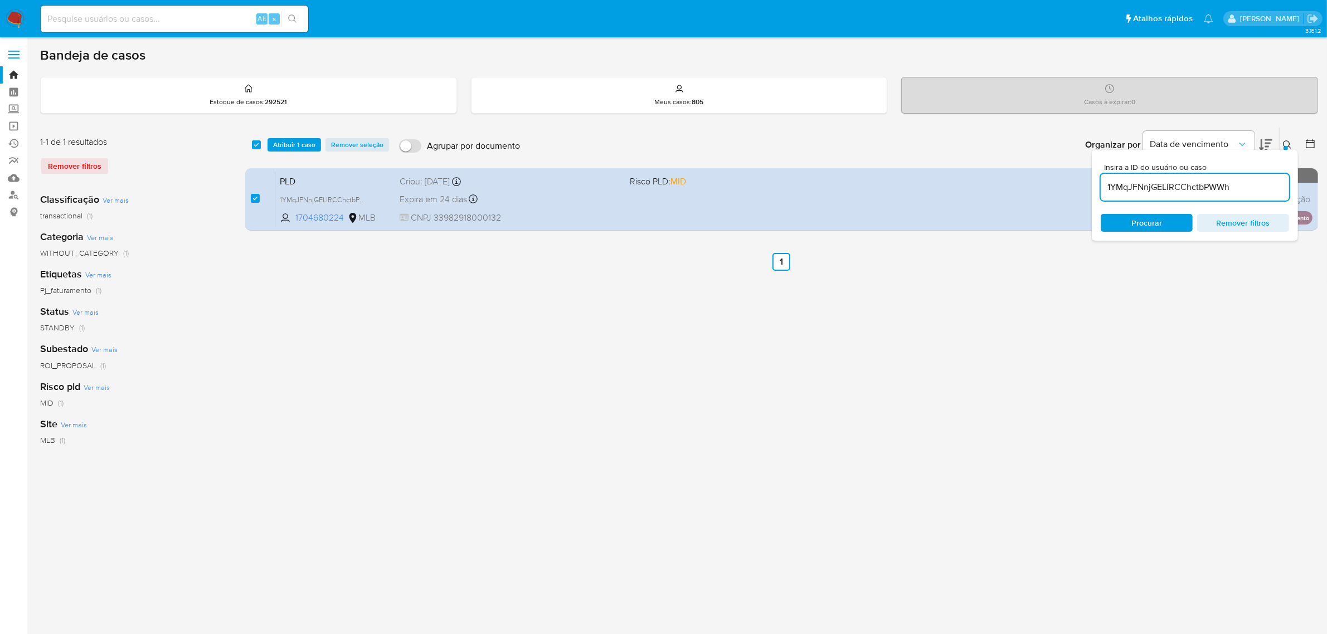
click at [304, 137] on div "select-all-cases-checkbox Atribuir 1 caso Remover seleção Agrupar por documento…" at bounding box center [781, 145] width 1073 height 35
click at [301, 143] on span "Atribuir 1 caso" at bounding box center [294, 144] width 42 height 11
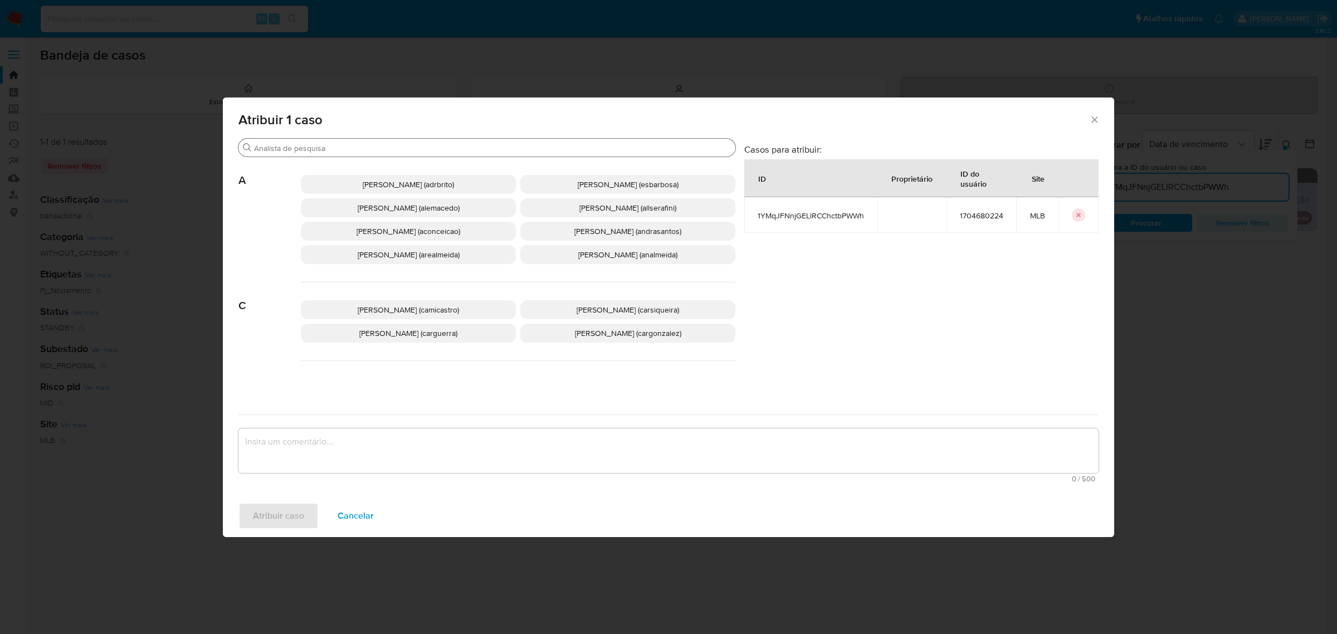
click at [421, 151] on input "Buscar" at bounding box center [492, 148] width 477 height 10
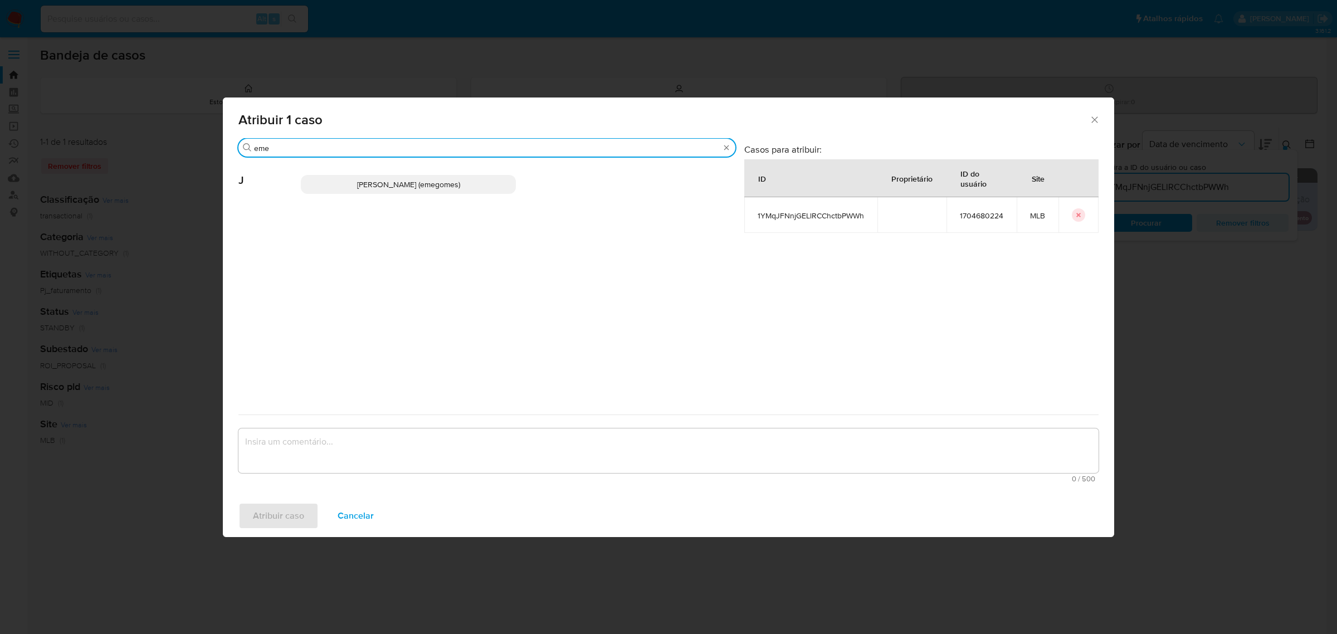
type input "eme"
click at [410, 184] on span "[PERSON_NAME] (emegomes)" at bounding box center [408, 184] width 103 height 11
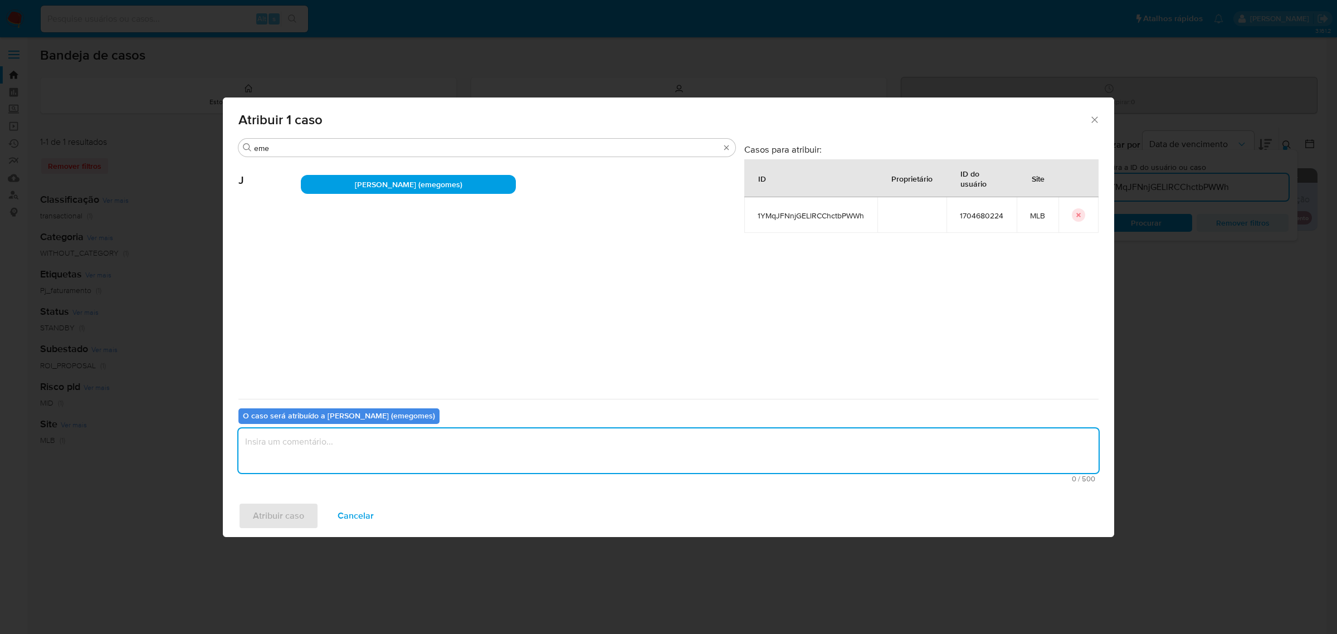
click at [367, 460] on textarea "assign-modal" at bounding box center [668, 450] width 860 height 45
type textarea "."
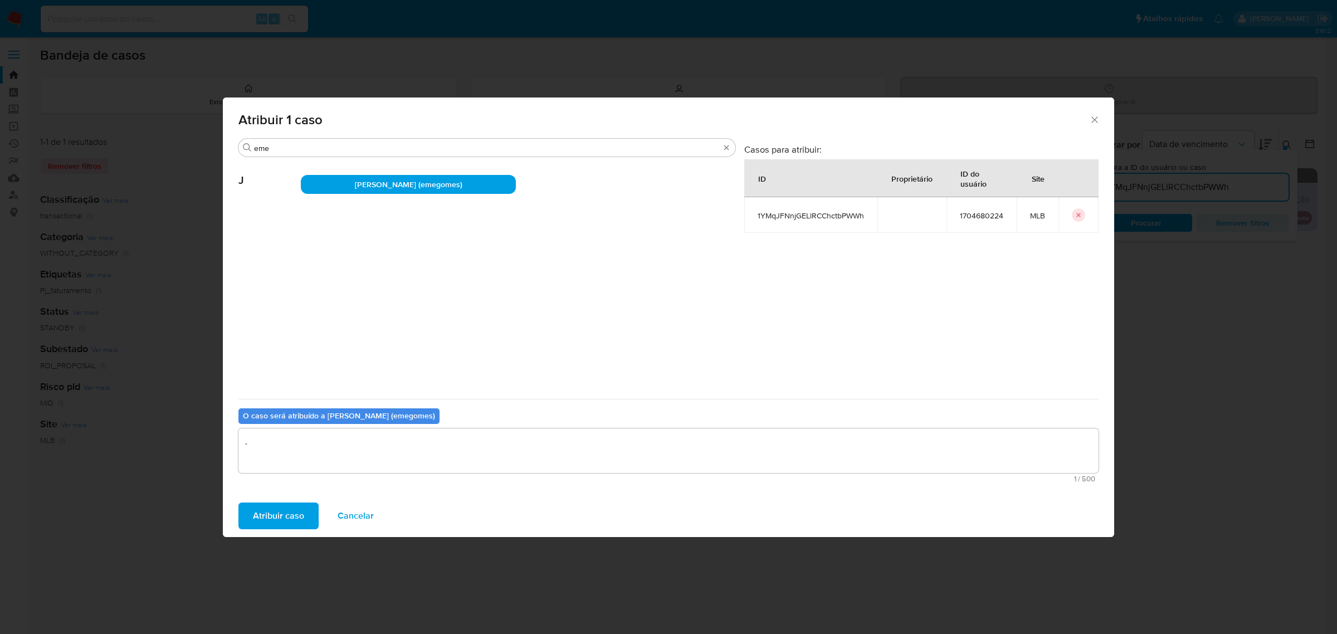
click at [269, 509] on span "Atribuir caso" at bounding box center [278, 516] width 51 height 25
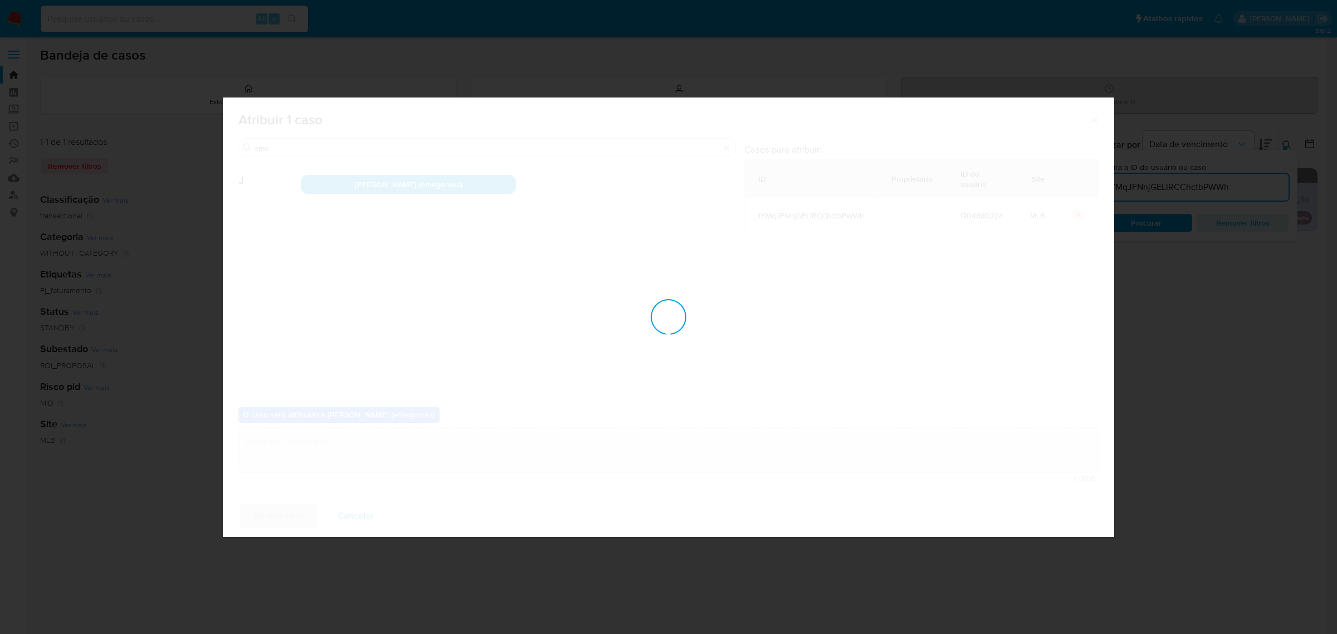
checkbox input "false"
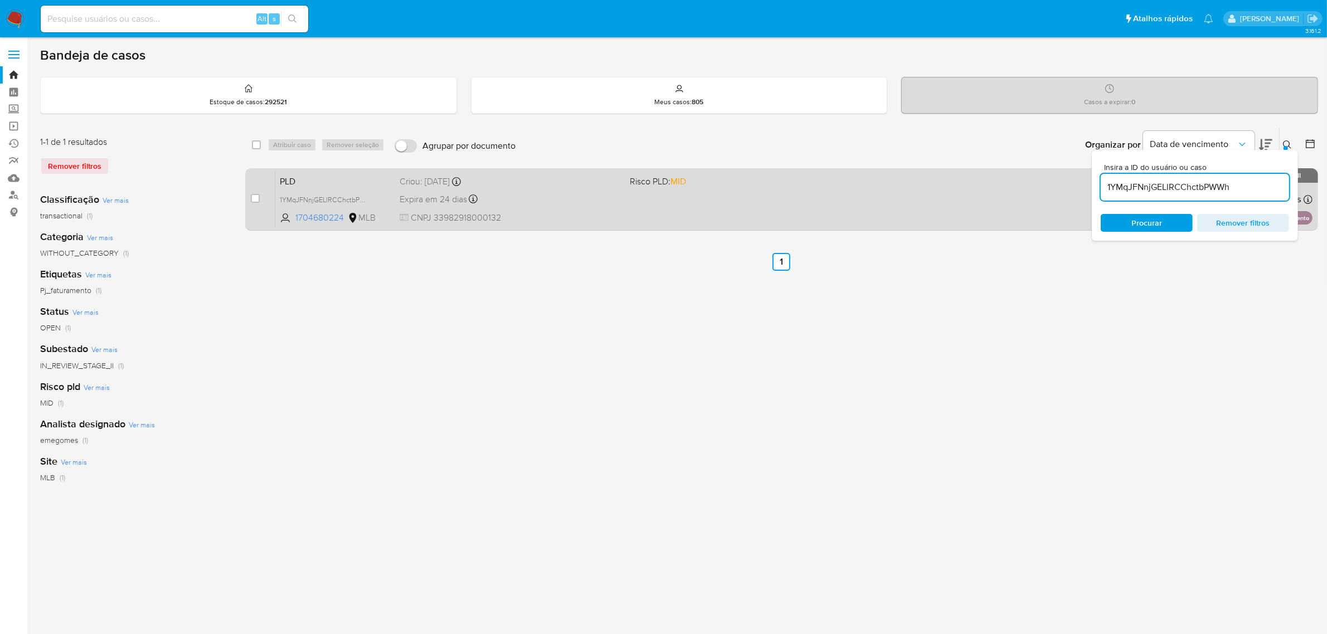
click at [513, 220] on span "CNPJ 33982918000132" at bounding box center [510, 218] width 222 height 12
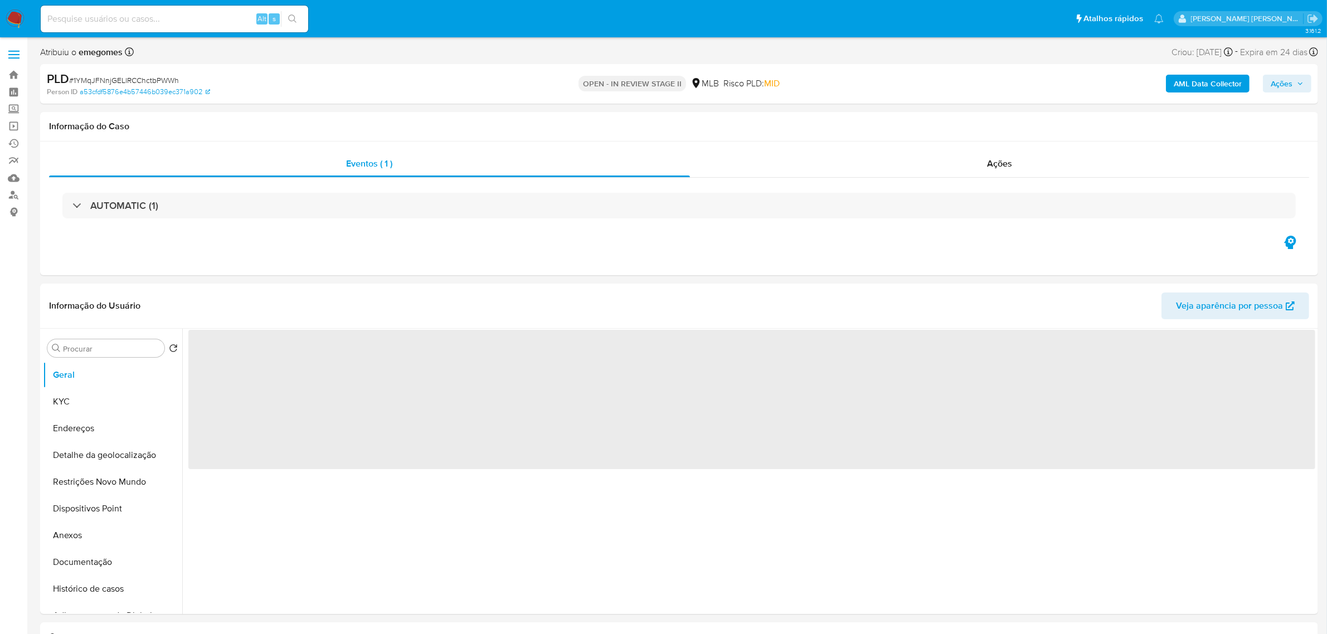
select select "10"
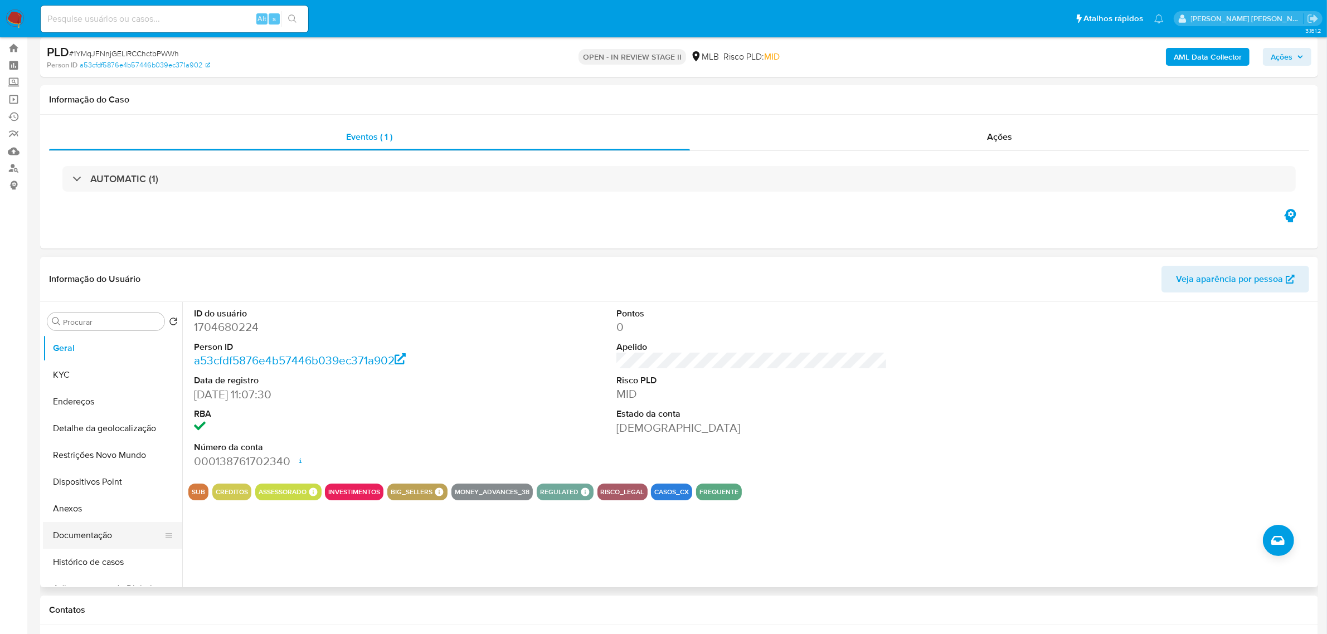
scroll to position [70, 0]
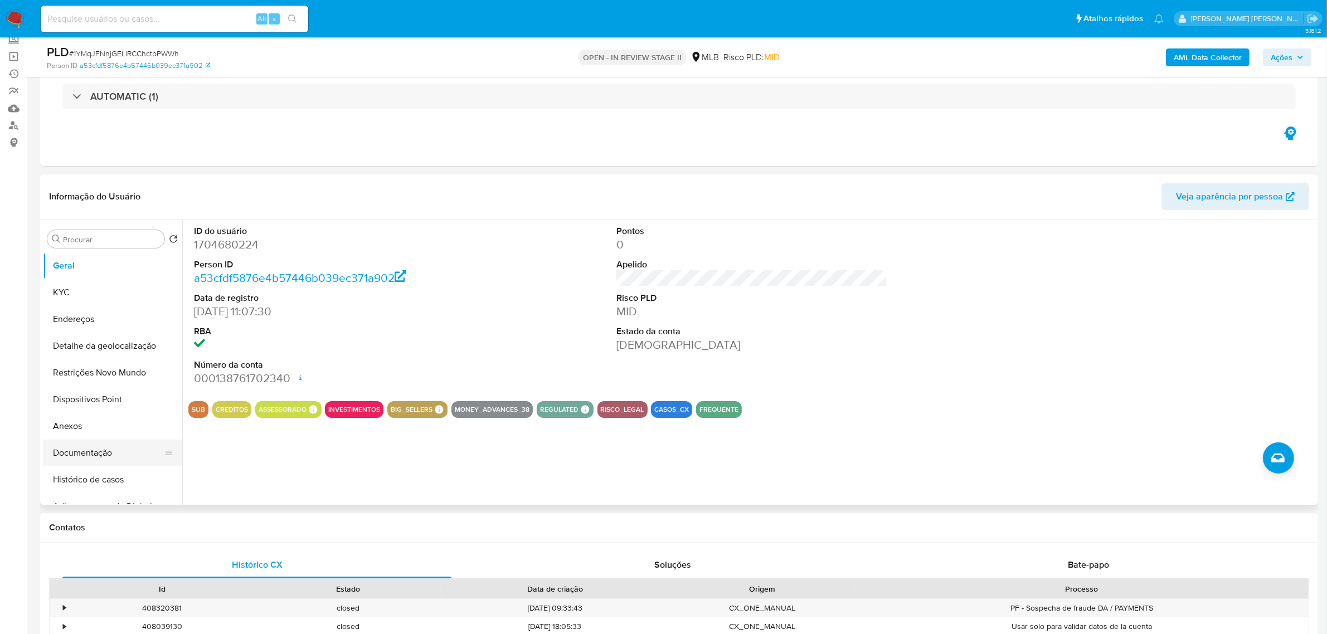
click at [76, 446] on button "Documentação" at bounding box center [108, 453] width 130 height 27
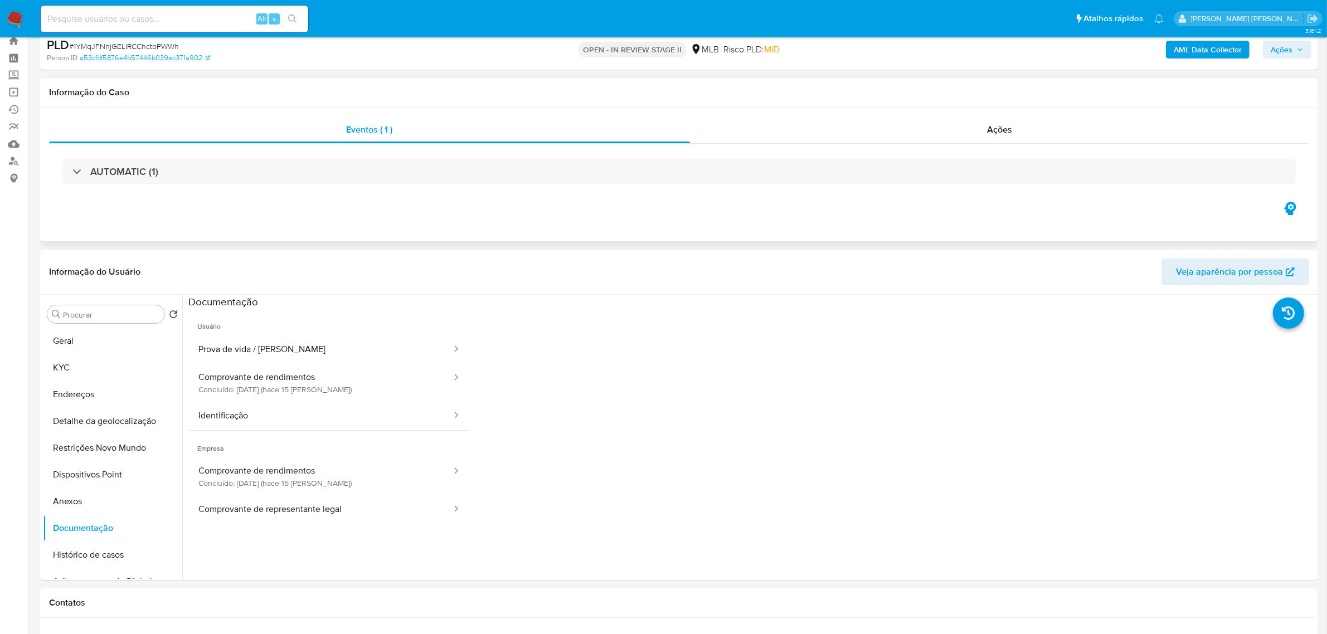
scroll to position [0, 0]
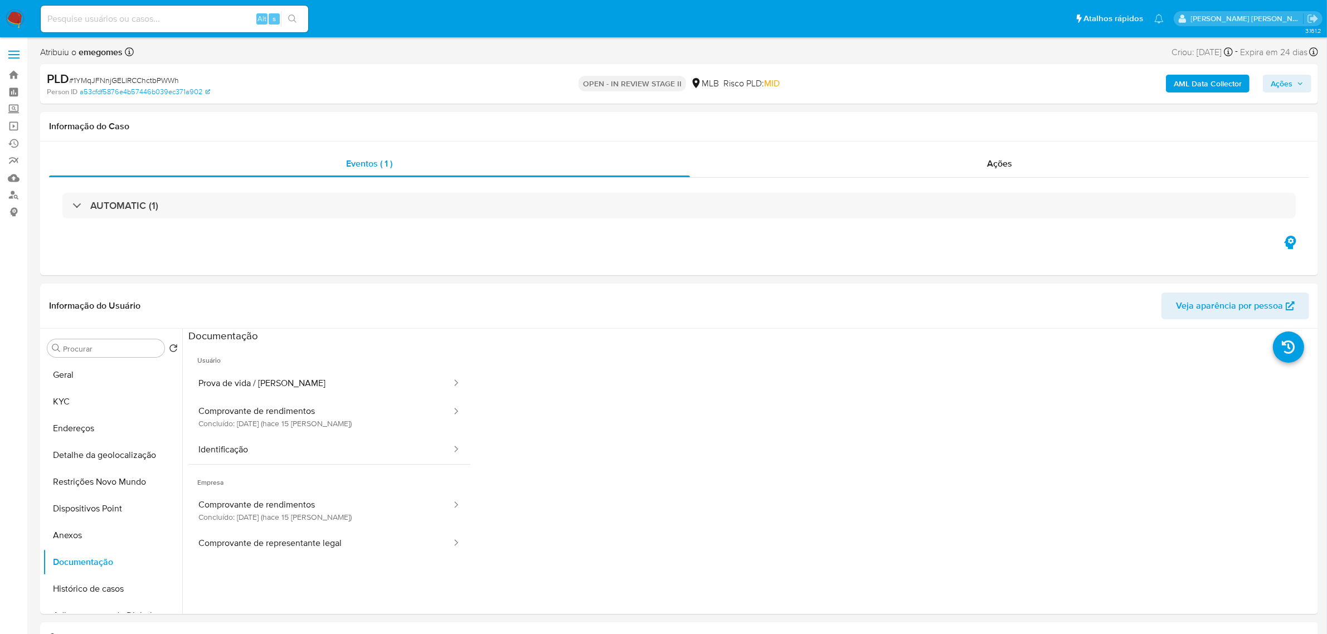
click at [1305, 84] on button "Ações" at bounding box center [1286, 84] width 48 height 18
click at [966, 123] on span "Resolução do caso" at bounding box center [962, 119] width 75 height 13
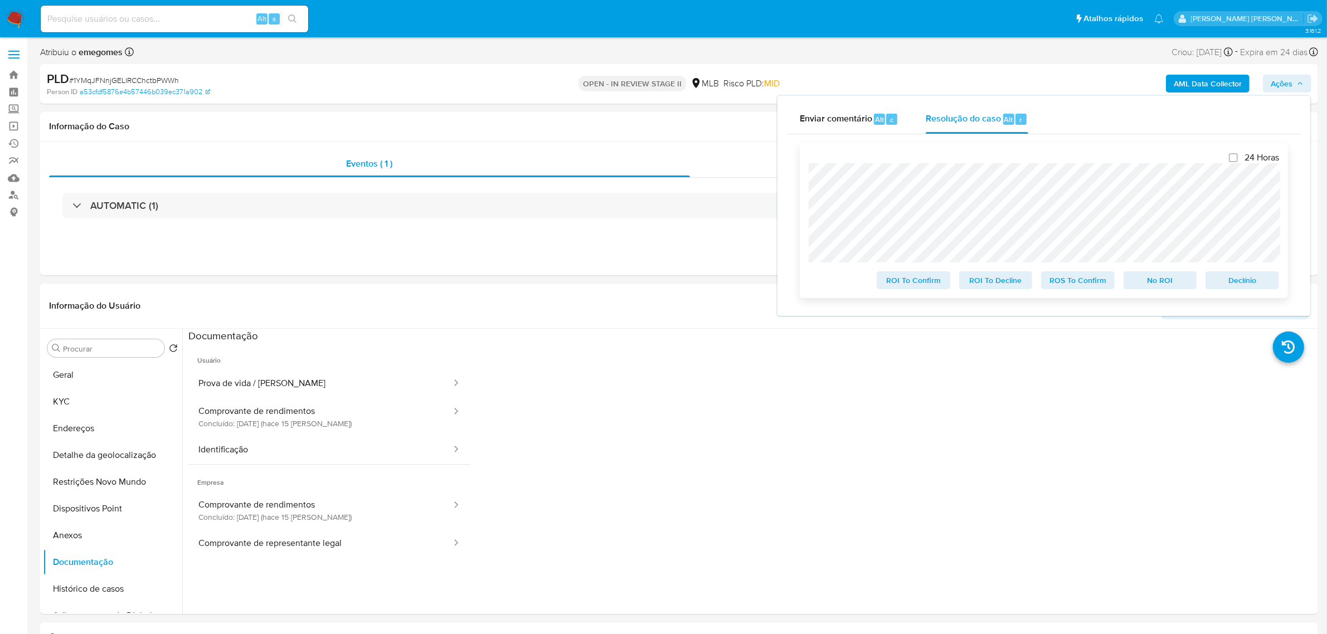
click at [1066, 281] on span "ROS To Confirm" at bounding box center [1078, 280] width 58 height 16
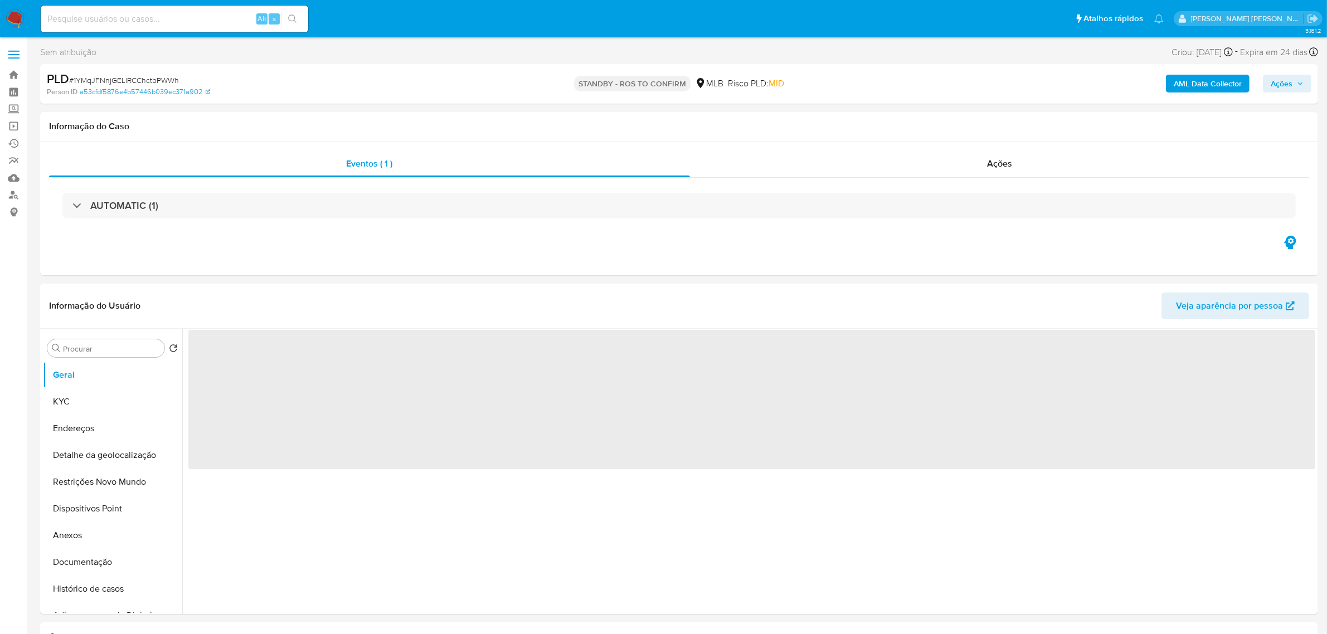
select select "10"
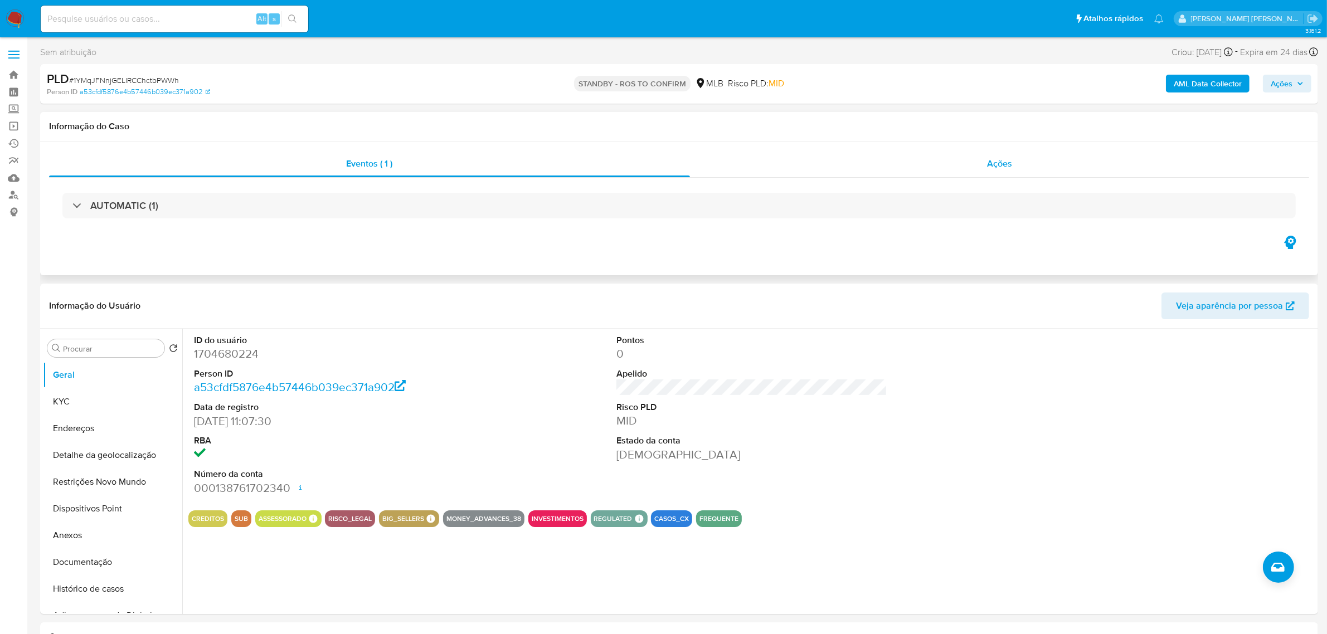
click at [981, 163] on div "Ações" at bounding box center [1000, 163] width 620 height 27
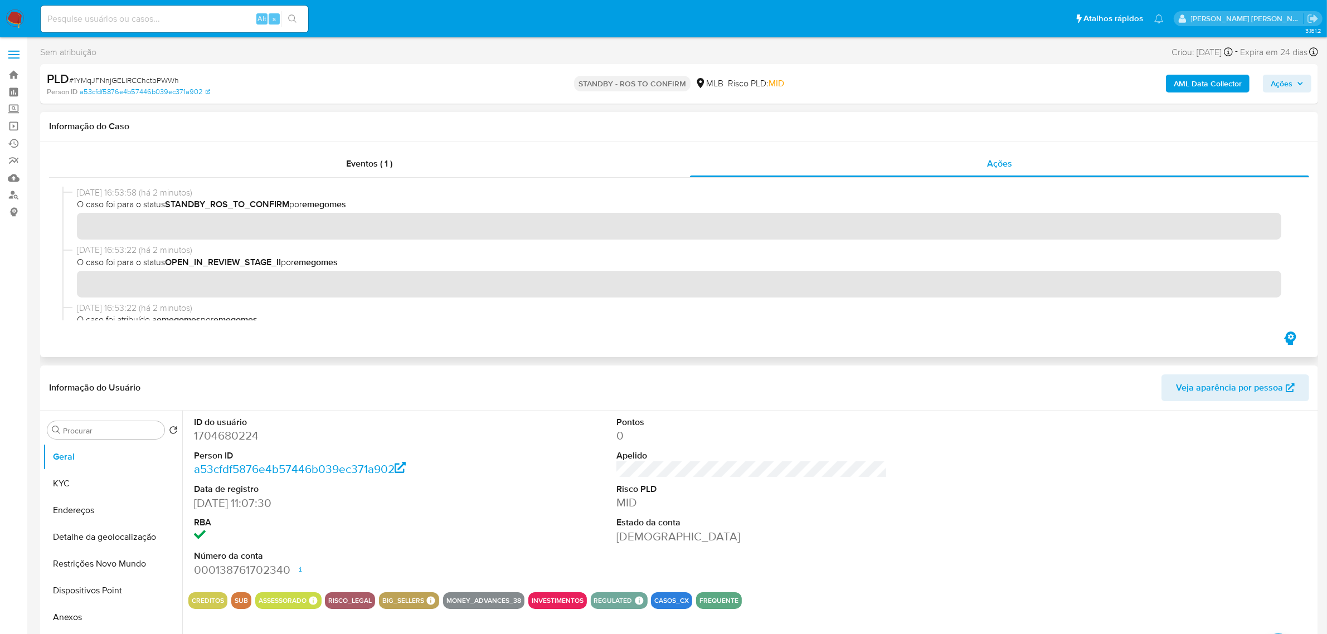
scroll to position [139, 0]
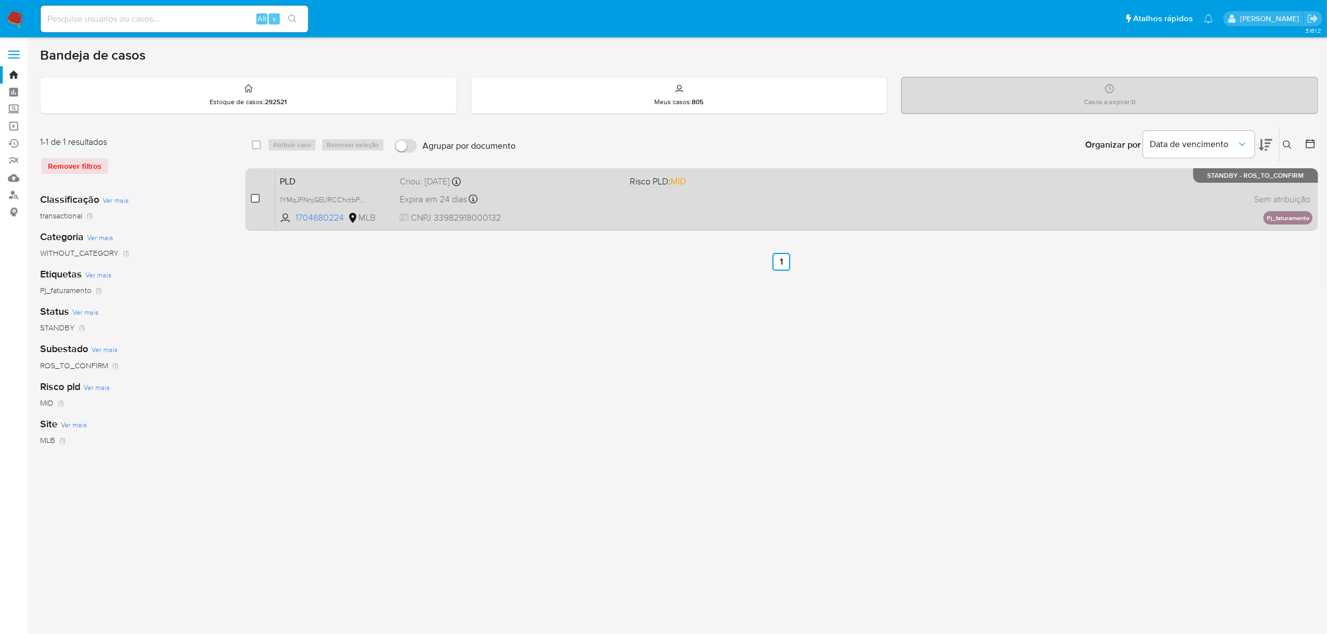
click at [257, 197] on input "checkbox" at bounding box center [255, 198] width 9 height 9
checkbox input "true"
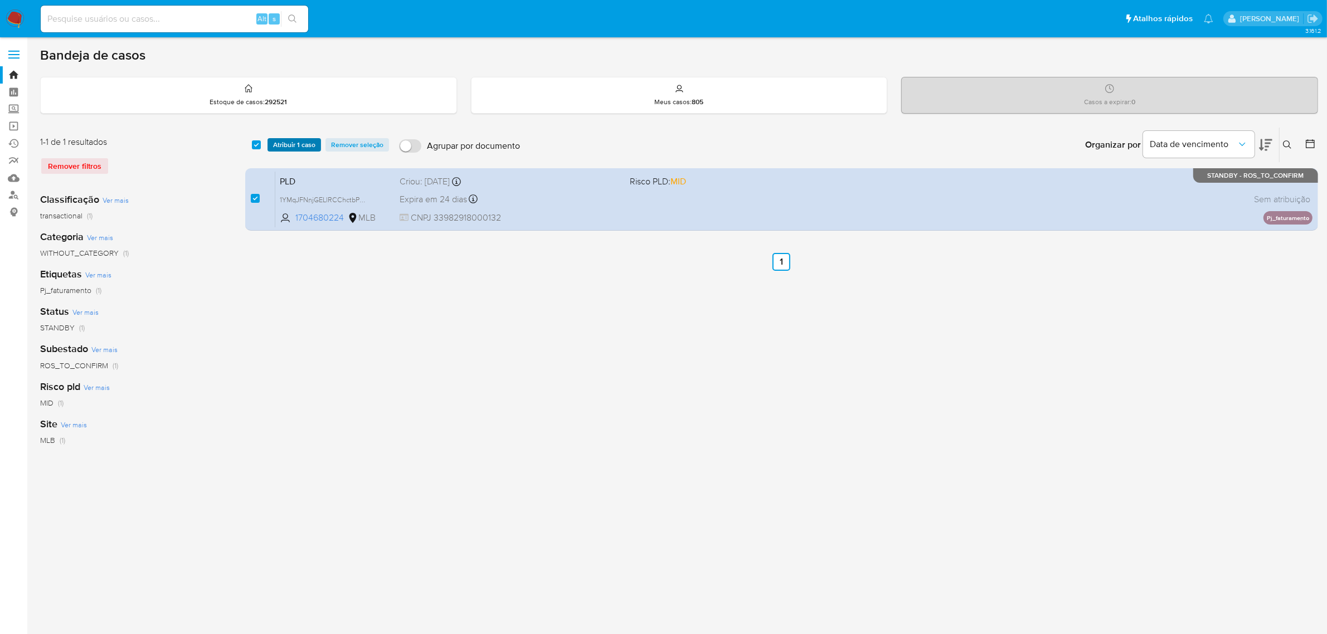
click at [293, 145] on span "Atribuir 1 caso" at bounding box center [294, 144] width 42 height 11
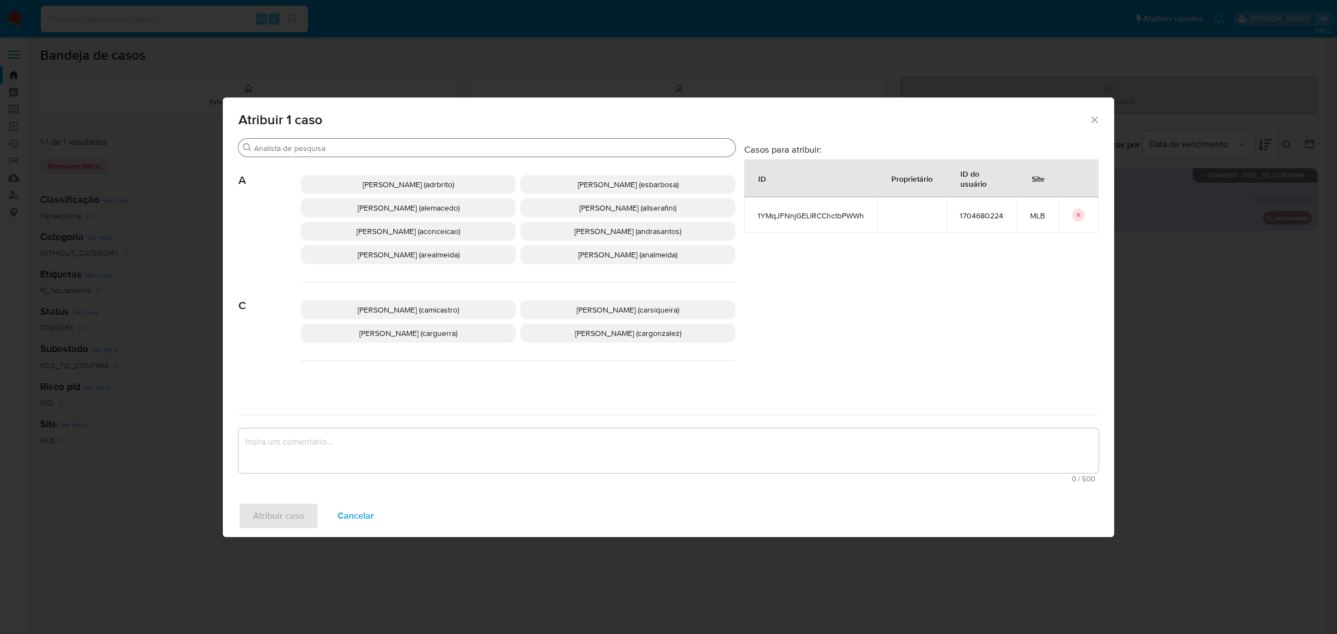
click at [334, 146] on input "Buscar" at bounding box center [492, 148] width 477 height 10
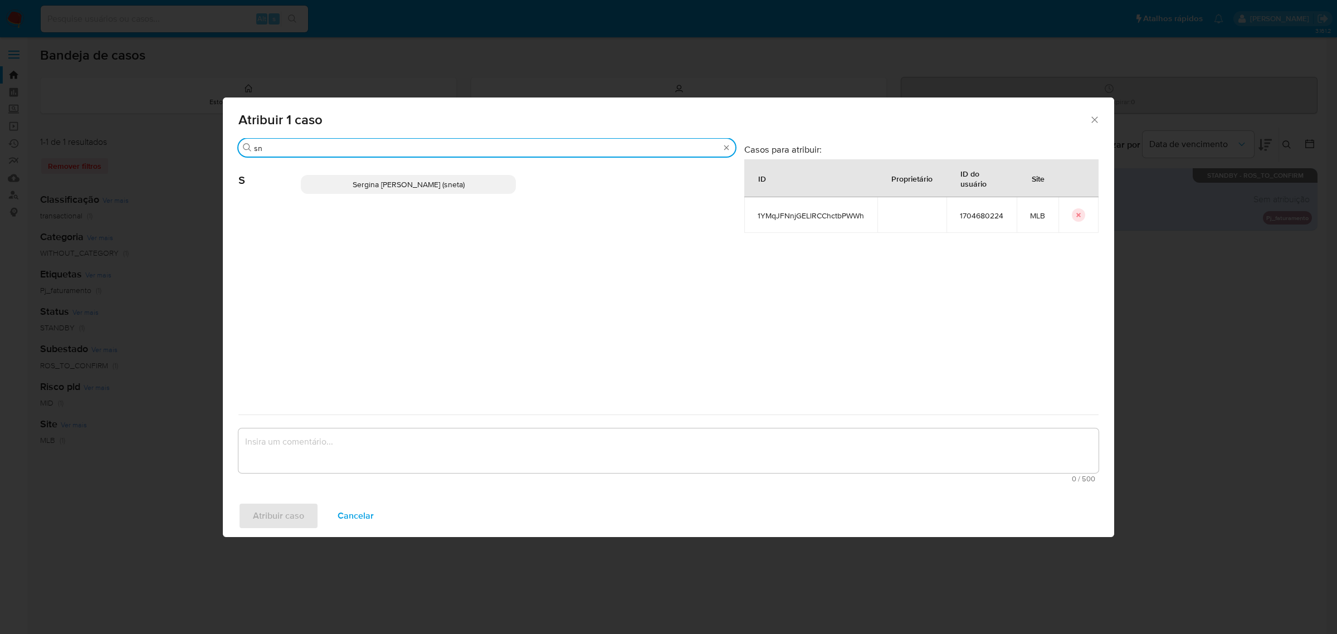
type input "sn"
click at [1087, 119] on span "Atribuir 1 caso" at bounding box center [663, 119] width 851 height 13
click at [1089, 118] on icon "Fechar a janela" at bounding box center [1094, 119] width 11 height 11
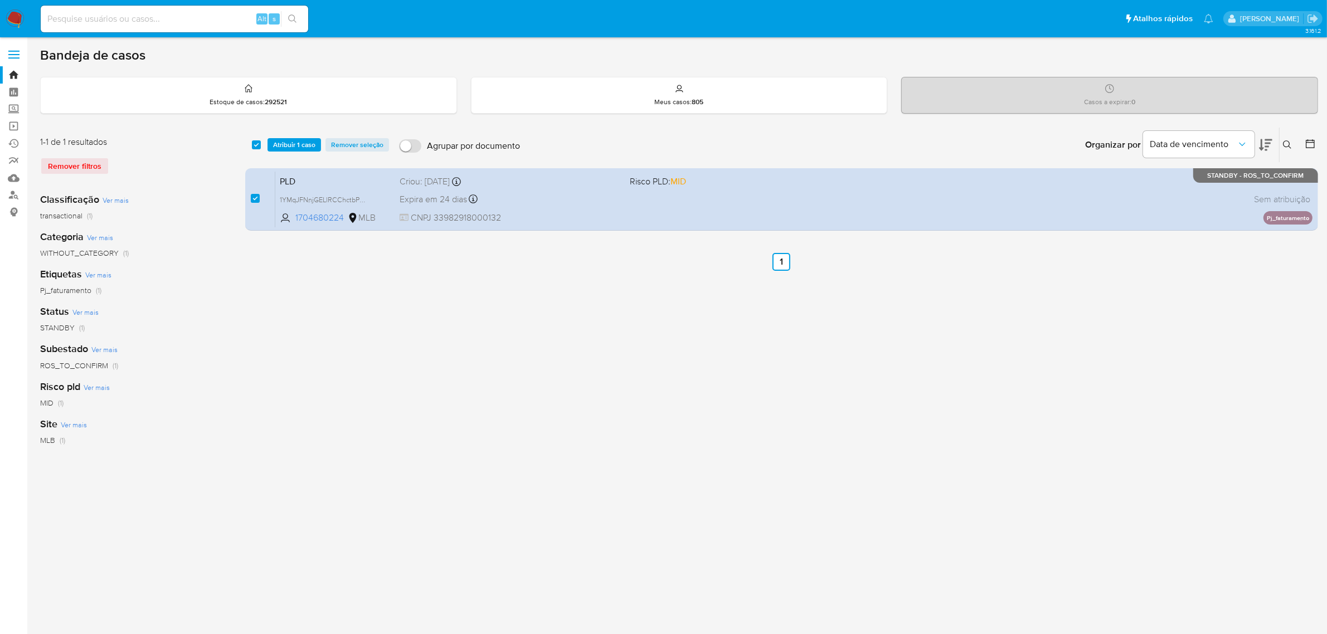
click at [294, 144] on span "Atribuir 1 caso" at bounding box center [294, 144] width 42 height 11
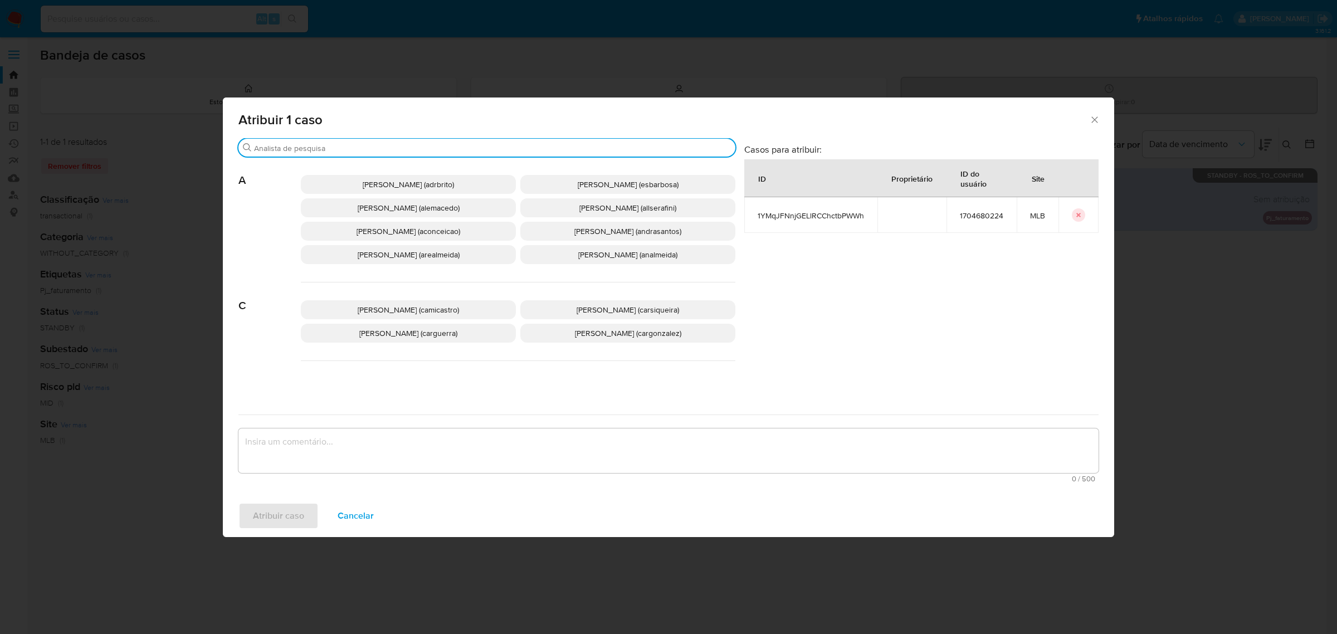
click at [299, 151] on input "Buscar" at bounding box center [492, 148] width 477 height 10
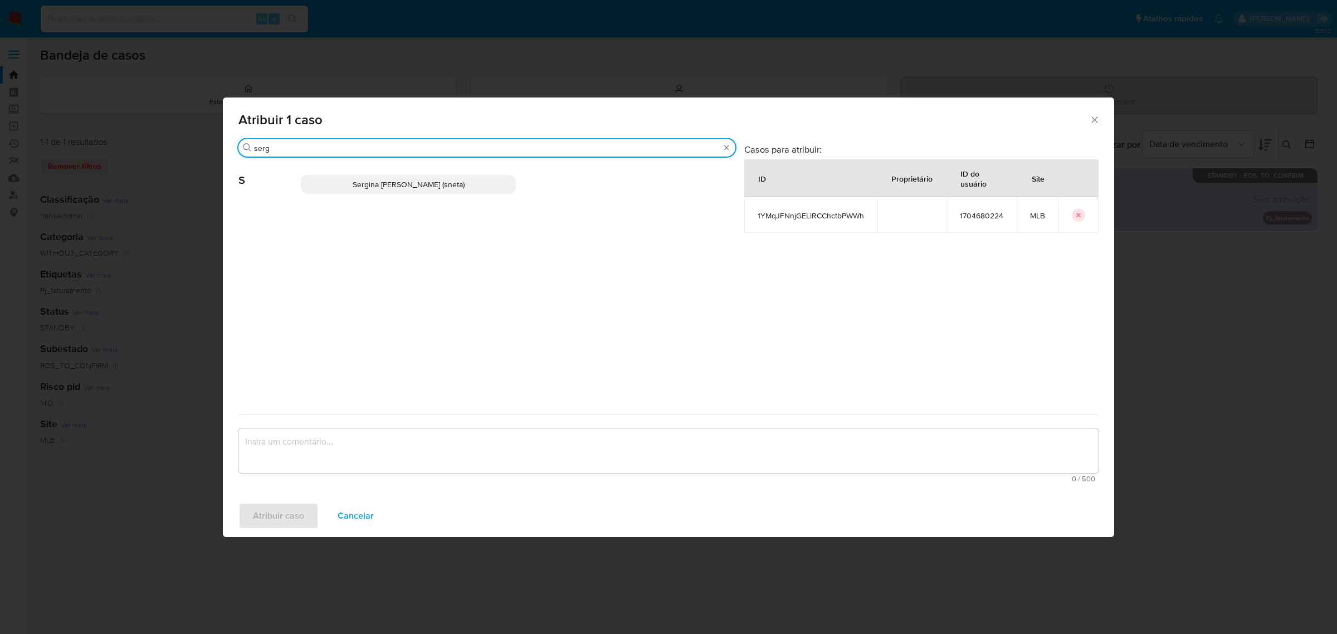
type input "serg"
click at [427, 186] on span "Sergina [PERSON_NAME] (sneta)" at bounding box center [409, 184] width 112 height 11
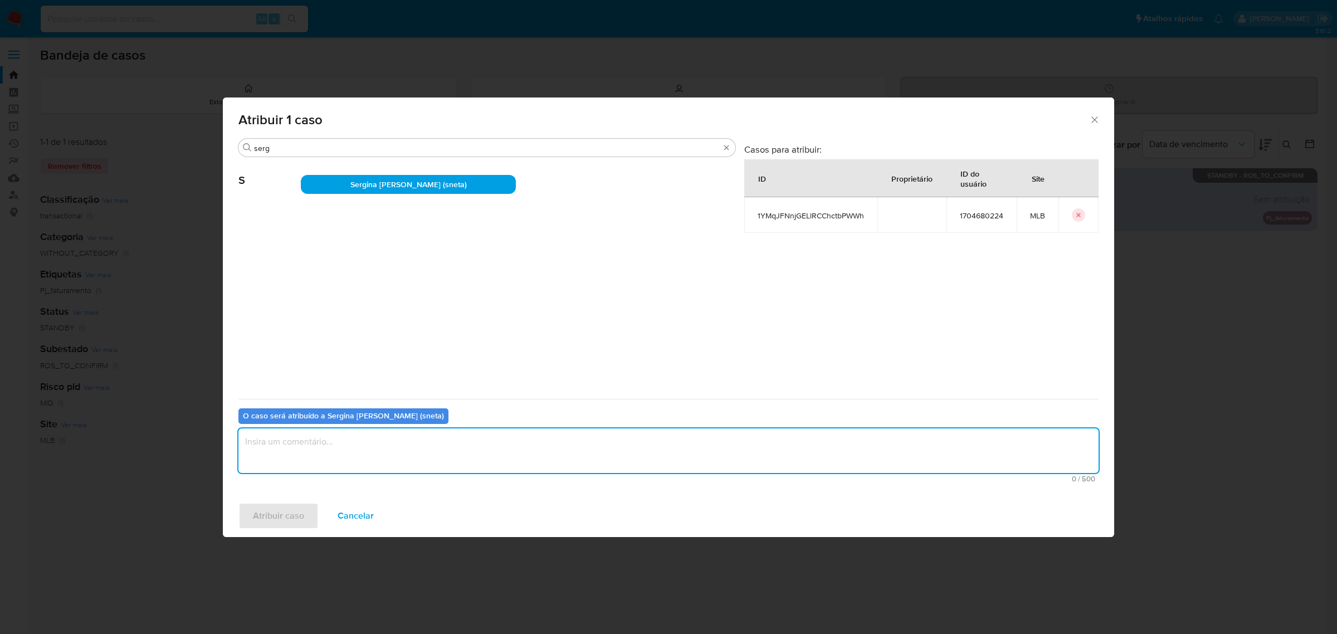
click at [379, 450] on textarea "assign-modal" at bounding box center [668, 450] width 860 height 45
type textarea "."
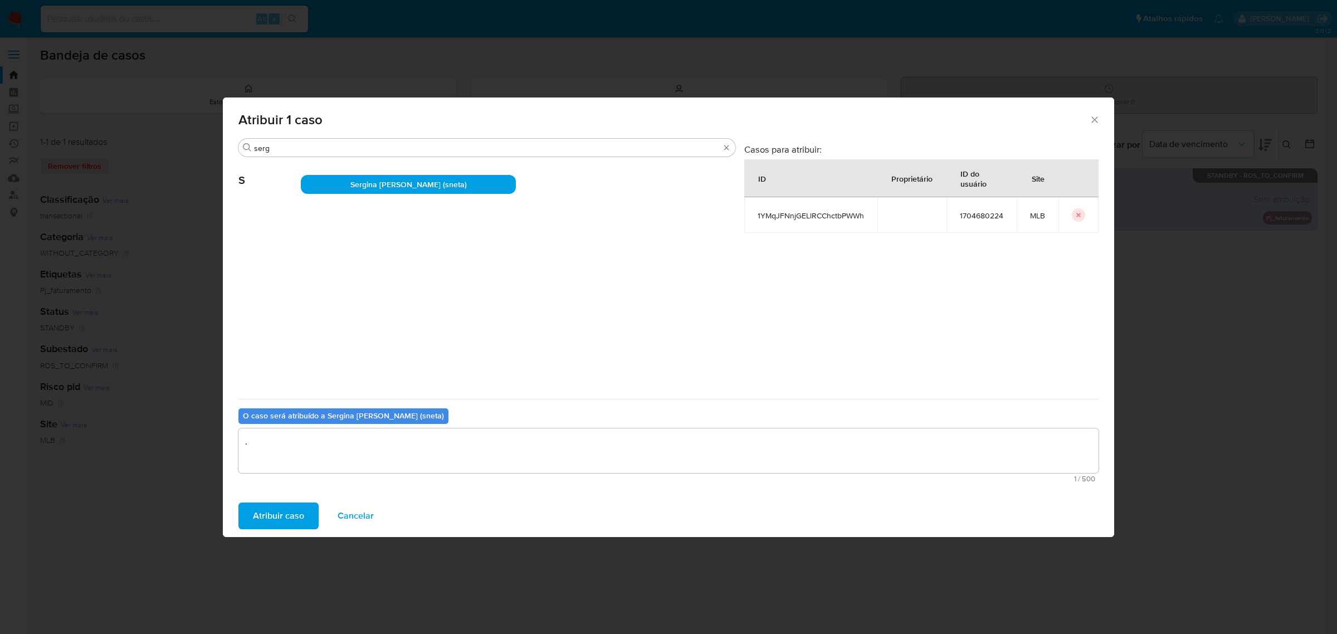
click at [282, 516] on span "Atribuir caso" at bounding box center [278, 516] width 51 height 25
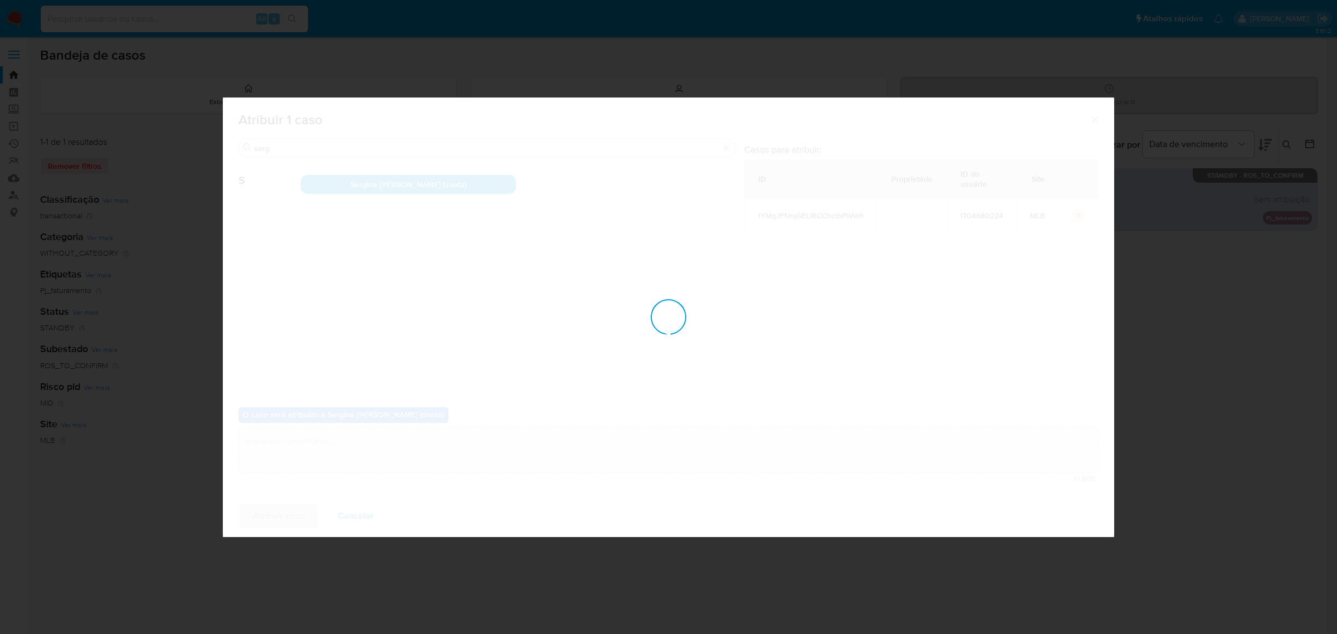
checkbox input "false"
